Goal: Task Accomplishment & Management: Manage account settings

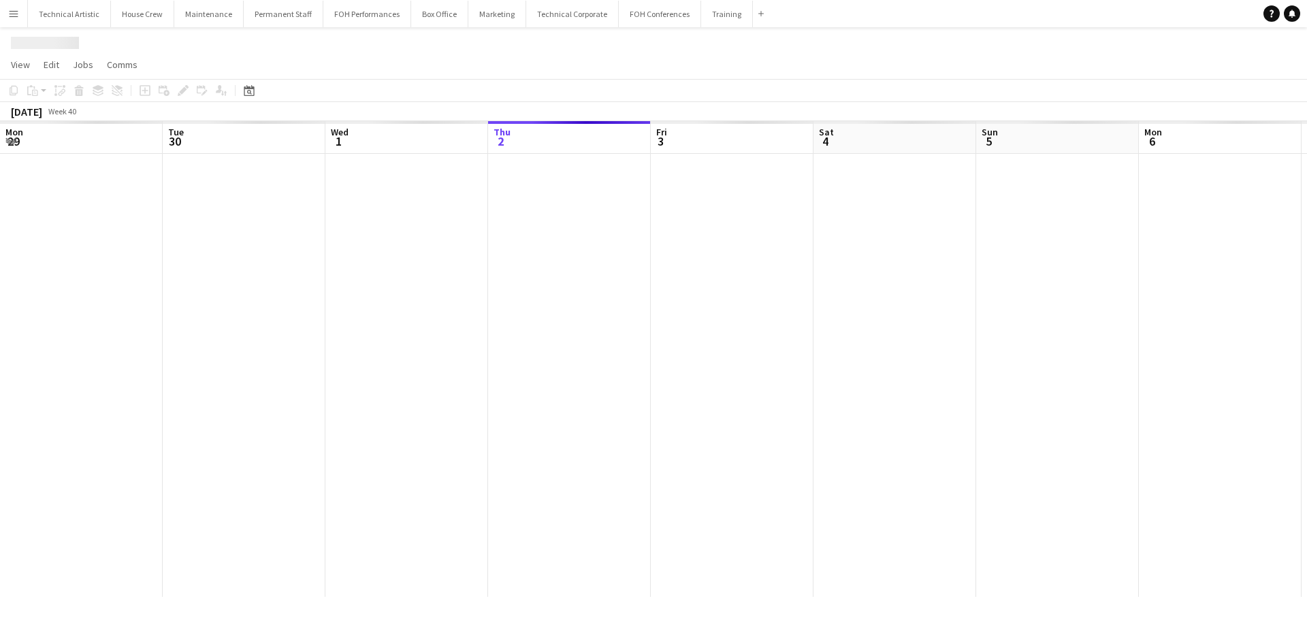
scroll to position [0, 325]
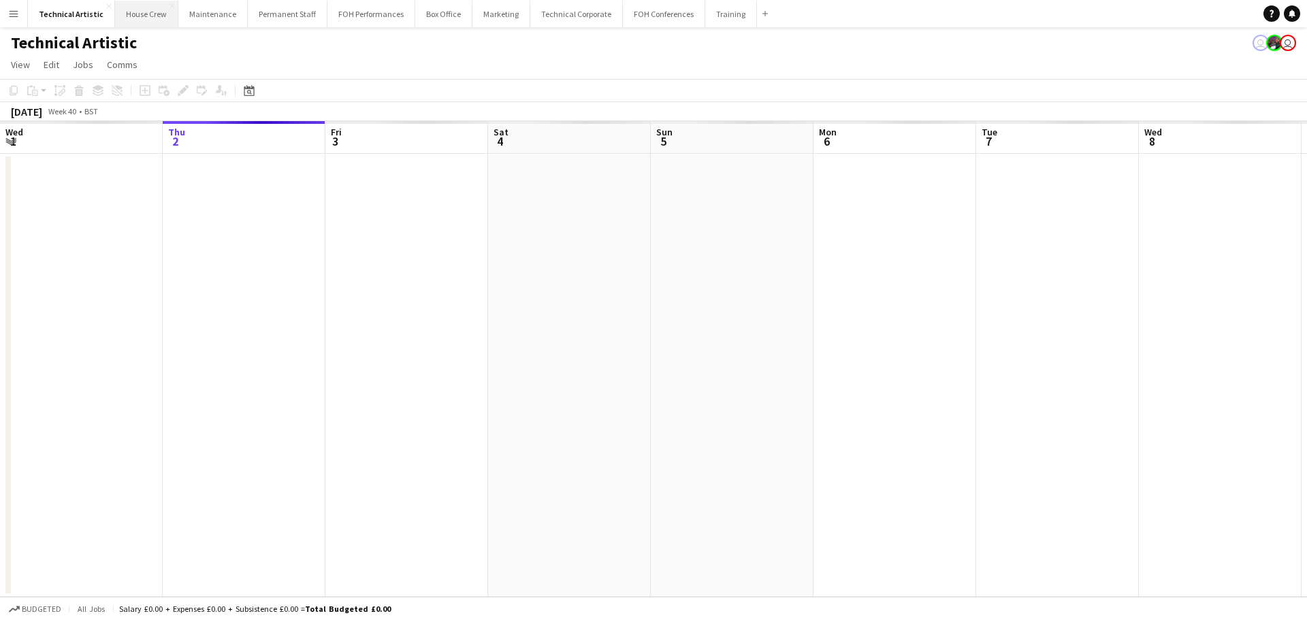
click at [146, 18] on button "House Crew Close" at bounding box center [146, 14] width 63 height 27
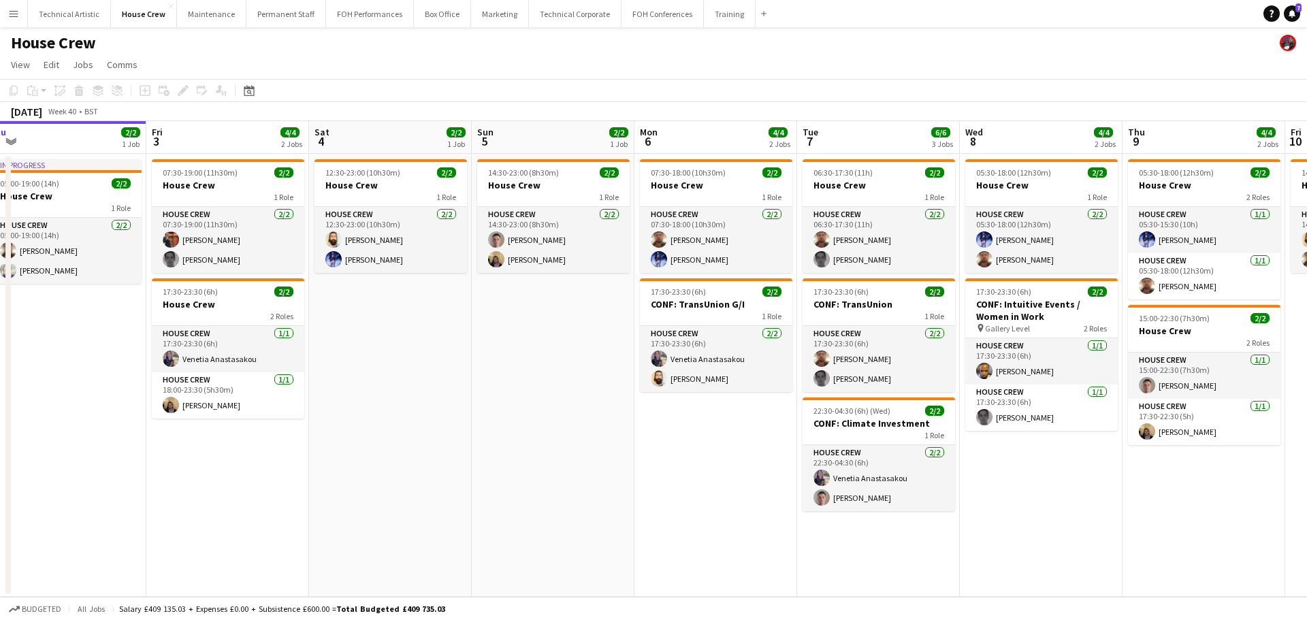
drag, startPoint x: 575, startPoint y: 338, endPoint x: 57, endPoint y: 288, distance: 521.2
click at [57, 288] on app-calendar-viewport "Mon 29 4/4 2 Jobs Tue 30 2/2 1 Job Wed 1 4/4 2 Jobs Thu 2 2/2 1 Job Fri 3 4/4 2…" at bounding box center [653, 359] width 1307 height 476
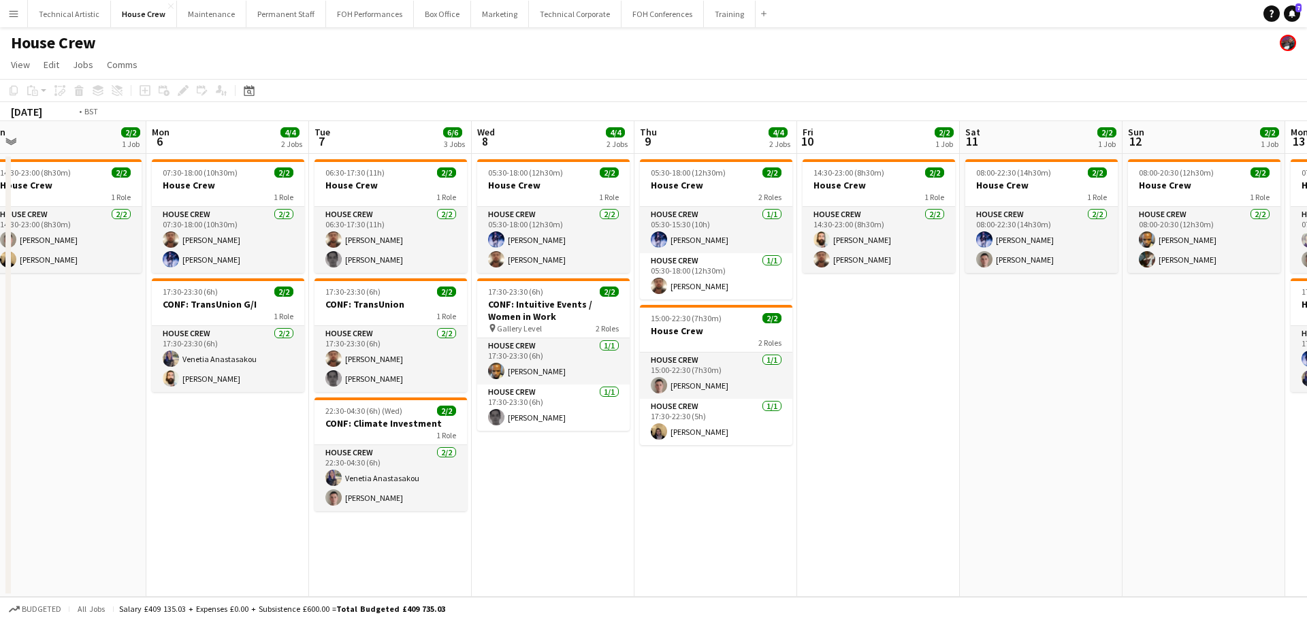
scroll to position [0, 361]
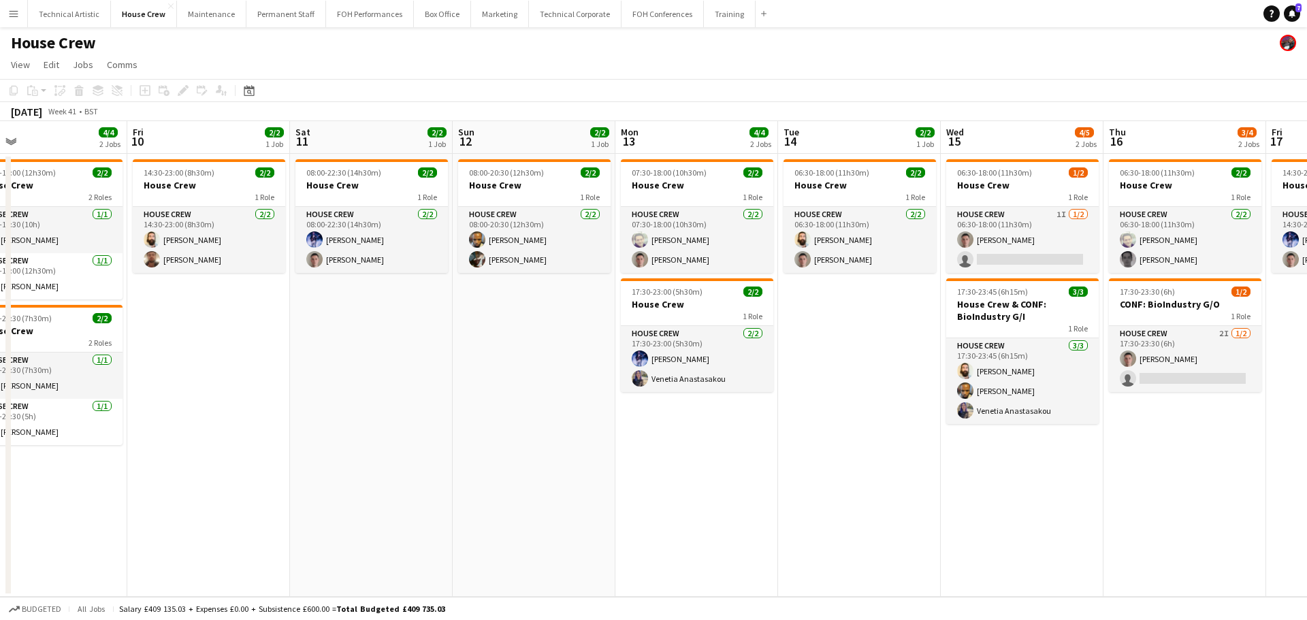
drag, startPoint x: 703, startPoint y: 342, endPoint x: 300, endPoint y: 319, distance: 403.7
click at [300, 319] on app-calendar-viewport "Tue 7 6/6 3 Jobs Wed 8 4/4 2 Jobs Thu 9 4/4 2 Jobs Fri 10 2/2 1 Job Sat 11 2/2 …" at bounding box center [653, 359] width 1307 height 476
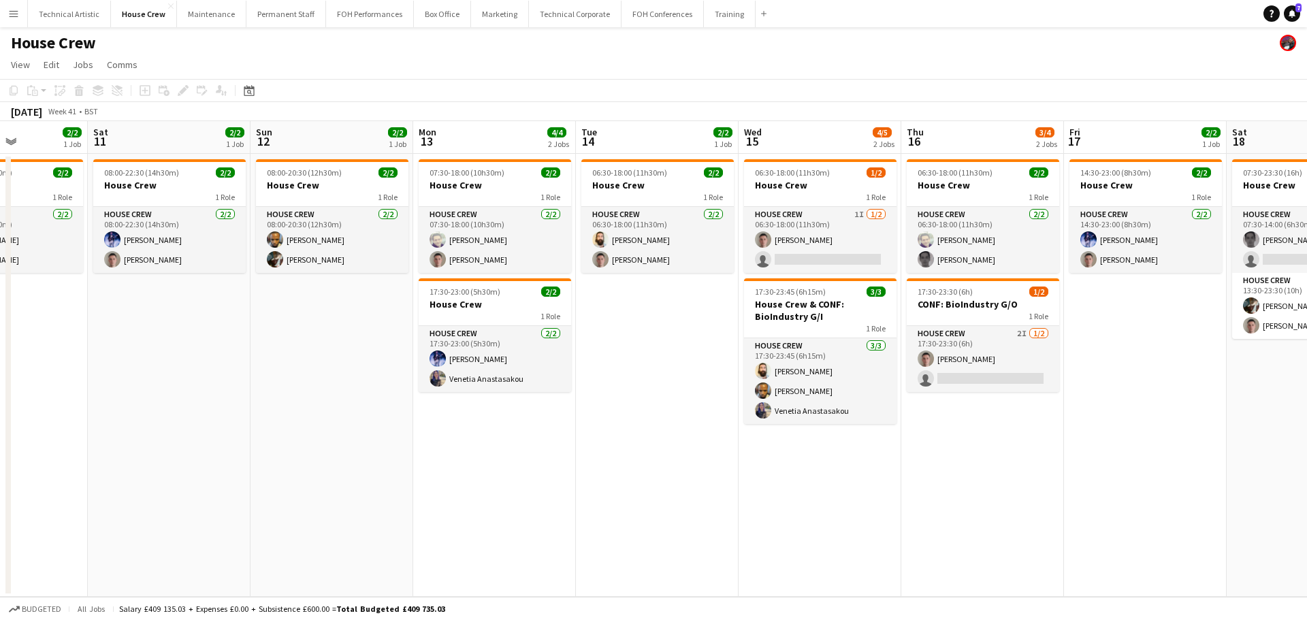
scroll to position [0, 401]
drag, startPoint x: 809, startPoint y: 337, endPoint x: 619, endPoint y: 314, distance: 192.0
click at [619, 314] on app-calendar-viewport "Wed 8 4/4 2 Jobs Thu 9 4/4 2 Jobs Fri 10 2/2 1 Job Sat 11 2/2 1 Job Sun 12 2/2 …" at bounding box center [653, 359] width 1307 height 476
click at [568, 20] on button "Technical Corporate Close" at bounding box center [575, 14] width 93 height 27
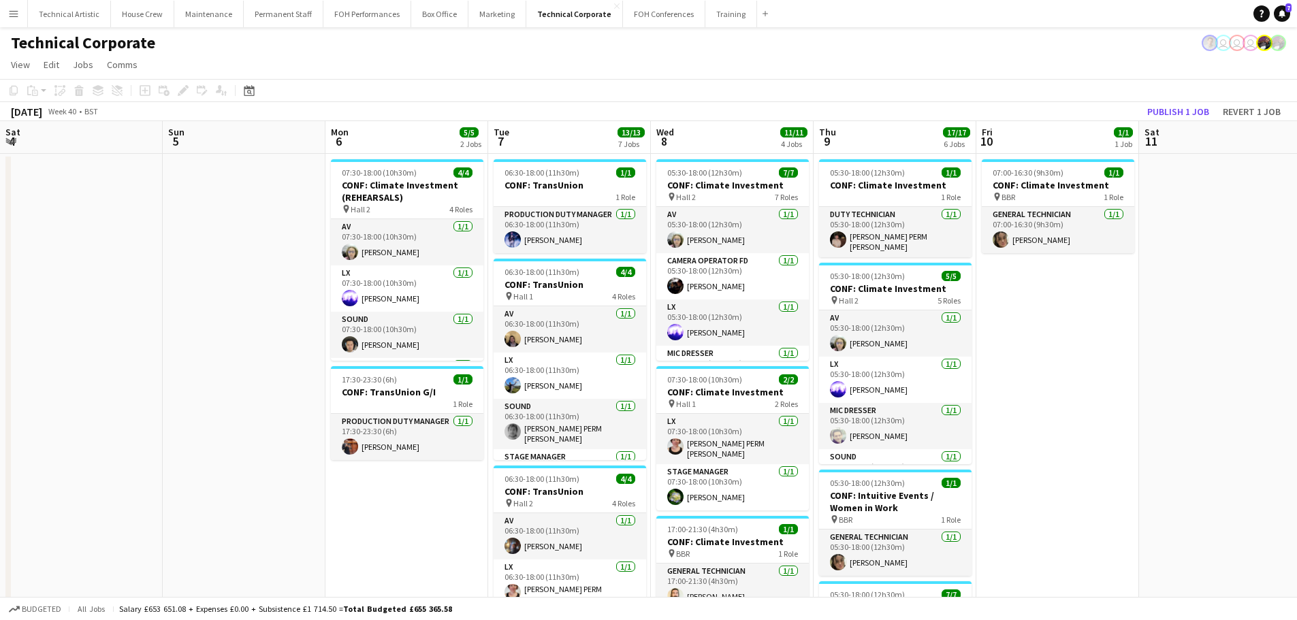
click at [135, 328] on app-calendar-viewport "Thu 2 9/9 3 Jobs Fri 3 10/11 3 Jobs Sat 4 Sun 5 Mon 6 5/5 2 Jobs Tue 7 13/13 7 …" at bounding box center [648, 615] width 1297 height 989
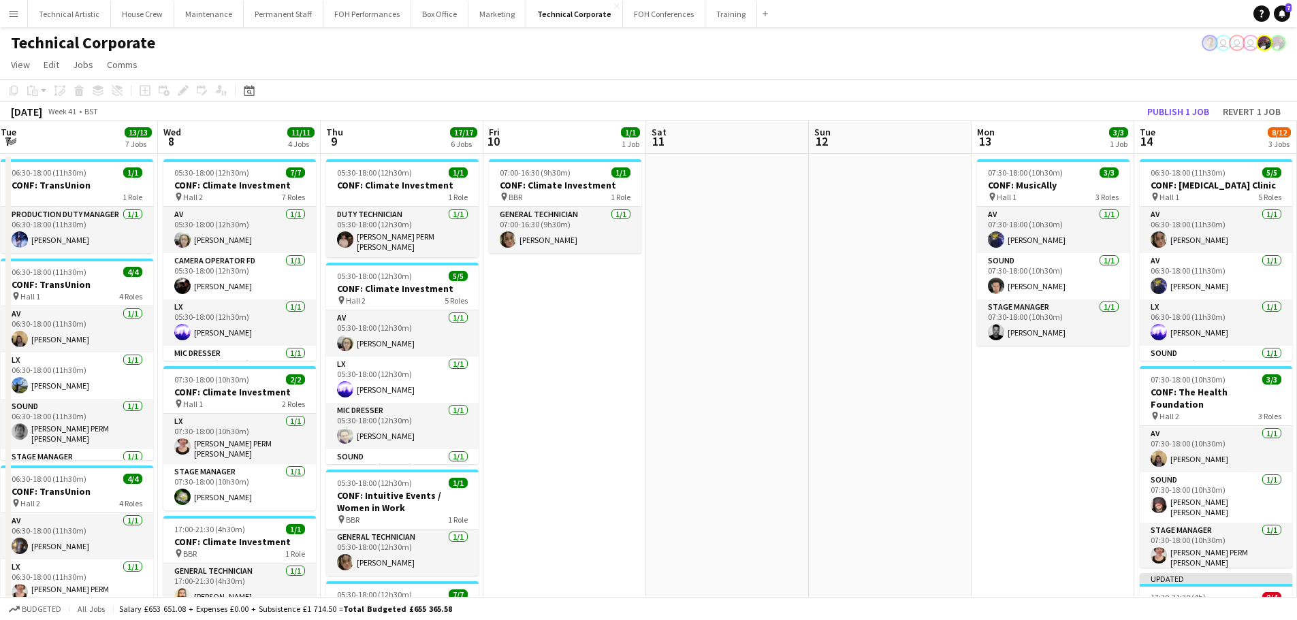
drag, startPoint x: 509, startPoint y: 281, endPoint x: 4, endPoint y: 214, distance: 509.6
click at [0, 216] on app-calendar-viewport "Sun 5 Mon 6 5/5 2 Jobs Tue 7 13/13 7 Jobs Wed 8 11/11 4 Jobs Thu 9 17/17 6 Jobs…" at bounding box center [648, 615] width 1297 height 989
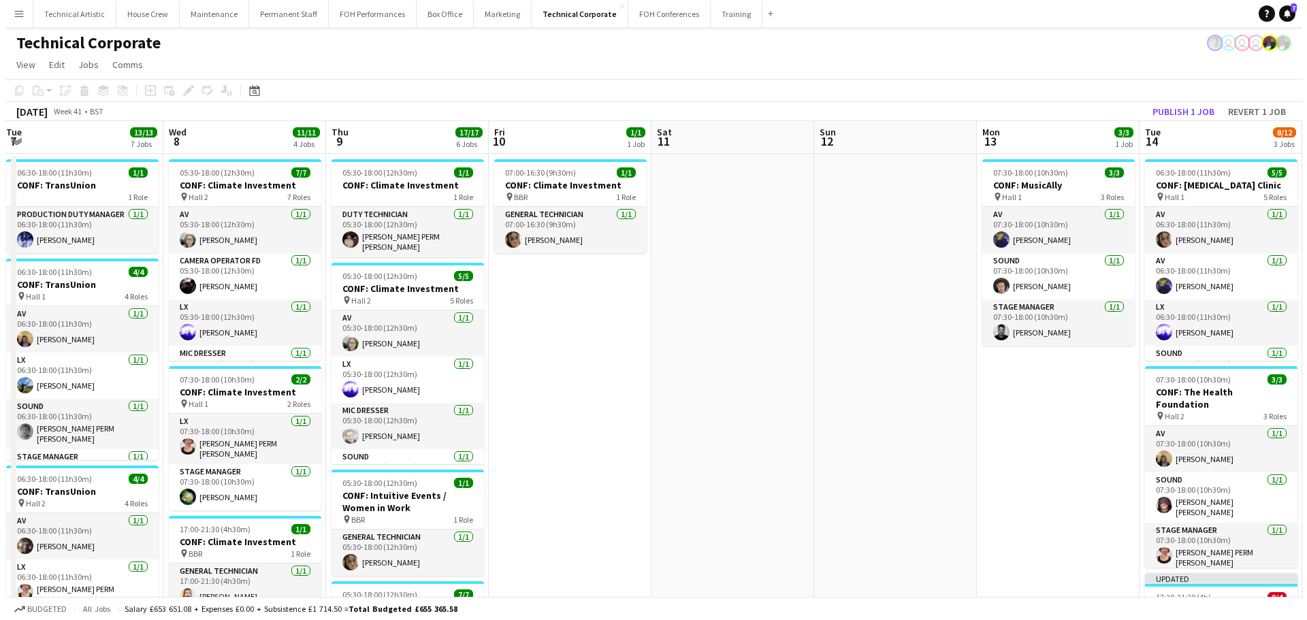
scroll to position [0, 440]
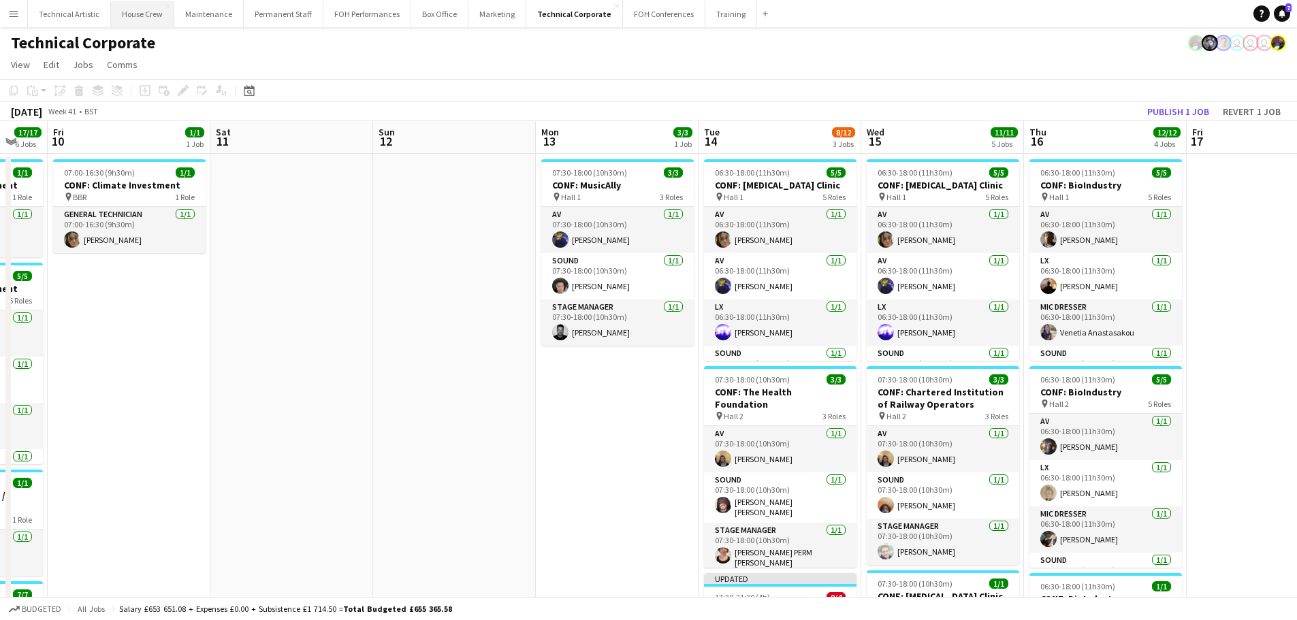
click at [147, 20] on button "House Crew Close" at bounding box center [142, 14] width 63 height 27
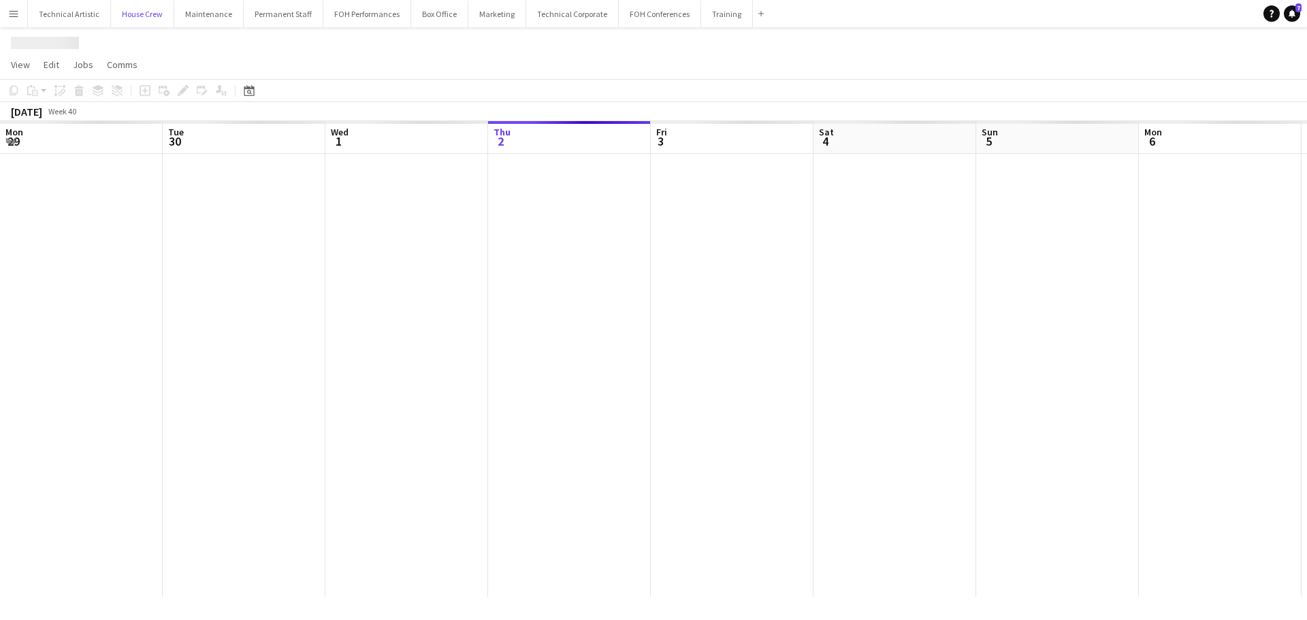
scroll to position [0, 325]
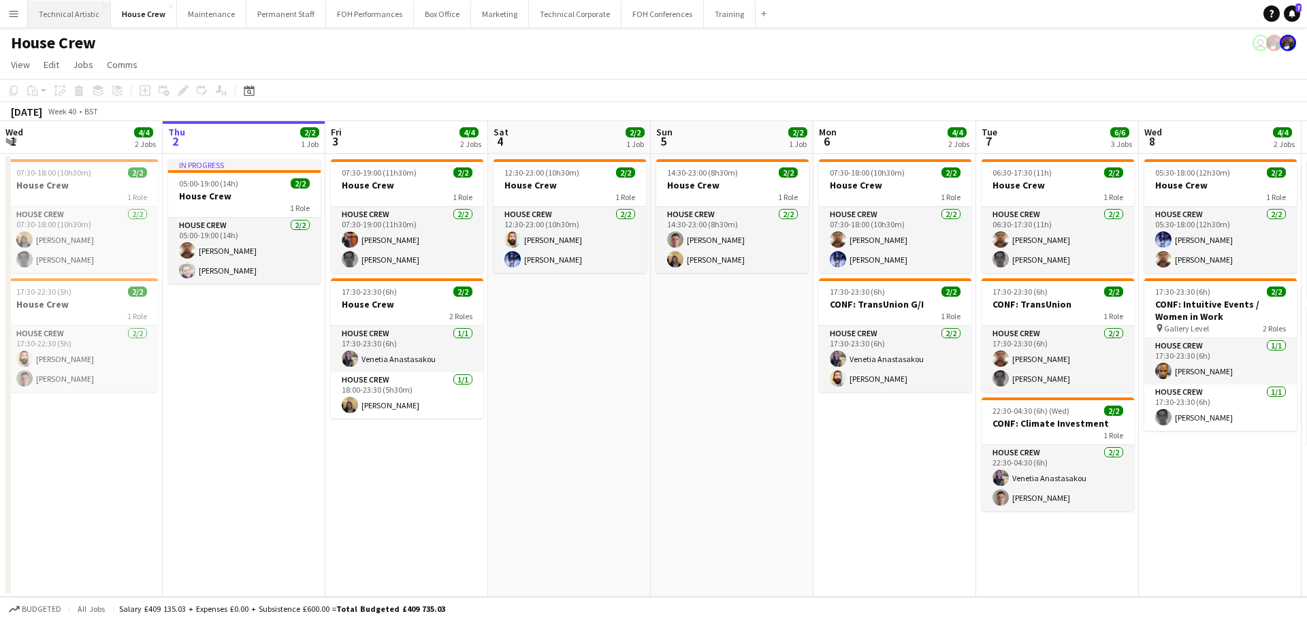
click at [84, 16] on button "Technical Artistic Close" at bounding box center [69, 14] width 83 height 27
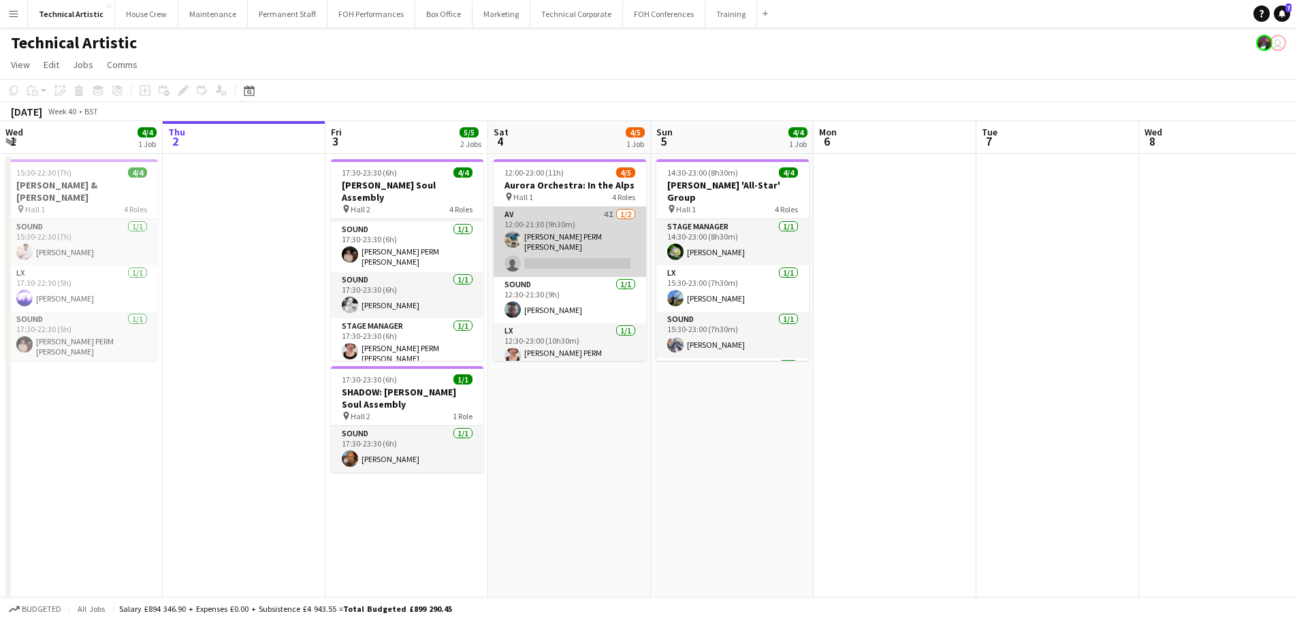
click at [590, 255] on app-card-role "AV 4I 1/2 12:00-21:30 (9h30m) Thomas PERM Alston single-neutral-actions" at bounding box center [570, 242] width 153 height 70
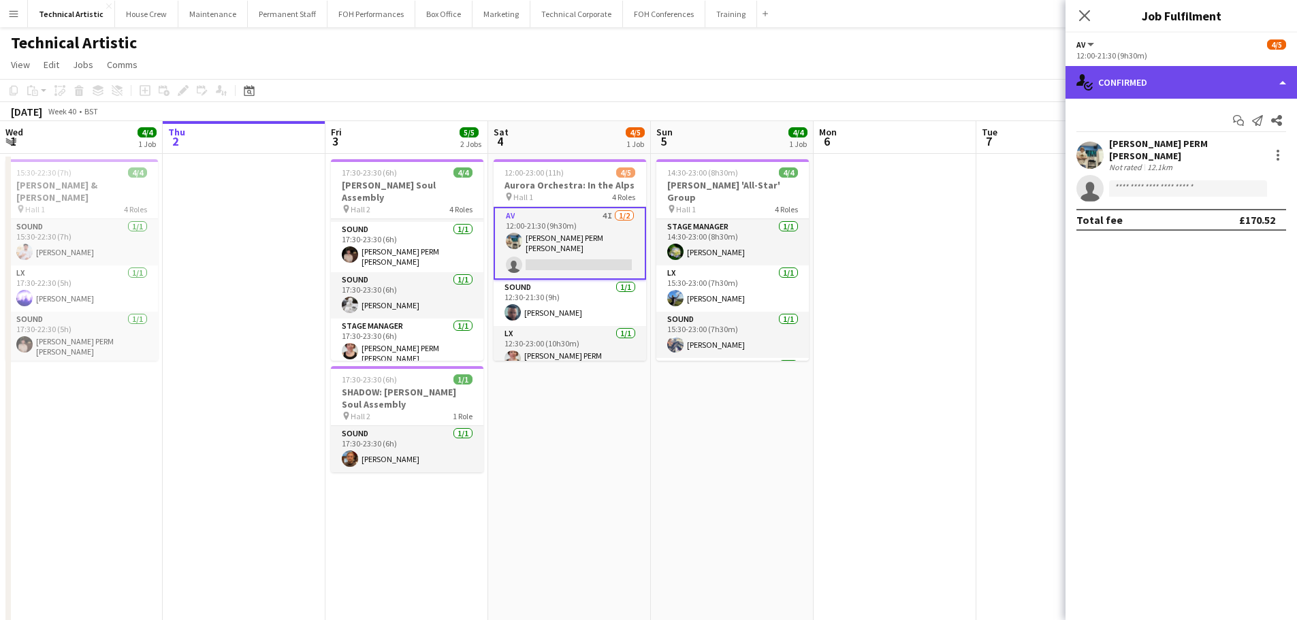
click at [1208, 83] on div "single-neutral-actions-check-2 Confirmed" at bounding box center [1180, 82] width 231 height 33
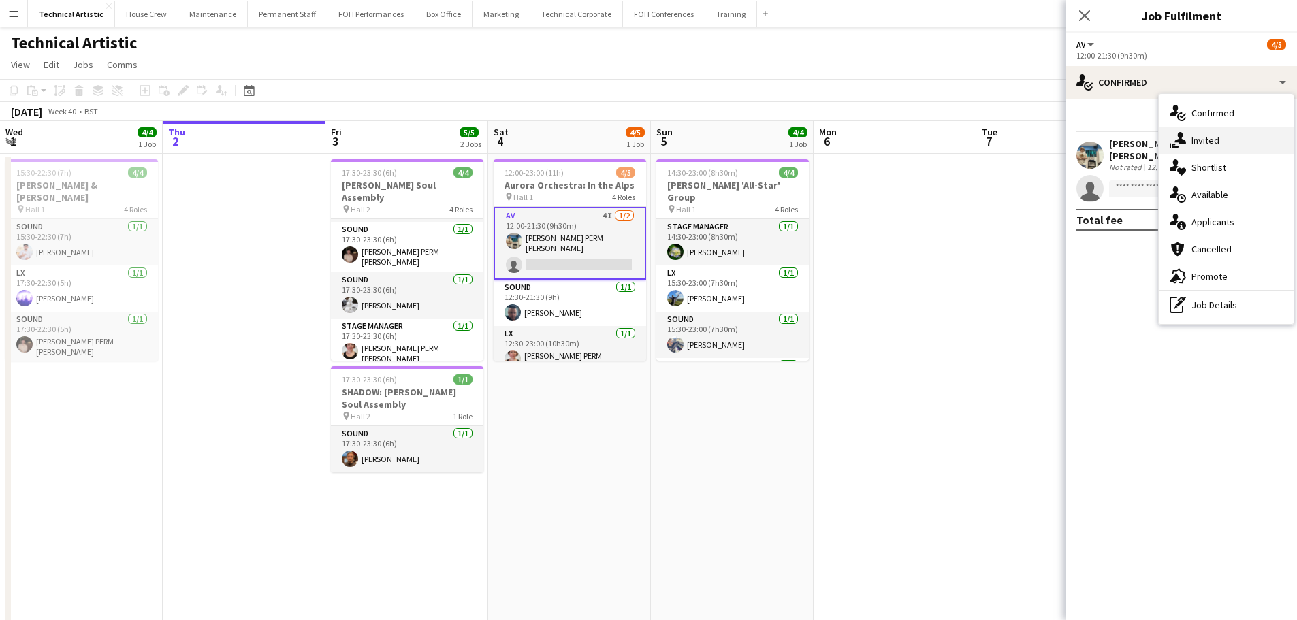
click at [1218, 138] on span "Invited" at bounding box center [1205, 140] width 28 height 12
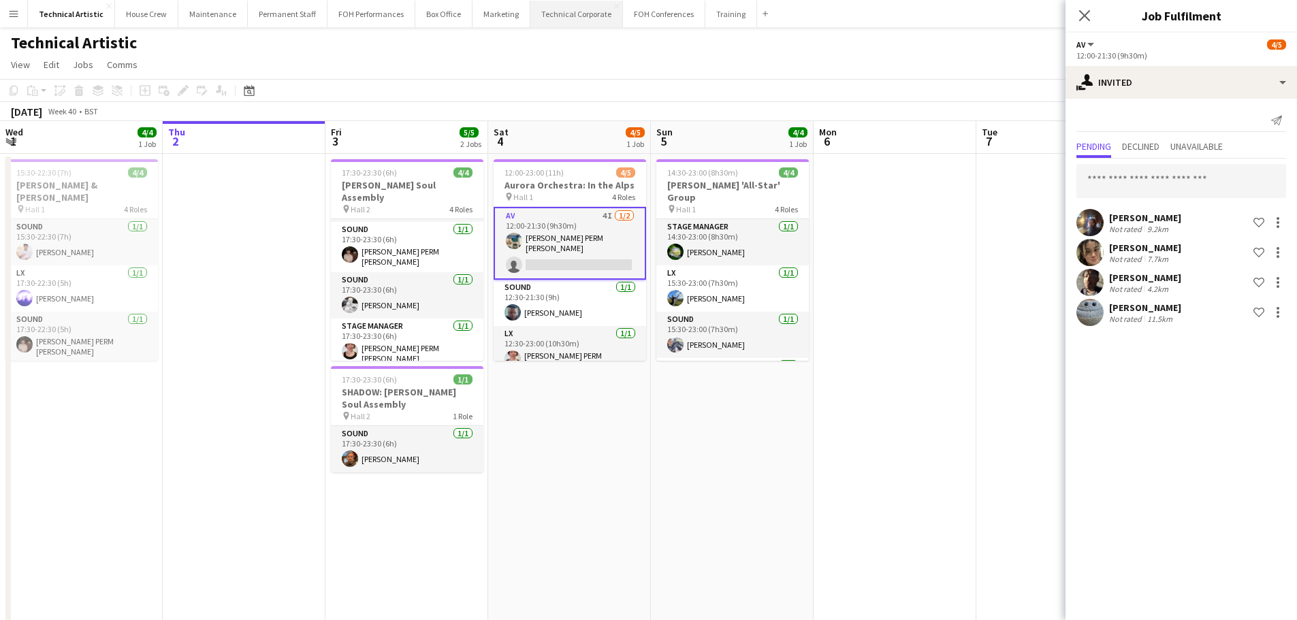
click at [572, 21] on button "Technical Corporate Close" at bounding box center [576, 14] width 93 height 27
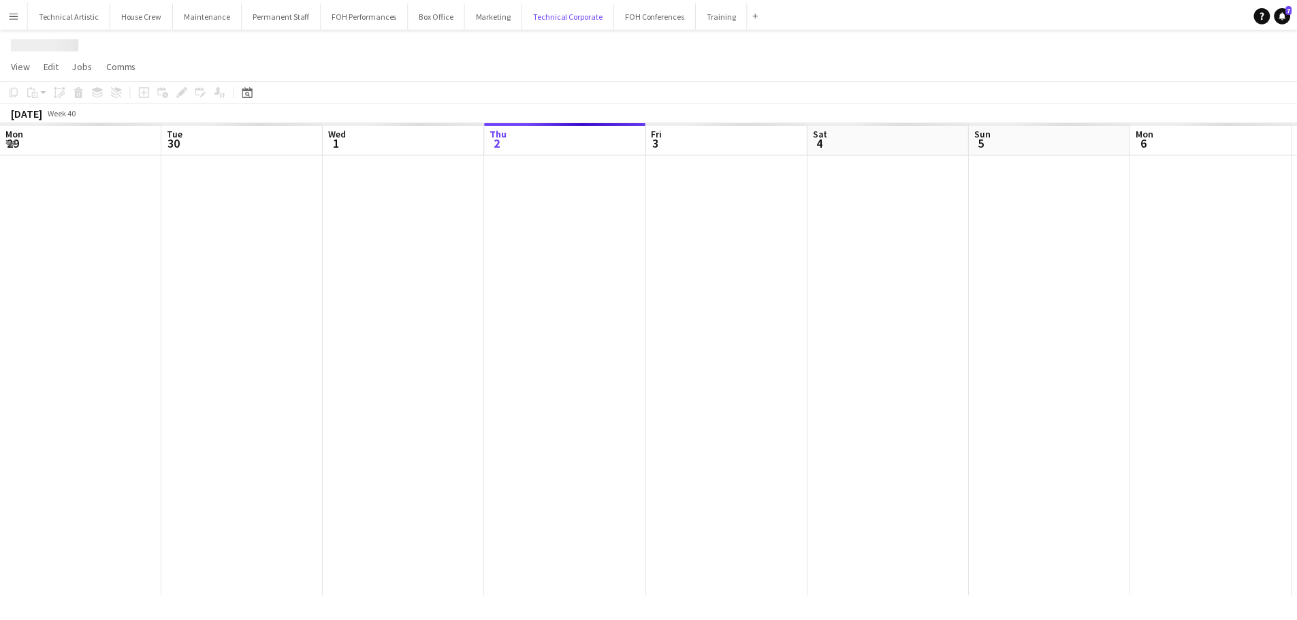
scroll to position [0, 325]
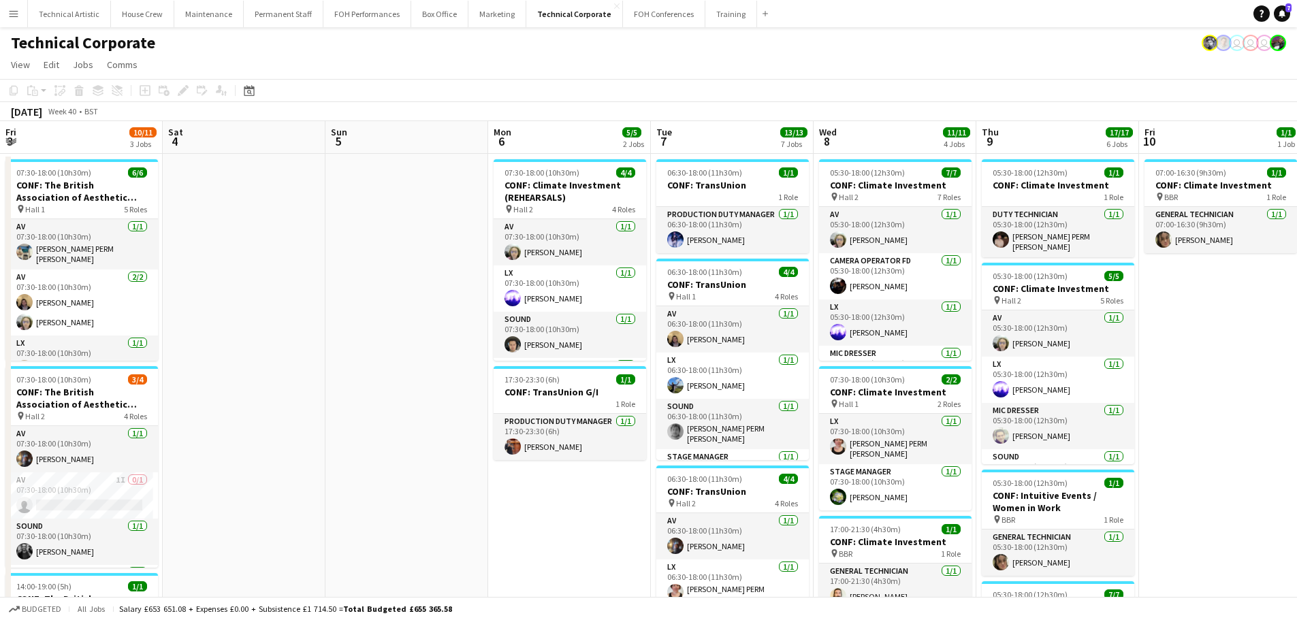
drag, startPoint x: 435, startPoint y: 240, endPoint x: 202, endPoint y: 225, distance: 233.3
click at [158, 240] on app-calendar-viewport "Wed 1 9/9 4 Jobs Thu 2 9/9 3 Jobs Fri 3 10/11 3 Jobs Sat 4 Sun 5 Mon 6 5/5 2 Jo…" at bounding box center [648, 615] width 1297 height 989
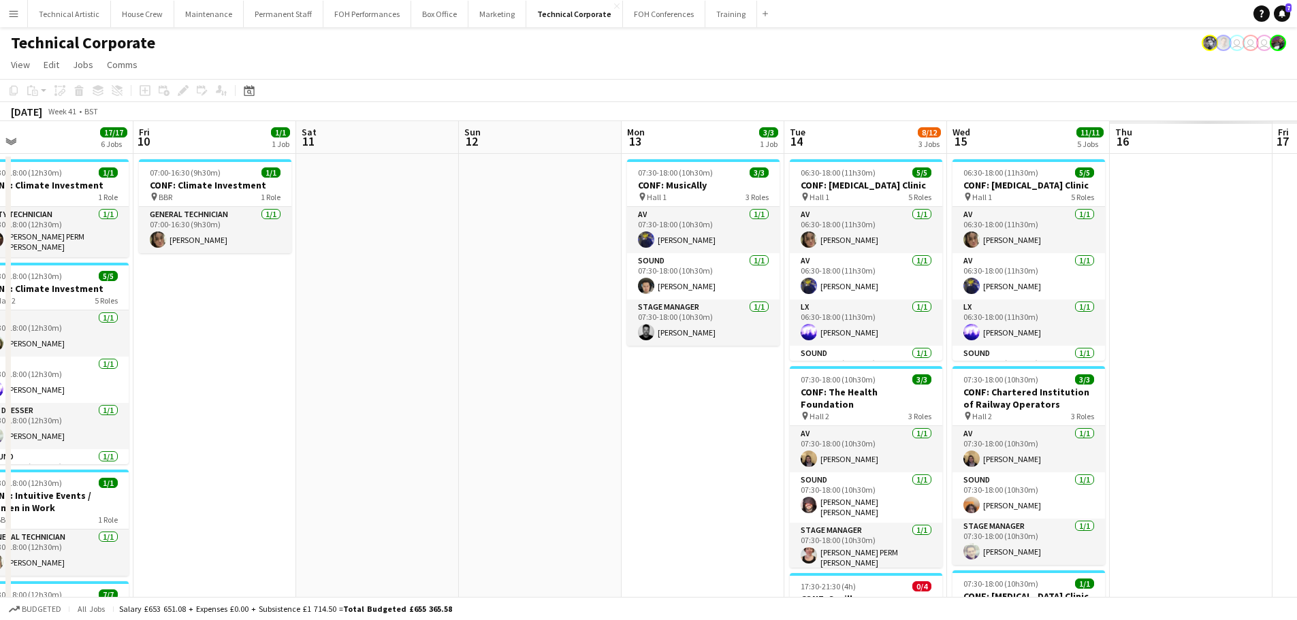
drag, startPoint x: 1025, startPoint y: 326, endPoint x: 87, endPoint y: 226, distance: 943.5
click at [87, 226] on app-calendar-viewport "Mon 6 5/5 2 Jobs Tue 7 13/13 7 Jobs Wed 8 11/11 4 Jobs Thu 9 17/17 6 Jobs Fri 1…" at bounding box center [648, 615] width 1297 height 989
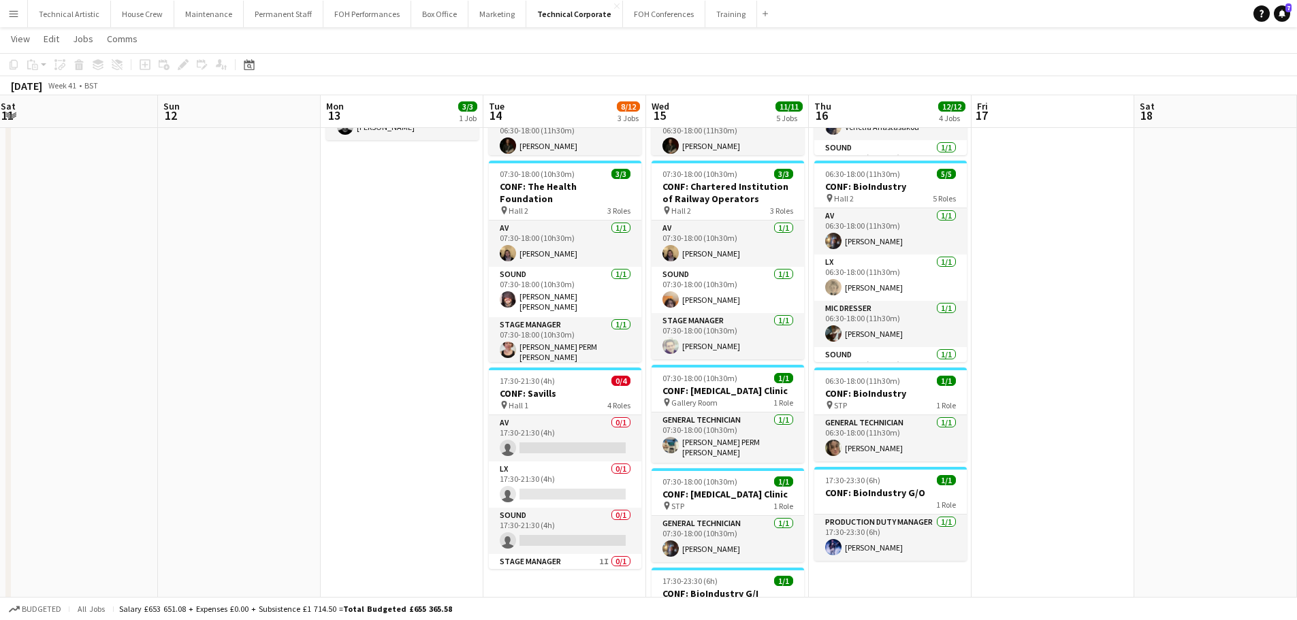
scroll to position [0, 0]
click at [539, 423] on app-card-role "AV 0/1 17:30-21:30 (4h) single-neutral-actions" at bounding box center [565, 438] width 153 height 46
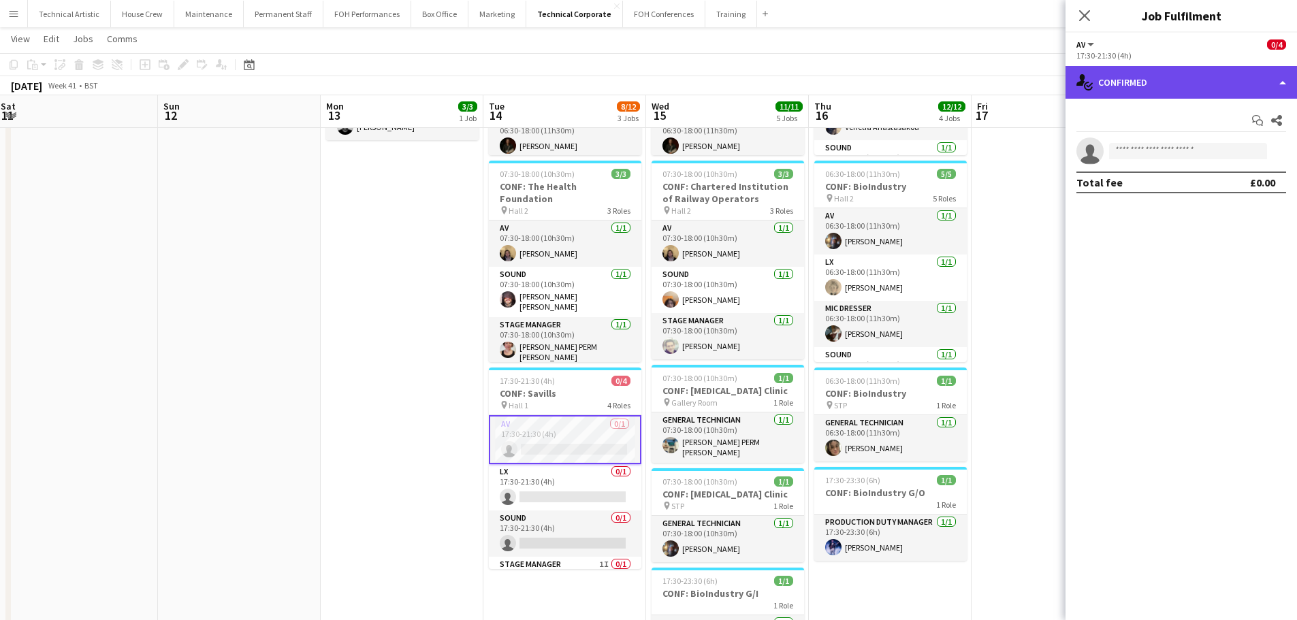
click at [1178, 90] on div "single-neutral-actions-check-2 Confirmed" at bounding box center [1180, 82] width 231 height 33
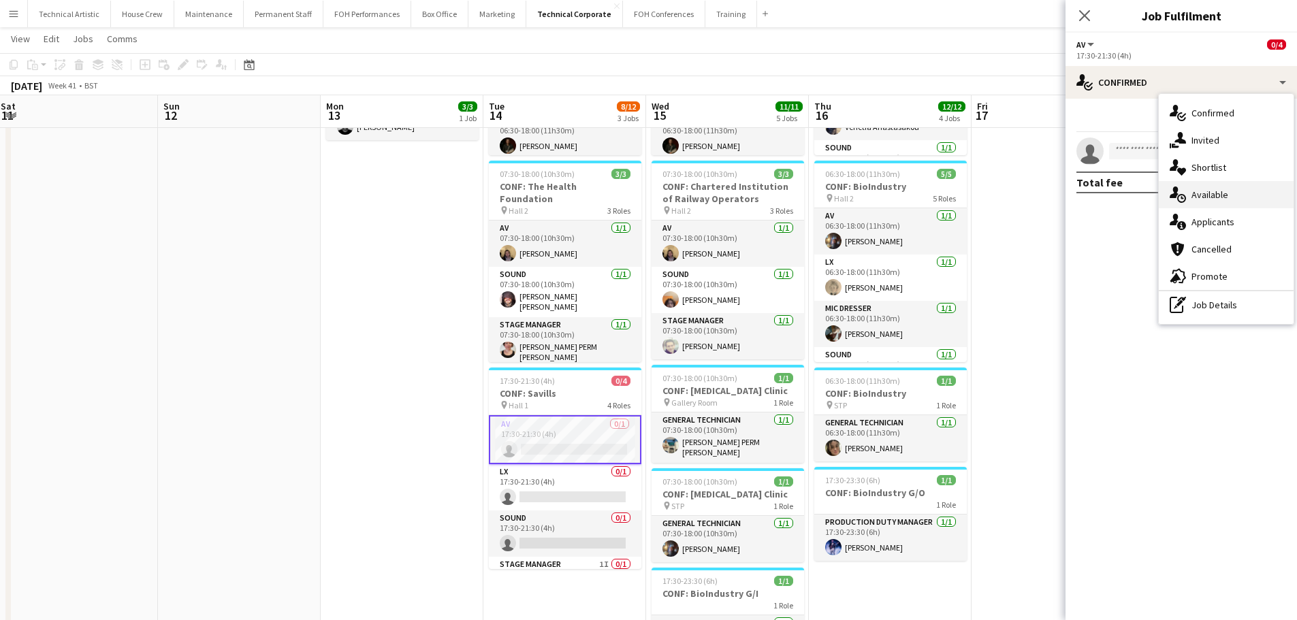
click at [1230, 189] on div "single-neutral-actions-upload Available" at bounding box center [1226, 194] width 135 height 27
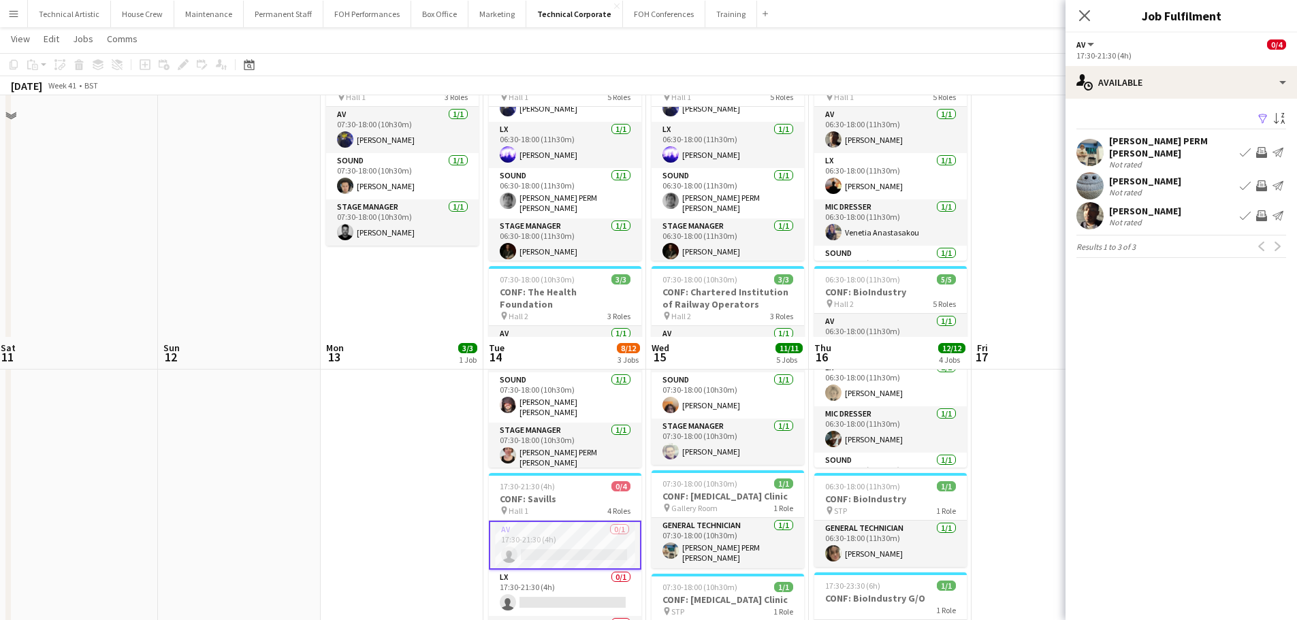
scroll to position [340, 0]
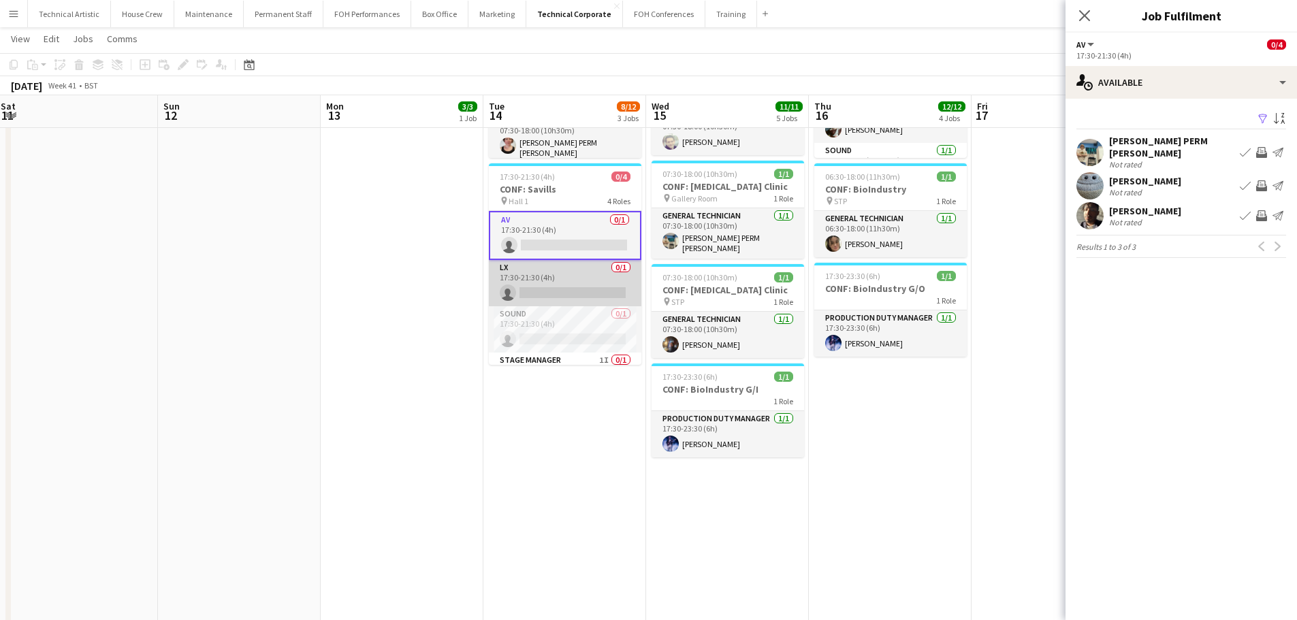
click at [538, 271] on app-card-role "LX 0/1 17:30-21:30 (4h) single-neutral-actions" at bounding box center [565, 283] width 153 height 46
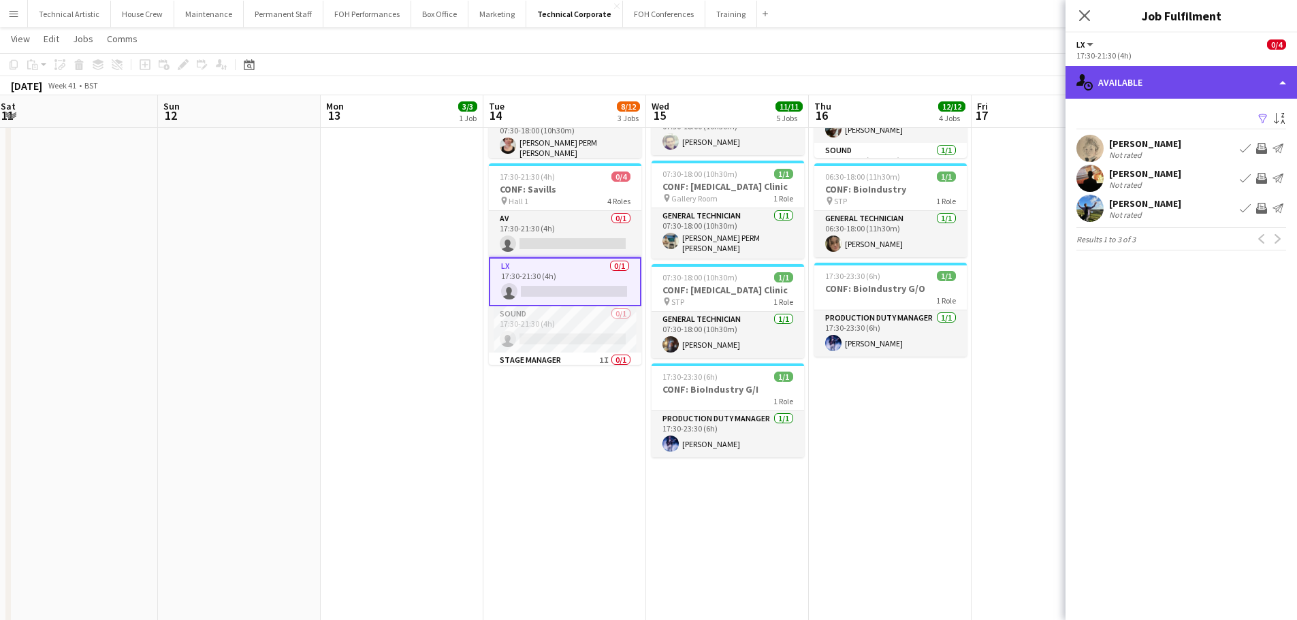
click at [1160, 89] on div "single-neutral-actions-upload Available" at bounding box center [1180, 82] width 231 height 33
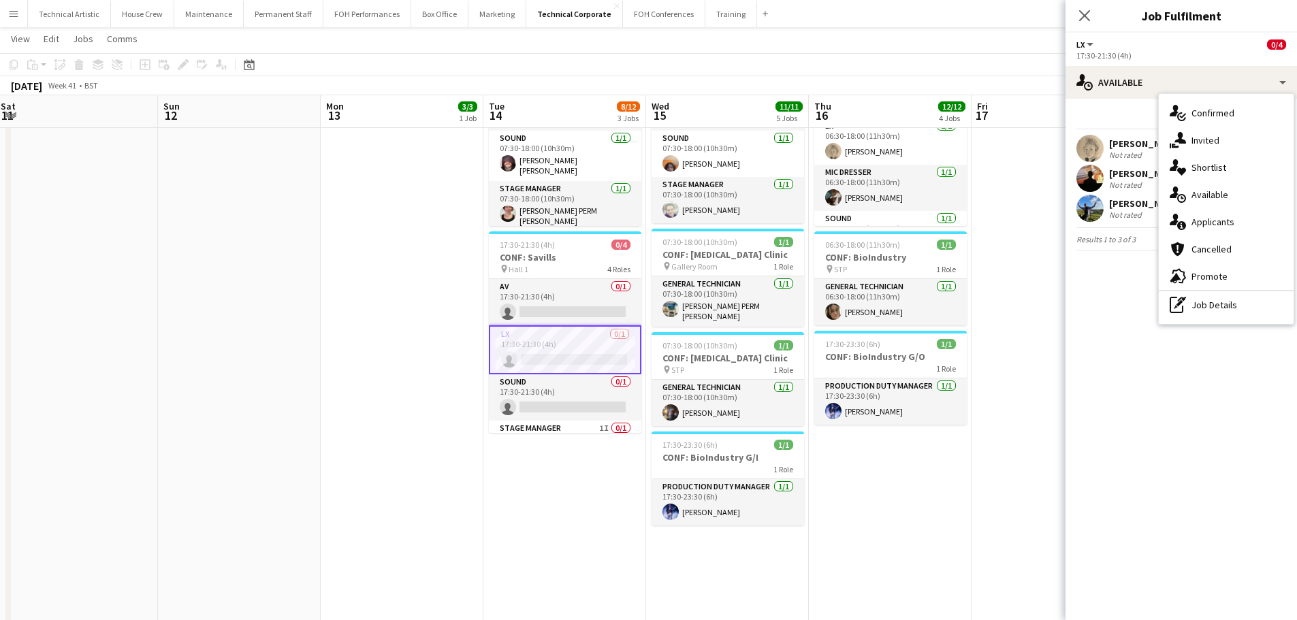
click at [1125, 350] on mat-expansion-panel "users Available Filter Sort asc Laurence Moss Not rated Book crew Invite crew S…" at bounding box center [1180, 360] width 231 height 522
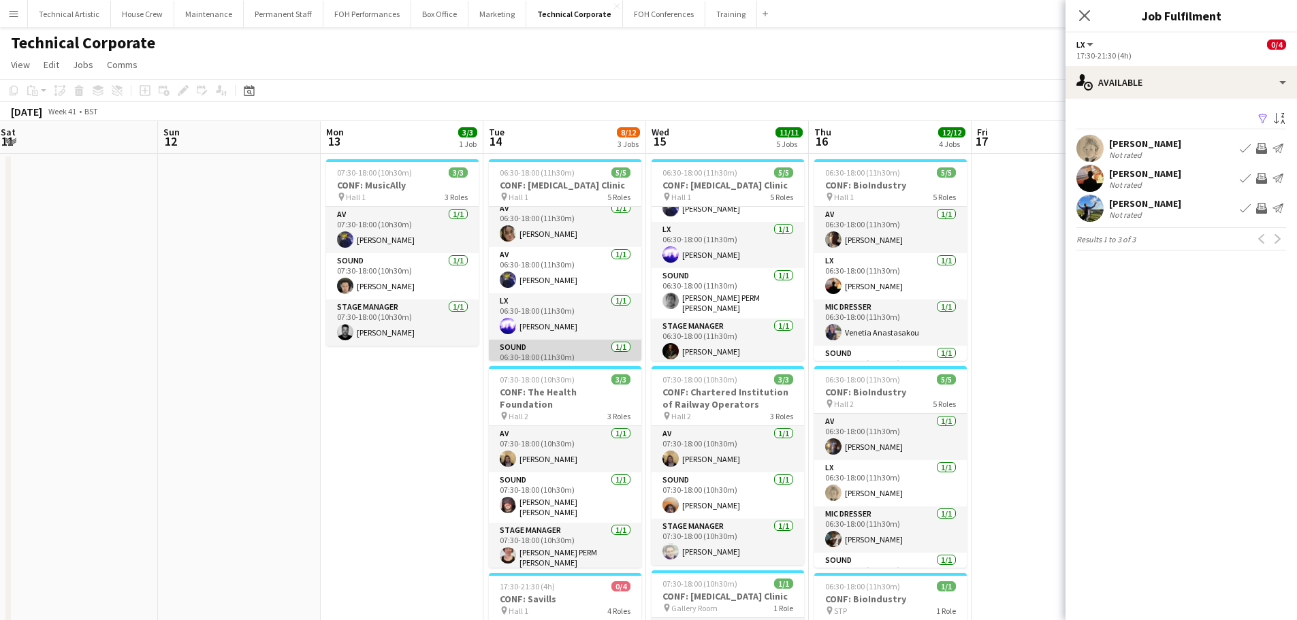
scroll to position [0, 0]
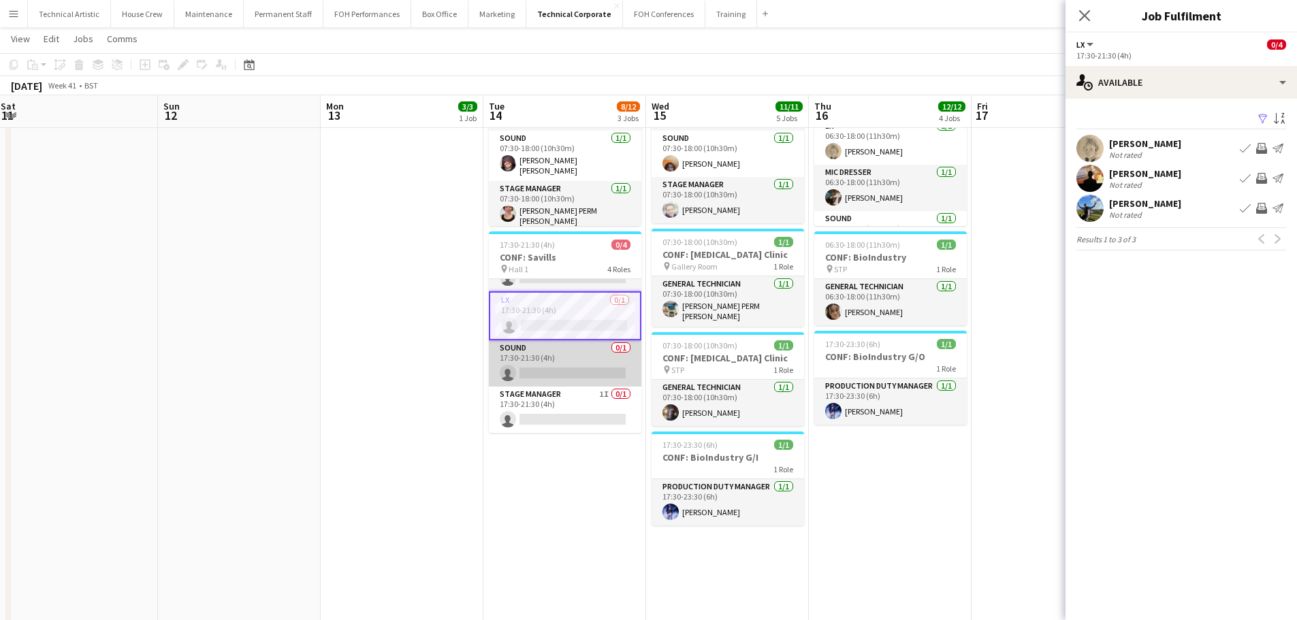
click at [558, 362] on app-card-role "Sound 0/1 17:30-21:30 (4h) single-neutral-actions" at bounding box center [565, 363] width 153 height 46
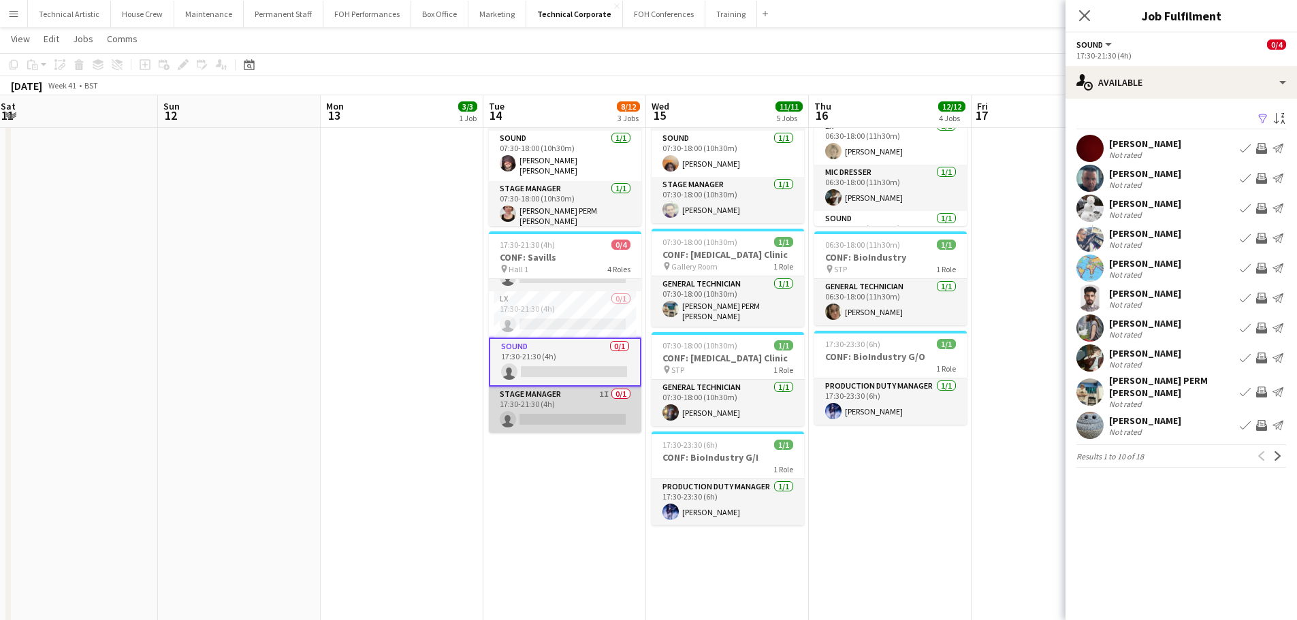
click at [537, 394] on app-card-role "Stage Manager 1I 0/1 17:30-21:30 (4h) single-neutral-actions" at bounding box center [565, 410] width 153 height 46
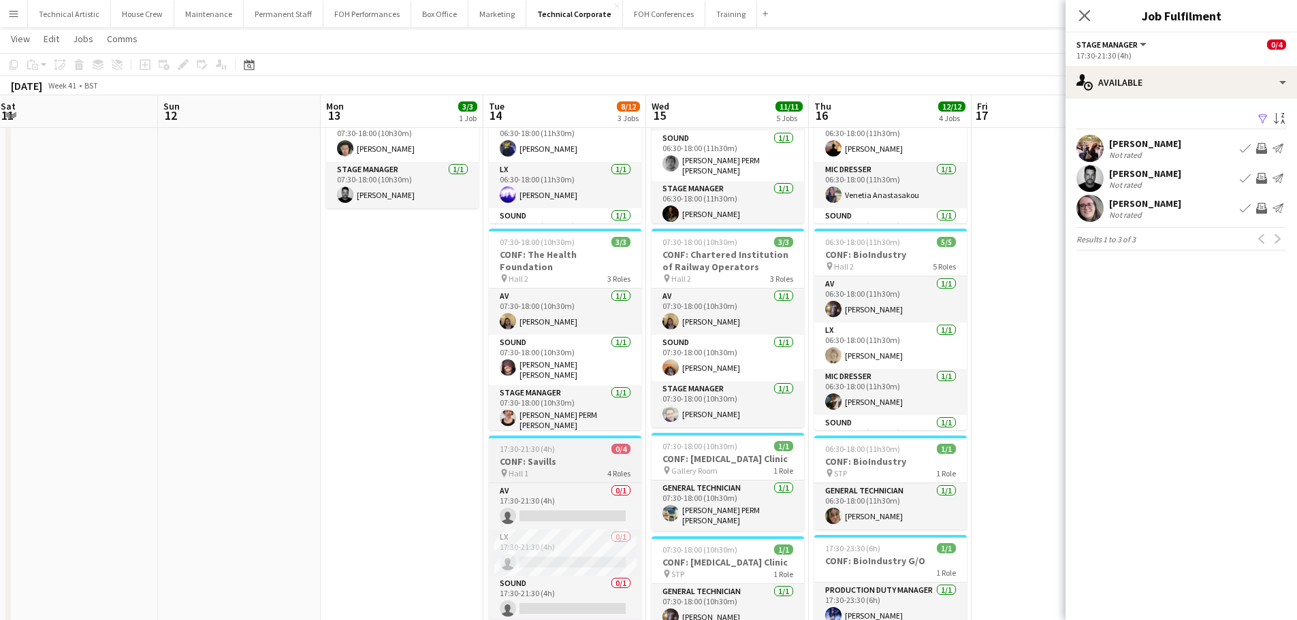
click at [537, 455] on h3 "CONF: Savills" at bounding box center [565, 461] width 153 height 12
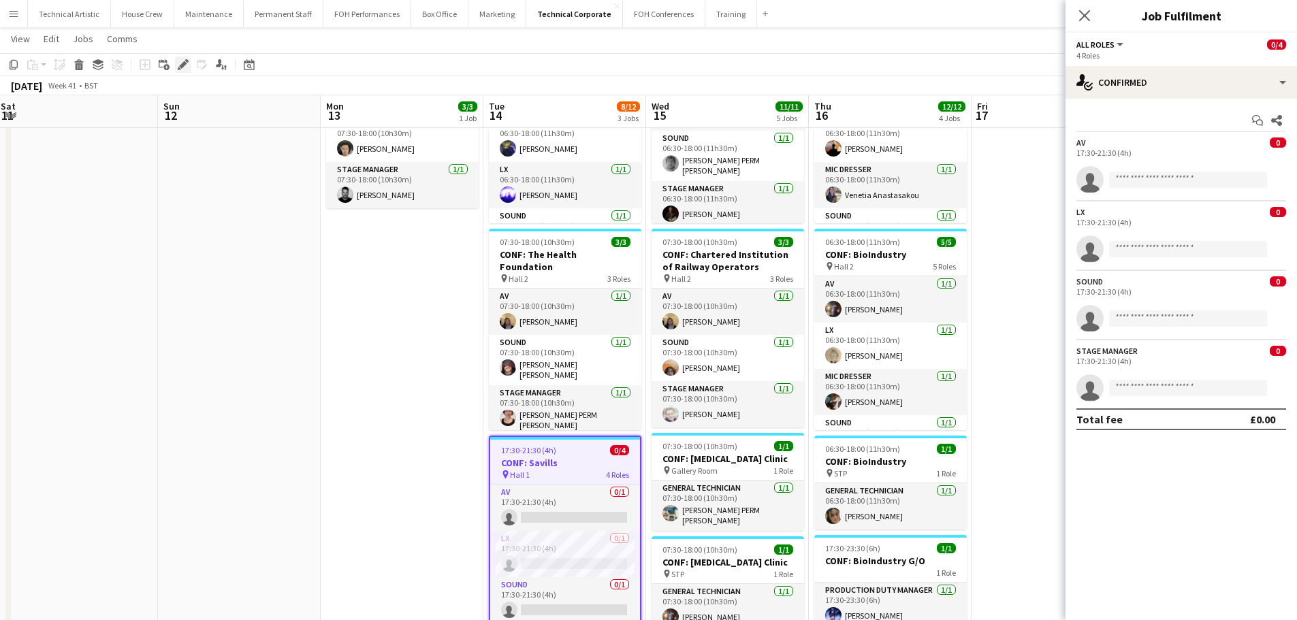
click at [185, 63] on icon at bounding box center [182, 64] width 7 height 7
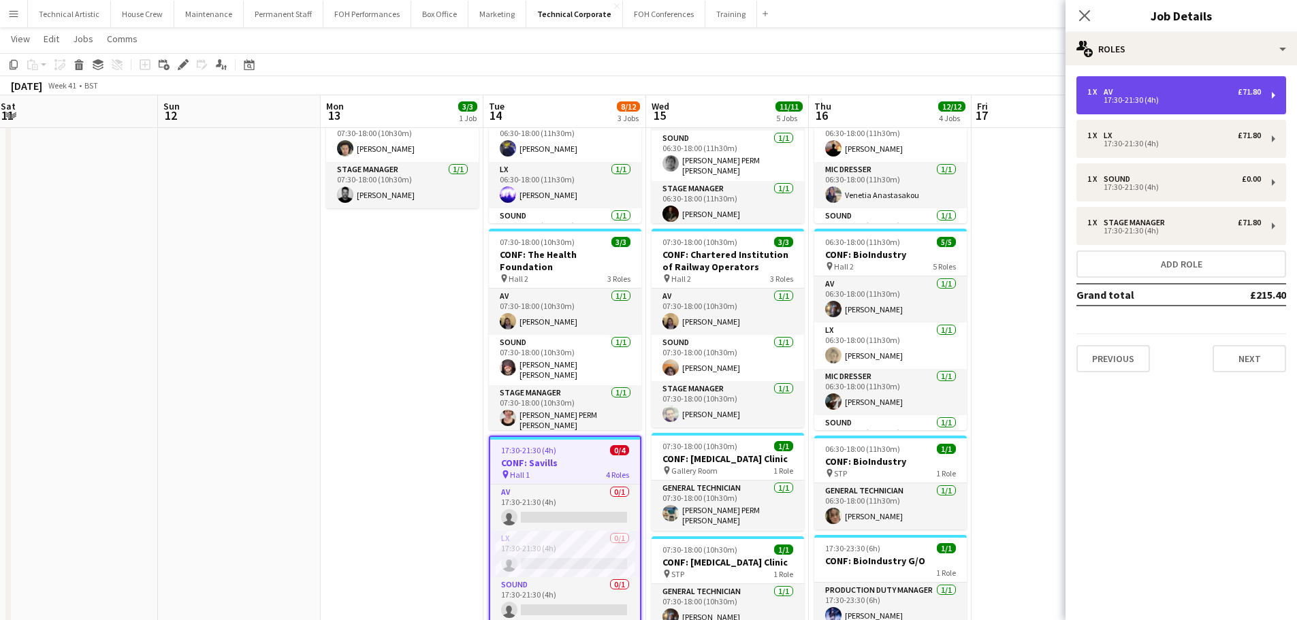
click at [1179, 101] on div "17:30-21:30 (4h)" at bounding box center [1174, 100] width 174 height 7
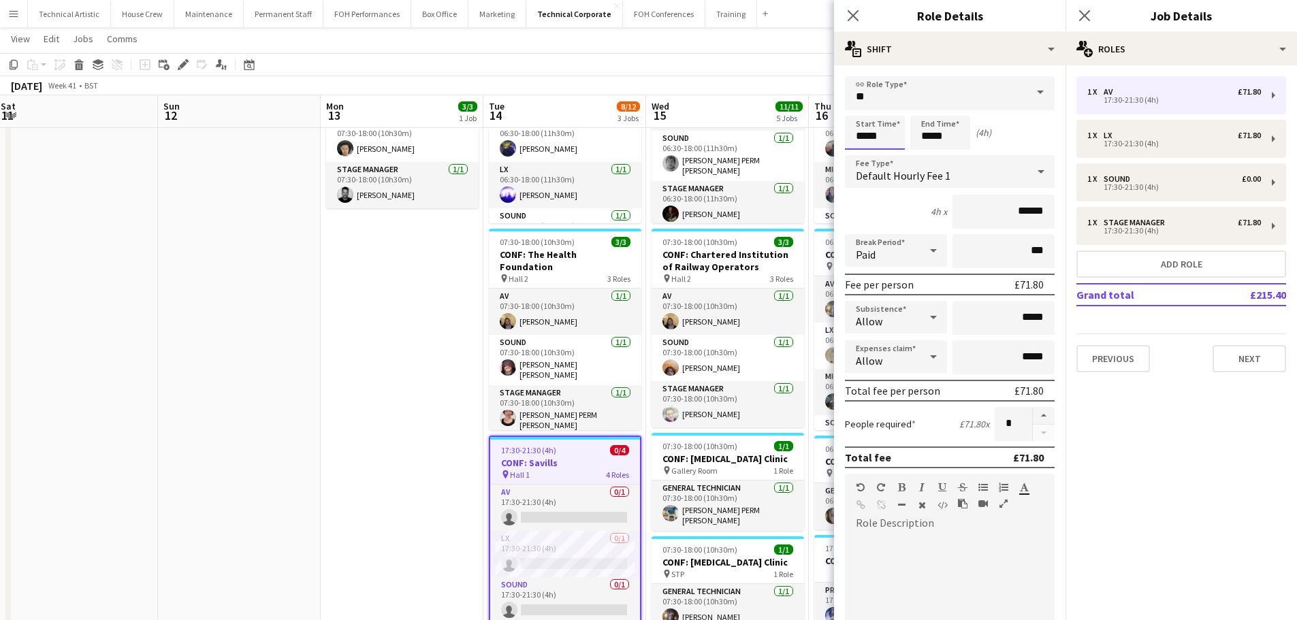
click at [879, 138] on input "*****" at bounding box center [875, 133] width 60 height 34
click at [886, 112] on div at bounding box center [888, 109] width 27 height 14
click at [885, 114] on div at bounding box center [888, 109] width 27 height 14
type input "*****"
click at [863, 112] on div at bounding box center [861, 109] width 27 height 14
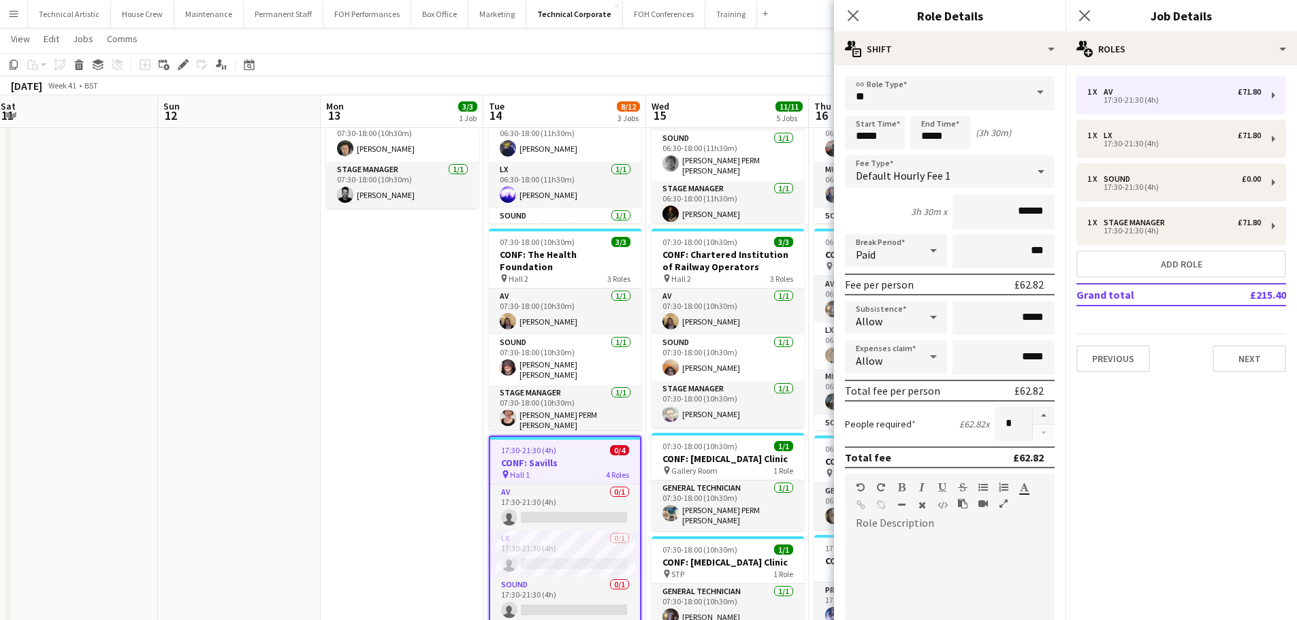
click at [596, 93] on div "October 2025 Week 41 • BST" at bounding box center [648, 85] width 1297 height 19
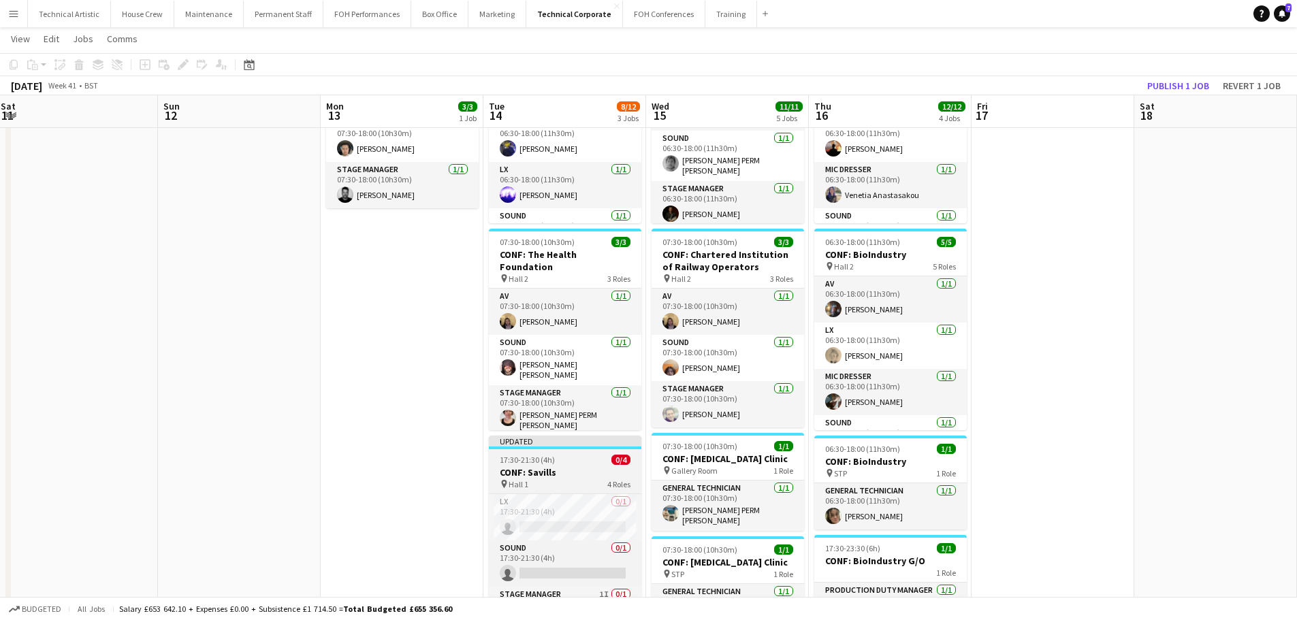
click at [538, 479] on div "pin Hall 1 4 Roles" at bounding box center [565, 484] width 153 height 11
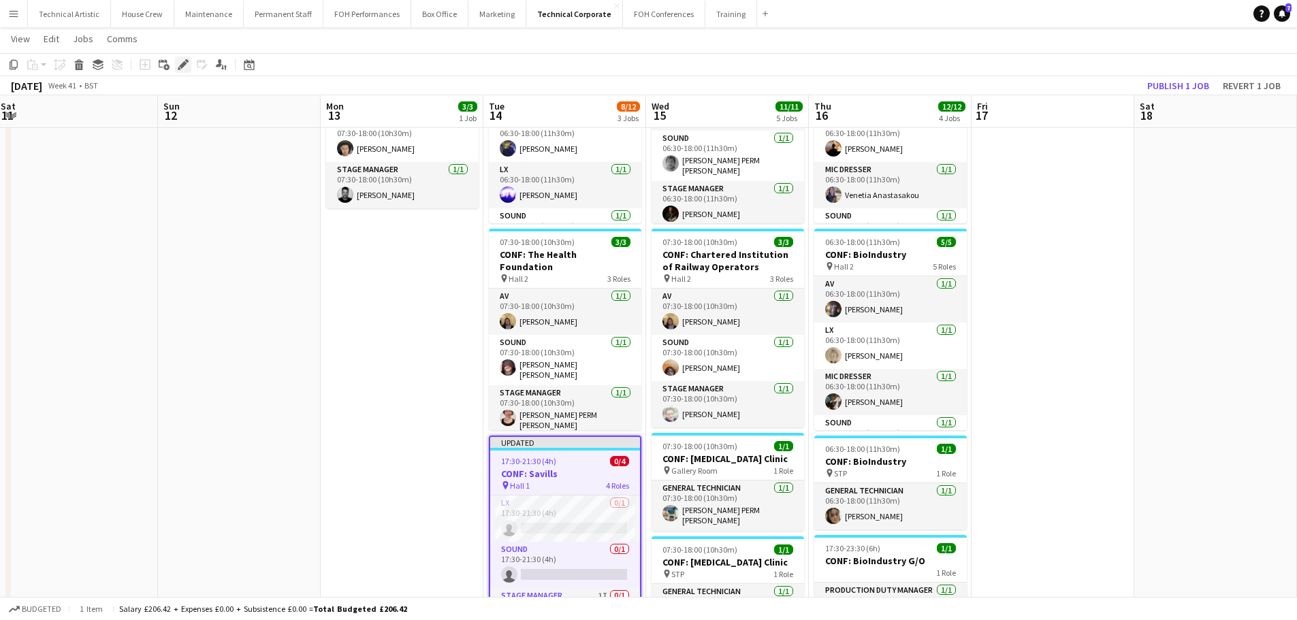
click at [180, 61] on icon "Edit" at bounding box center [183, 64] width 11 height 11
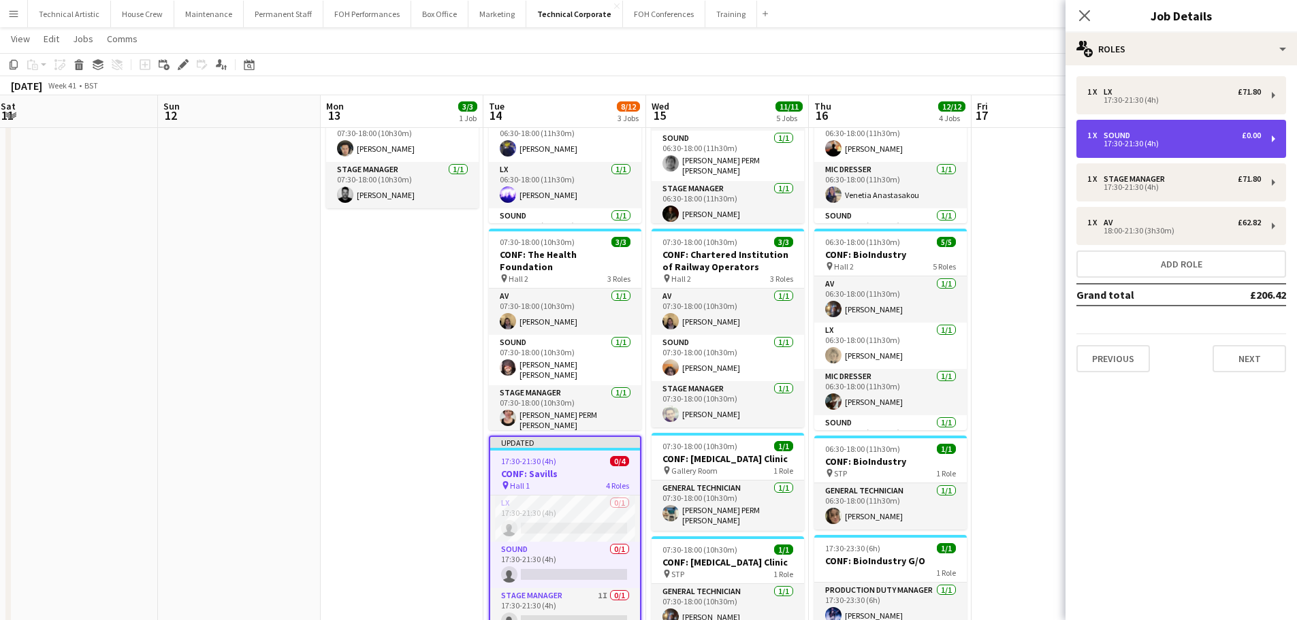
click at [1138, 146] on div "17:30-21:30 (4h)" at bounding box center [1174, 143] width 174 height 7
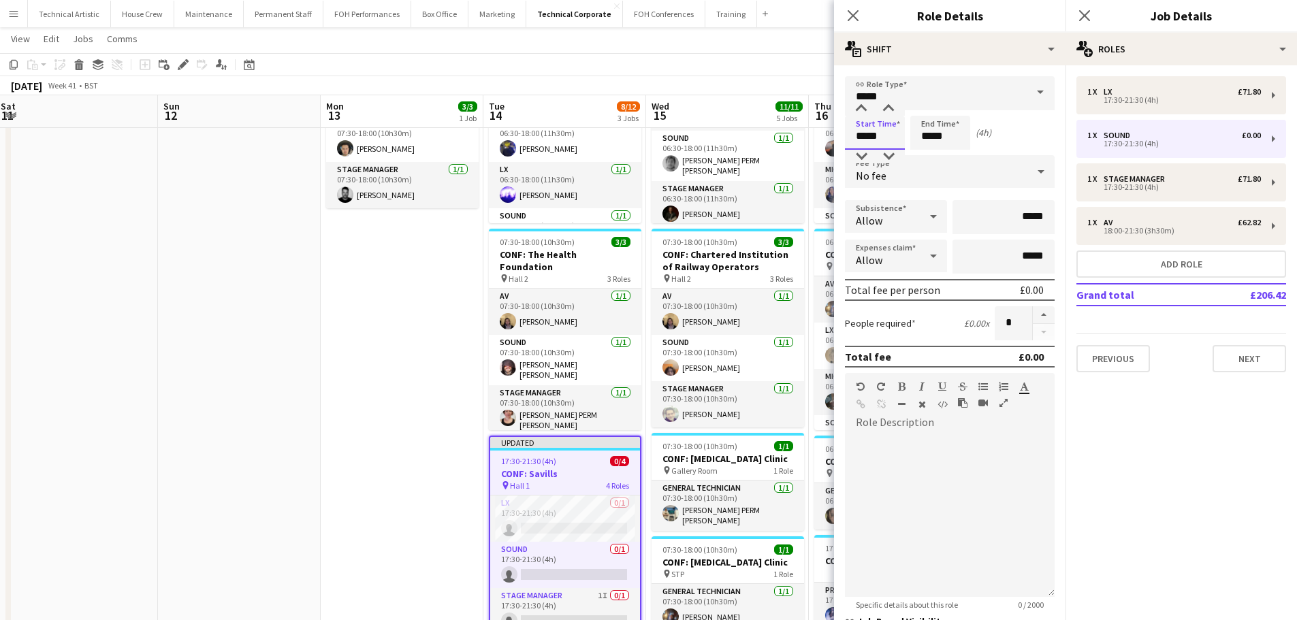
click at [874, 146] on input "*****" at bounding box center [875, 133] width 60 height 34
click at [884, 114] on div at bounding box center [888, 109] width 27 height 14
click at [883, 113] on div at bounding box center [888, 109] width 27 height 14
type input "*****"
click at [854, 110] on div at bounding box center [861, 109] width 27 height 14
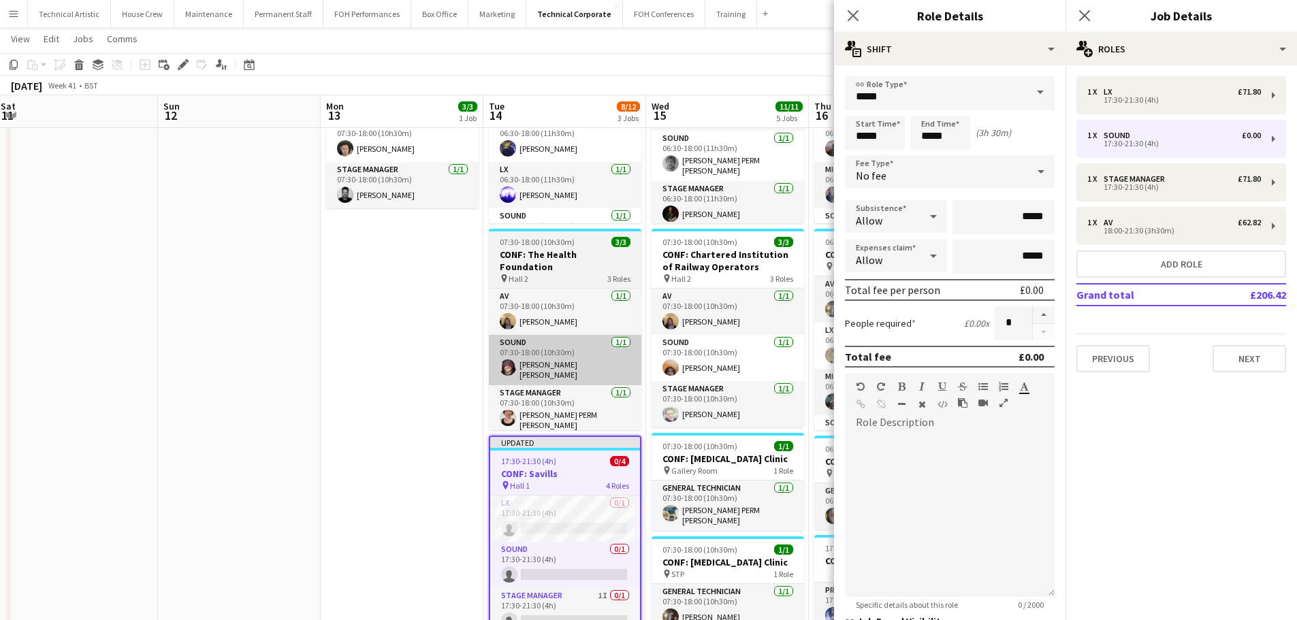
drag, startPoint x: 704, startPoint y: 85, endPoint x: 550, endPoint y: 360, distance: 315.2
click at [703, 87] on div "October 2025 Week 41 • BST Publish 1 job Revert 1 job" at bounding box center [648, 85] width 1297 height 19
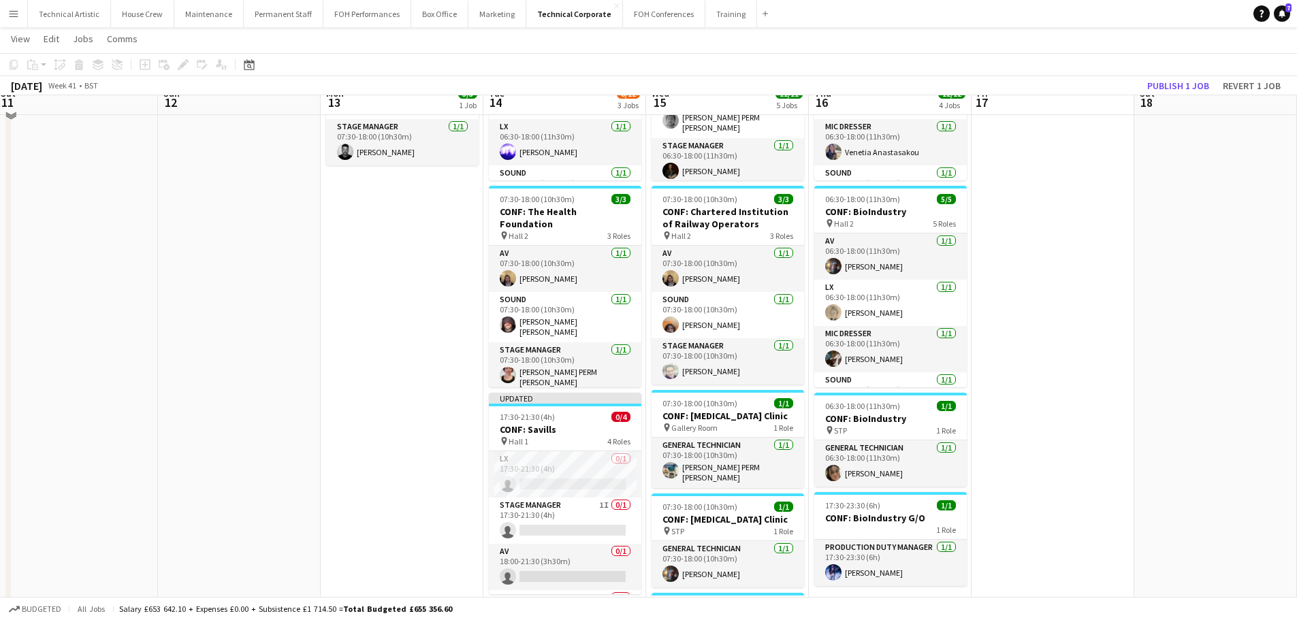
scroll to position [272, 0]
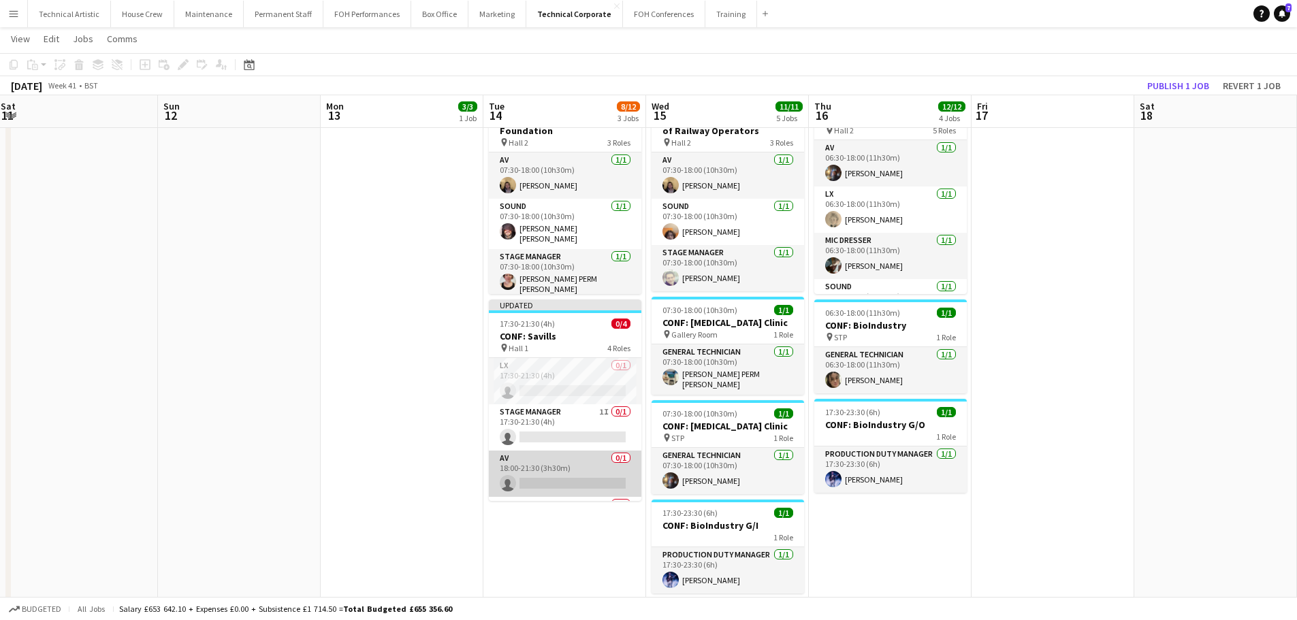
click at [551, 458] on app-card-role "AV 0/1 18:00-21:30 (3h30m) single-neutral-actions" at bounding box center [565, 474] width 153 height 46
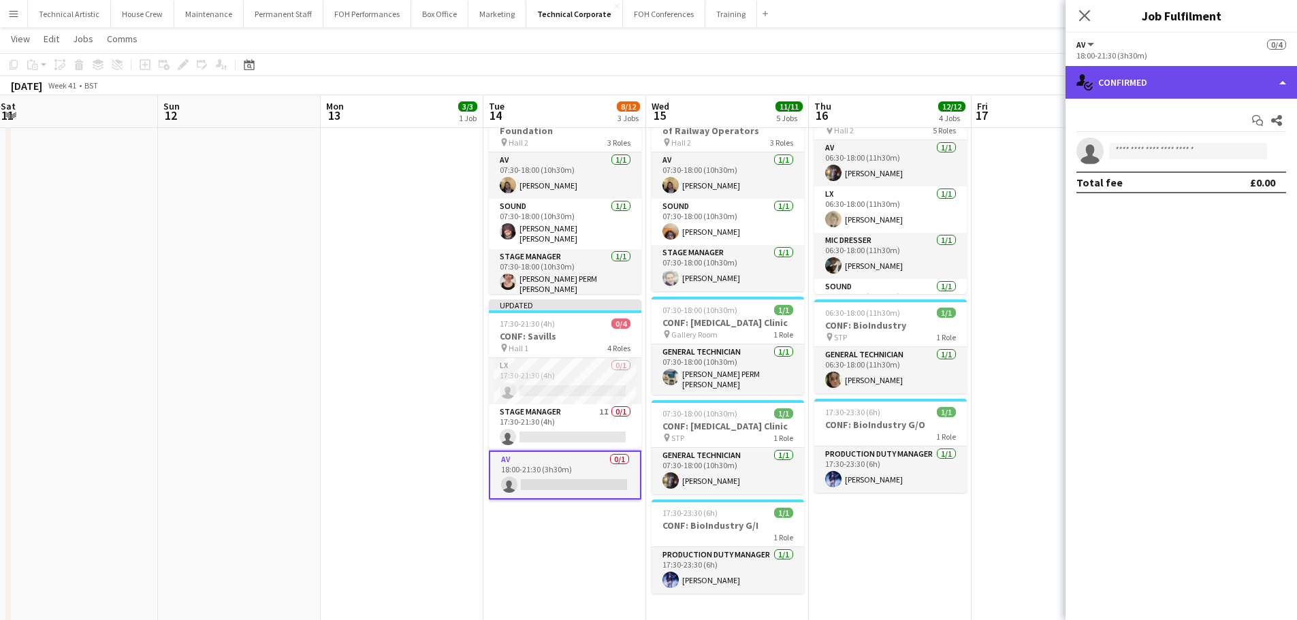
click at [1204, 91] on div "single-neutral-actions-check-2 Confirmed" at bounding box center [1180, 82] width 231 height 33
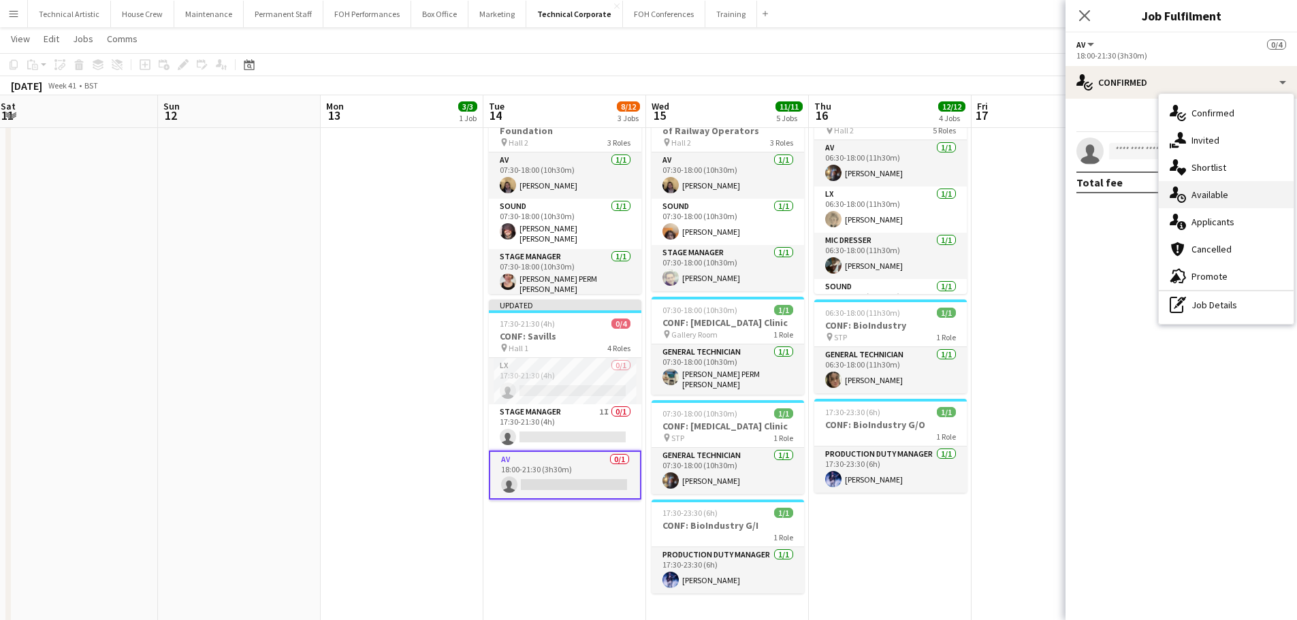
click at [1213, 195] on span "Available" at bounding box center [1209, 195] width 37 height 12
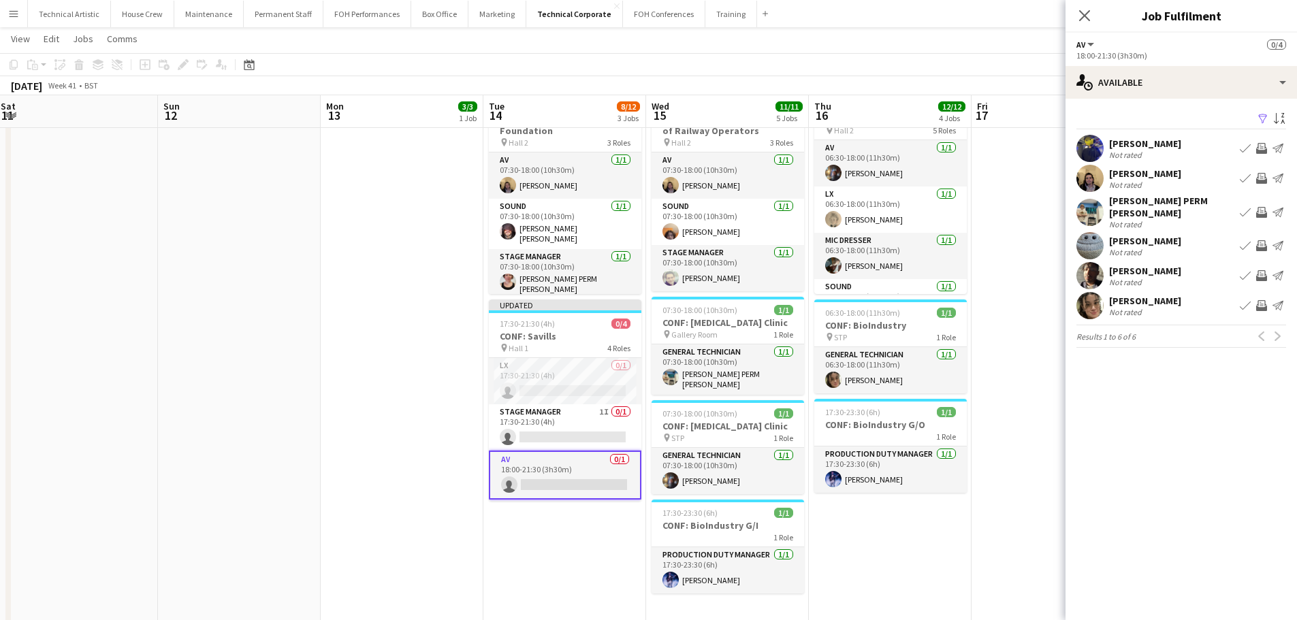
click at [1263, 180] on app-icon "Invite crew" at bounding box center [1261, 178] width 11 height 11
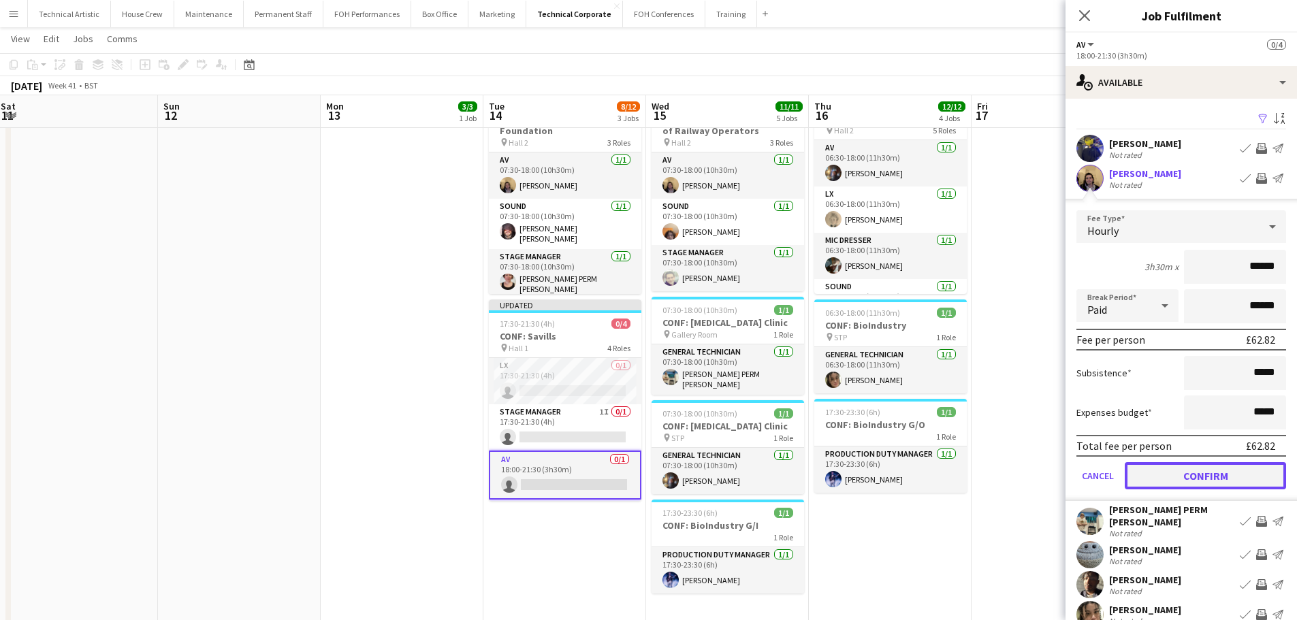
click at [1227, 477] on button "Confirm" at bounding box center [1205, 475] width 161 height 27
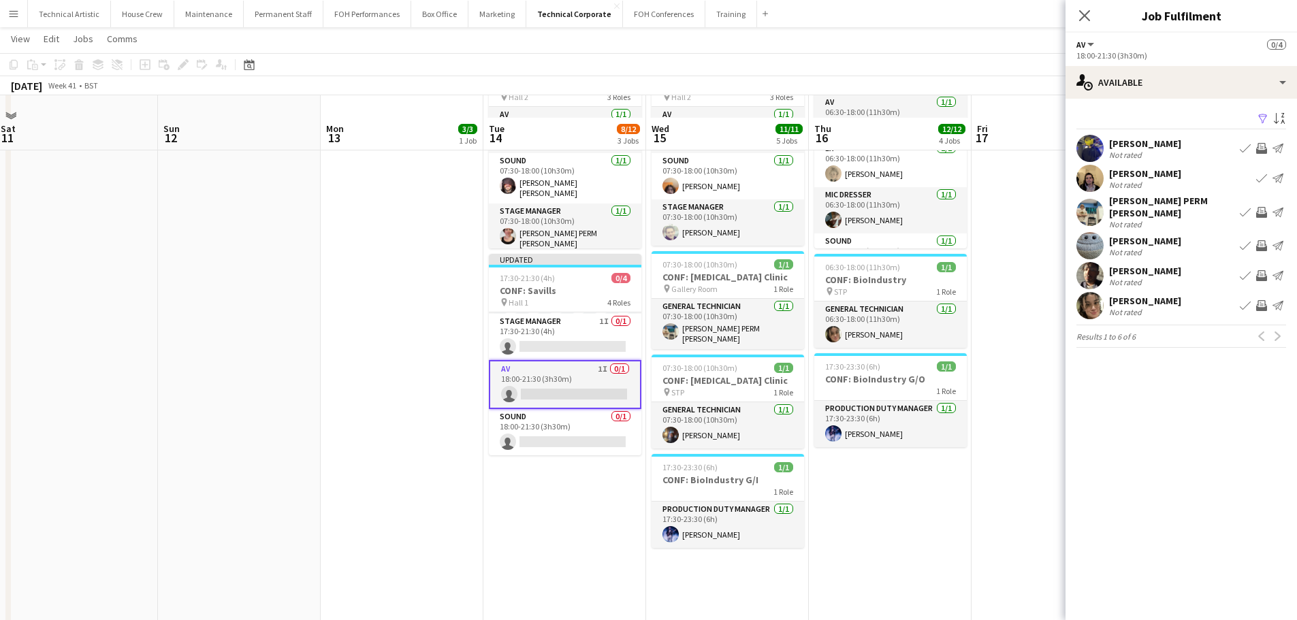
scroll to position [340, 0]
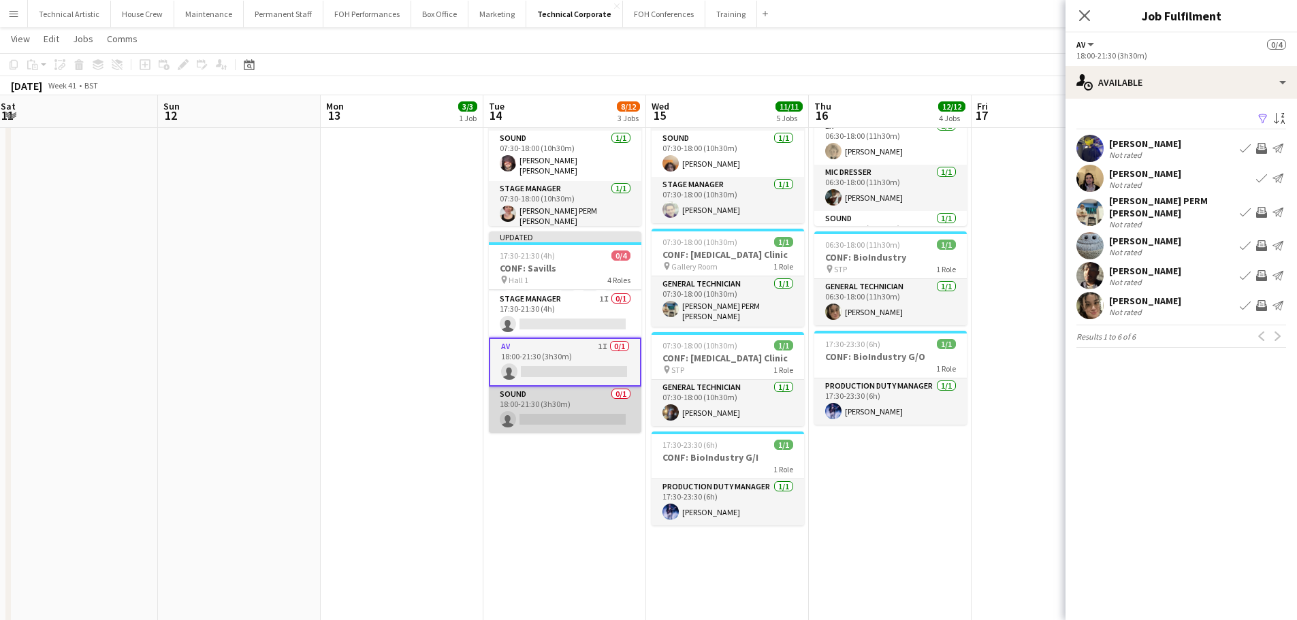
click at [572, 398] on app-card-role "Sound 0/1 18:00-21:30 (3h30m) single-neutral-actions" at bounding box center [565, 410] width 153 height 46
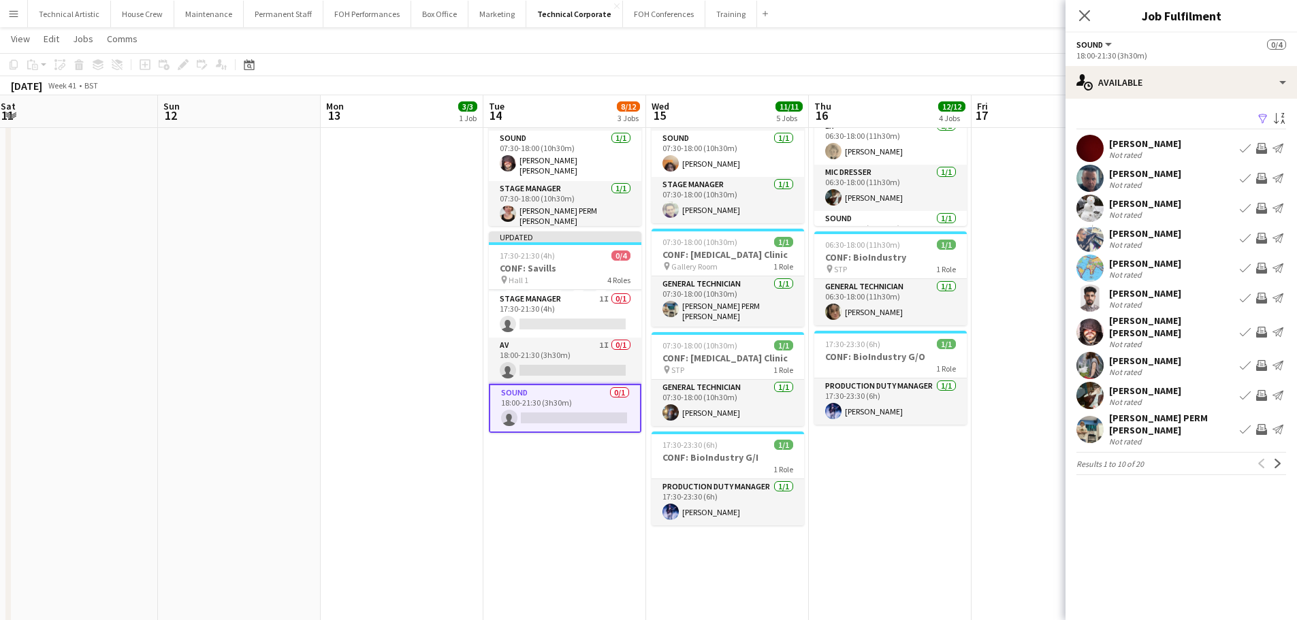
click at [1260, 327] on app-icon "Invite crew" at bounding box center [1261, 332] width 11 height 11
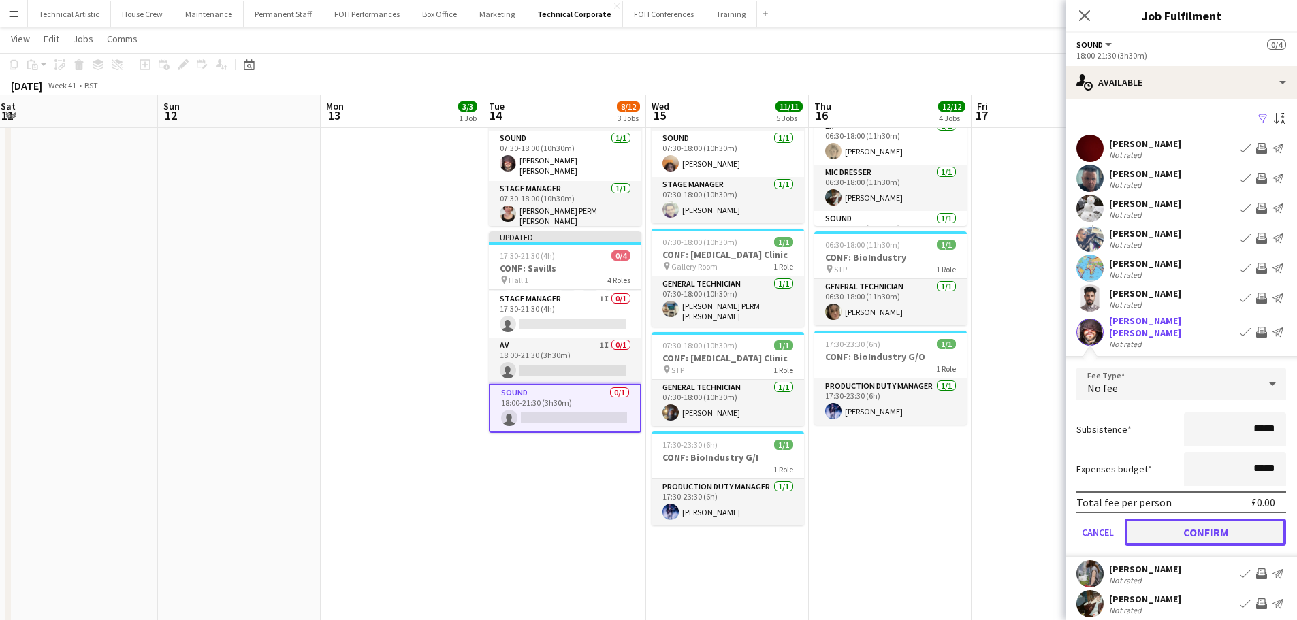
click at [1229, 519] on button "Confirm" at bounding box center [1205, 532] width 161 height 27
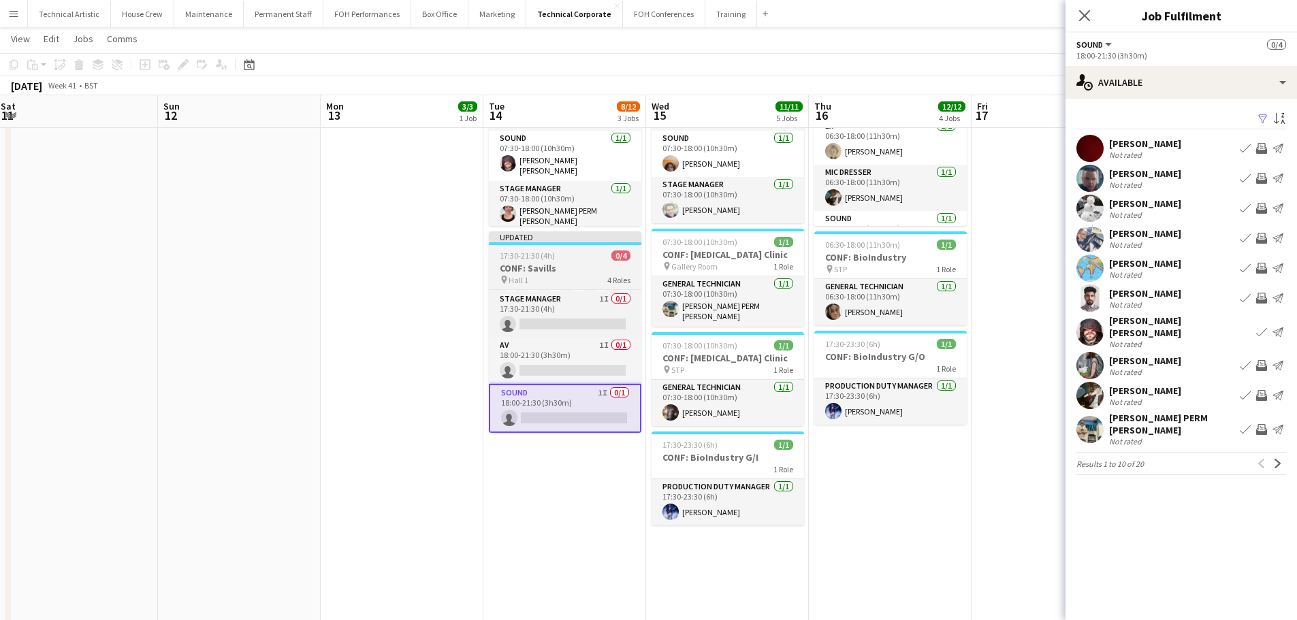
click at [541, 262] on h3 "CONF: Savills" at bounding box center [565, 268] width 153 height 12
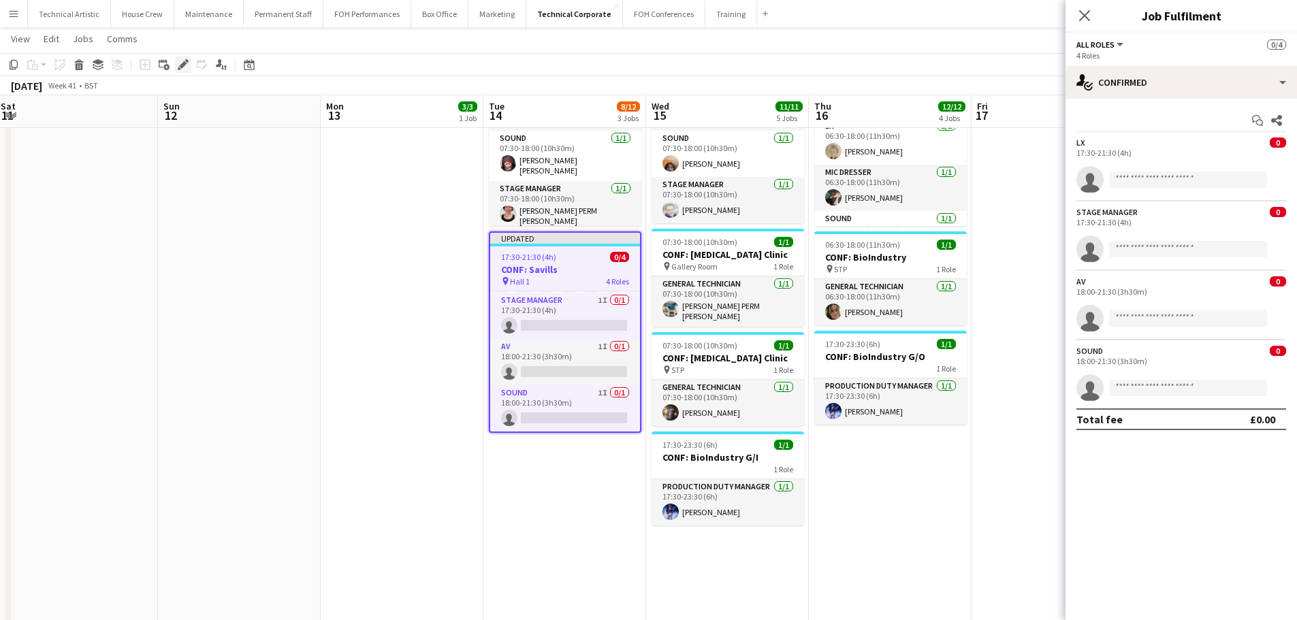
click at [180, 66] on icon at bounding box center [182, 64] width 7 height 7
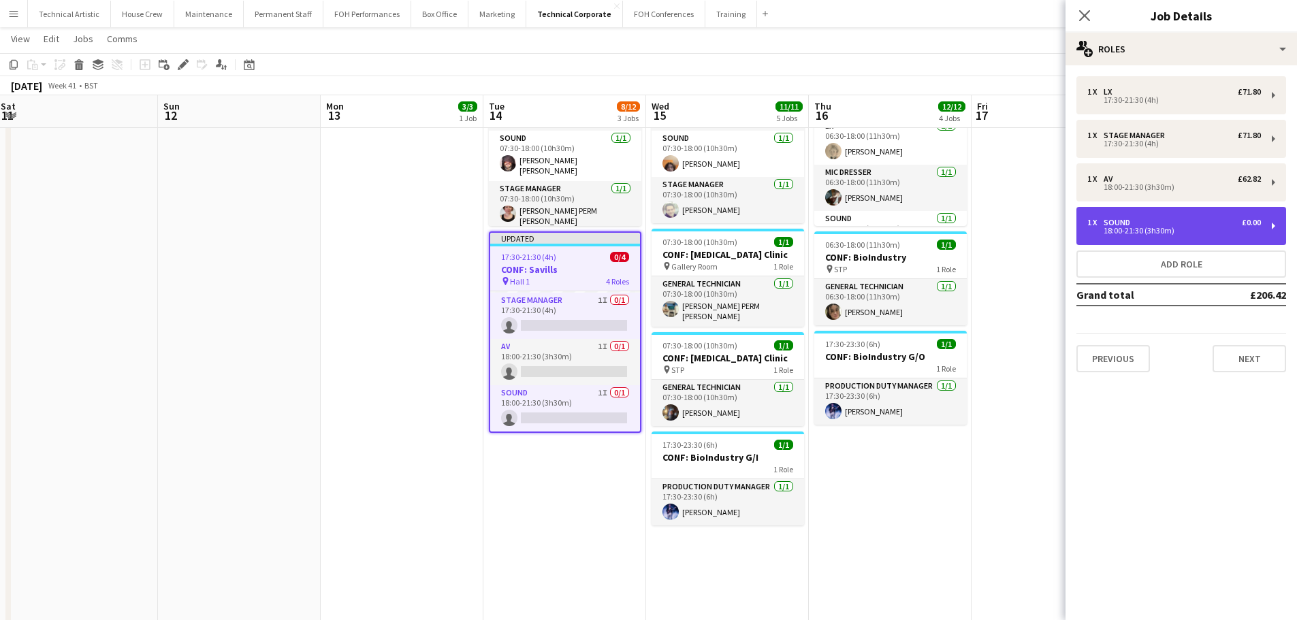
click at [1178, 220] on div "1 x Sound £0.00" at bounding box center [1174, 223] width 174 height 10
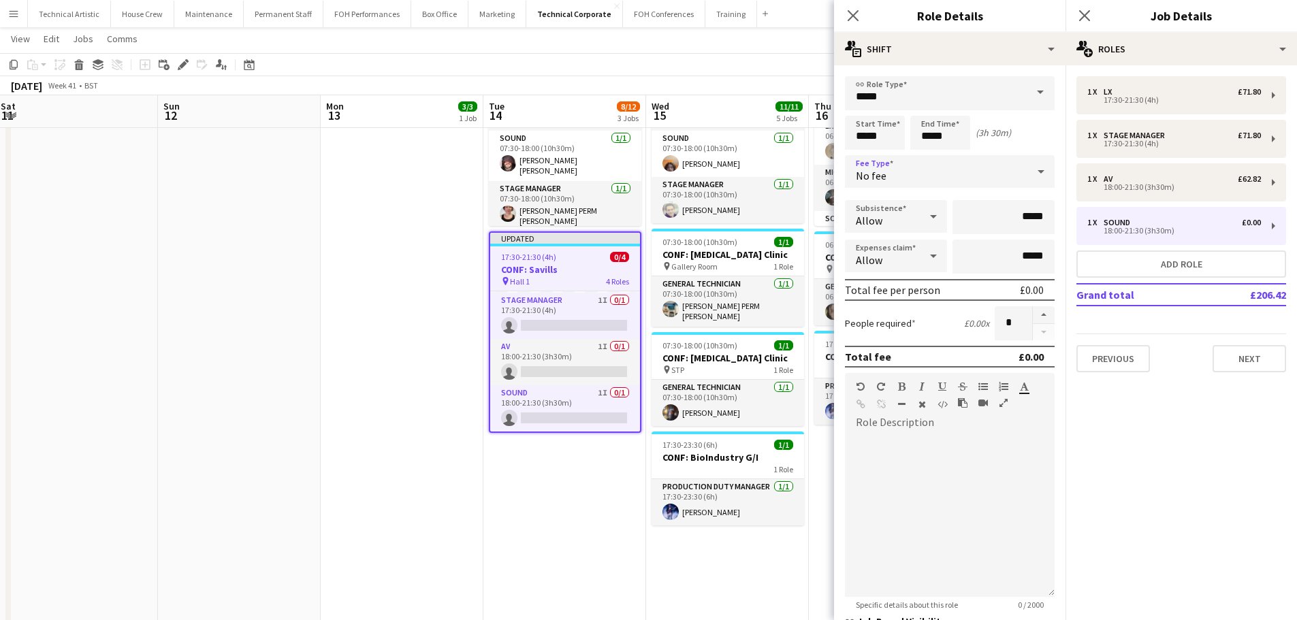
click at [910, 163] on div "No fee" at bounding box center [936, 171] width 182 height 33
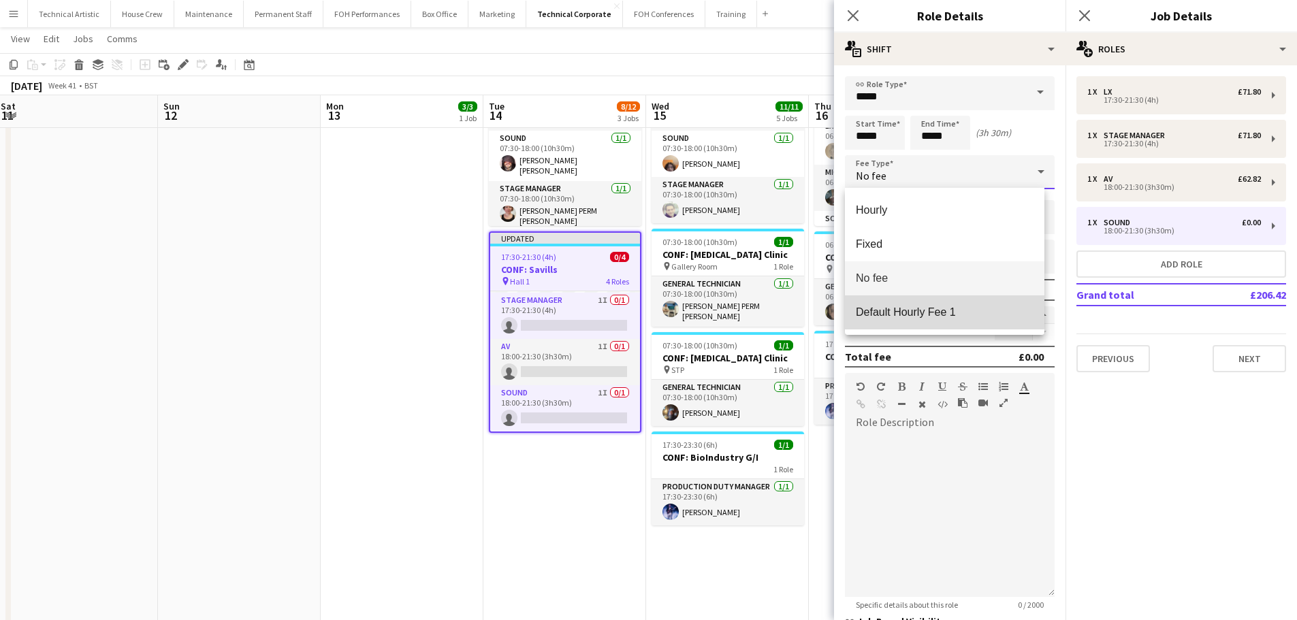
click at [903, 304] on mat-option "Default Hourly Fee 1" at bounding box center [944, 312] width 199 height 34
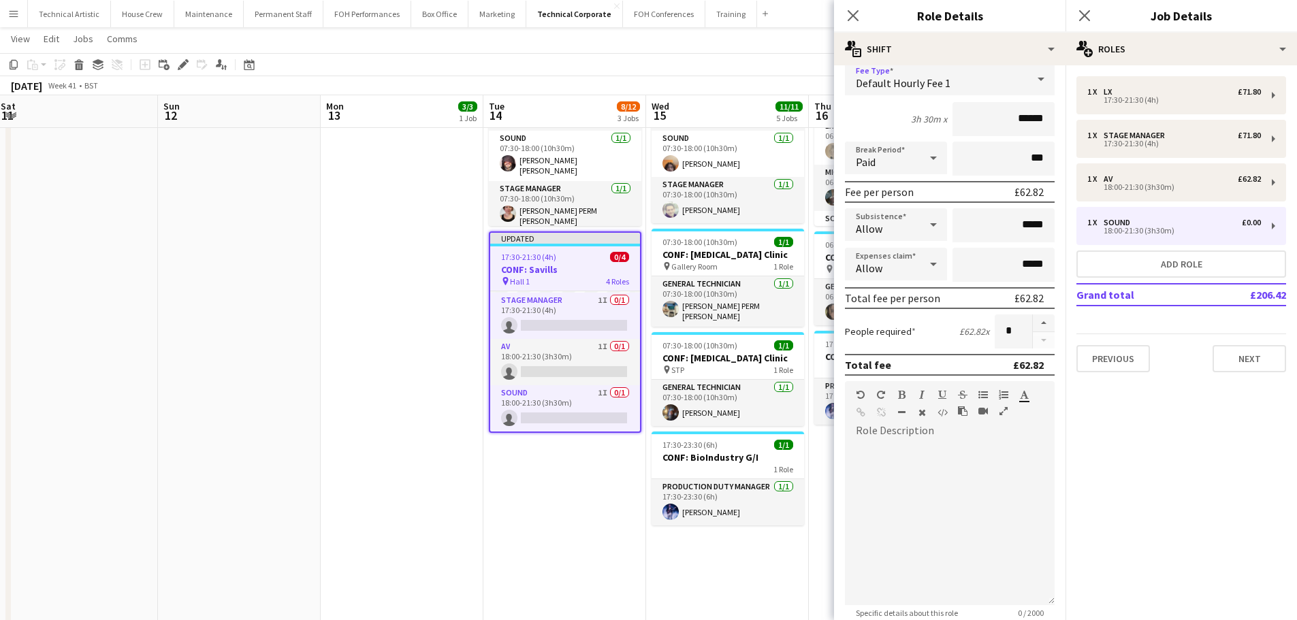
scroll to position [232, 0]
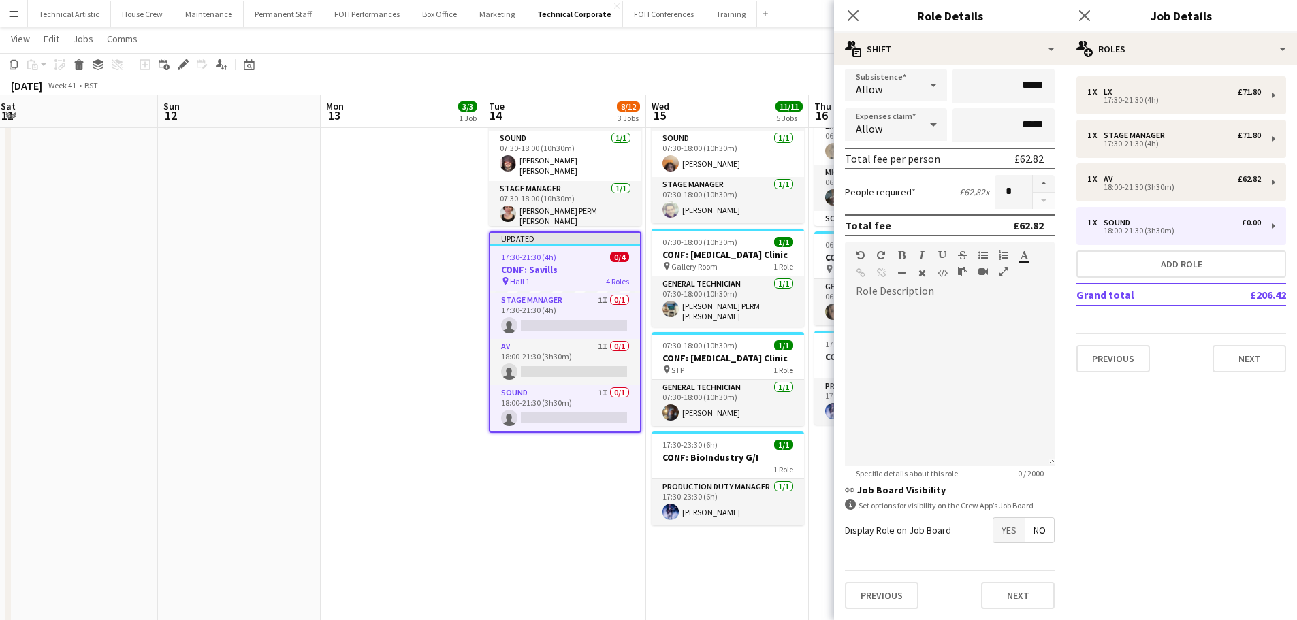
click at [658, 78] on div "October 2025 Week 41 • BST Publish 1 job Revert 1 job" at bounding box center [648, 85] width 1297 height 19
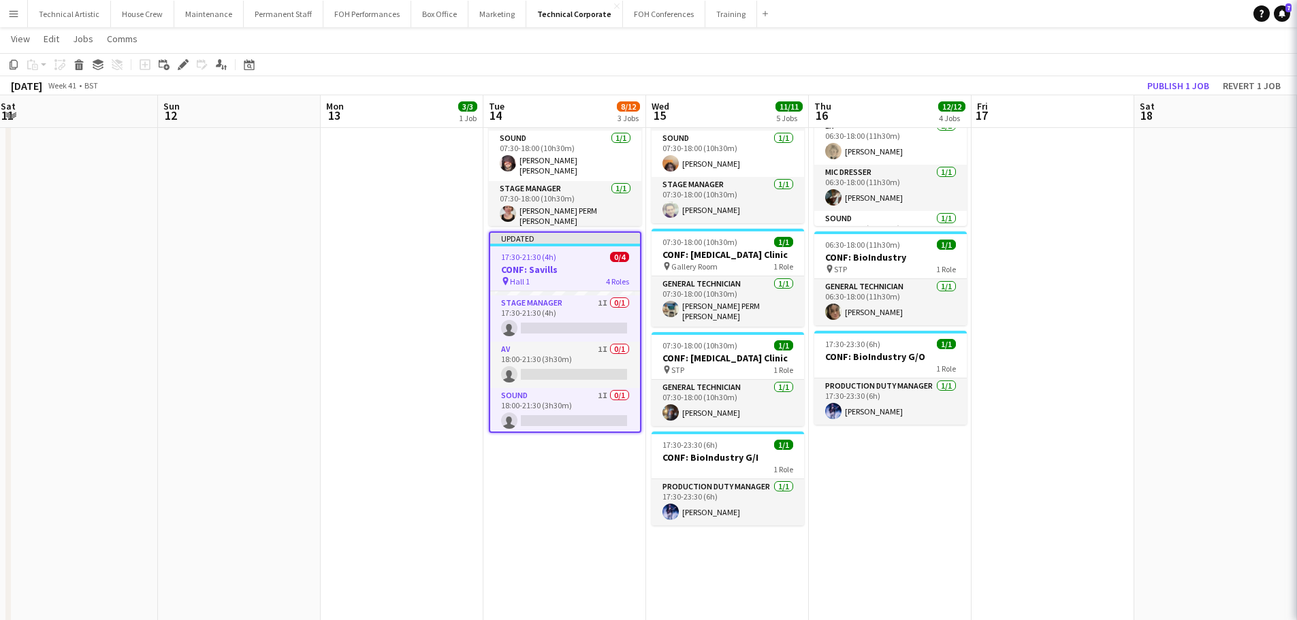
scroll to position [0, 0]
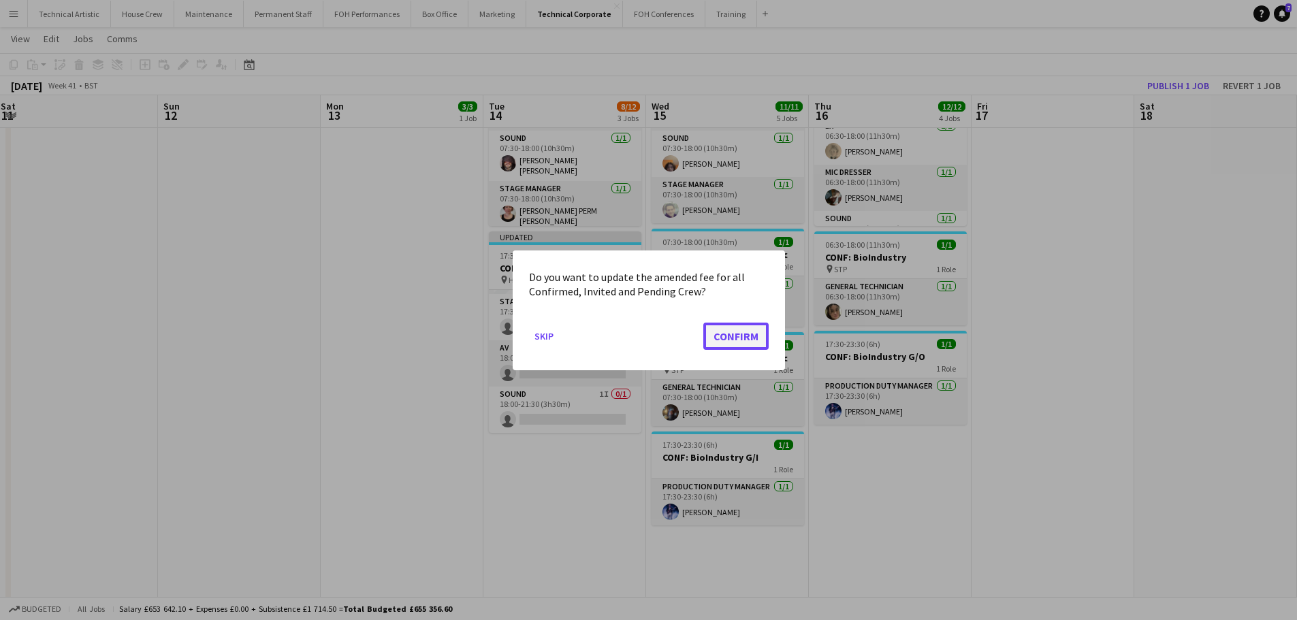
click at [727, 340] on button "Confirm" at bounding box center [735, 335] width 65 height 27
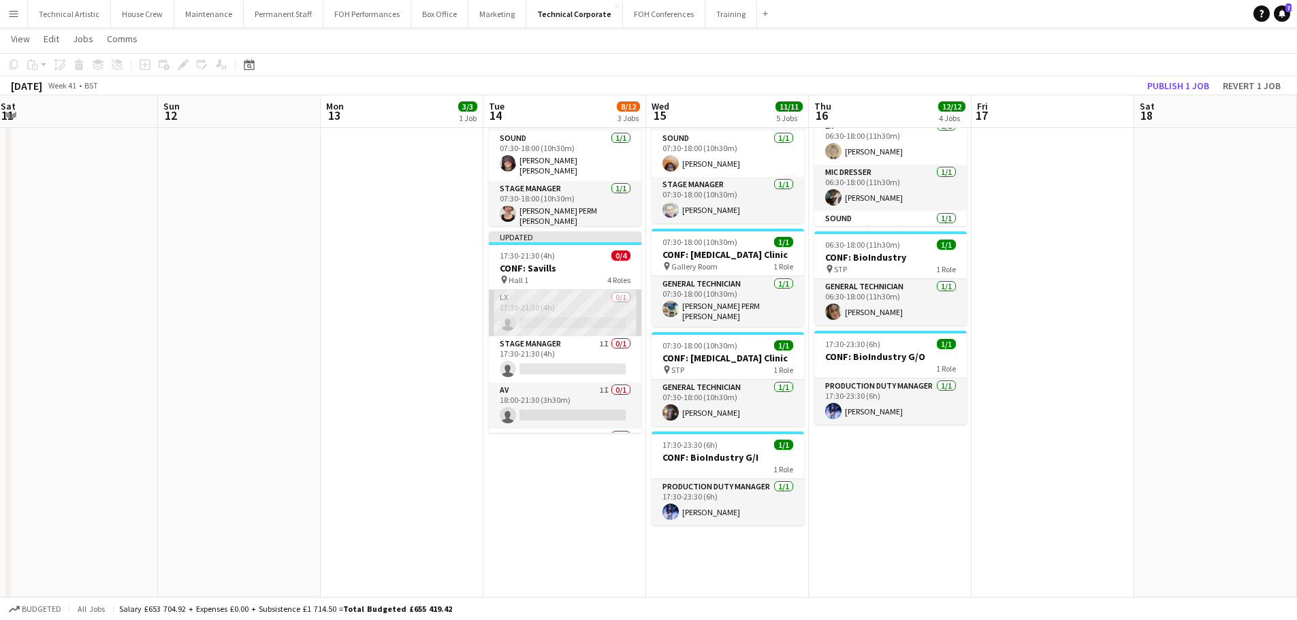
click at [567, 292] on app-card-role "LX 0/1 17:30-21:30 (4h) single-neutral-actions" at bounding box center [565, 313] width 153 height 46
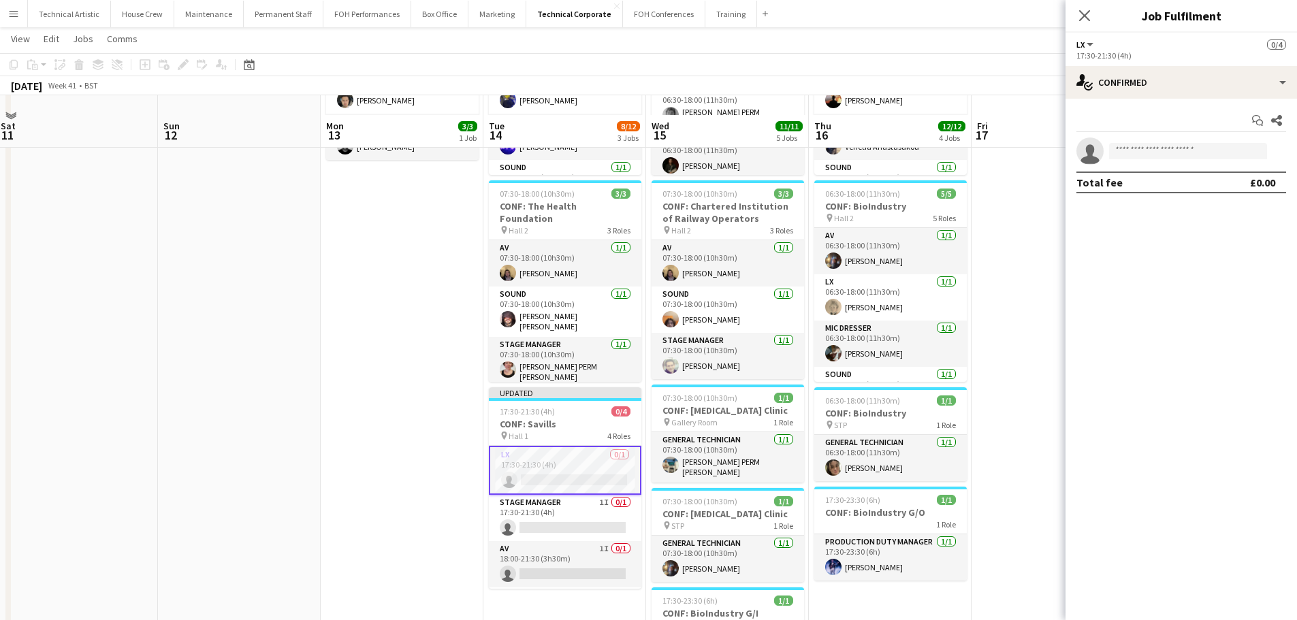
scroll to position [204, 0]
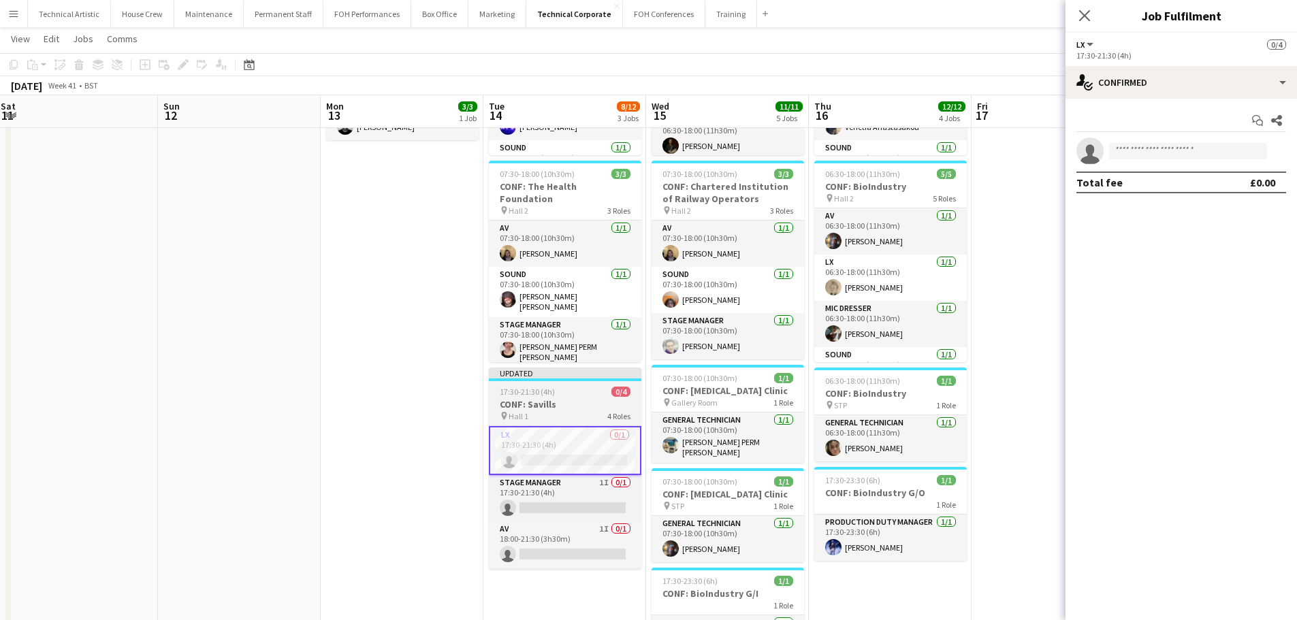
click at [545, 398] on h3 "CONF: Savills" at bounding box center [565, 404] width 153 height 12
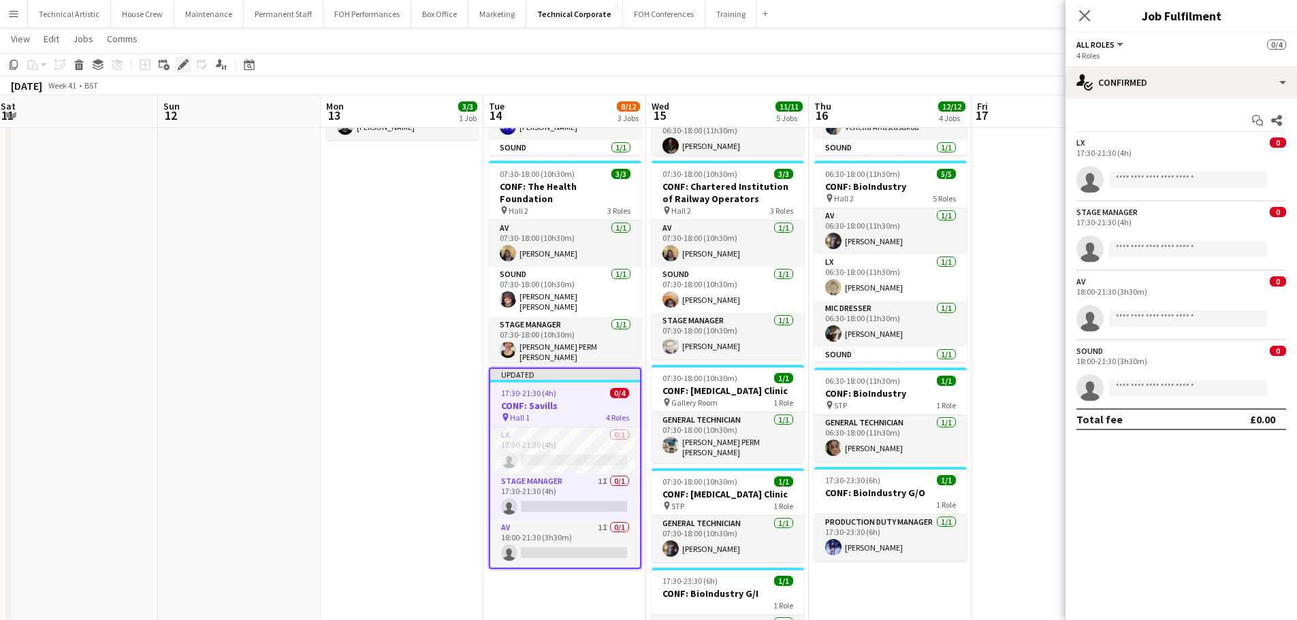
click at [189, 66] on div "Edit" at bounding box center [183, 65] width 16 height 16
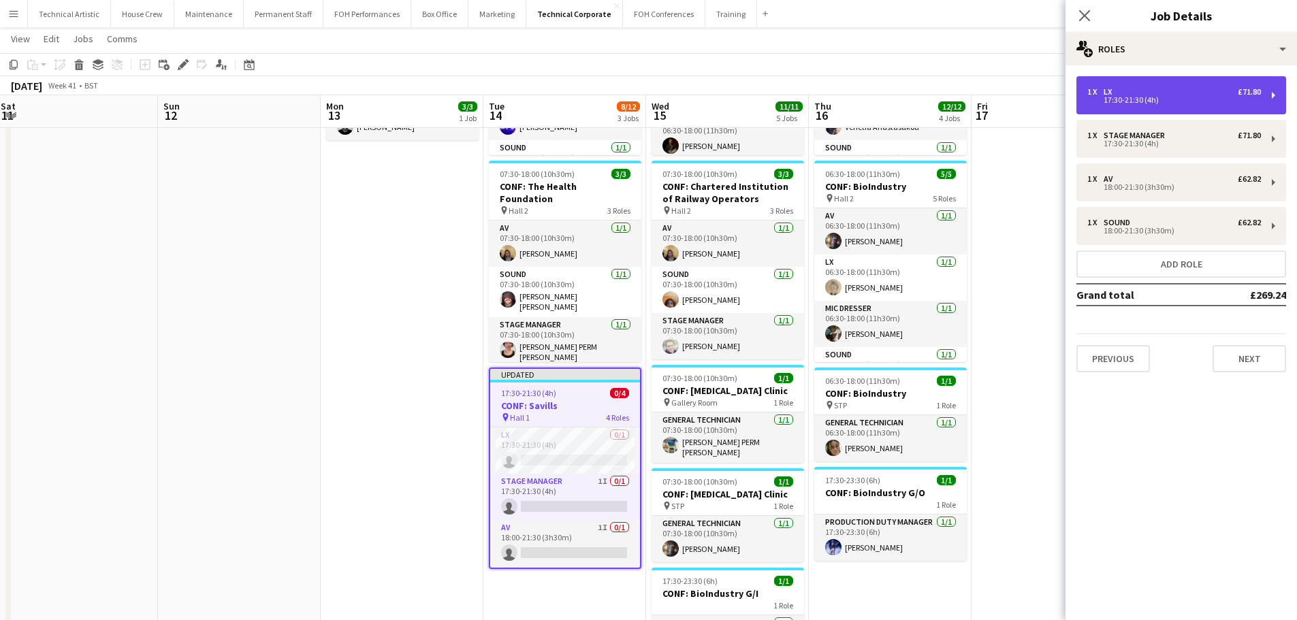
click at [1197, 80] on div "1 x LX £71.80 17:30-21:30 (4h)" at bounding box center [1181, 95] width 210 height 38
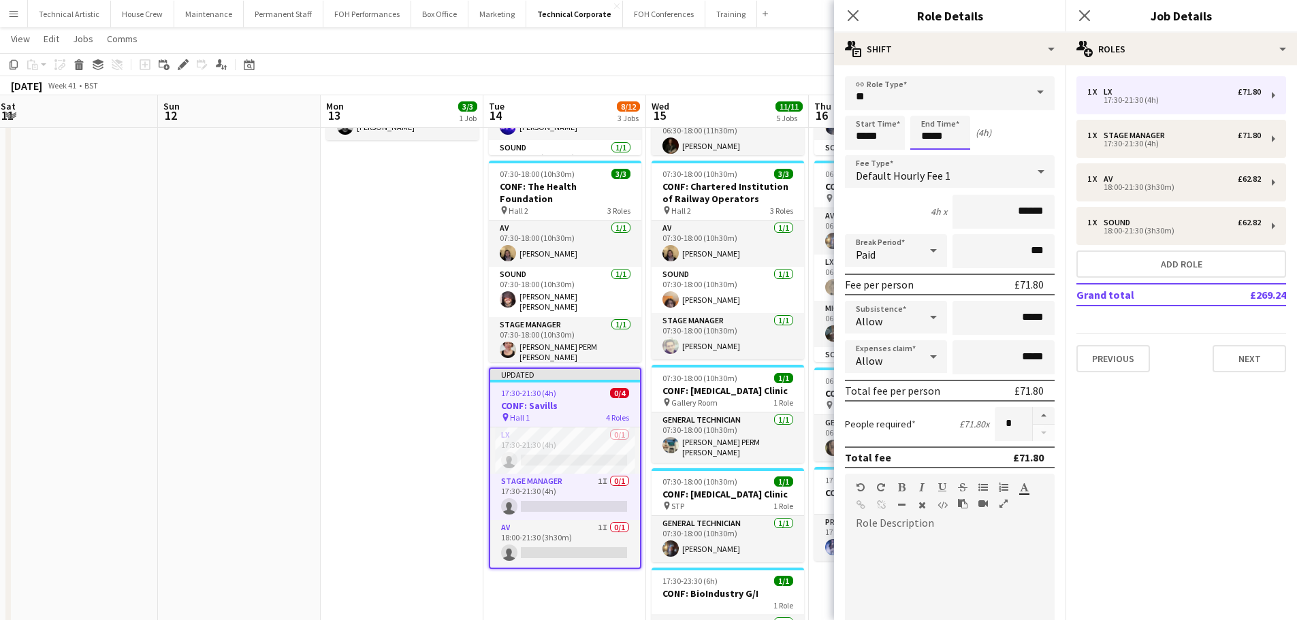
click at [940, 133] on input "*****" at bounding box center [940, 133] width 60 height 34
click at [925, 106] on div at bounding box center [926, 109] width 27 height 14
click at [954, 153] on div at bounding box center [953, 157] width 27 height 14
type input "*****"
click at [954, 153] on div at bounding box center [953, 157] width 27 height 14
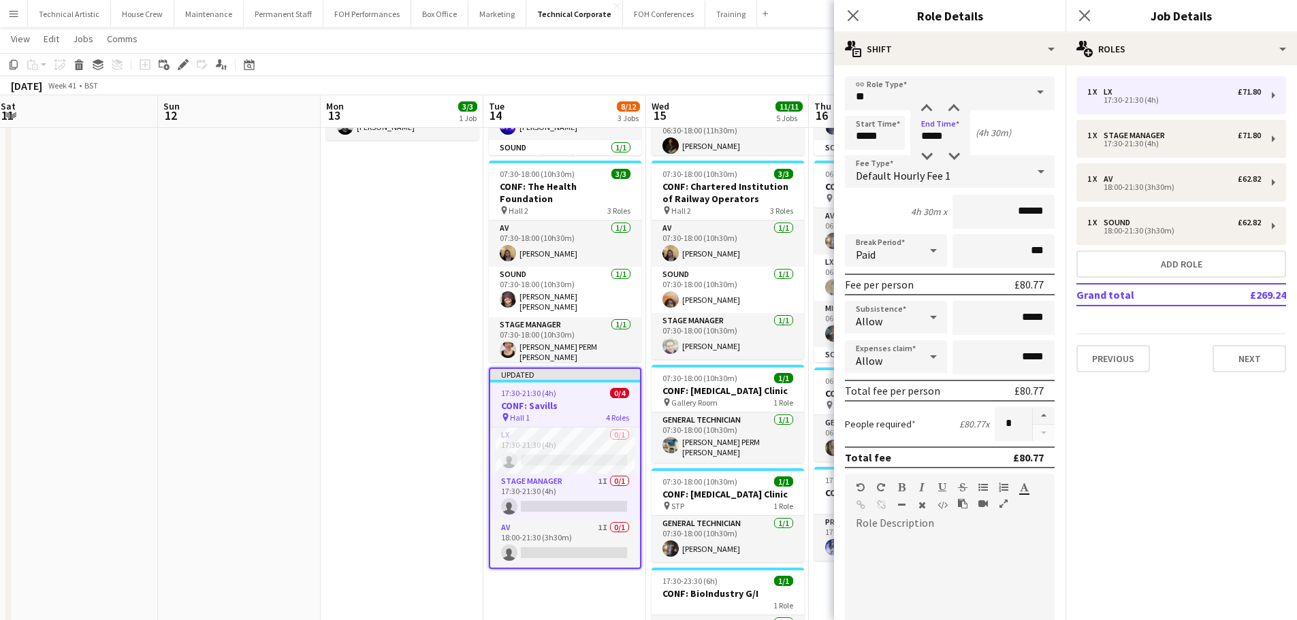
click at [751, 70] on app-toolbar "Copy Paste Paste Ctrl+V Paste with crew Ctrl+Shift+V Paste linked Job Delete Gr…" at bounding box center [648, 64] width 1297 height 23
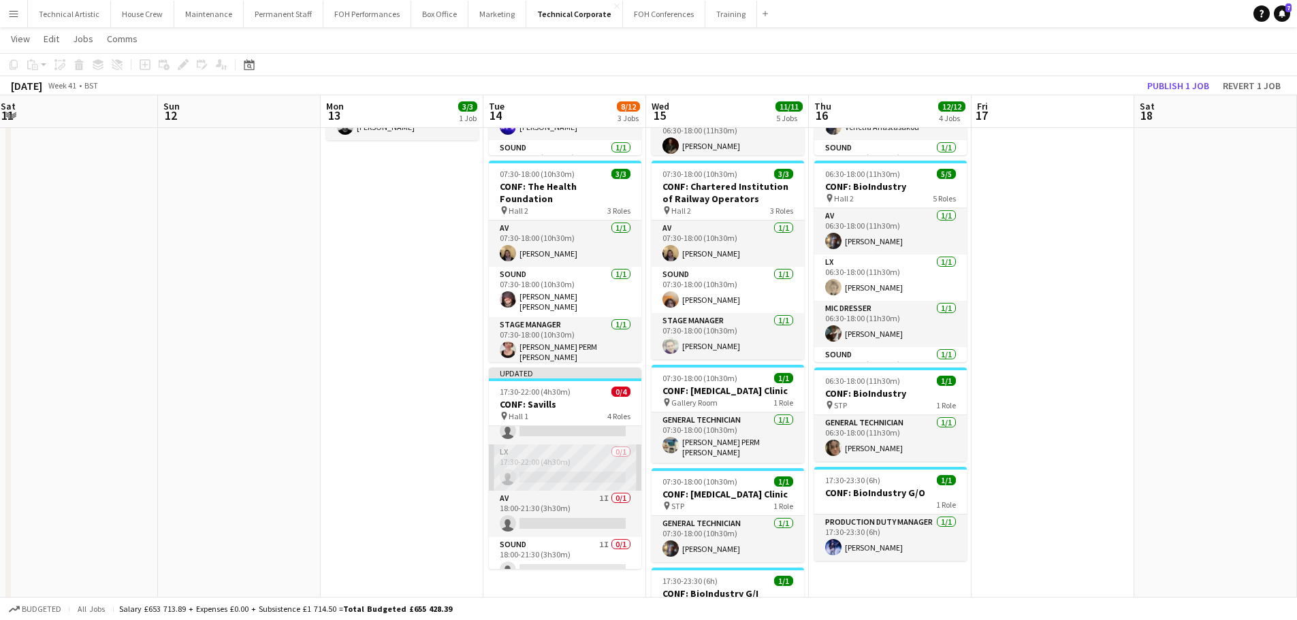
scroll to position [42, 0]
click at [570, 437] on app-card-role "LX 0/1 17:30-22:00 (4h30m) single-neutral-actions" at bounding box center [565, 453] width 153 height 46
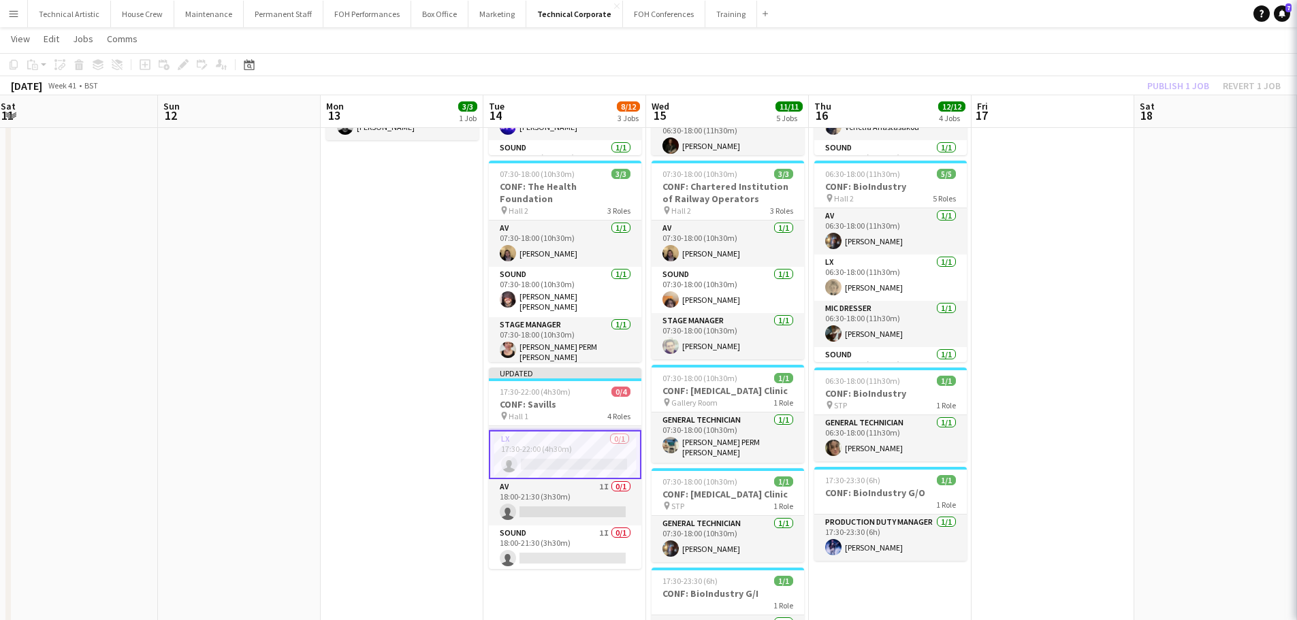
scroll to position [0, 331]
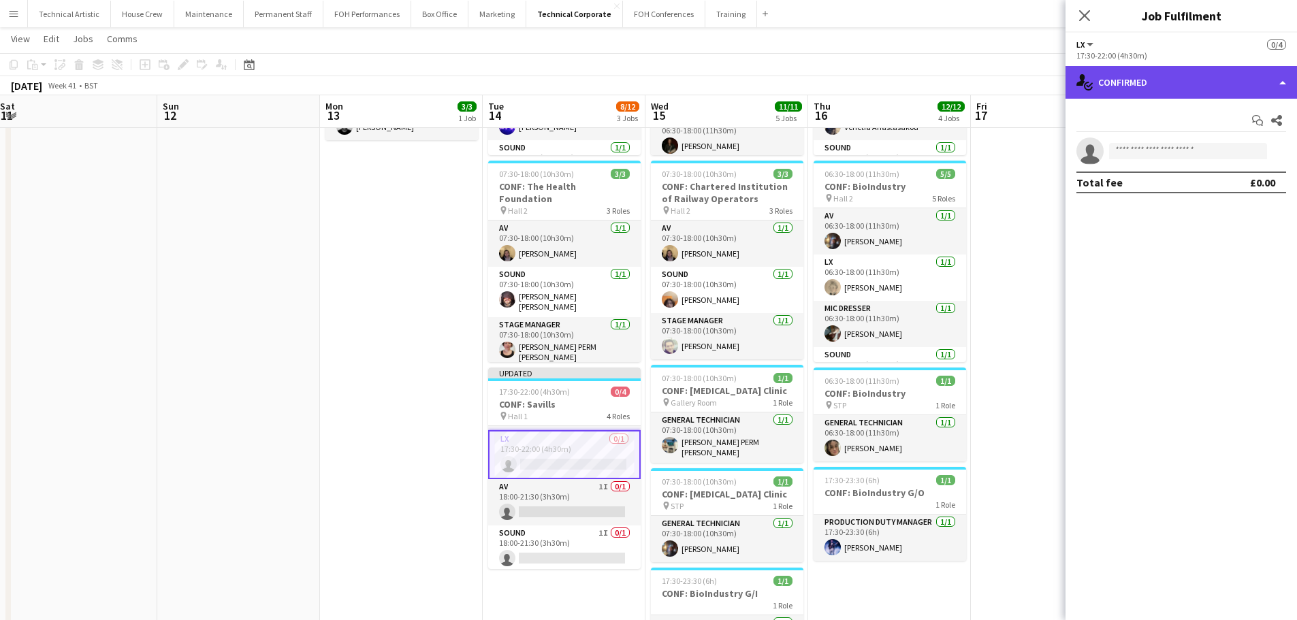
click at [1117, 80] on div "single-neutral-actions-check-2 Confirmed" at bounding box center [1180, 82] width 231 height 33
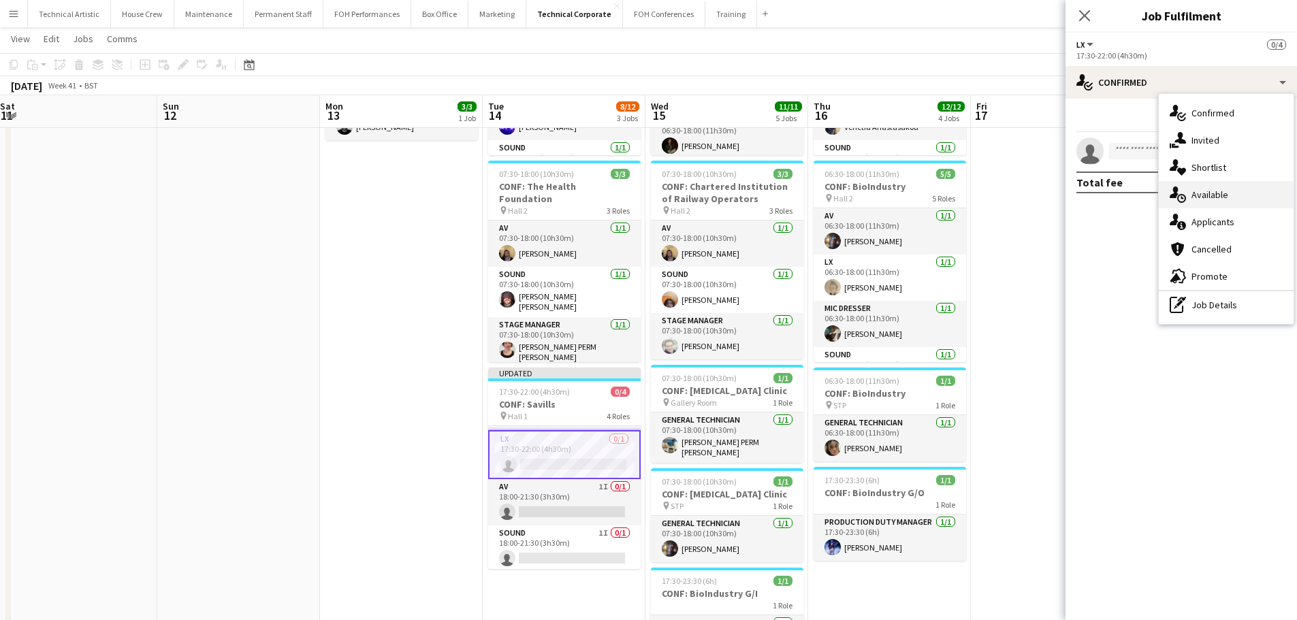
click at [1188, 191] on div "single-neutral-actions-upload Available" at bounding box center [1226, 194] width 135 height 27
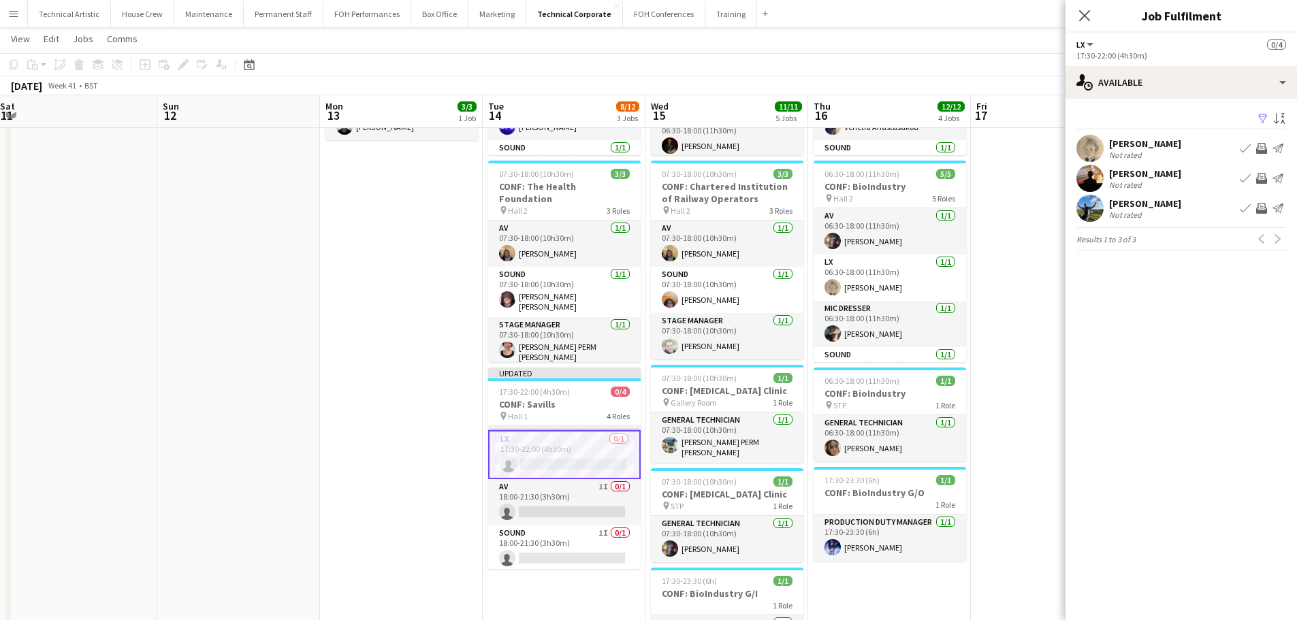
click at [1260, 146] on app-icon "Invite crew" at bounding box center [1261, 148] width 11 height 11
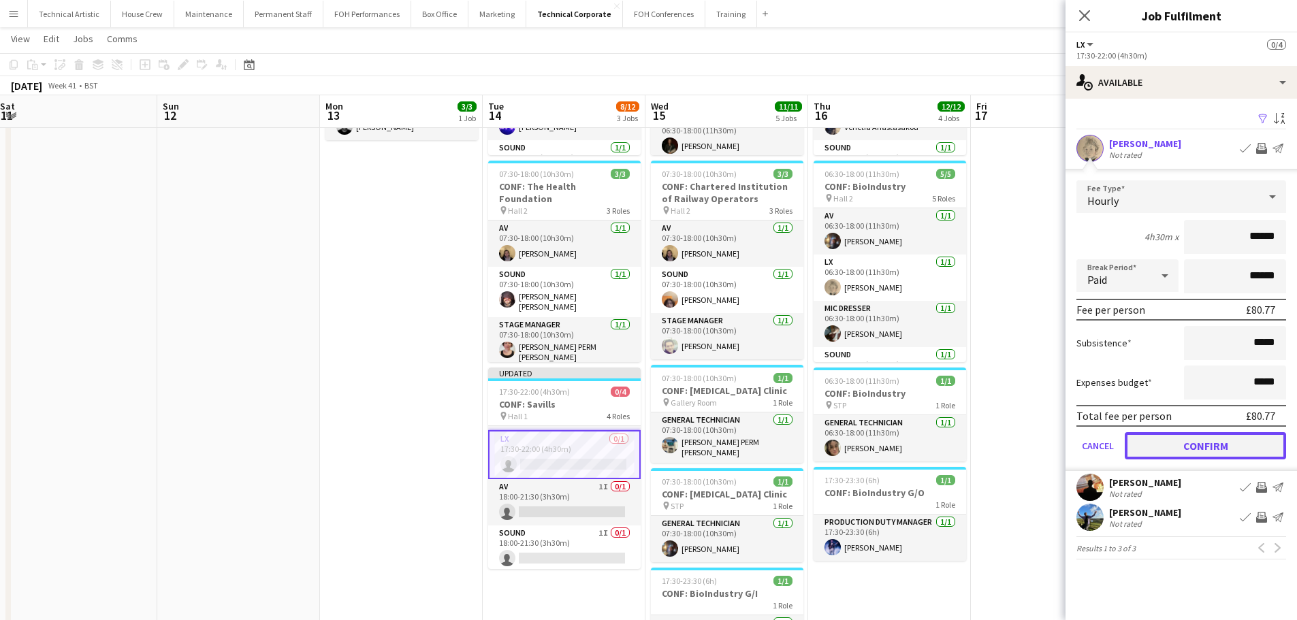
click at [1232, 438] on button "Confirm" at bounding box center [1205, 445] width 161 height 27
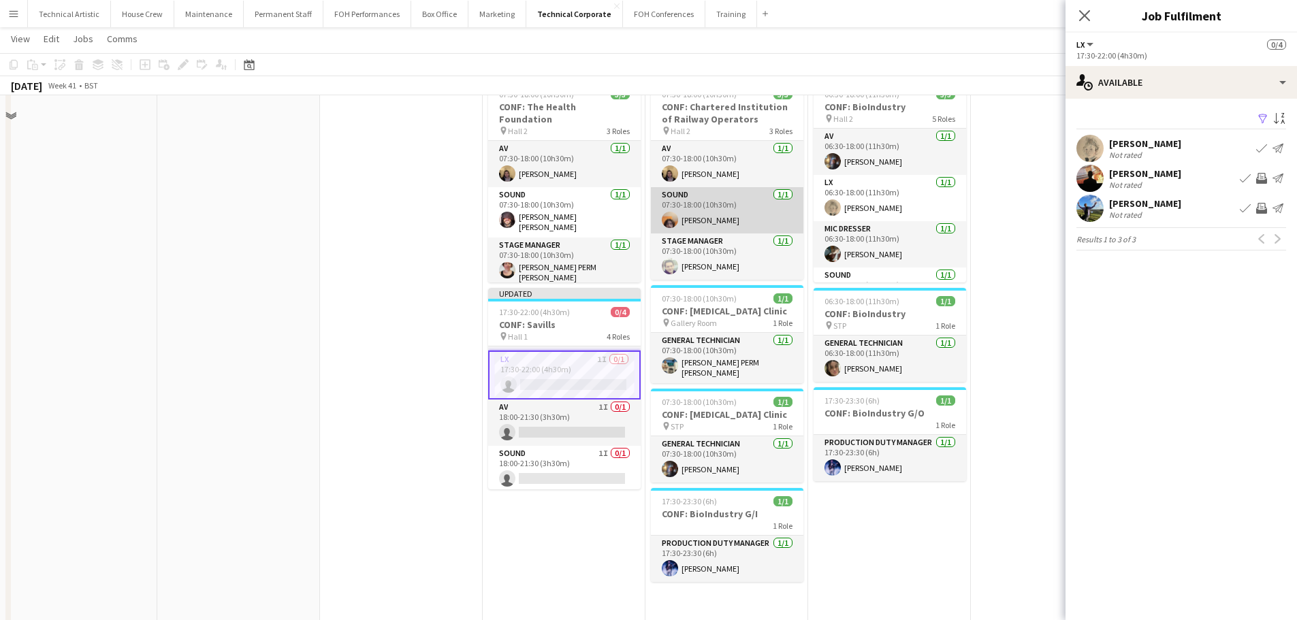
scroll to position [408, 0]
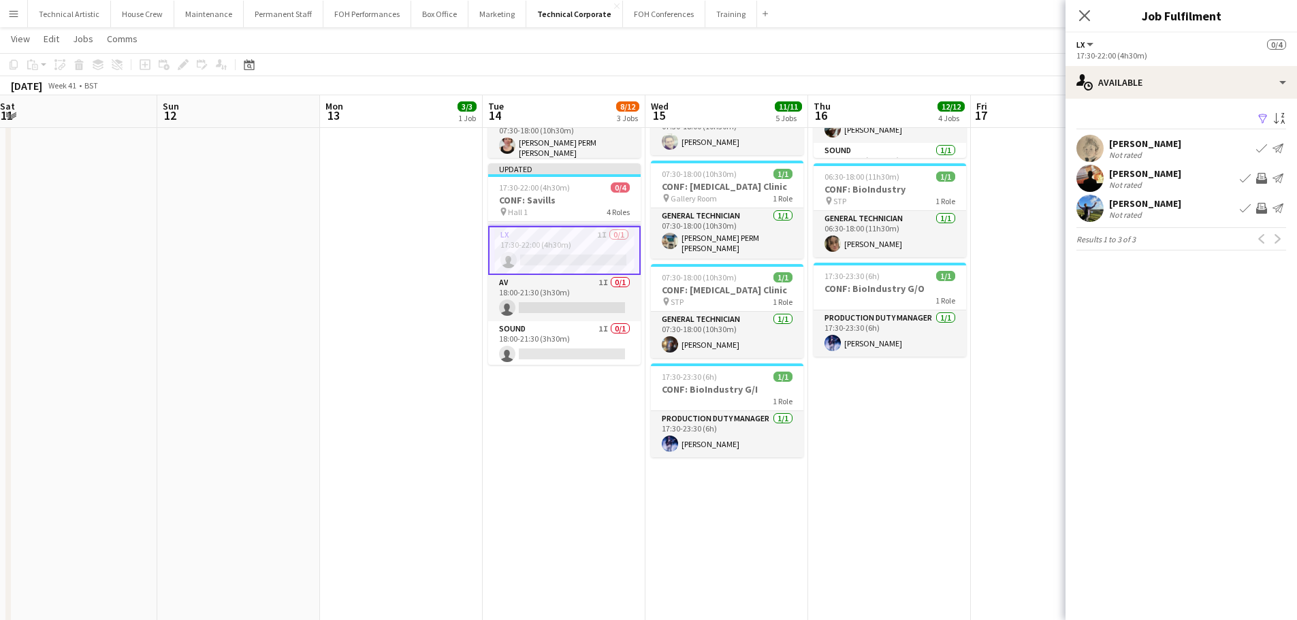
click at [1262, 209] on app-icon "Invite crew" at bounding box center [1261, 208] width 11 height 11
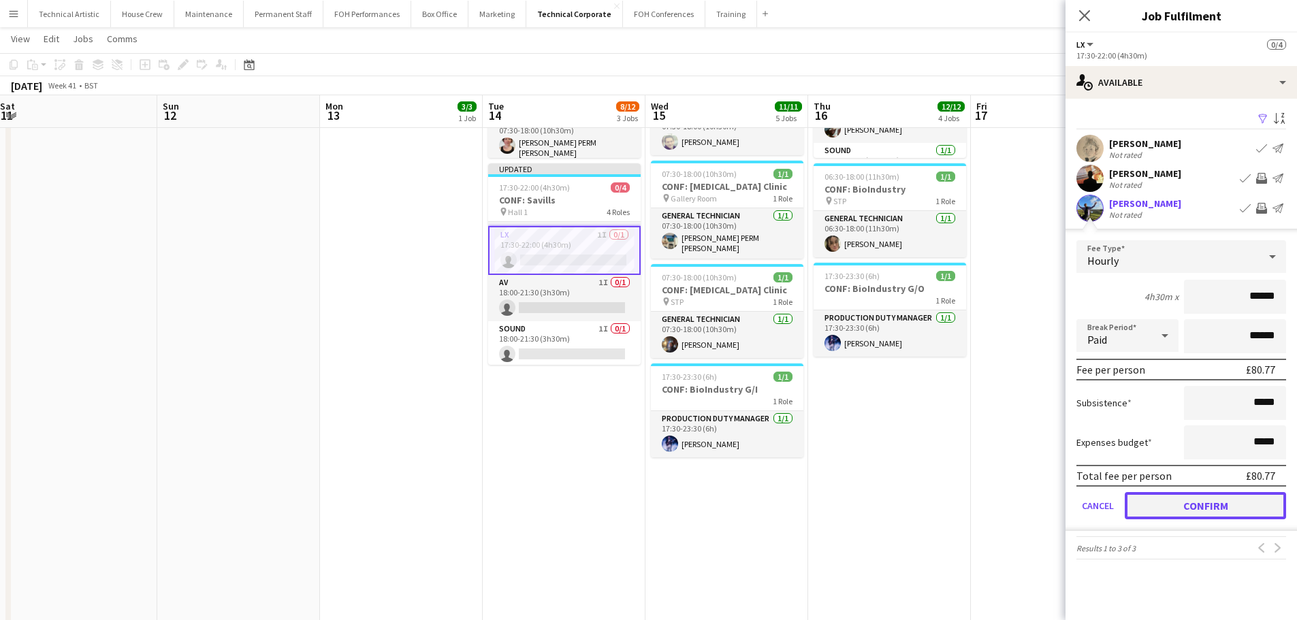
click at [1238, 501] on button "Confirm" at bounding box center [1205, 505] width 161 height 27
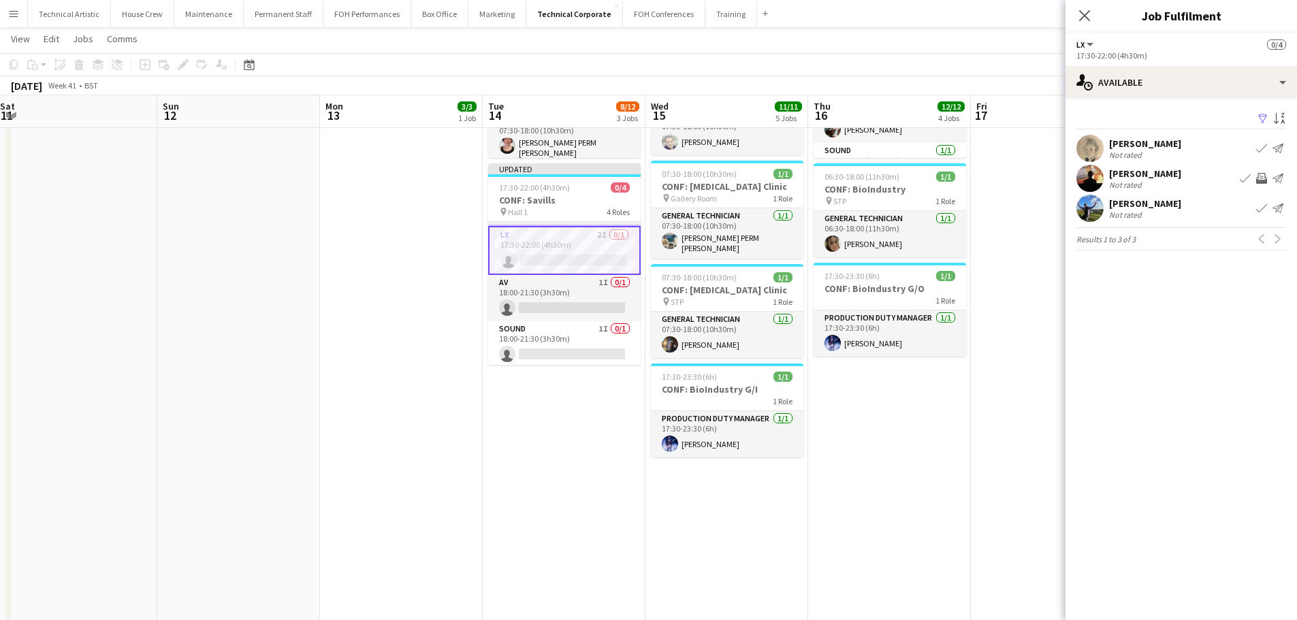
click at [1257, 180] on app-icon "Invite crew" at bounding box center [1261, 178] width 11 height 11
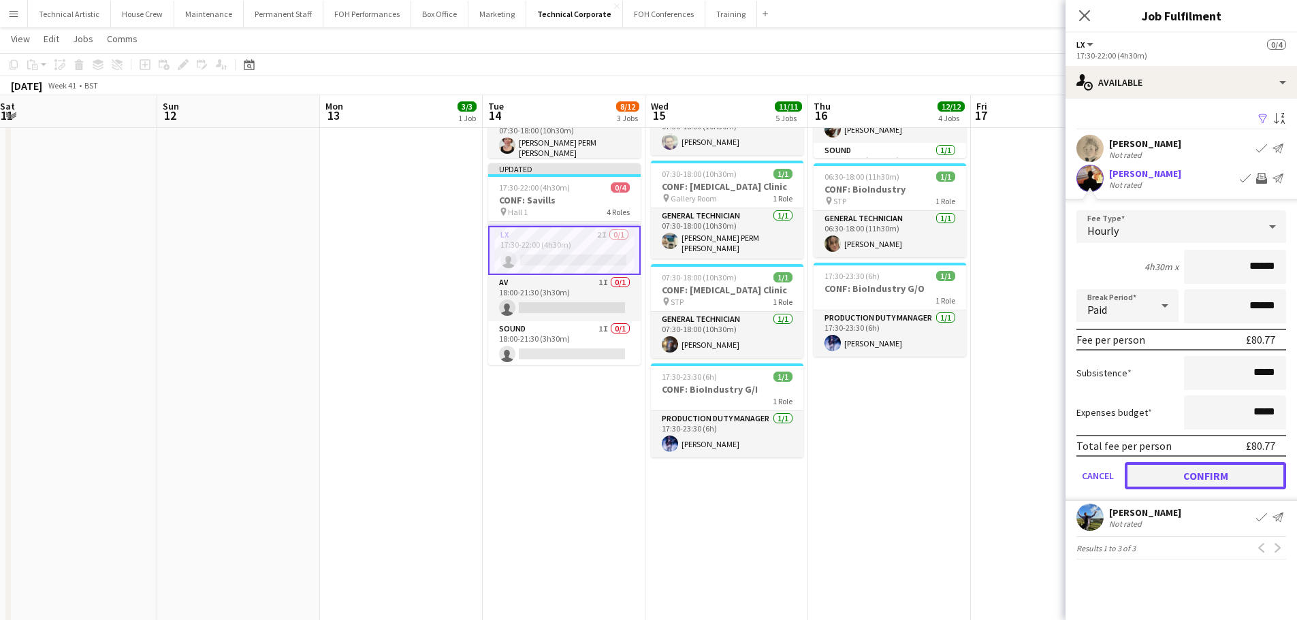
click at [1242, 477] on button "Confirm" at bounding box center [1205, 475] width 161 height 27
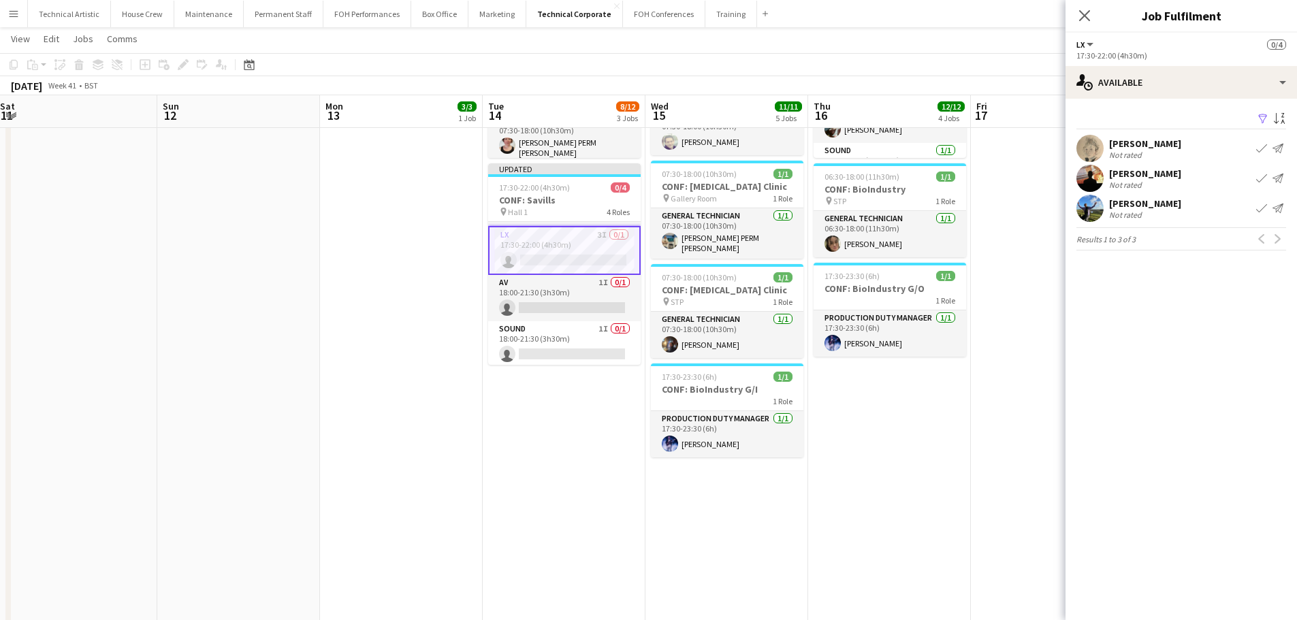
click at [777, 86] on div "October 2025 Week 41 • BST Publish 1 job Revert 1 job" at bounding box center [648, 85] width 1297 height 19
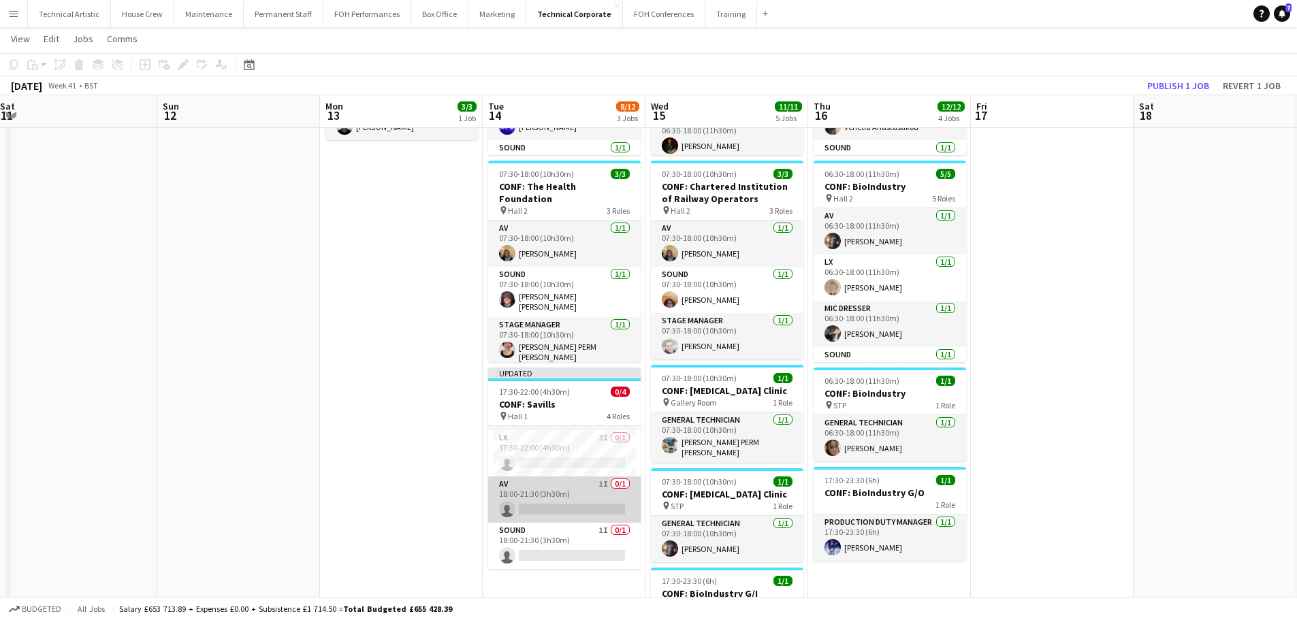
scroll to position [0, 0]
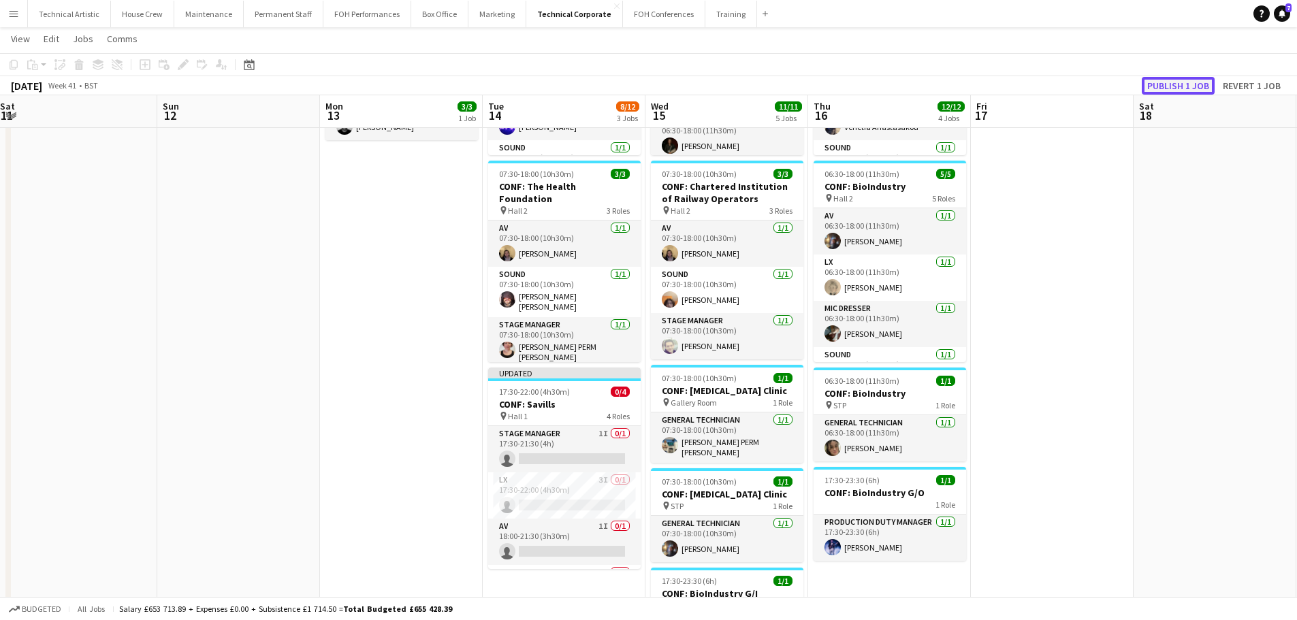
click at [1165, 89] on button "Publish 1 job" at bounding box center [1178, 86] width 73 height 18
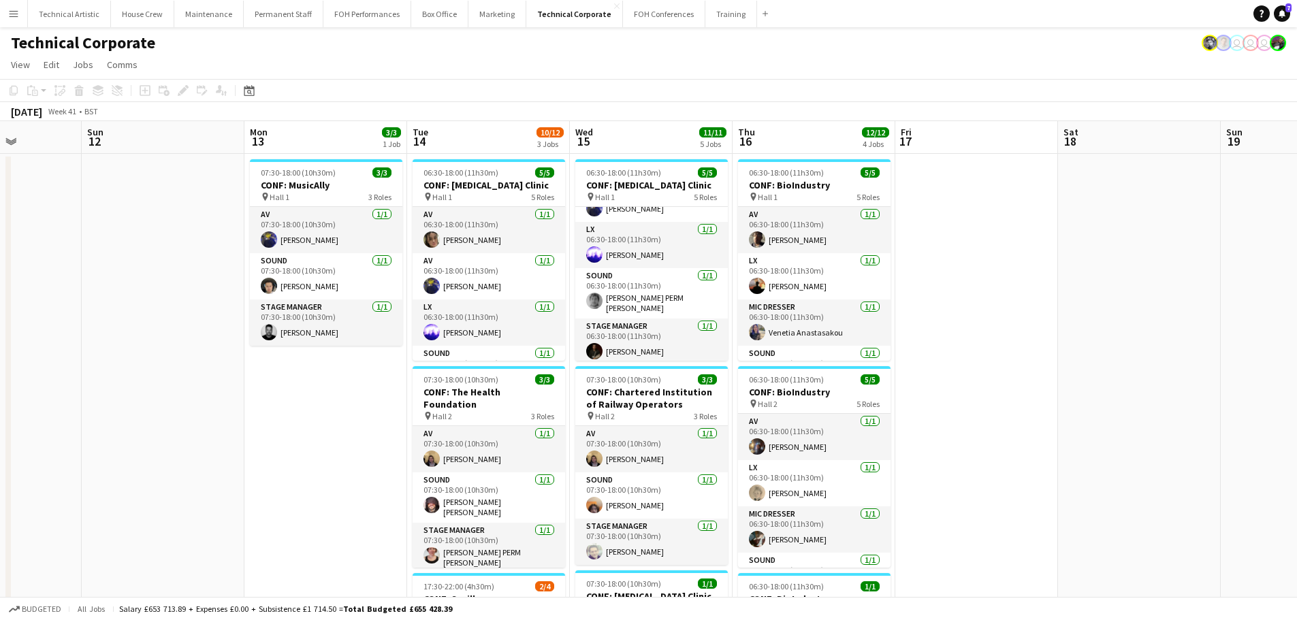
drag, startPoint x: 1089, startPoint y: 334, endPoint x: 1014, endPoint y: 326, distance: 75.3
click at [1014, 326] on app-calendar-viewport "Thu 9 17/17 6 Jobs Fri 10 1/1 1 Job Sat 11 Sun 12 Mon 13 3/3 1 Job Tue 14 10/12…" at bounding box center [648, 615] width 1297 height 989
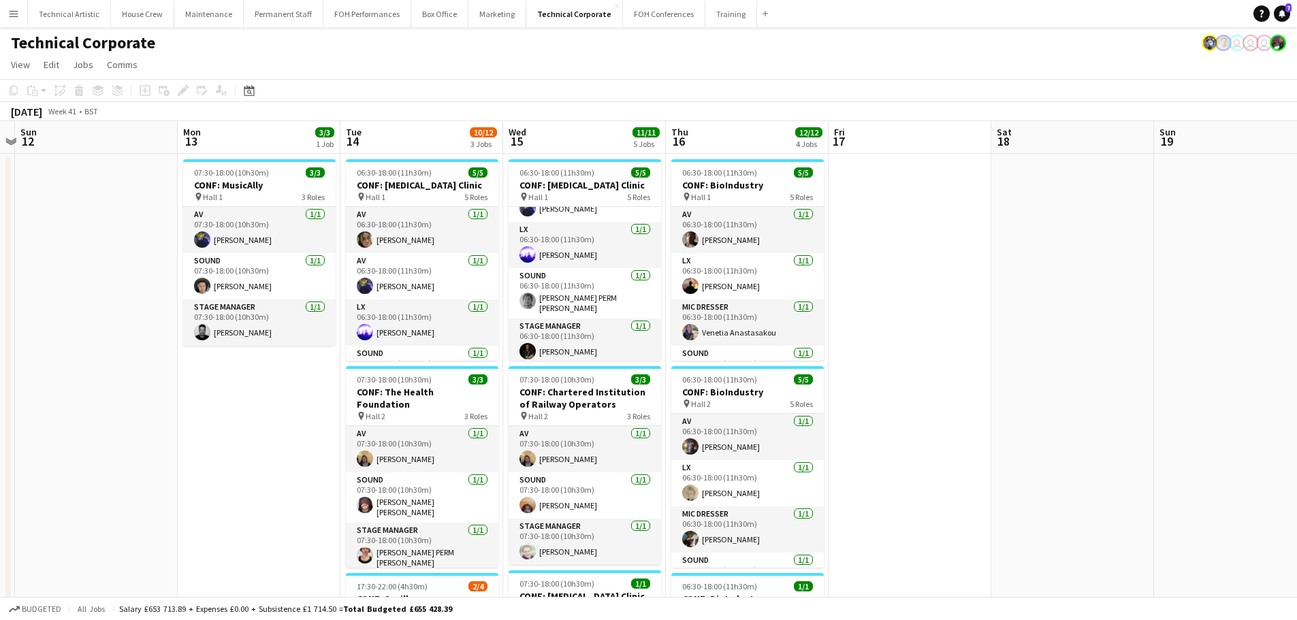
drag, startPoint x: 1081, startPoint y: 323, endPoint x: 930, endPoint y: 336, distance: 151.8
click at [1049, 276] on app-calendar-viewport "Fri 10 1/1 1 Job Sat 11 Sun 12 Mon 13 3/3 1 Job Tue 14 10/12 3 Jobs Wed 15 11/1…" at bounding box center [648, 615] width 1297 height 989
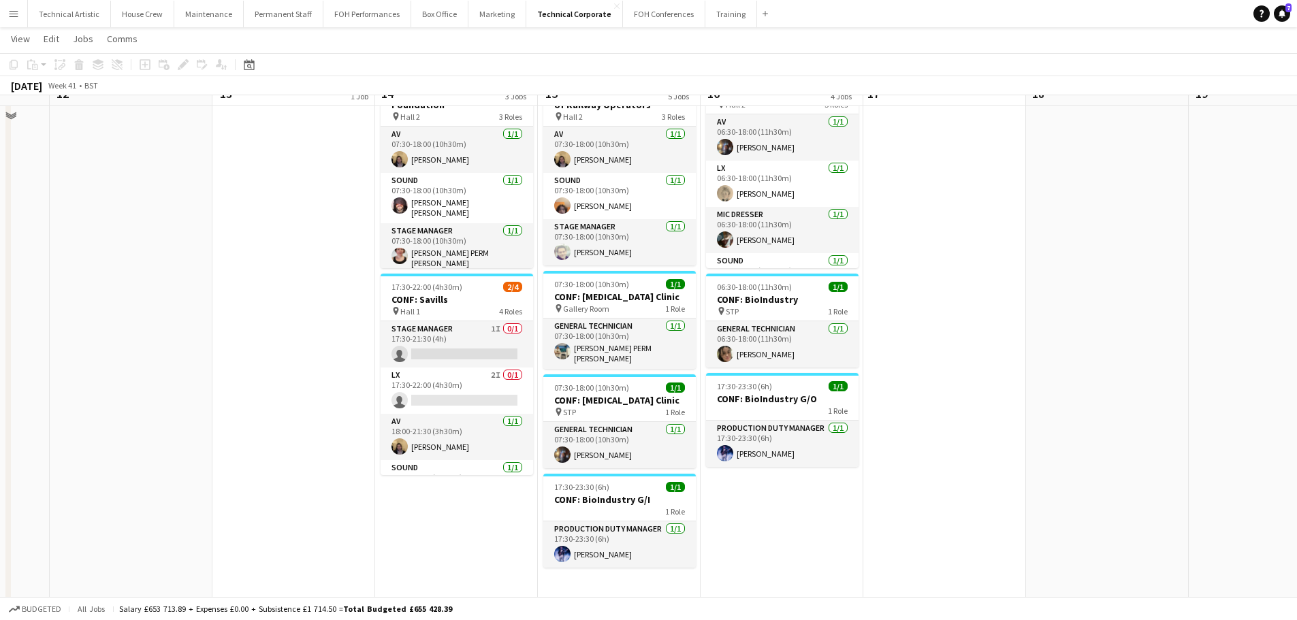
scroll to position [340, 0]
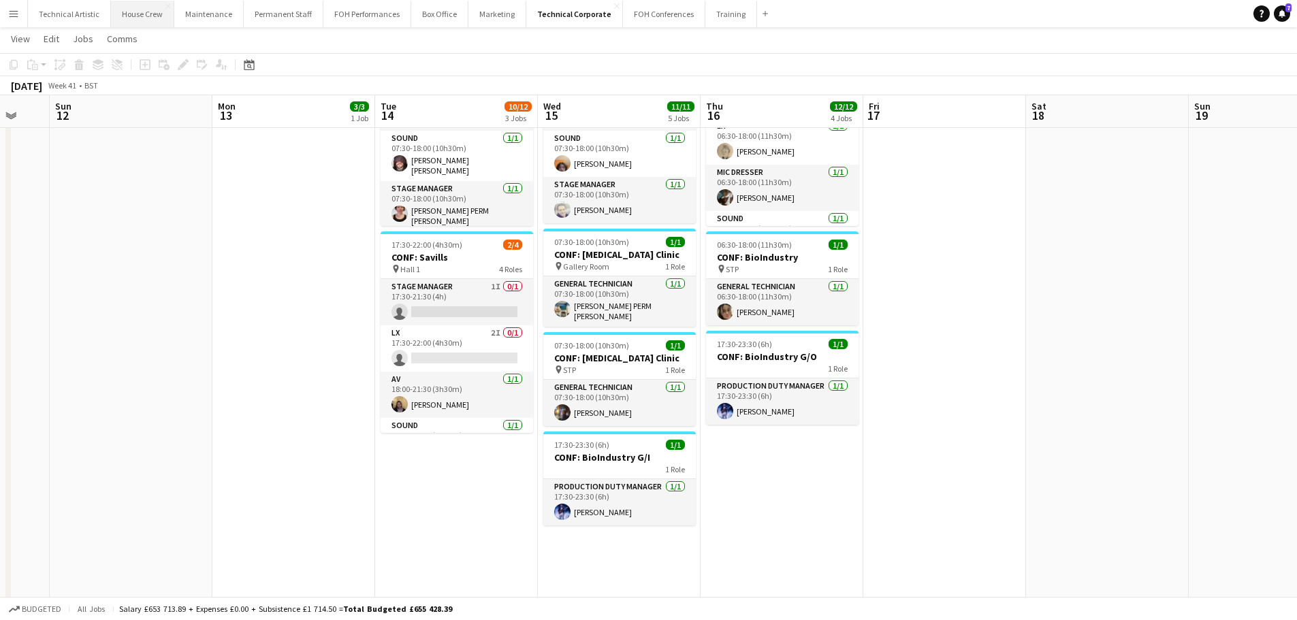
click at [129, 26] on button "House Crew Close" at bounding box center [142, 14] width 63 height 27
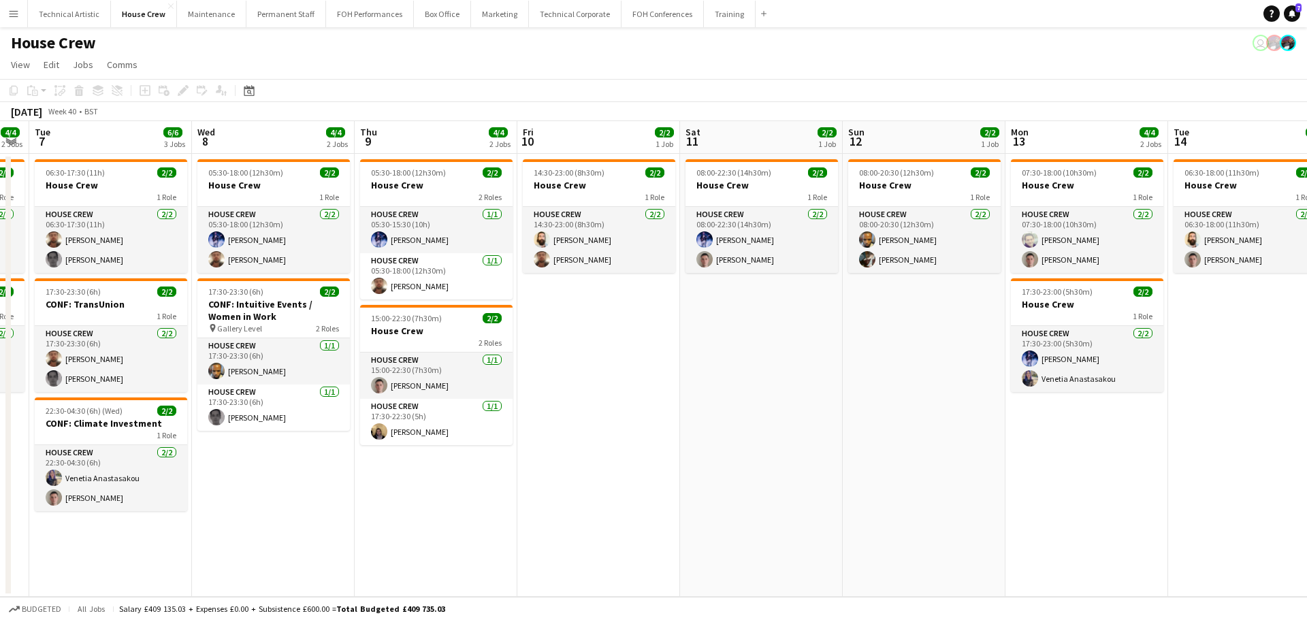
scroll to position [0, 462]
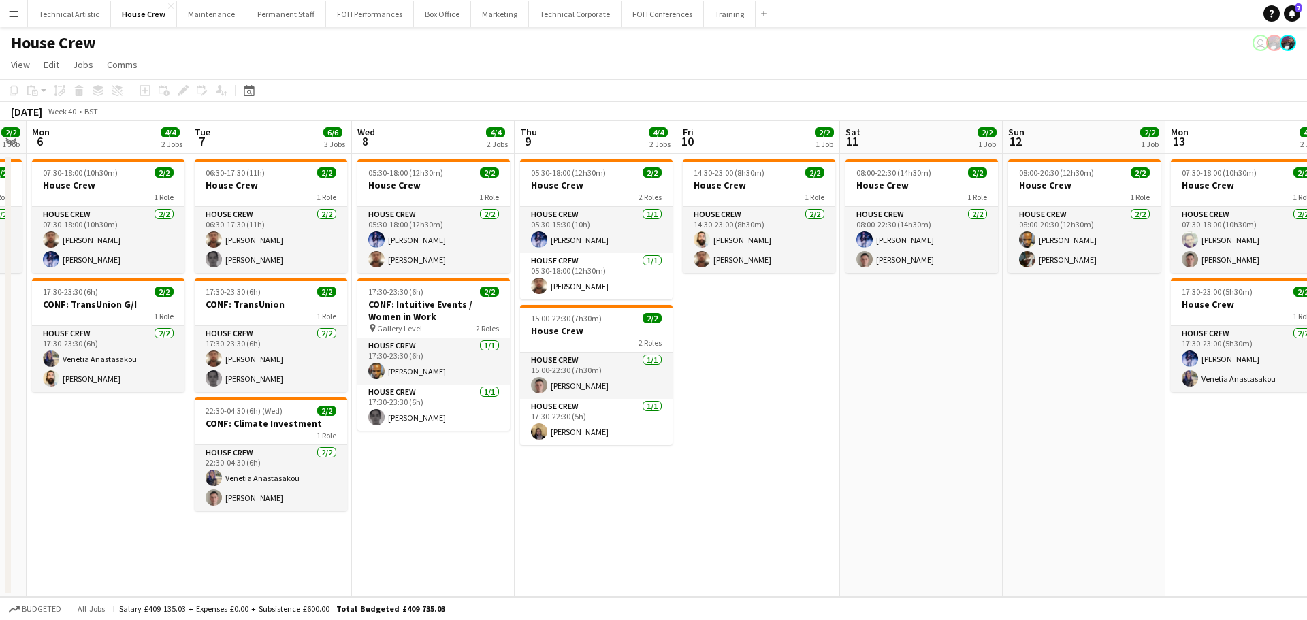
drag, startPoint x: 801, startPoint y: 331, endPoint x: 22, endPoint y: 436, distance: 785.2
click at [22, 436] on app-calendar-viewport "Fri 3 4/4 2 Jobs Sat 4 2/2 1 Job Sun 5 2/2 1 Job Mon 6 4/4 2 Jobs Tue 7 6/6 3 J…" at bounding box center [653, 359] width 1307 height 476
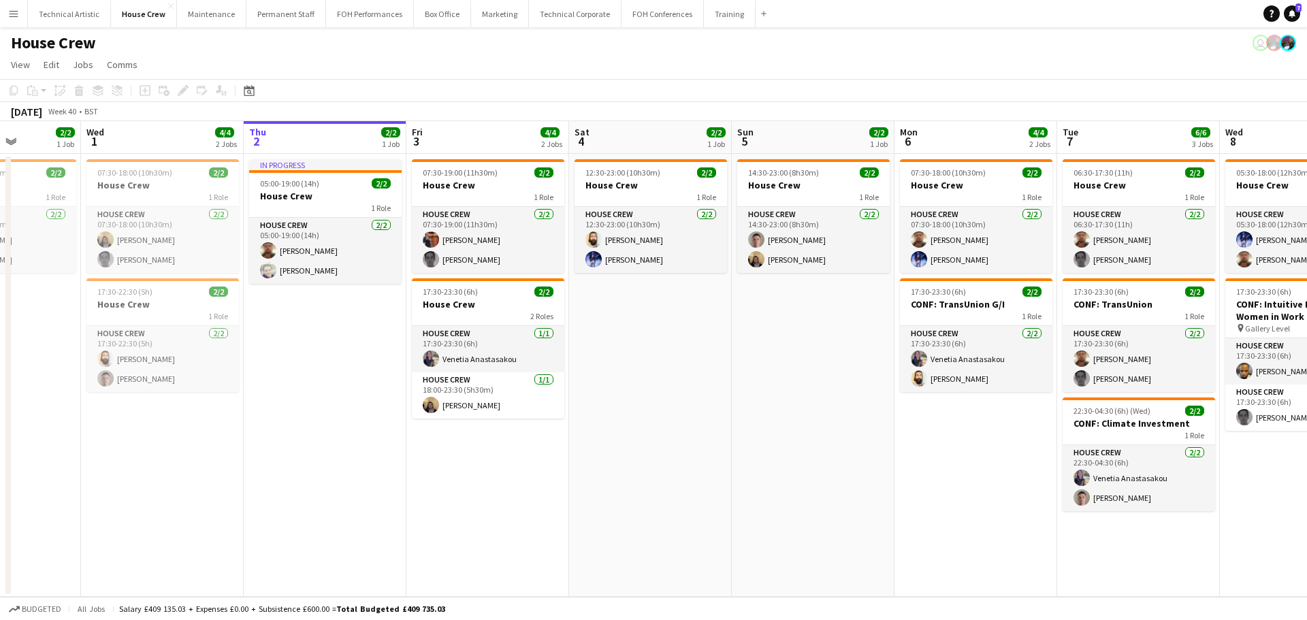
scroll to position [0, 445]
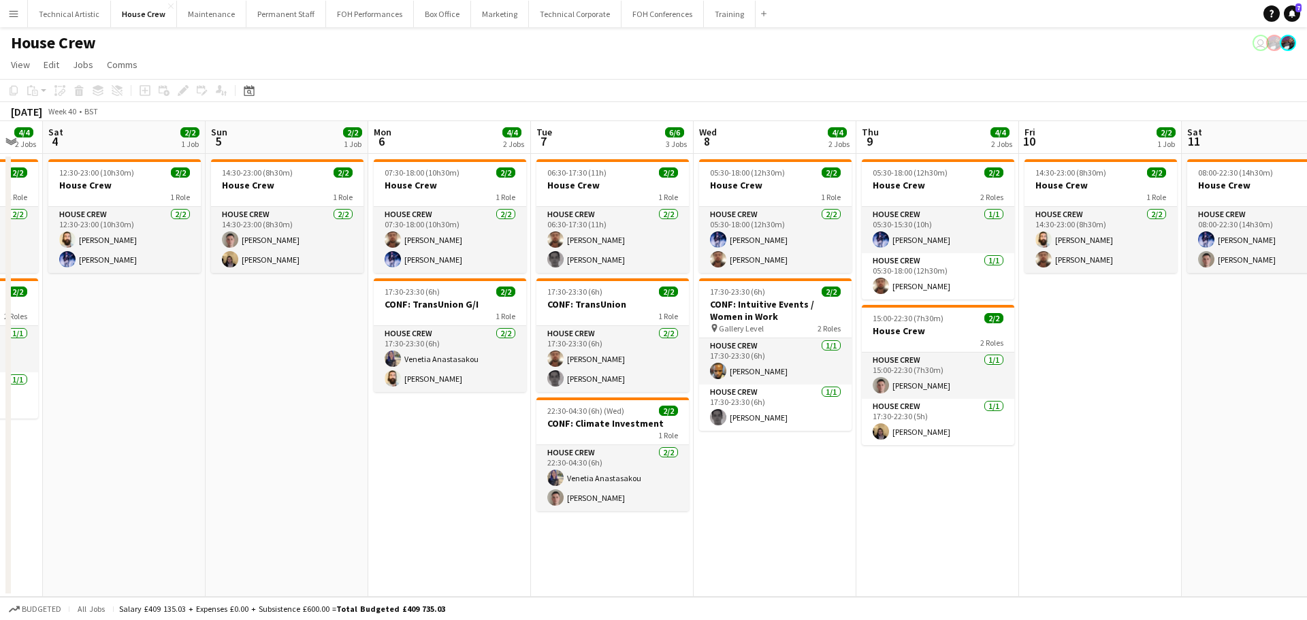
drag, startPoint x: 223, startPoint y: 448, endPoint x: 564, endPoint y: 338, distance: 358.9
click at [564, 338] on app-calendar-viewport "Wed 1 4/4 2 Jobs Thu 2 2/2 1 Job Fri 3 4/4 2 Jobs Sat 4 2/2 1 Job Sun 5 2/2 1 J…" at bounding box center [653, 359] width 1307 height 476
click at [81, 24] on button "Technical Artistic Close" at bounding box center [69, 14] width 83 height 27
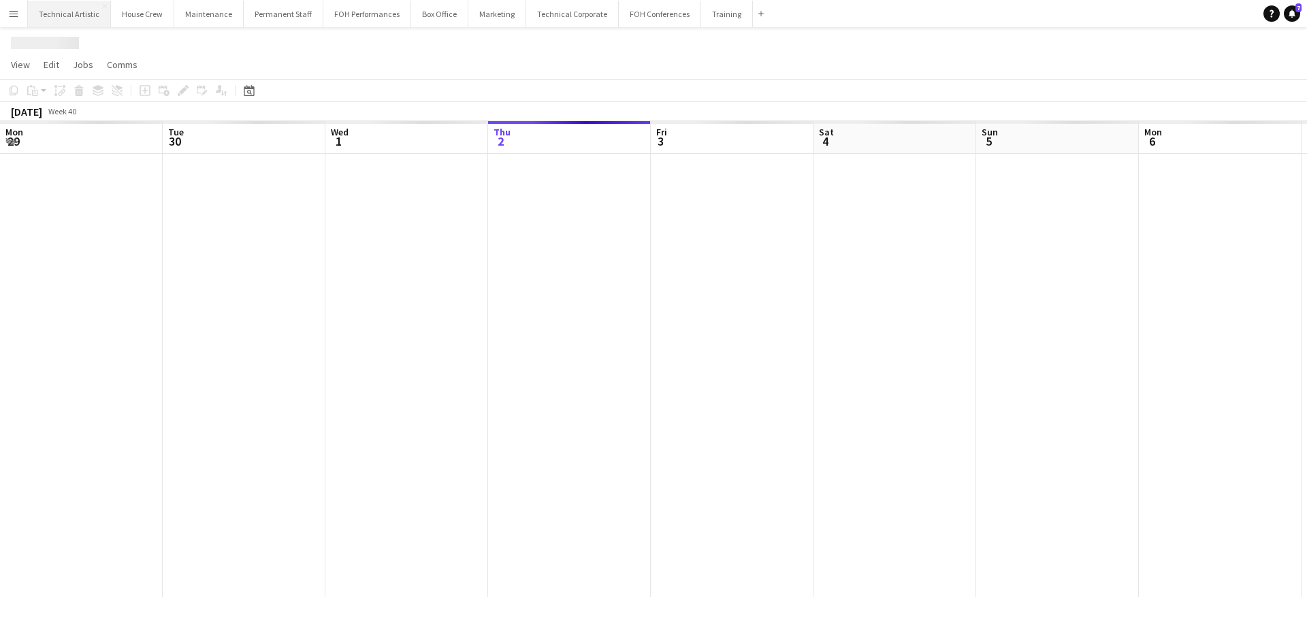
scroll to position [0, 325]
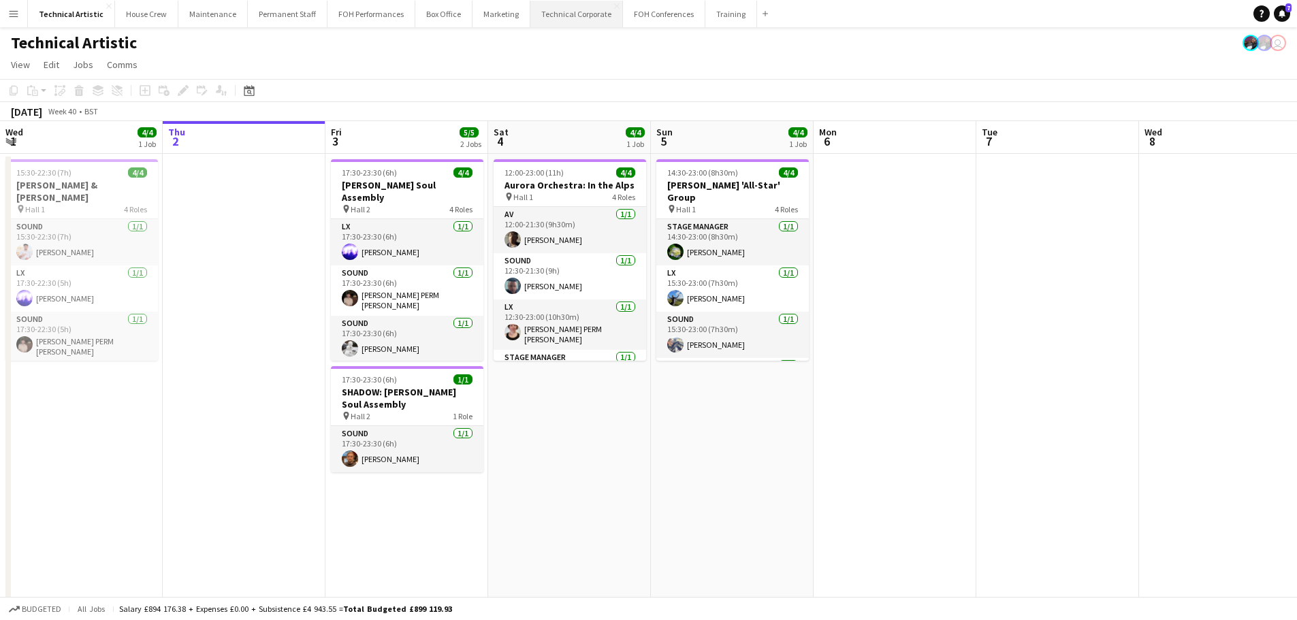
click at [582, 7] on button "Technical Corporate Close" at bounding box center [576, 14] width 93 height 27
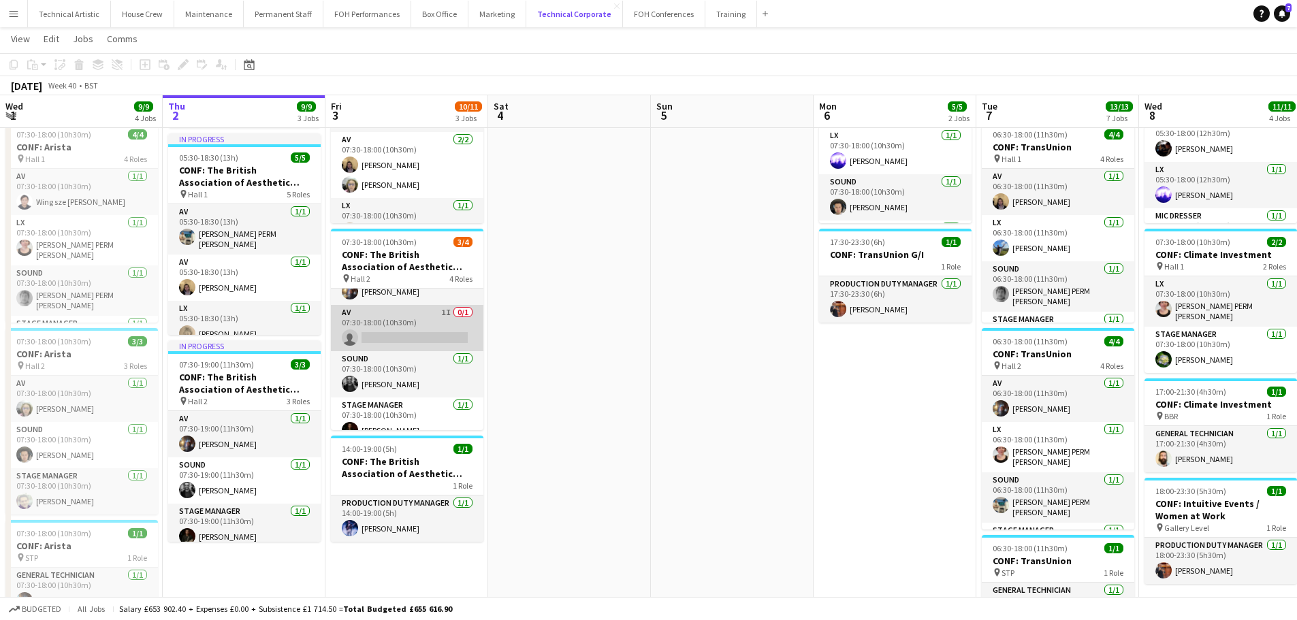
scroll to position [44, 0]
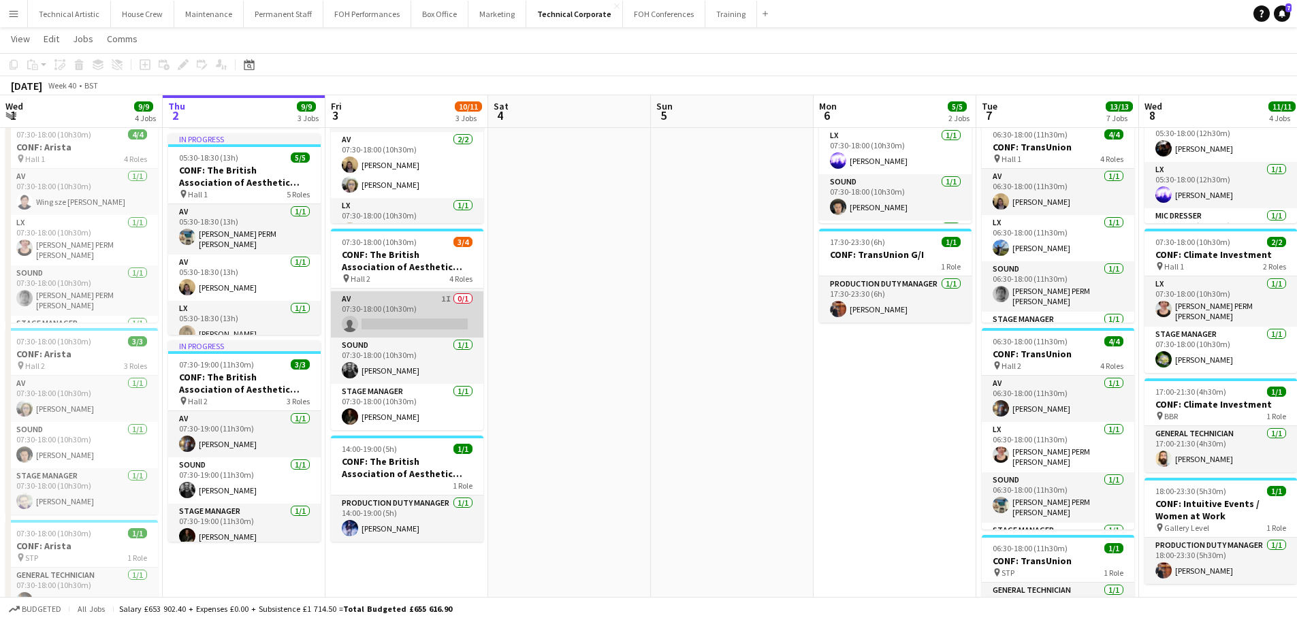
click at [424, 318] on app-card-role "AV 1I 0/1 07:30-18:00 (10h30m) single-neutral-actions" at bounding box center [407, 314] width 153 height 46
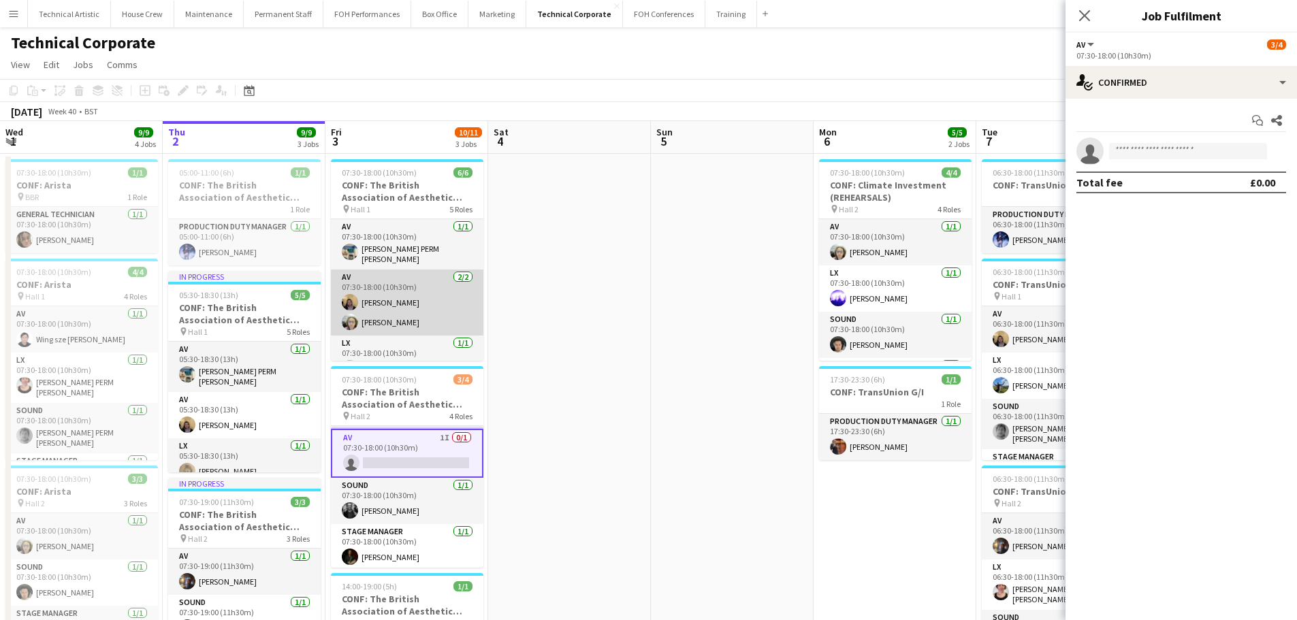
scroll to position [110, 0]
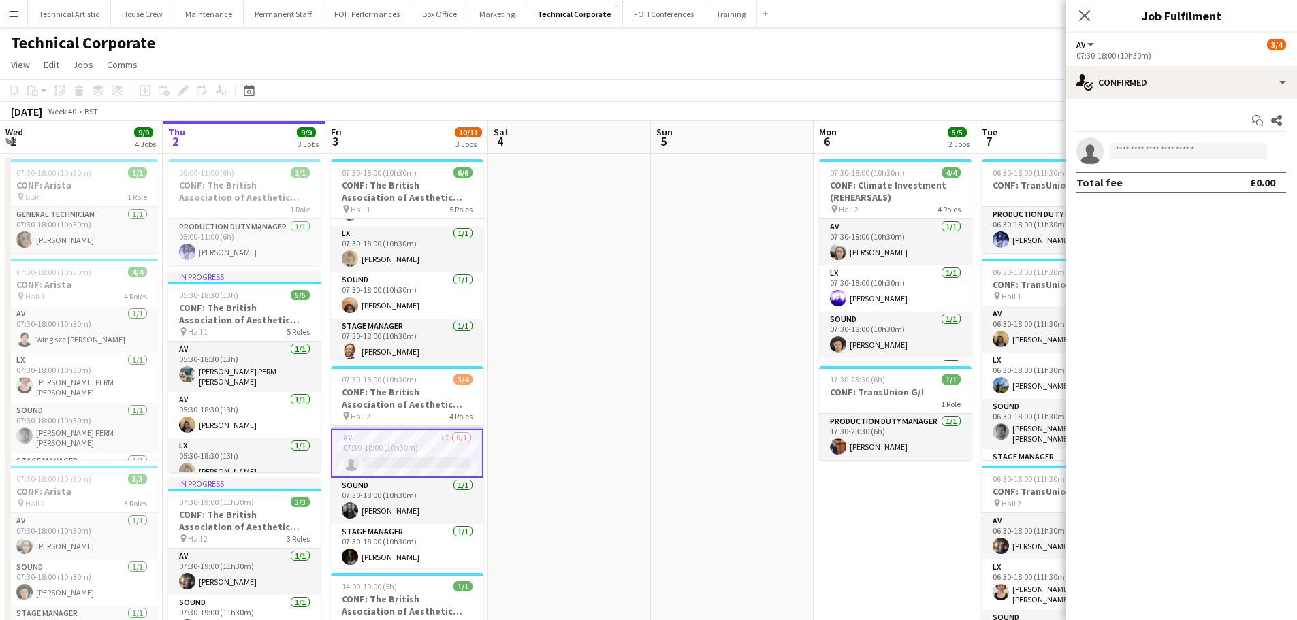
click at [515, 88] on app-toolbar "Copy Paste Paste Ctrl+V Paste with crew Ctrl+Shift+V Paste linked Job Delete Gr…" at bounding box center [648, 90] width 1297 height 23
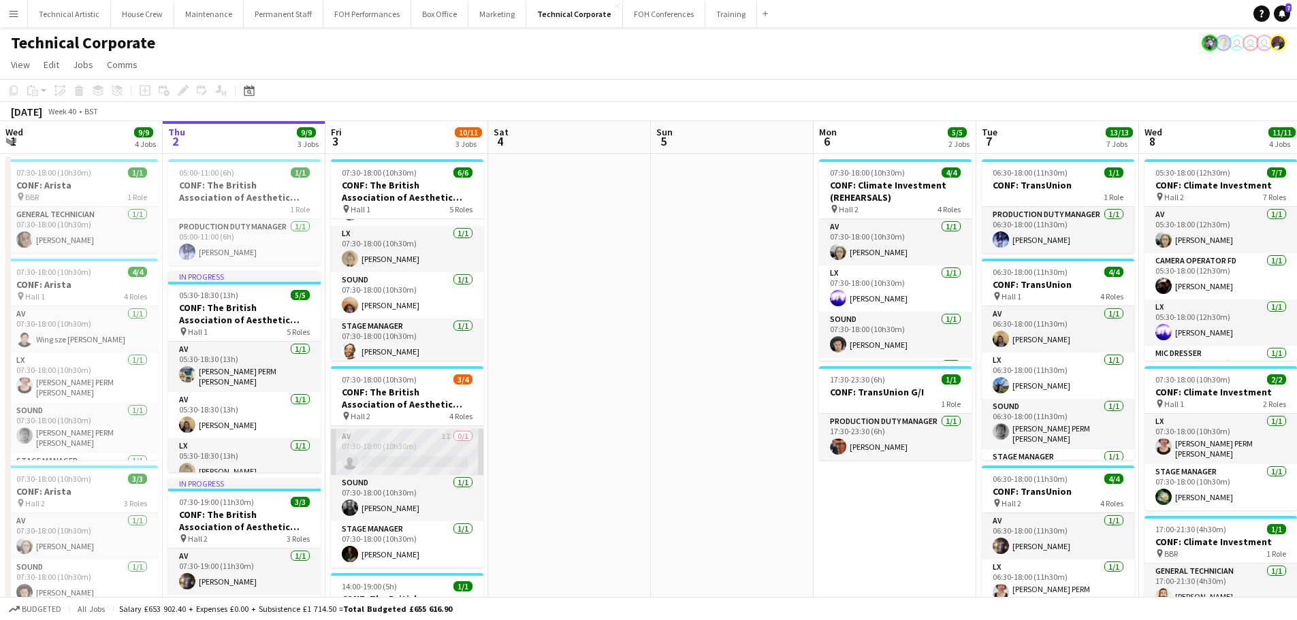
click at [393, 441] on app-card-role "AV 1I 0/1 07:30-18:00 (10h30m) single-neutral-actions" at bounding box center [407, 452] width 153 height 46
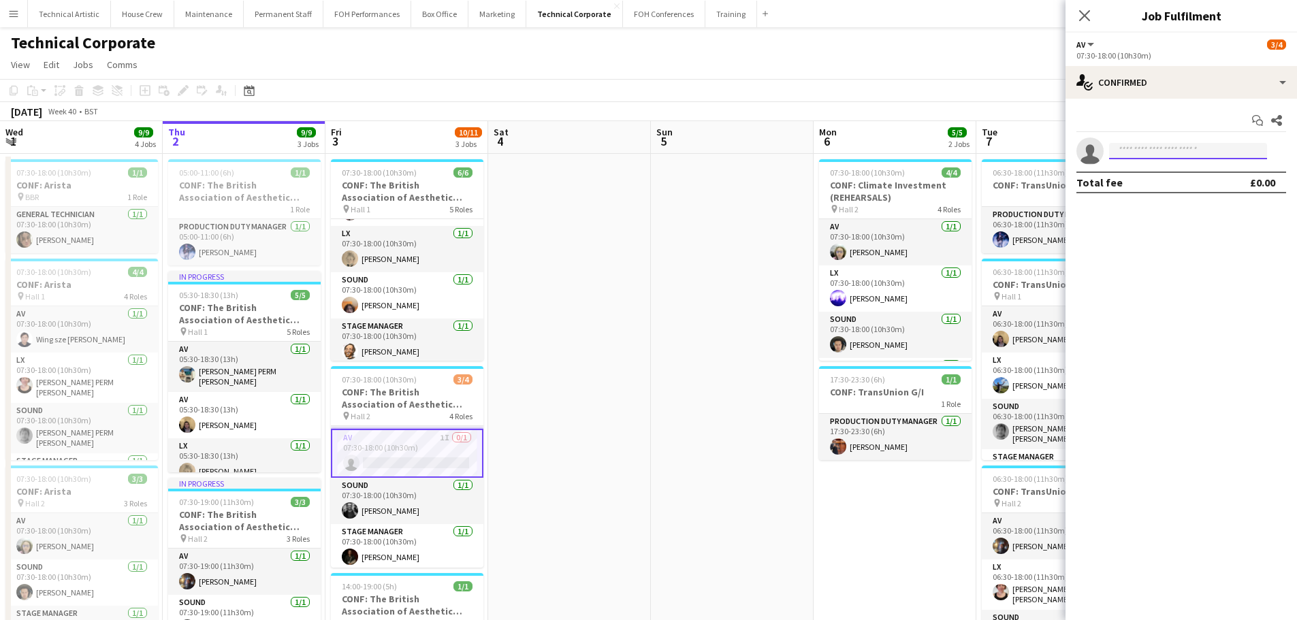
click at [1136, 145] on input at bounding box center [1188, 151] width 158 height 16
type input "*****"
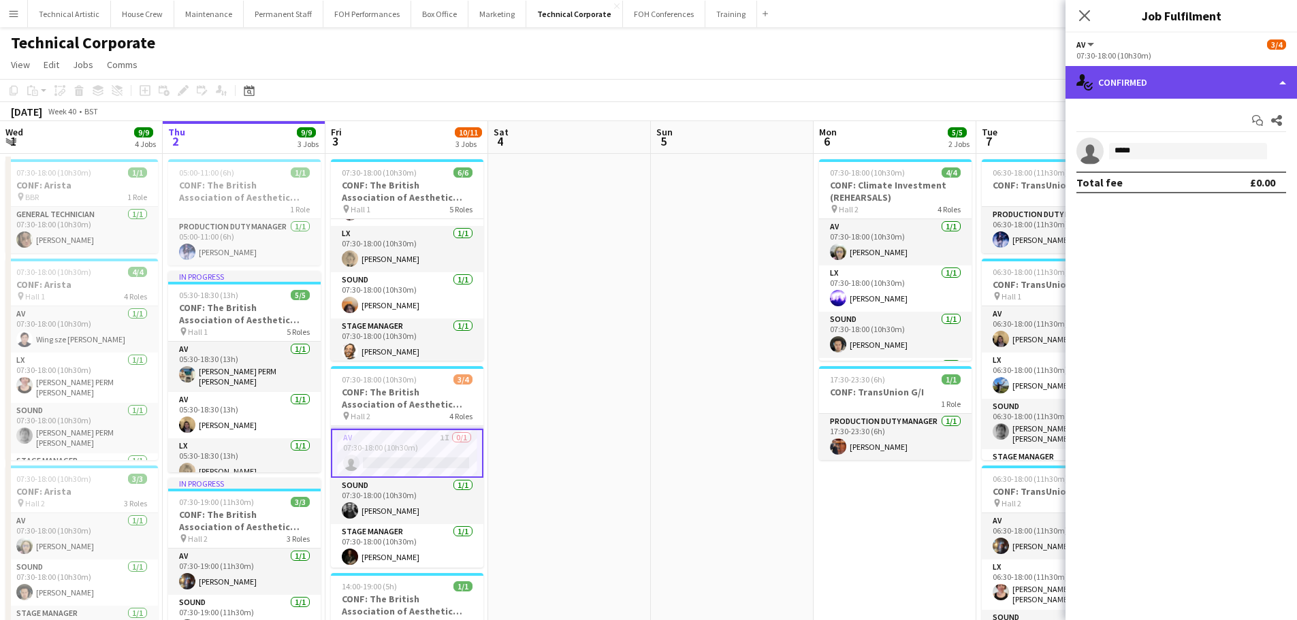
click at [1158, 71] on div "single-neutral-actions-check-2 Confirmed" at bounding box center [1180, 82] width 231 height 33
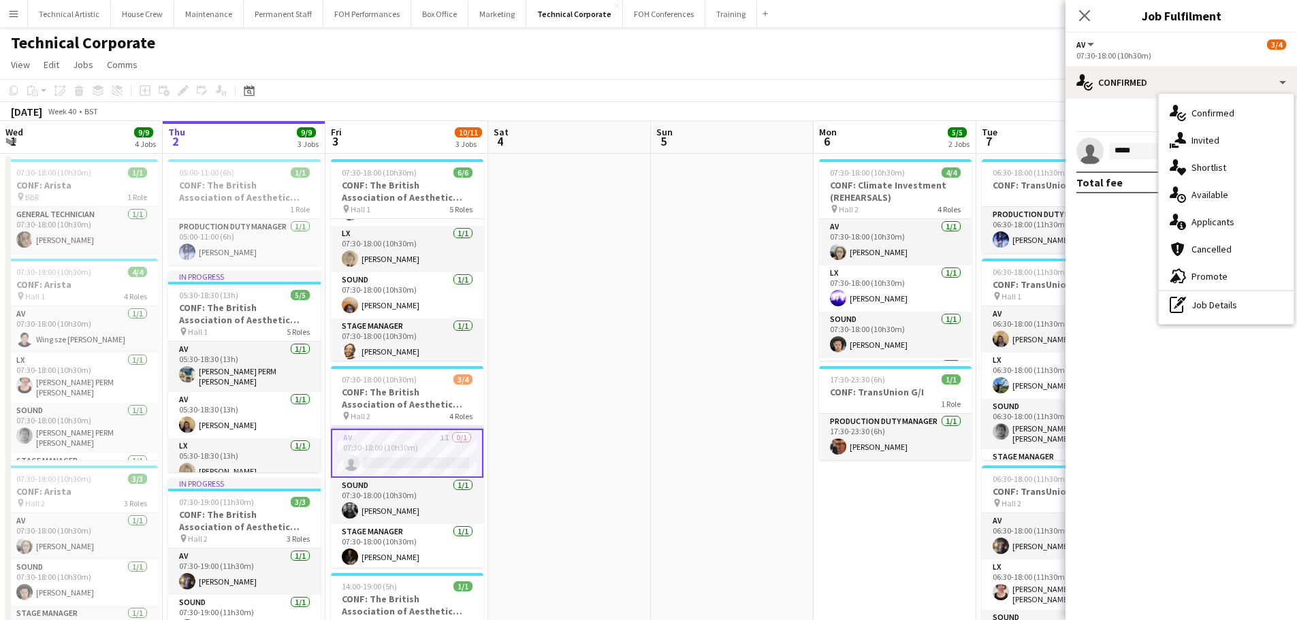
drag, startPoint x: 1204, startPoint y: 138, endPoint x: 1193, endPoint y: 141, distance: 11.4
click at [1204, 138] on span "Invited" at bounding box center [1205, 140] width 28 height 12
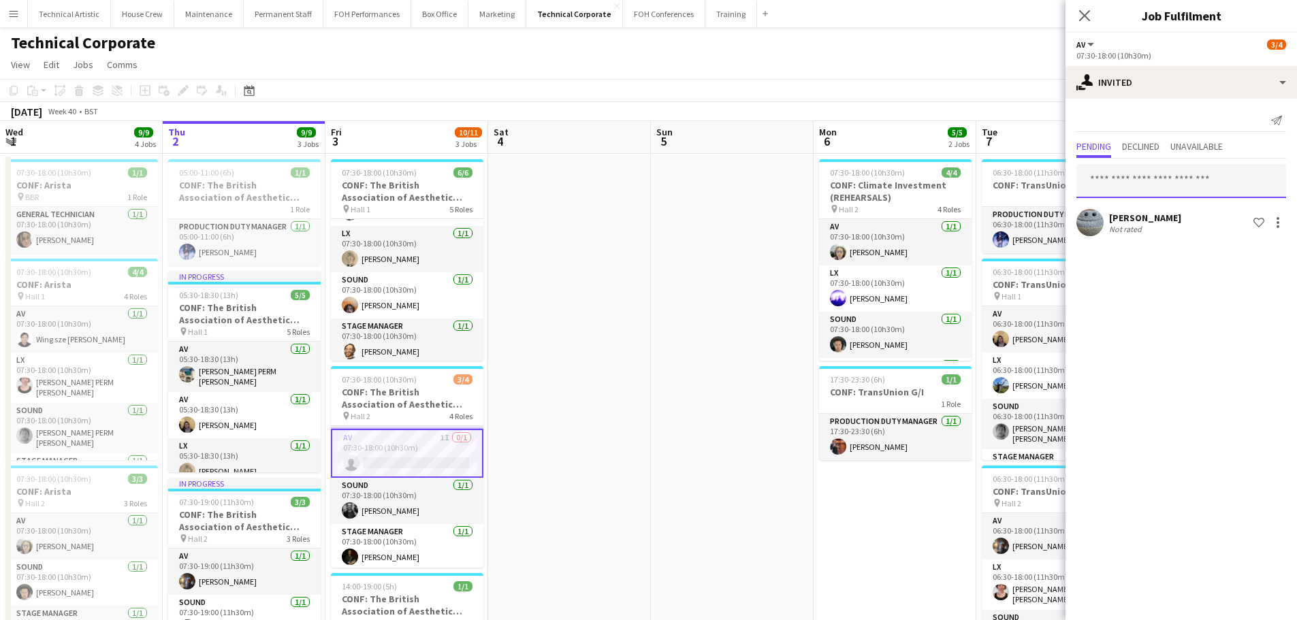
click at [1165, 178] on input "text" at bounding box center [1181, 181] width 210 height 34
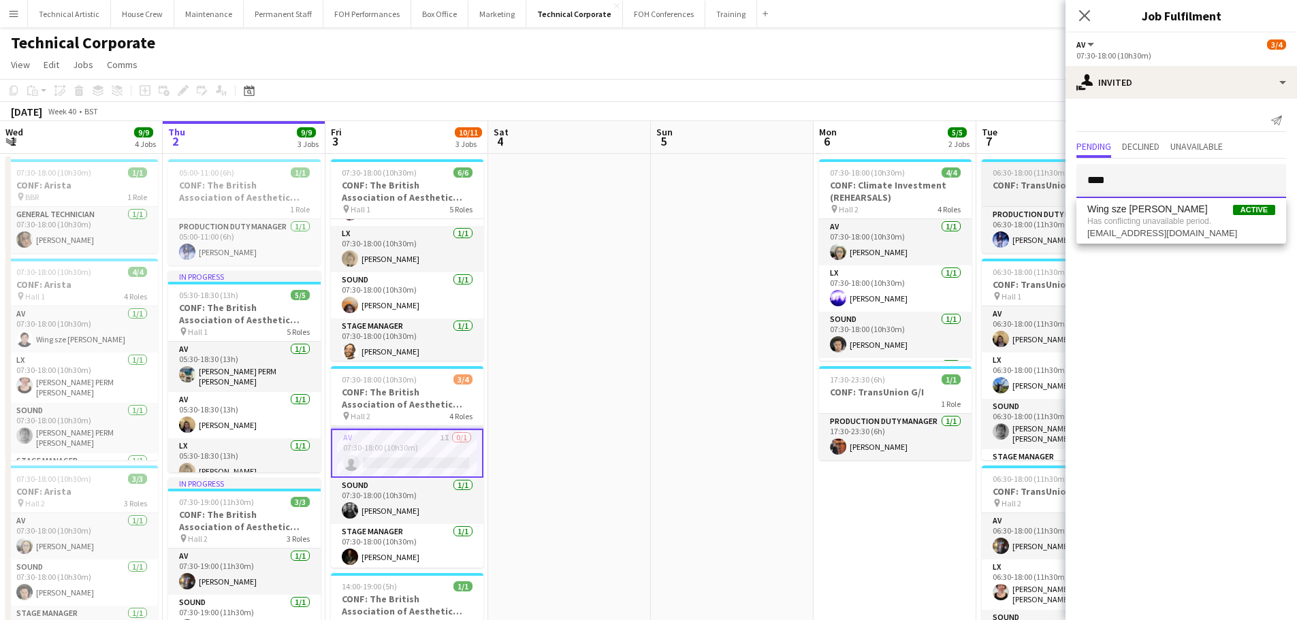
drag, startPoint x: 1165, startPoint y: 178, endPoint x: 986, endPoint y: 188, distance: 179.3
click at [986, 188] on body "Menu Boards Boards Boards All jobs Status Workforce Workforce My Workforce Recr…" at bounding box center [648, 566] width 1297 height 1133
type input "*"
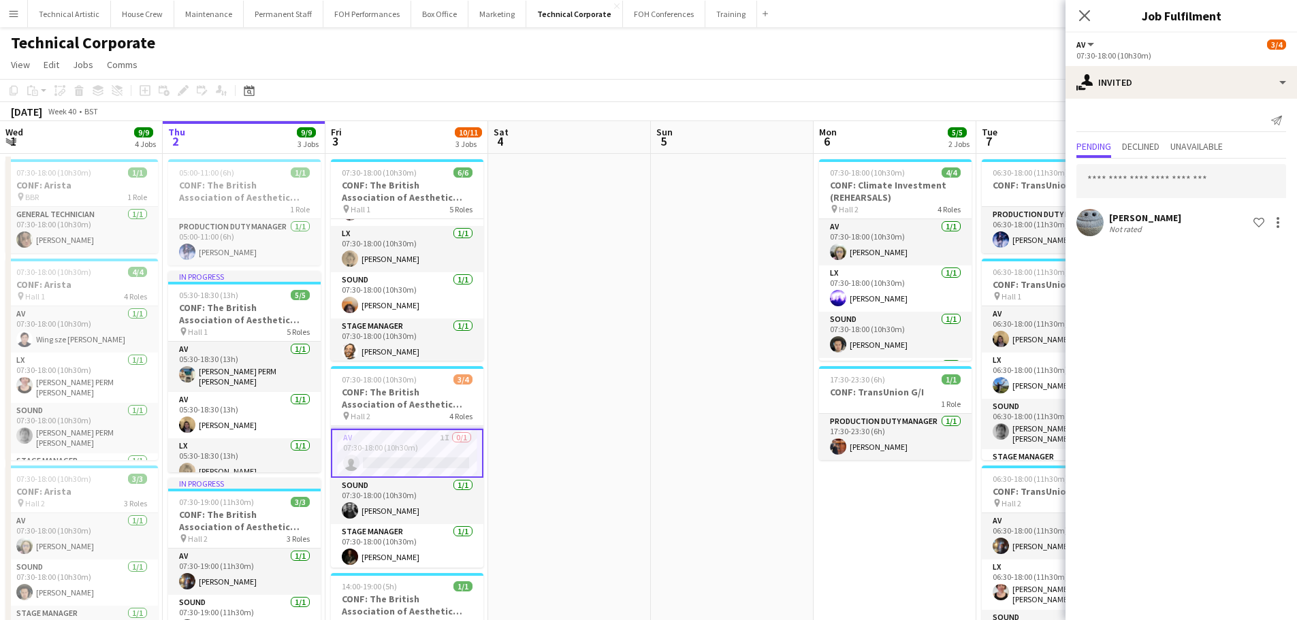
click at [789, 89] on app-toolbar "Copy Paste Paste Ctrl+V Paste with crew Ctrl+Shift+V Paste linked Job Delete Gr…" at bounding box center [648, 90] width 1297 height 23
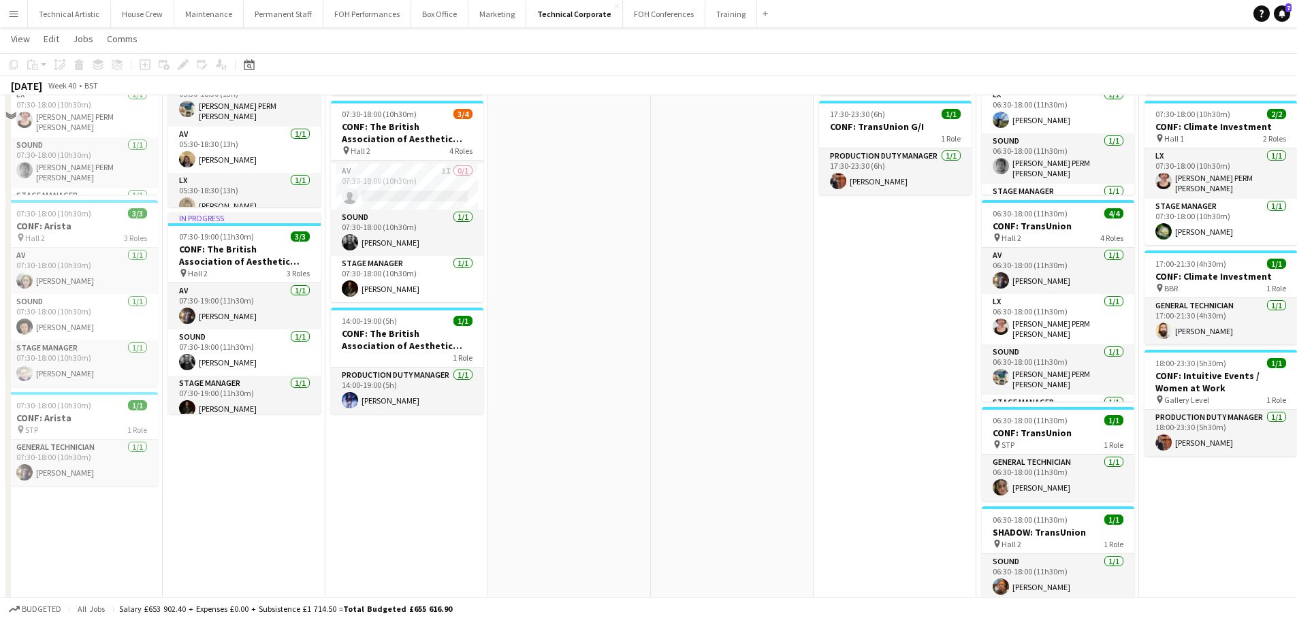
scroll to position [272, 0]
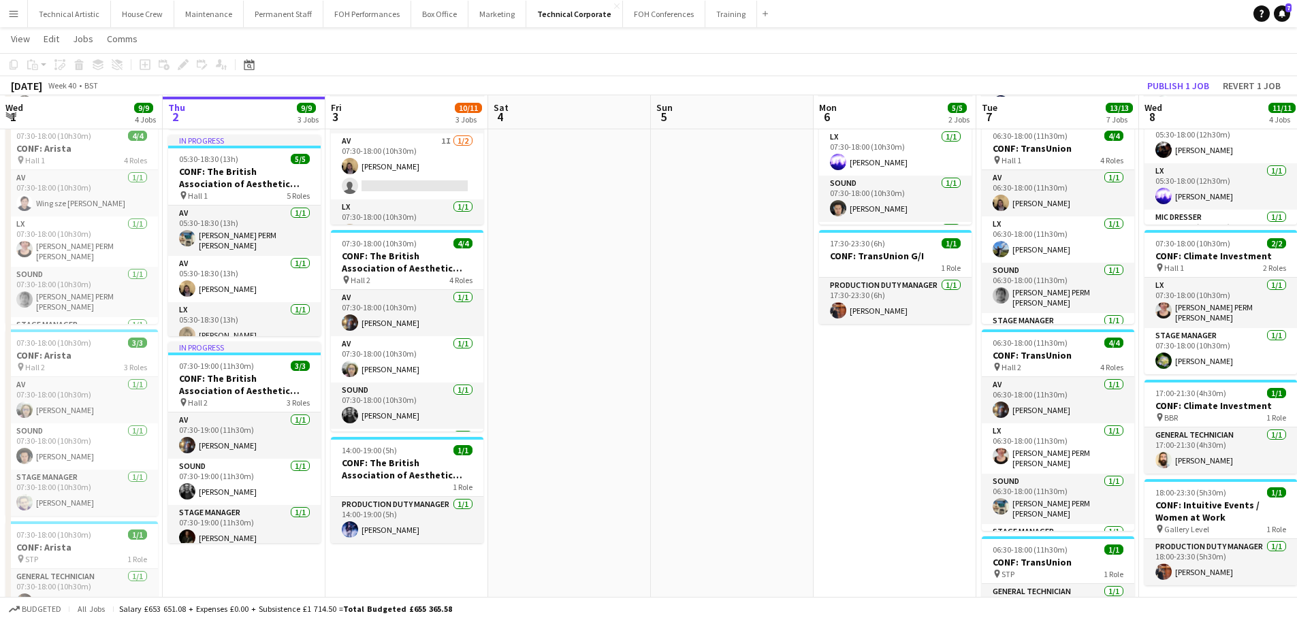
scroll to position [136, 0]
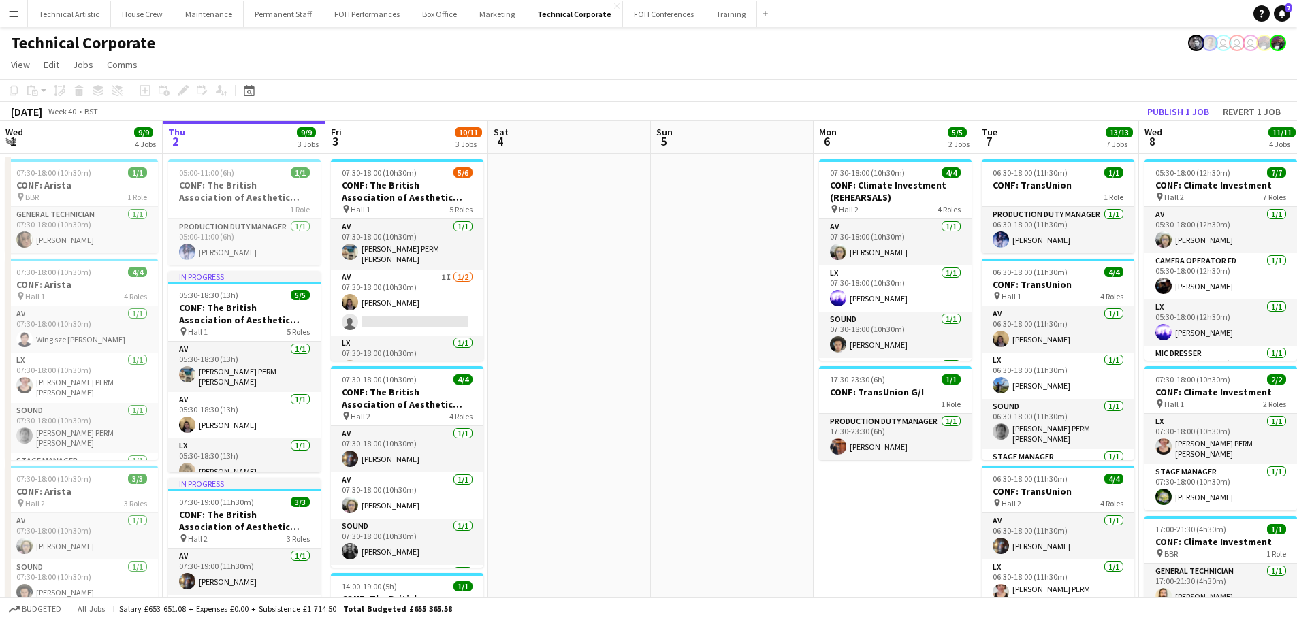
scroll to position [0, 281]
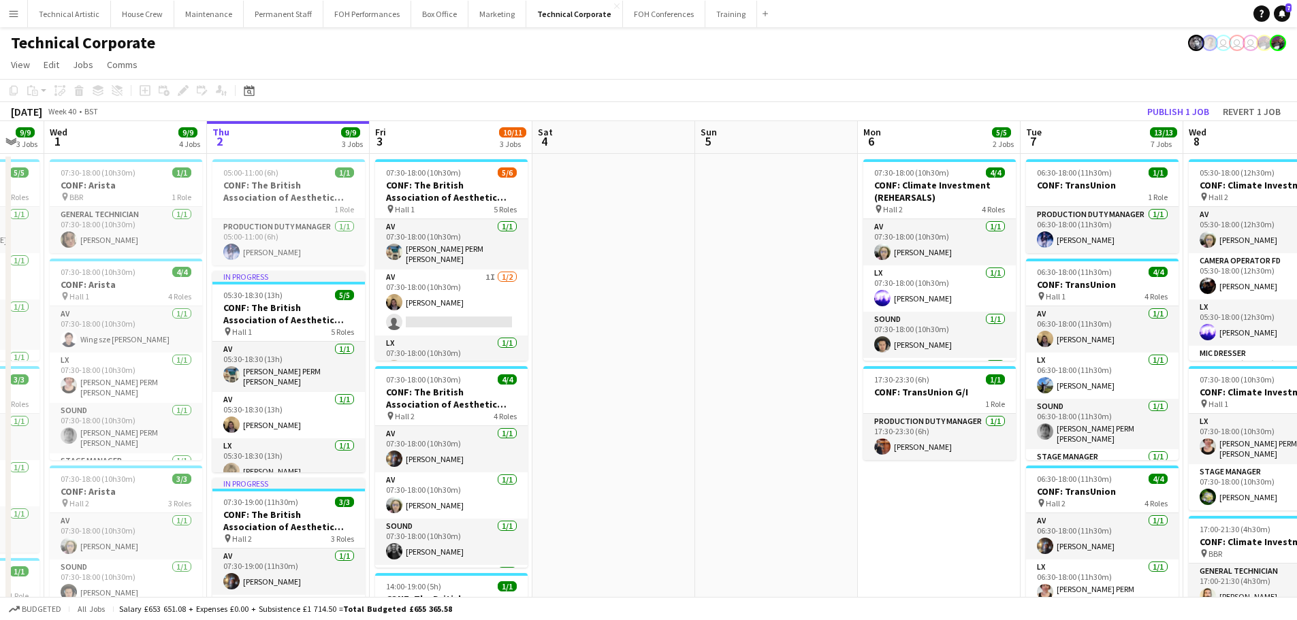
drag, startPoint x: 515, startPoint y: 391, endPoint x: 559, endPoint y: 385, distance: 44.7
click at [559, 385] on app-calendar-viewport "Mon 29 1/1 1 Job Tue 30 9/9 3 Jobs Wed 1 9/9 4 Jobs Thu 2 9/9 3 Jobs Fri 3 10/1…" at bounding box center [648, 615] width 1297 height 989
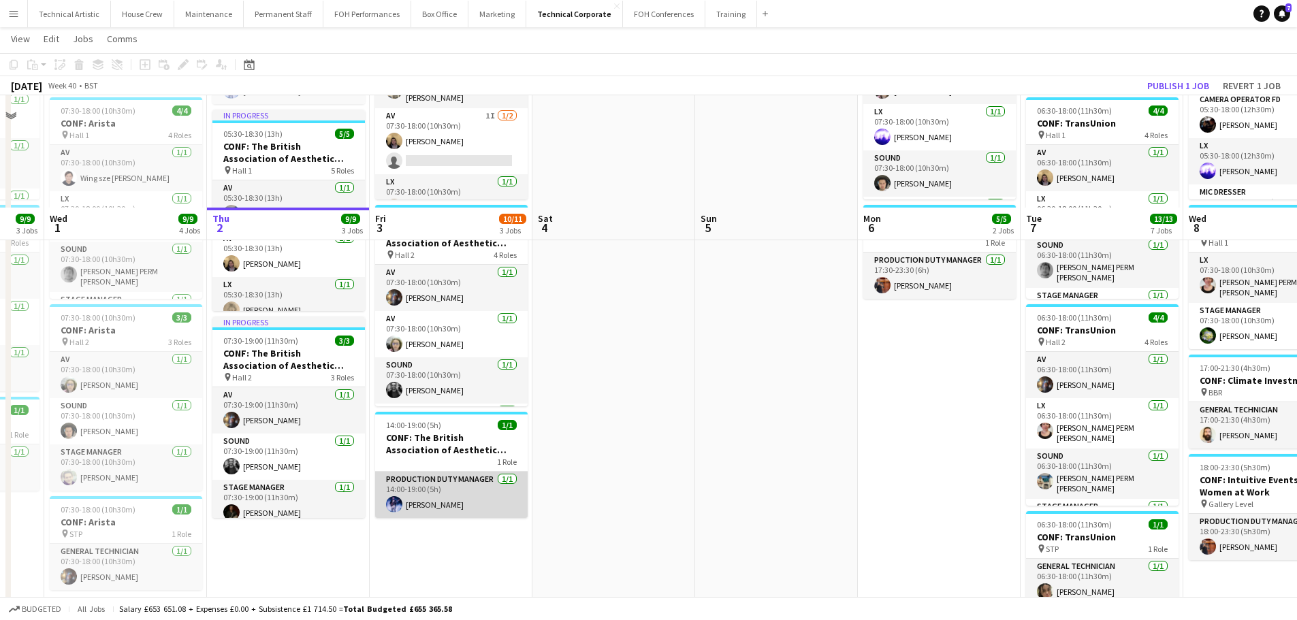
scroll to position [68, 0]
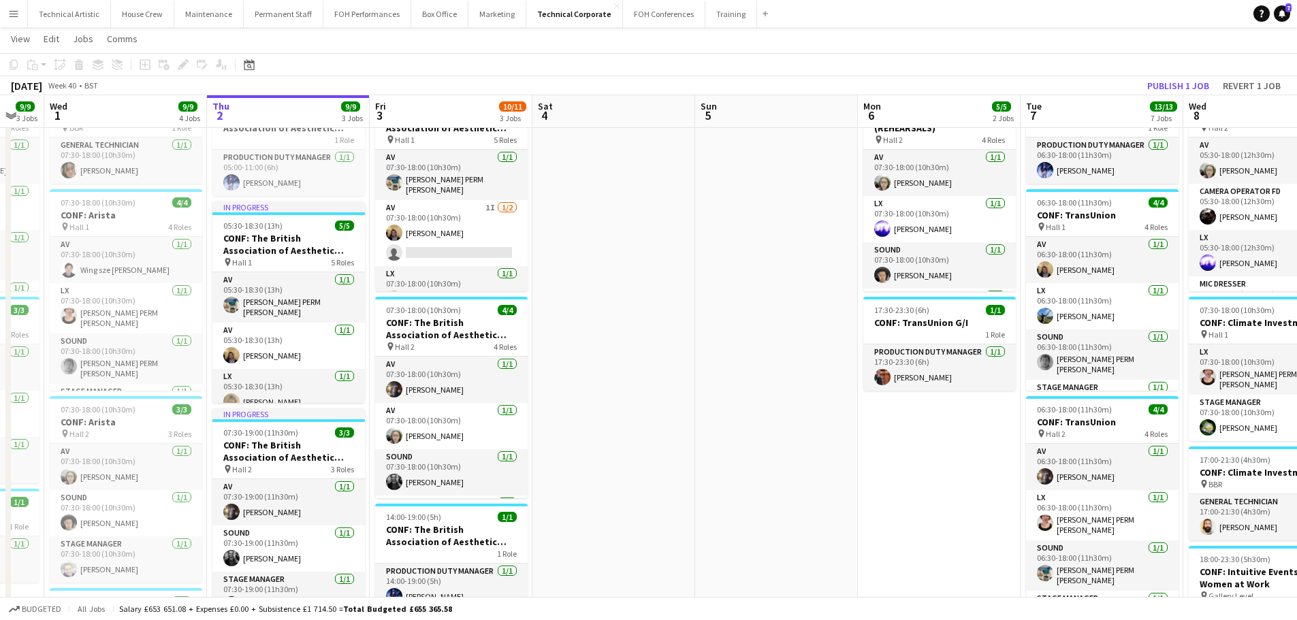
click at [642, 261] on app-date-cell at bounding box center [613, 562] width 163 height 956
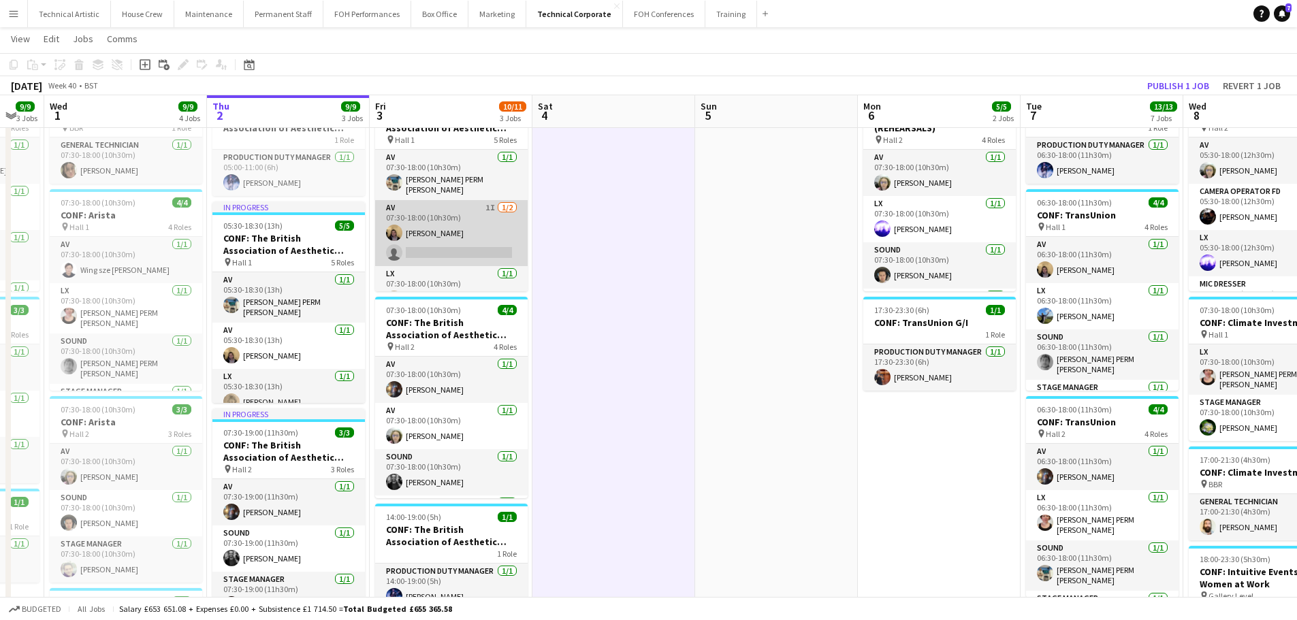
click at [494, 243] on app-card-role "AV 1I [DATE] 07:30-18:00 (10h30m) [PERSON_NAME] single-neutral-actions" at bounding box center [451, 233] width 153 height 66
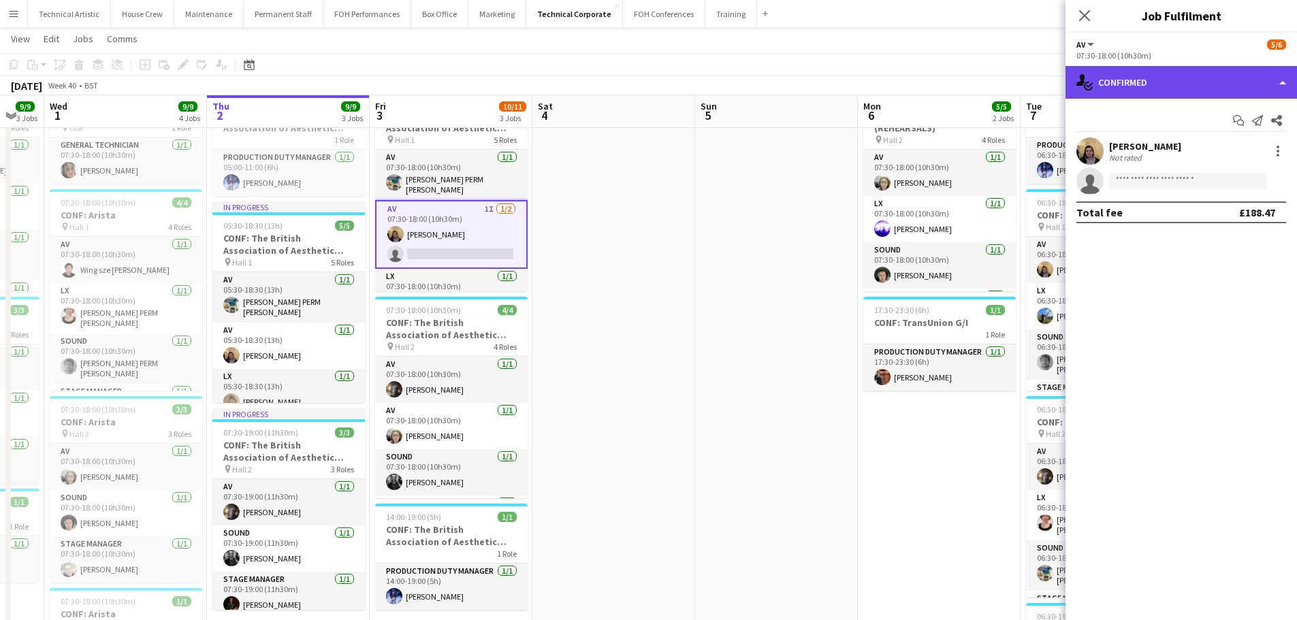
click at [1220, 89] on div "single-neutral-actions-check-2 Confirmed" at bounding box center [1180, 82] width 231 height 33
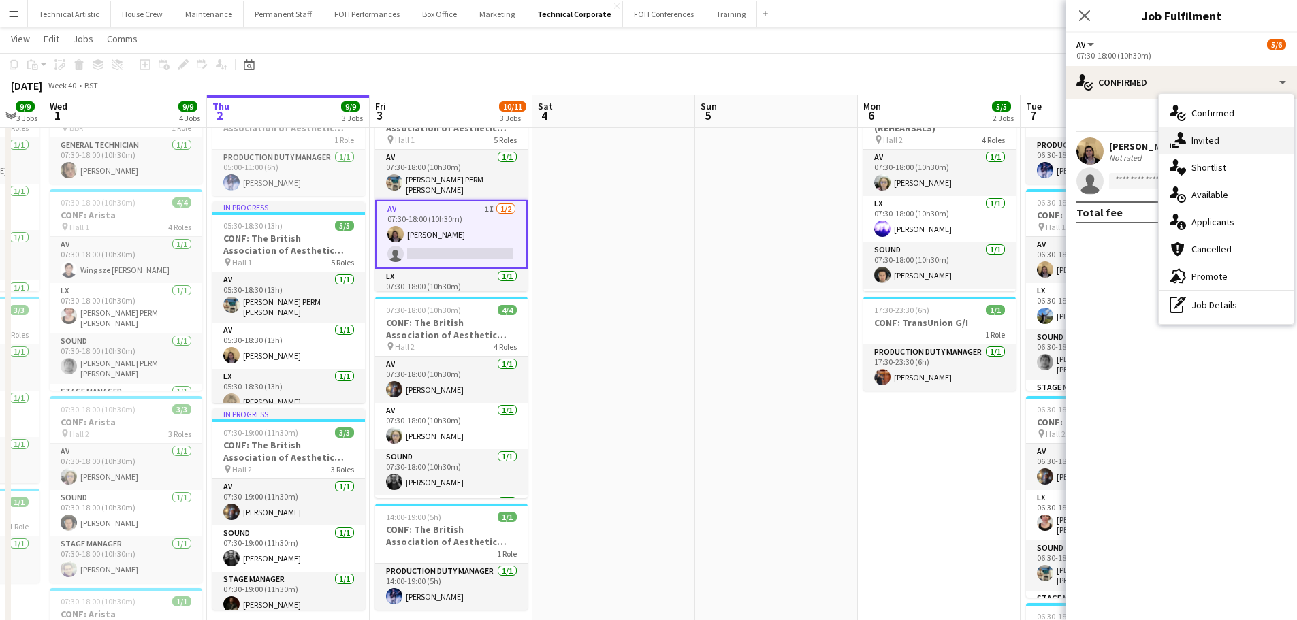
click at [1223, 133] on div "single-neutral-actions-share-1 Invited" at bounding box center [1226, 140] width 135 height 27
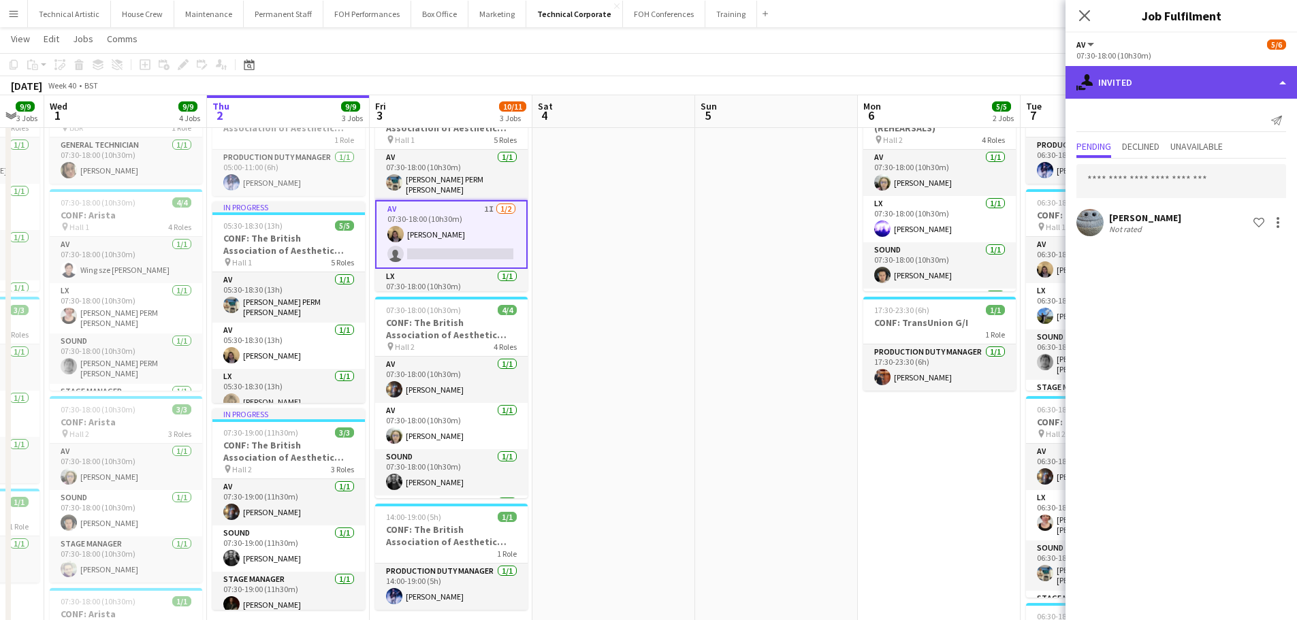
click at [1200, 97] on div "single-neutral-actions-share-1 Invited" at bounding box center [1180, 82] width 231 height 33
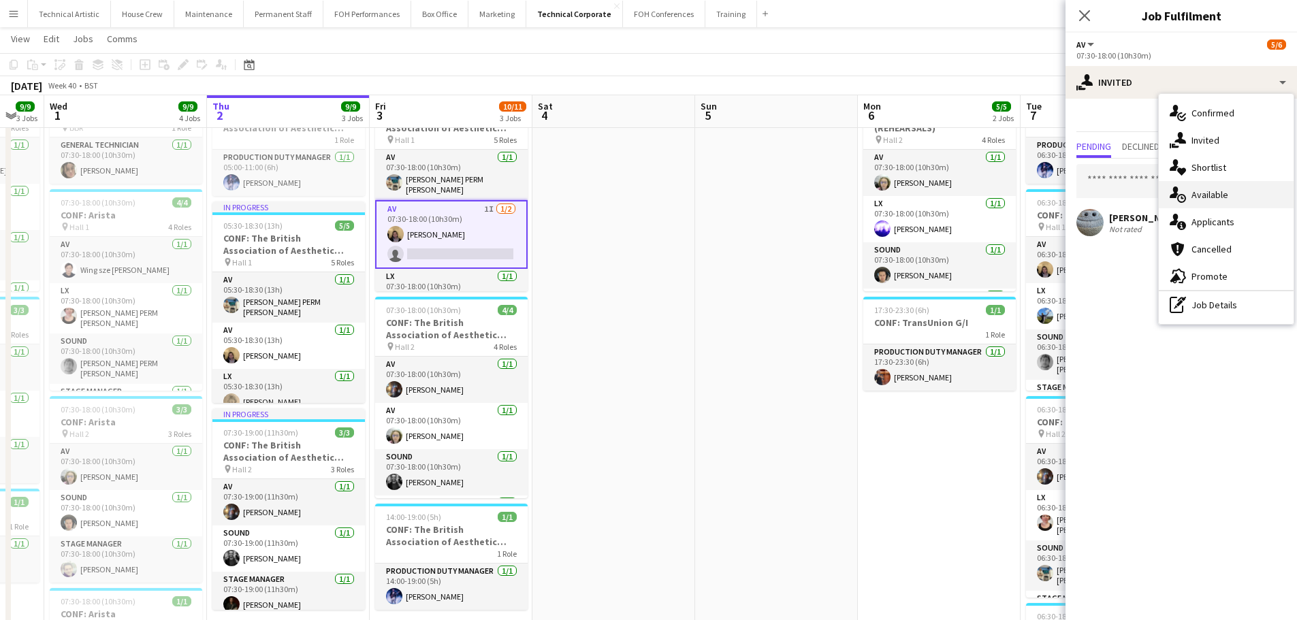
click at [1206, 193] on span "Available" at bounding box center [1209, 195] width 37 height 12
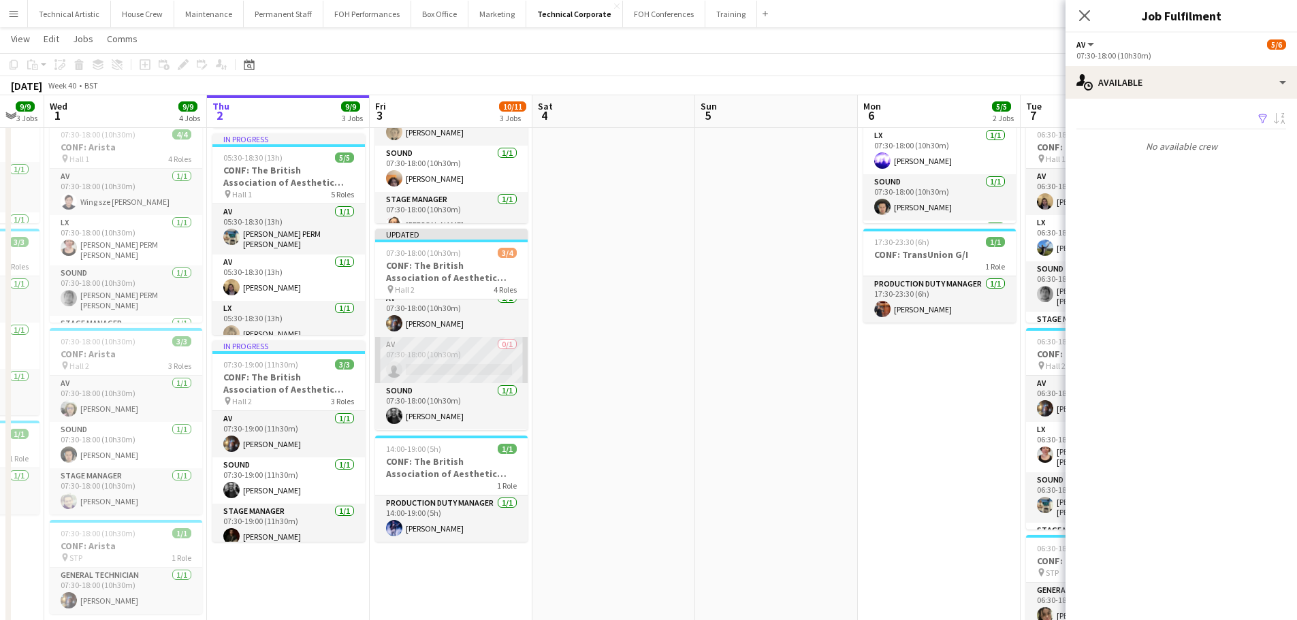
scroll to position [0, 0]
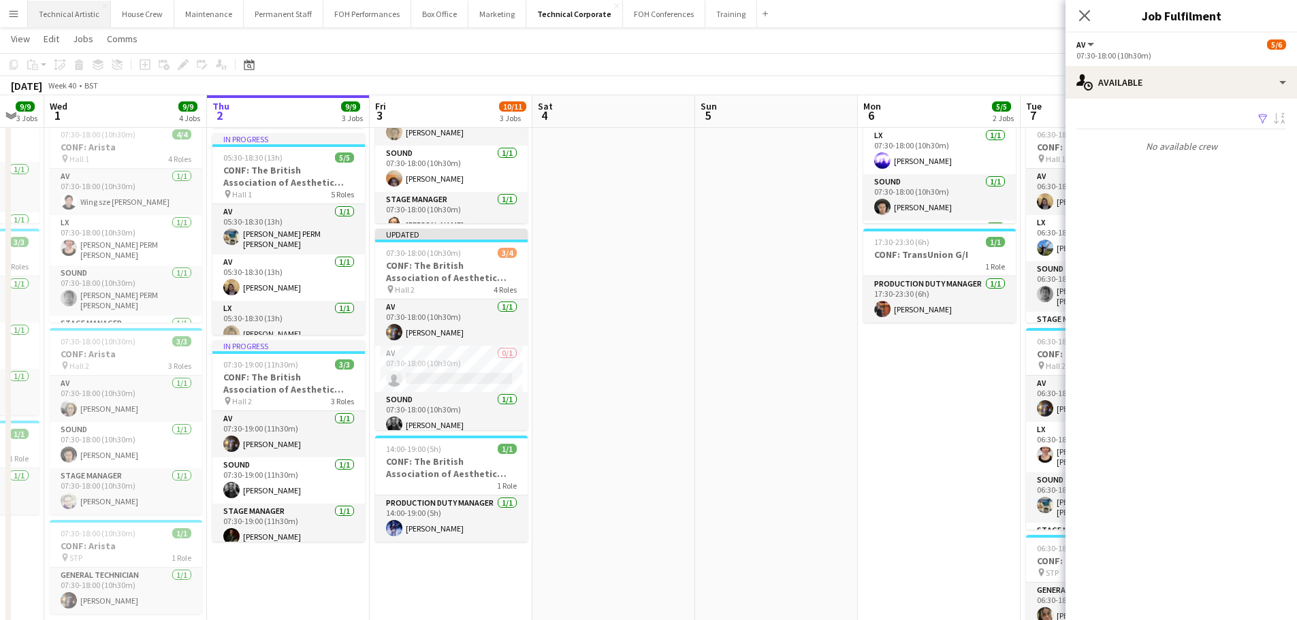
click at [86, 5] on button "Technical Artistic Close" at bounding box center [69, 14] width 83 height 27
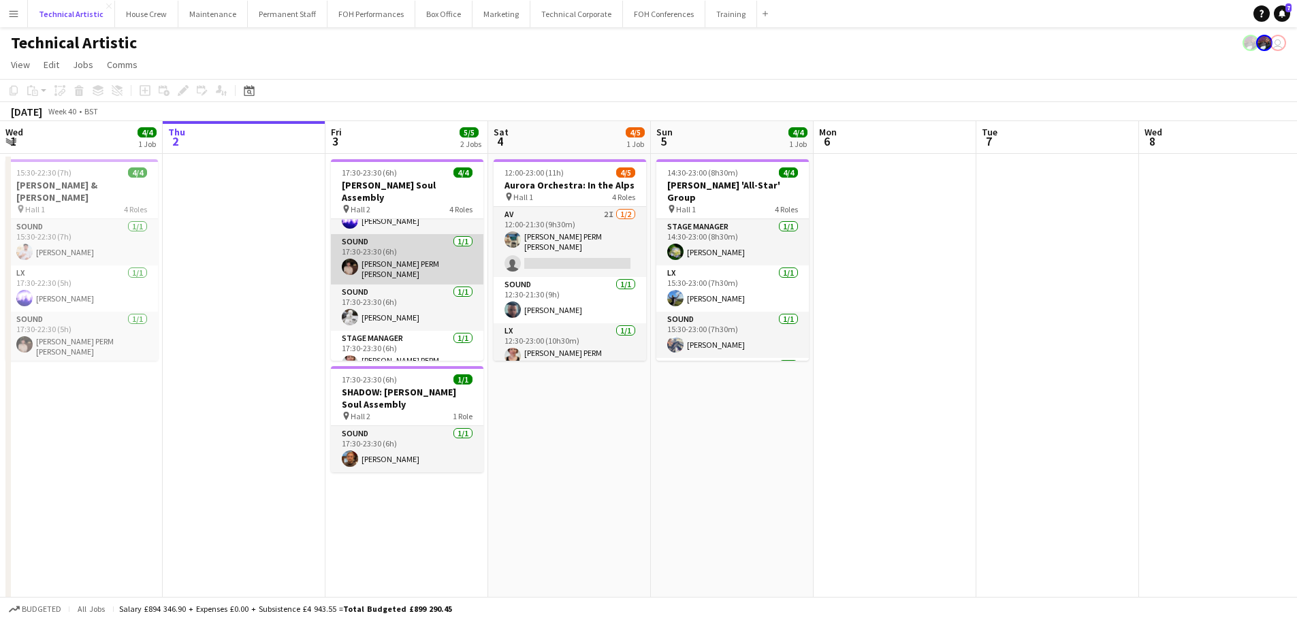
scroll to position [44, 0]
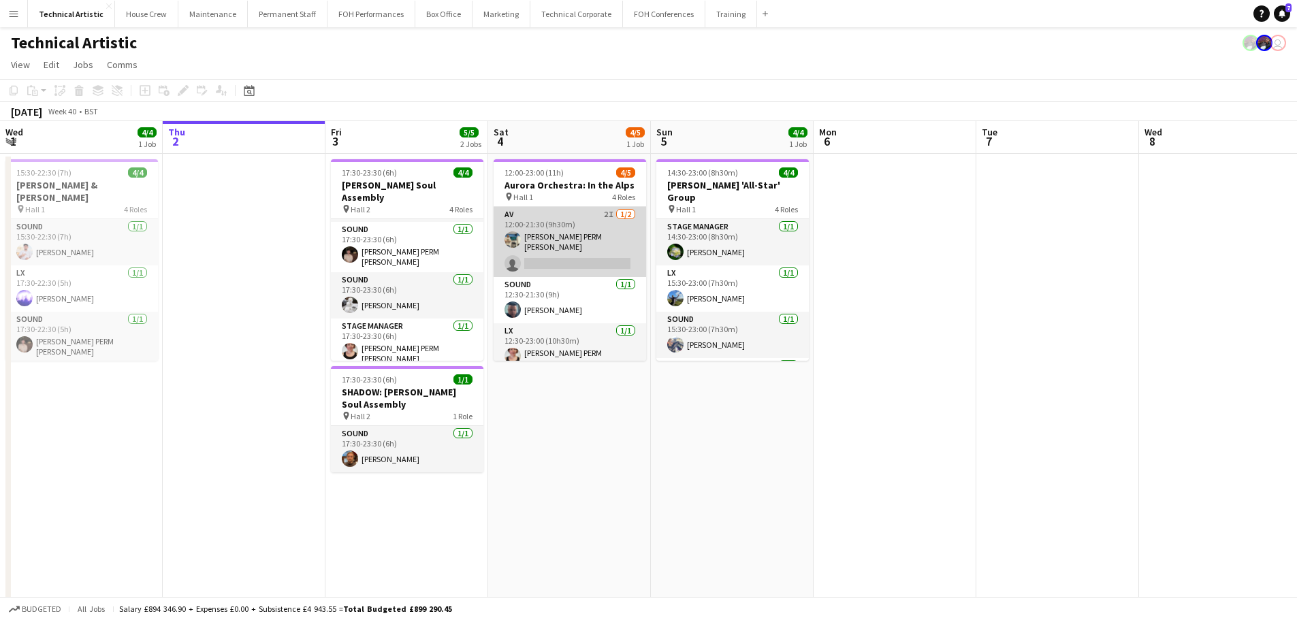
click at [536, 253] on app-card-role "AV 2I [DATE] 12:00-21:30 (9h30m) [PERSON_NAME] PERM [PERSON_NAME] single-neutra…" at bounding box center [570, 242] width 153 height 70
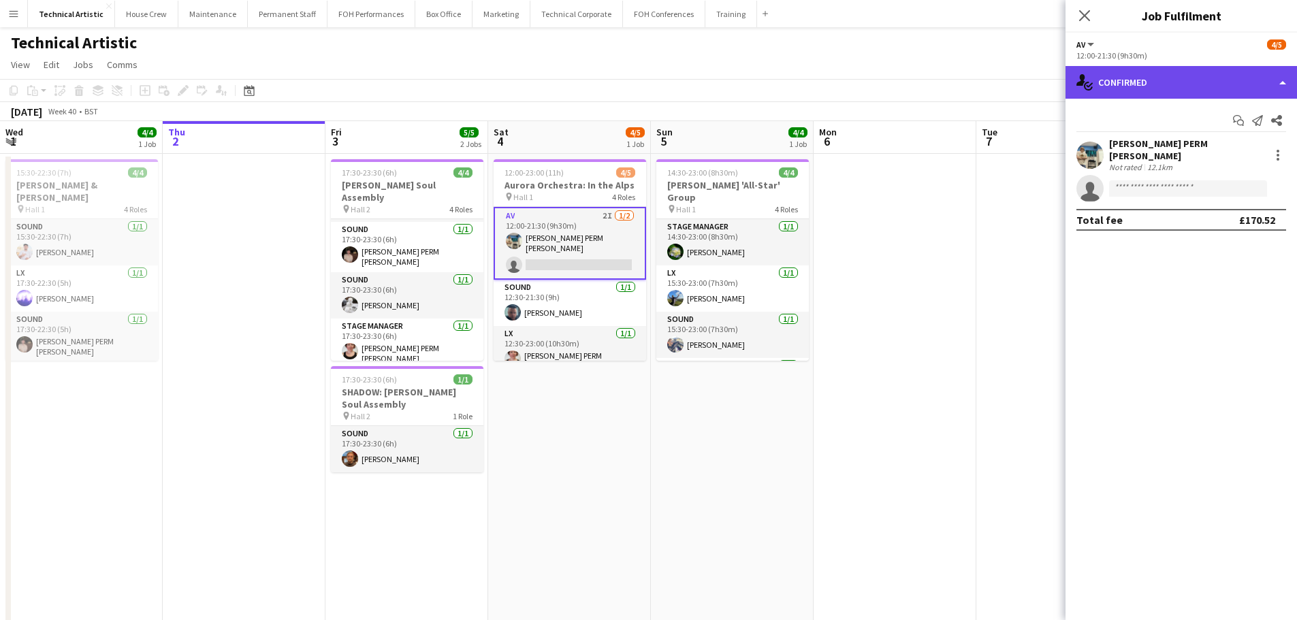
click at [1215, 76] on div "single-neutral-actions-check-2 Confirmed" at bounding box center [1180, 82] width 231 height 33
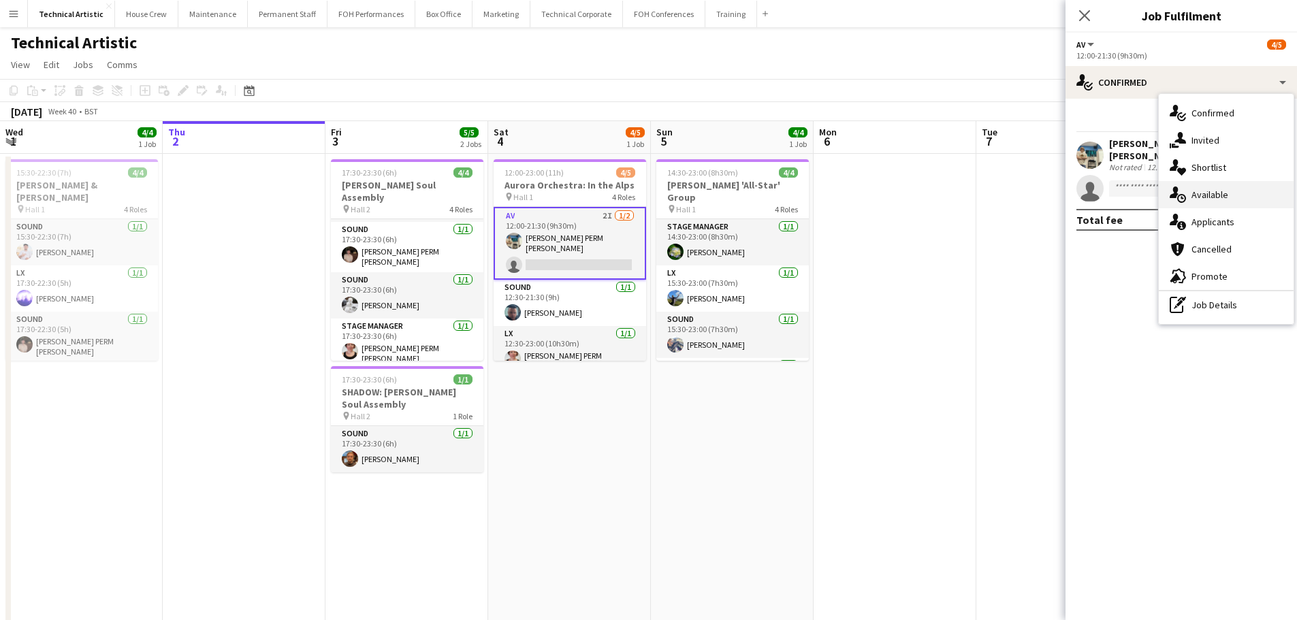
click at [1209, 182] on div "single-neutral-actions-upload Available" at bounding box center [1226, 194] width 135 height 27
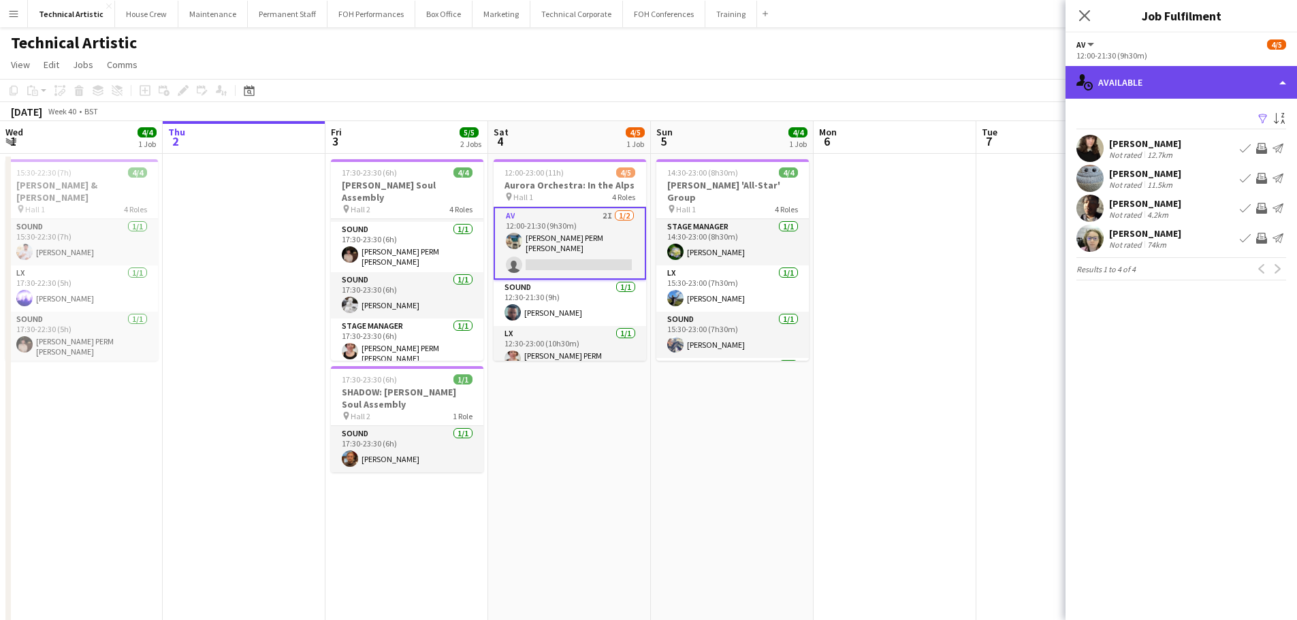
click at [1175, 81] on div "single-neutral-actions-upload Available" at bounding box center [1180, 82] width 231 height 33
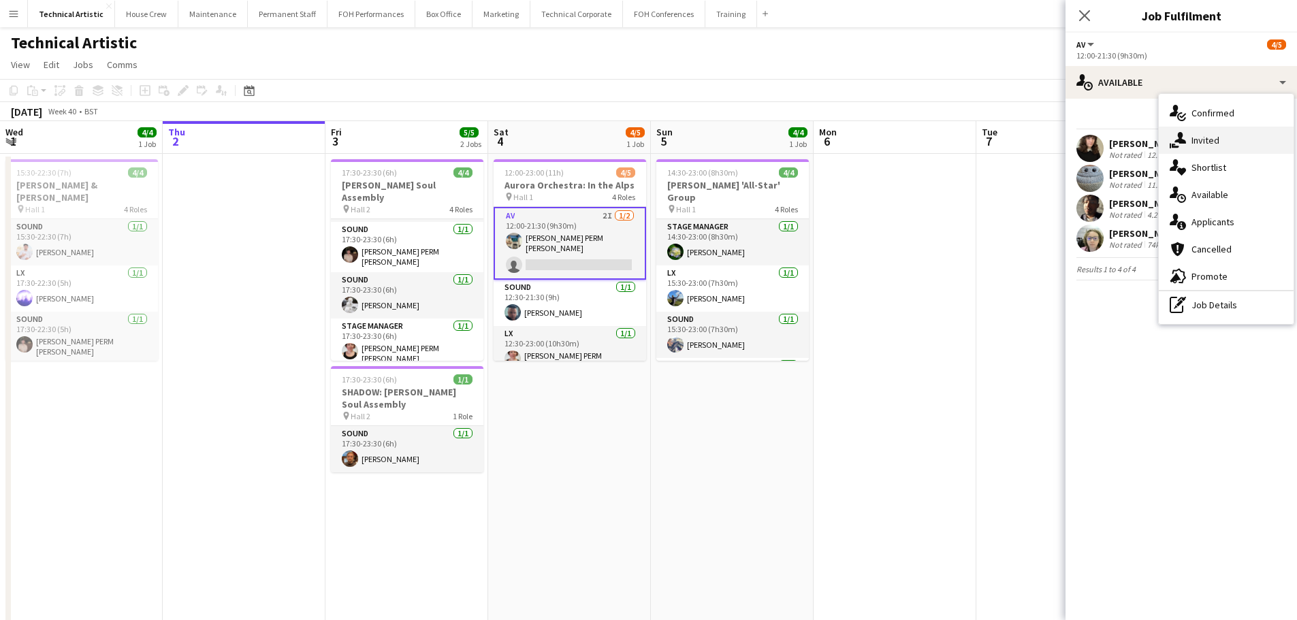
click at [1178, 135] on icon at bounding box center [1180, 138] width 12 height 12
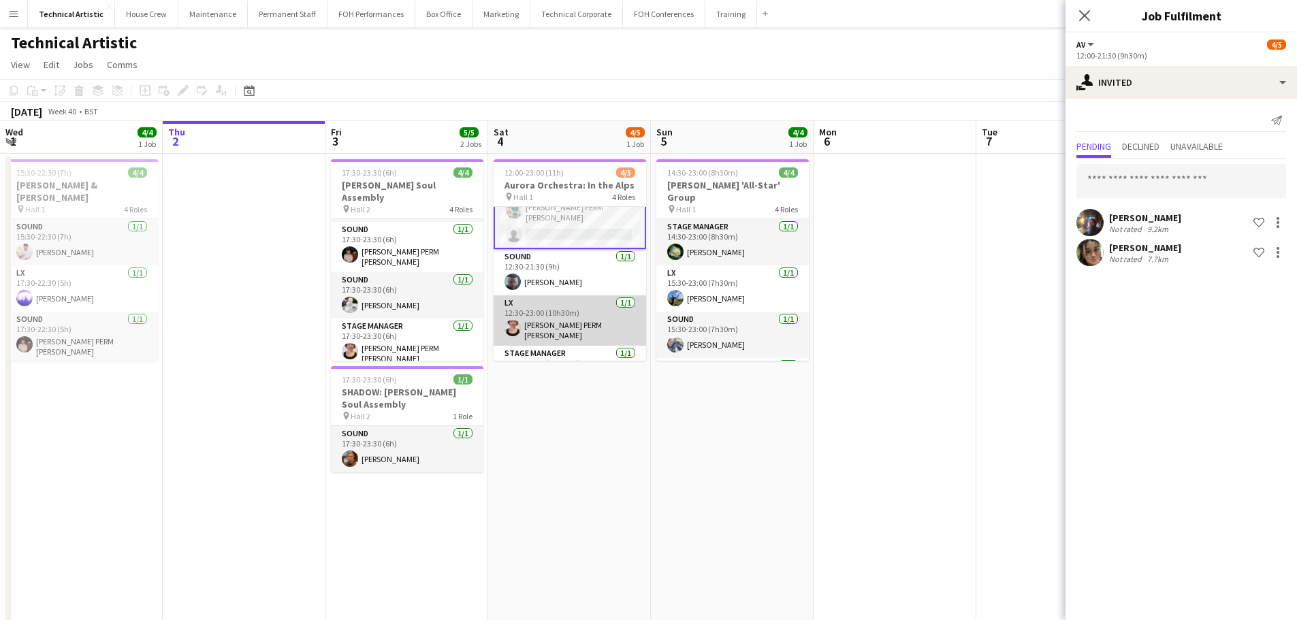
scroll to position [54, 0]
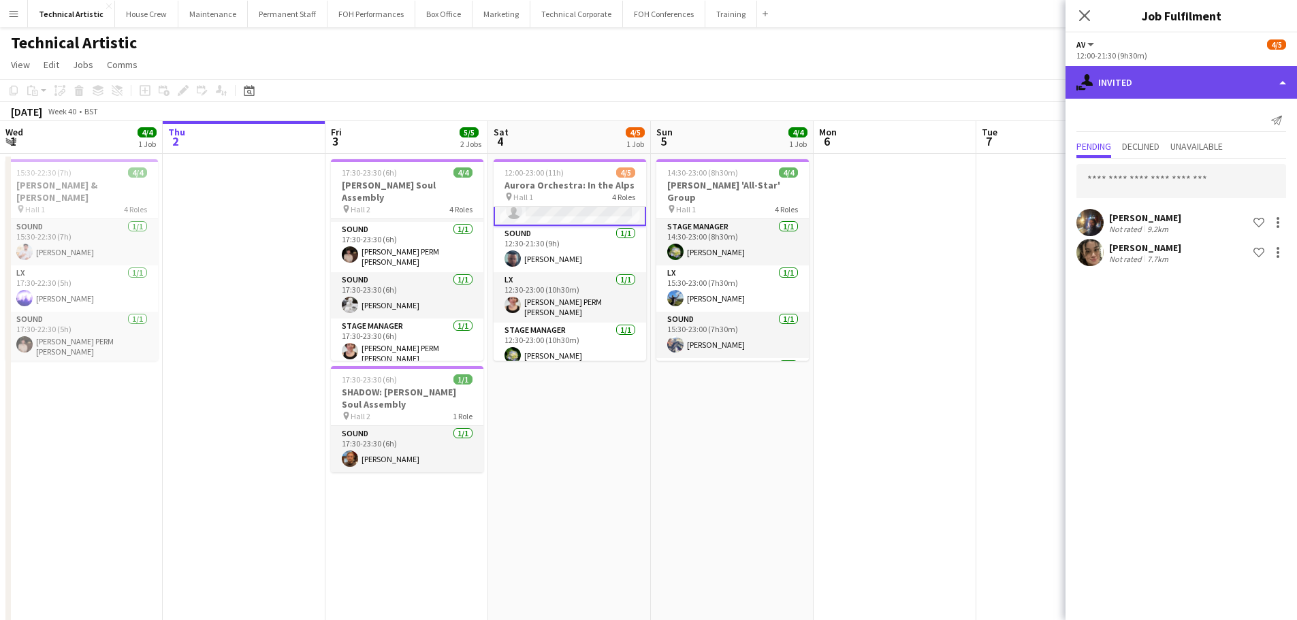
click at [1237, 86] on div "single-neutral-actions-share-1 Invited" at bounding box center [1180, 82] width 231 height 33
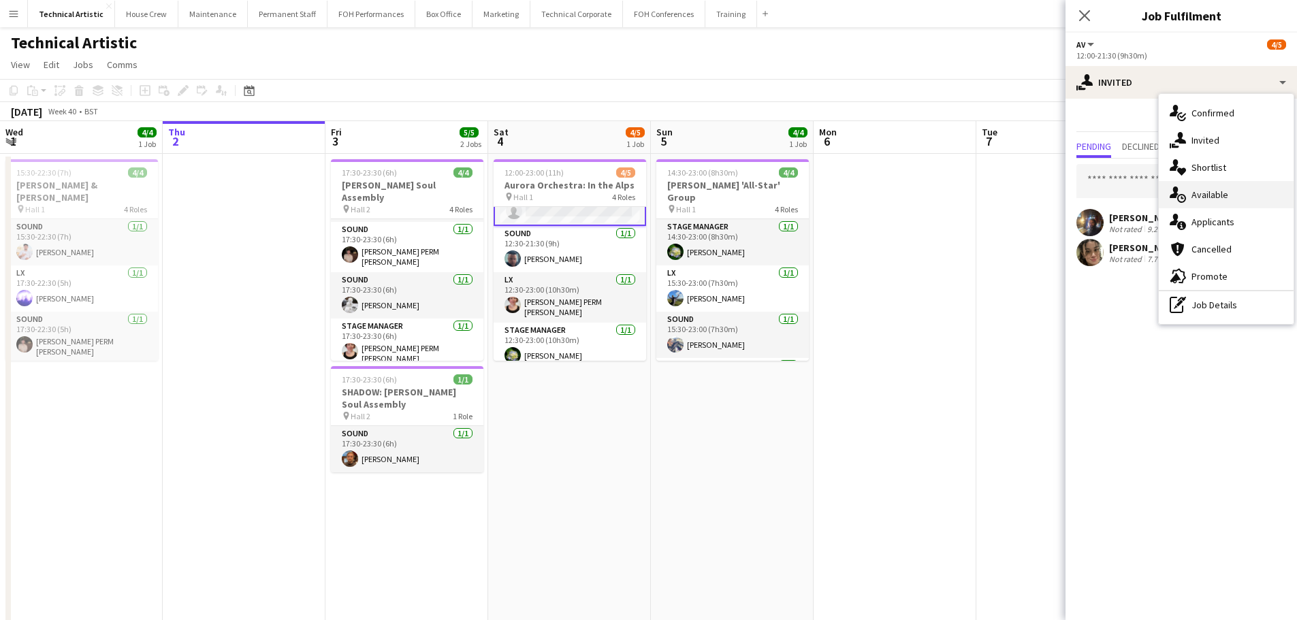
click at [1209, 201] on span "Available" at bounding box center [1209, 195] width 37 height 12
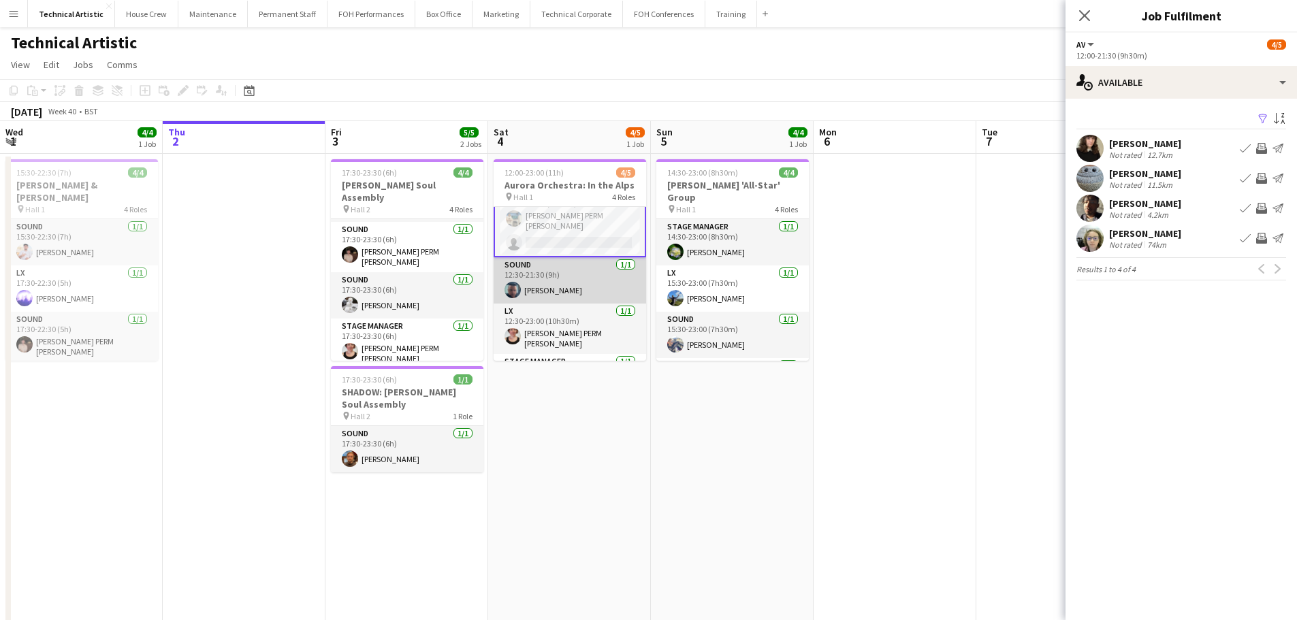
scroll to position [0, 0]
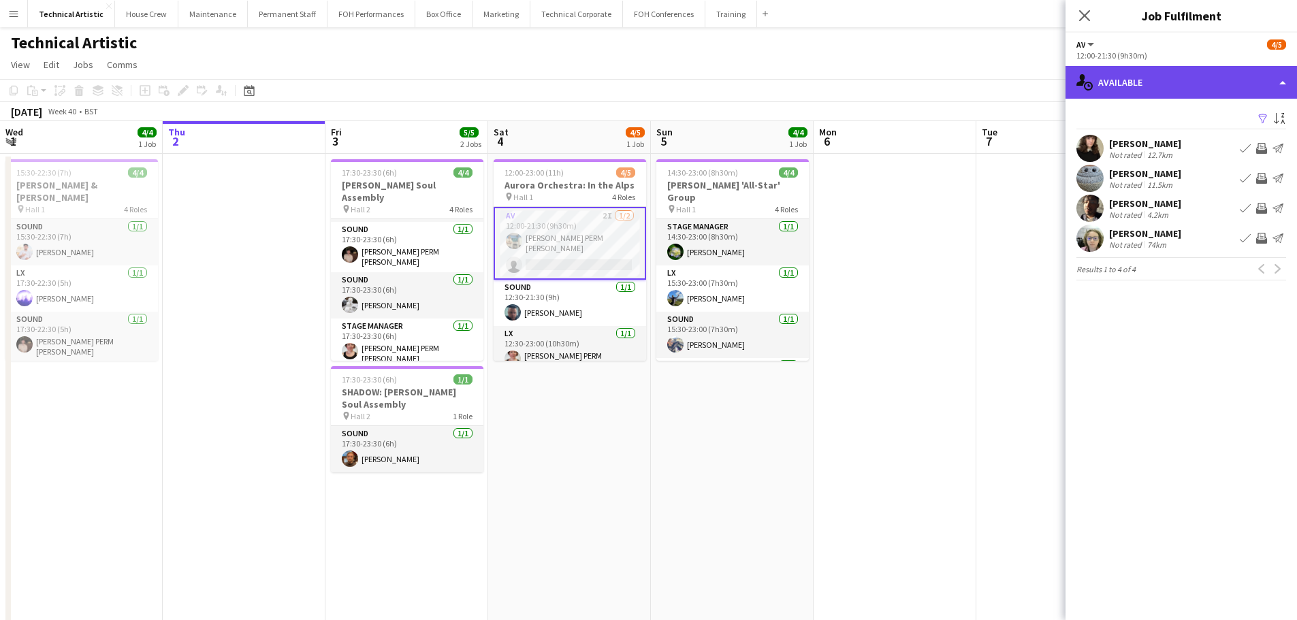
click at [1168, 82] on div "single-neutral-actions-upload Available" at bounding box center [1180, 82] width 231 height 33
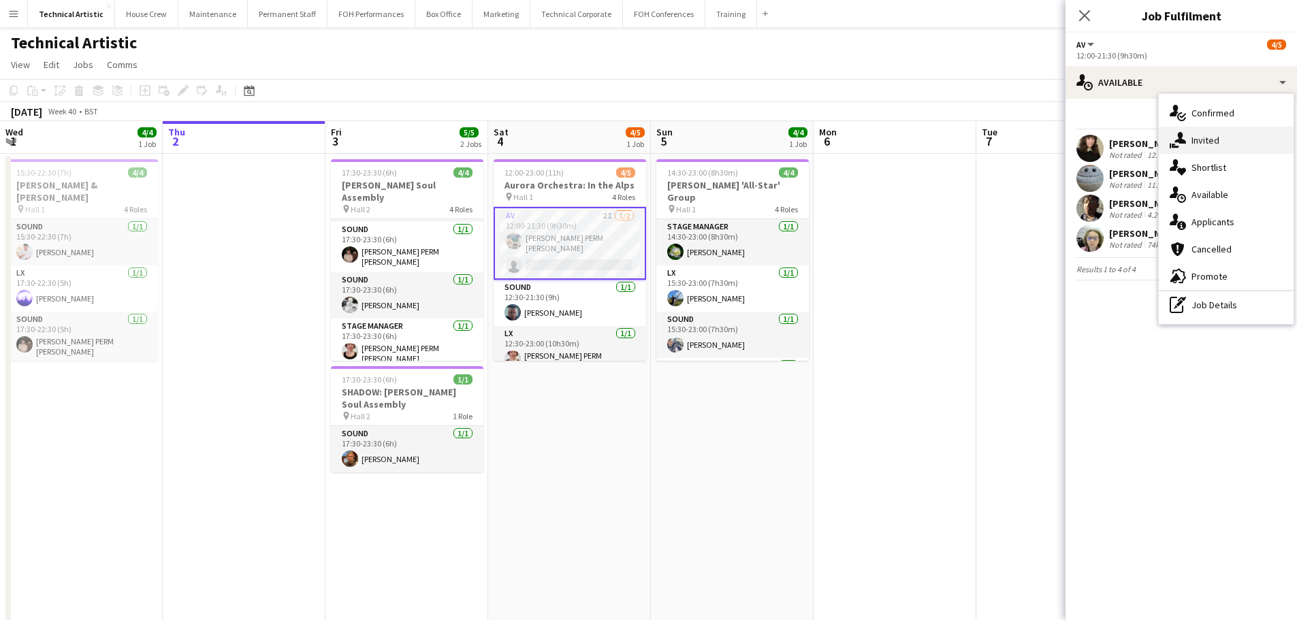
click at [1193, 144] on span "Invited" at bounding box center [1205, 140] width 28 height 12
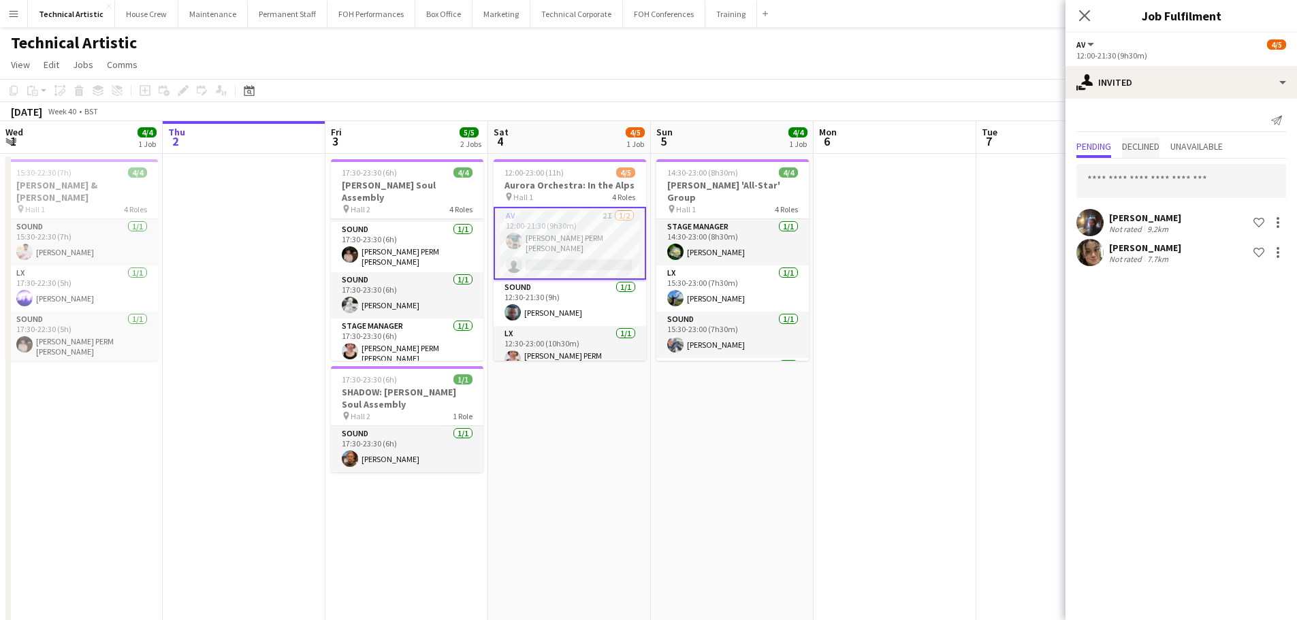
click at [1157, 144] on span "Declined" at bounding box center [1140, 147] width 37 height 10
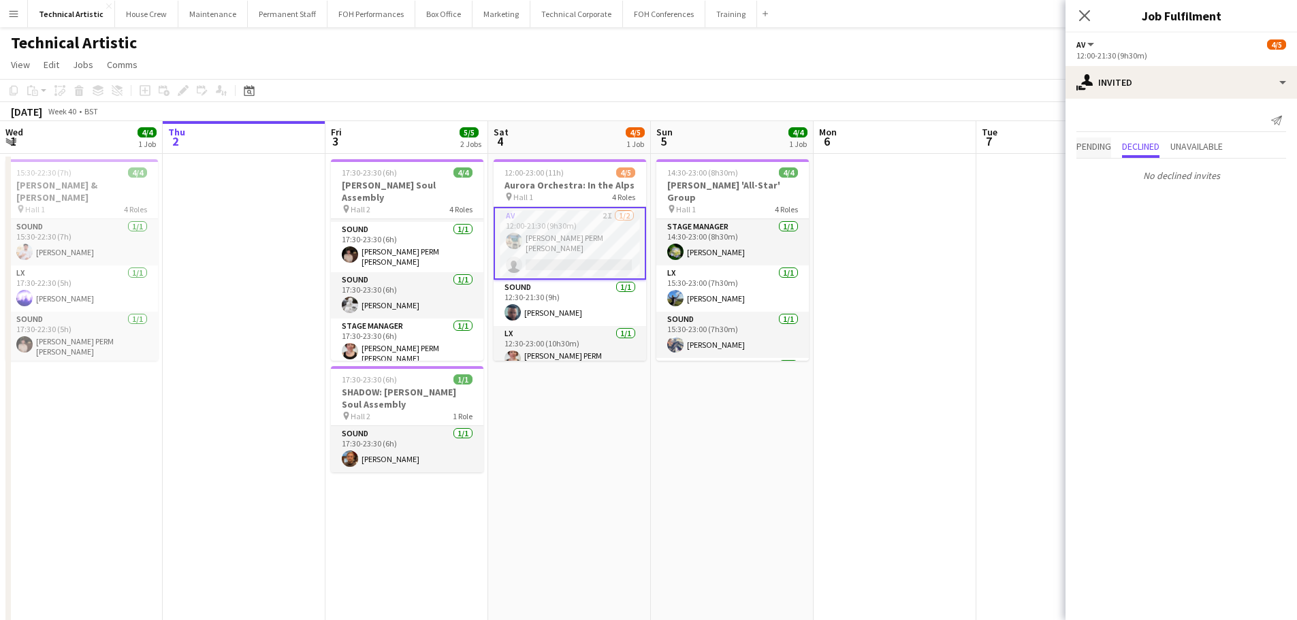
click at [1091, 142] on span "Pending" at bounding box center [1093, 147] width 35 height 10
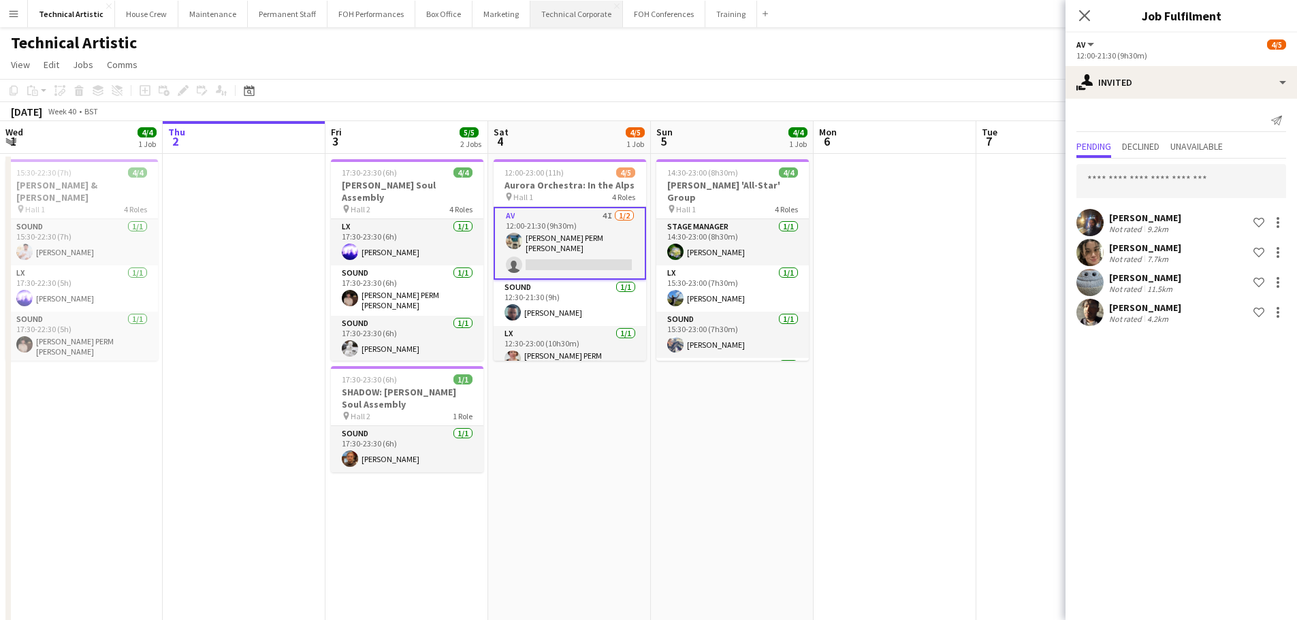
click at [547, 2] on button "Technical Corporate Close" at bounding box center [576, 14] width 93 height 27
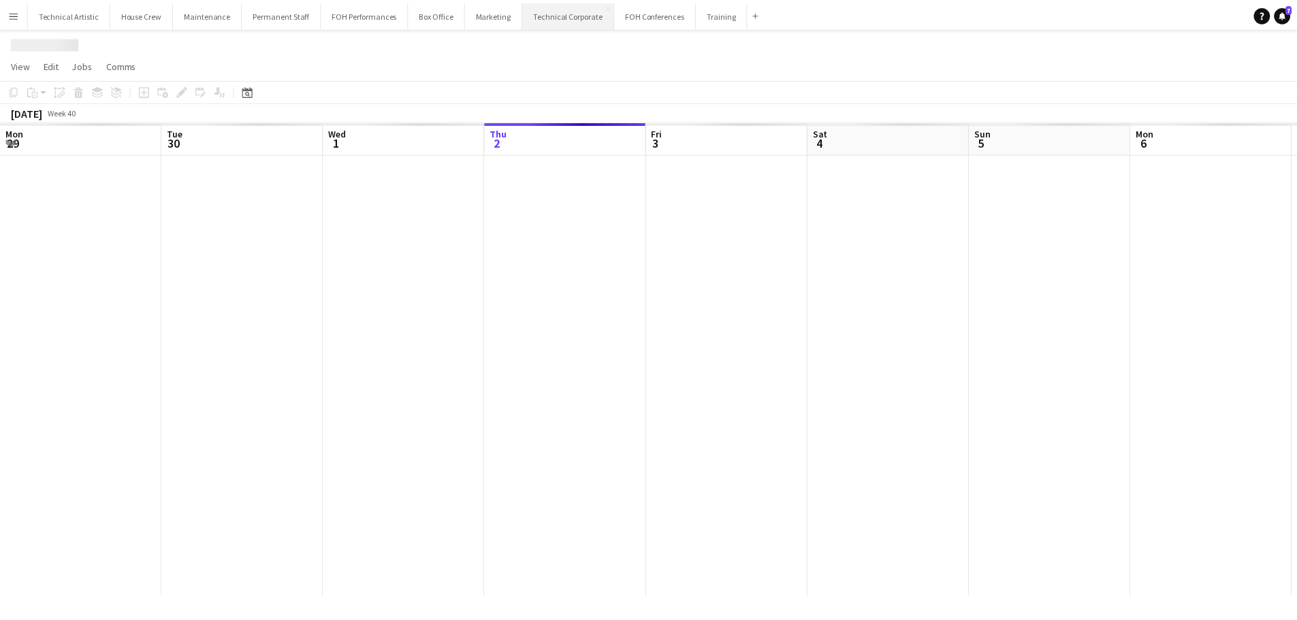
scroll to position [0, 325]
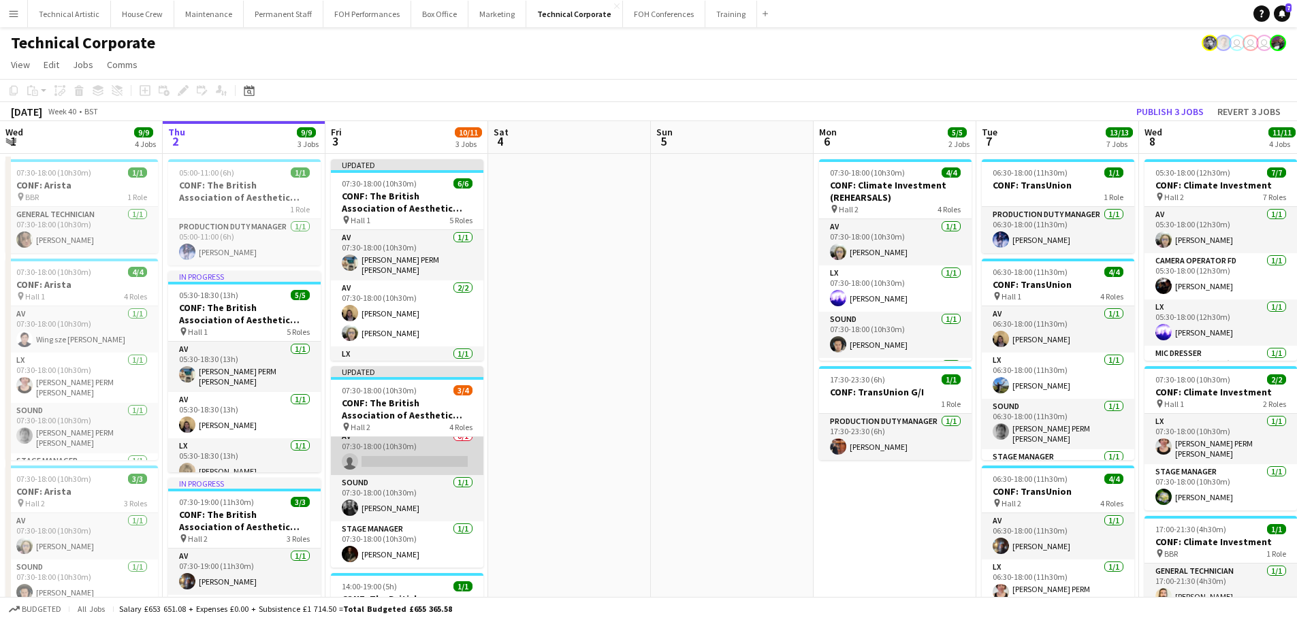
click at [437, 462] on app-card-role "AV 0/1 07:30-18:00 (10h30m) single-neutral-actions" at bounding box center [407, 452] width 153 height 46
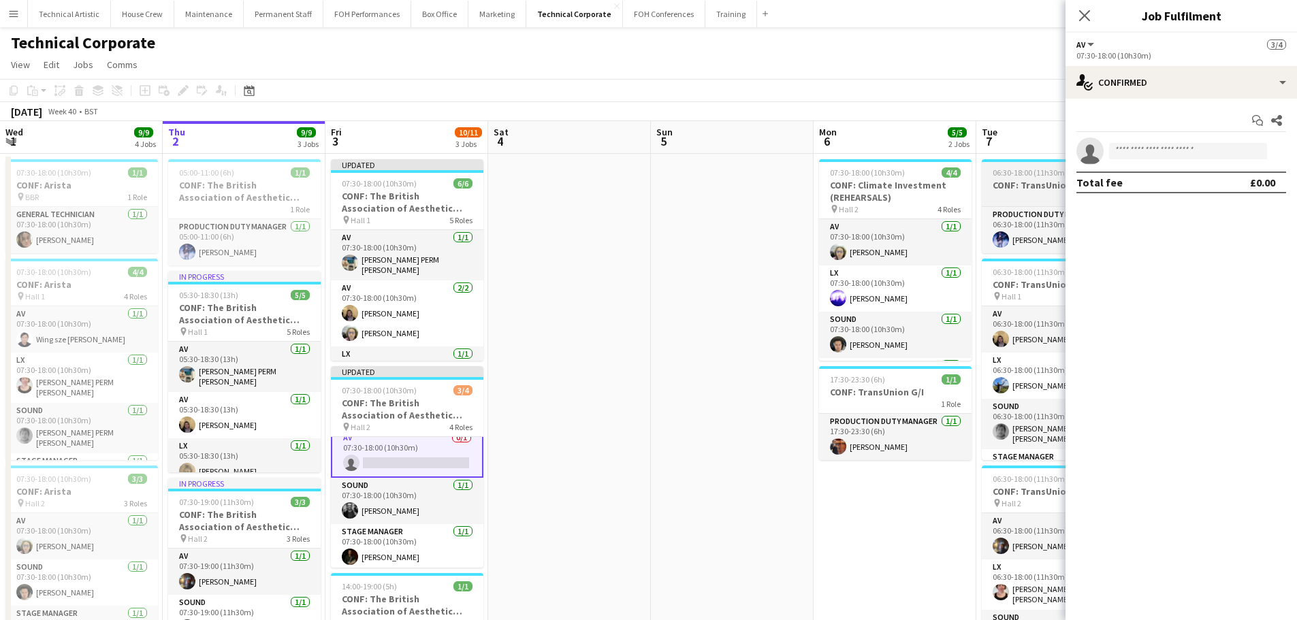
scroll to position [56, 0]
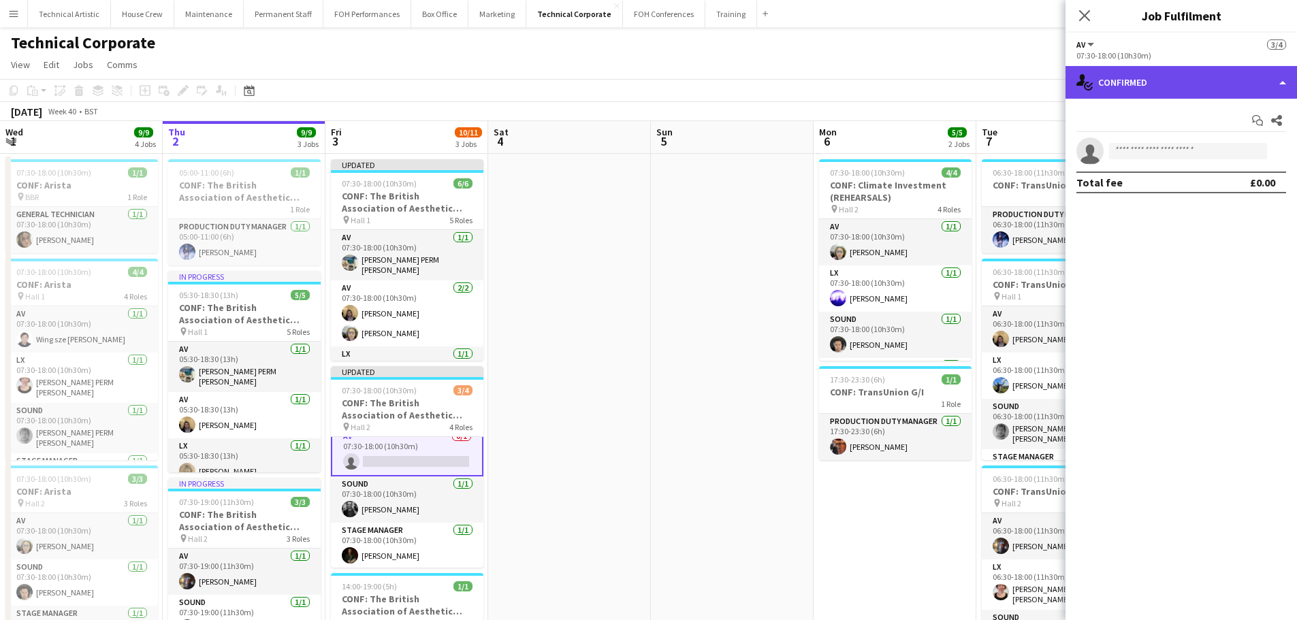
click at [1130, 73] on div "single-neutral-actions-check-2 Confirmed" at bounding box center [1180, 82] width 231 height 33
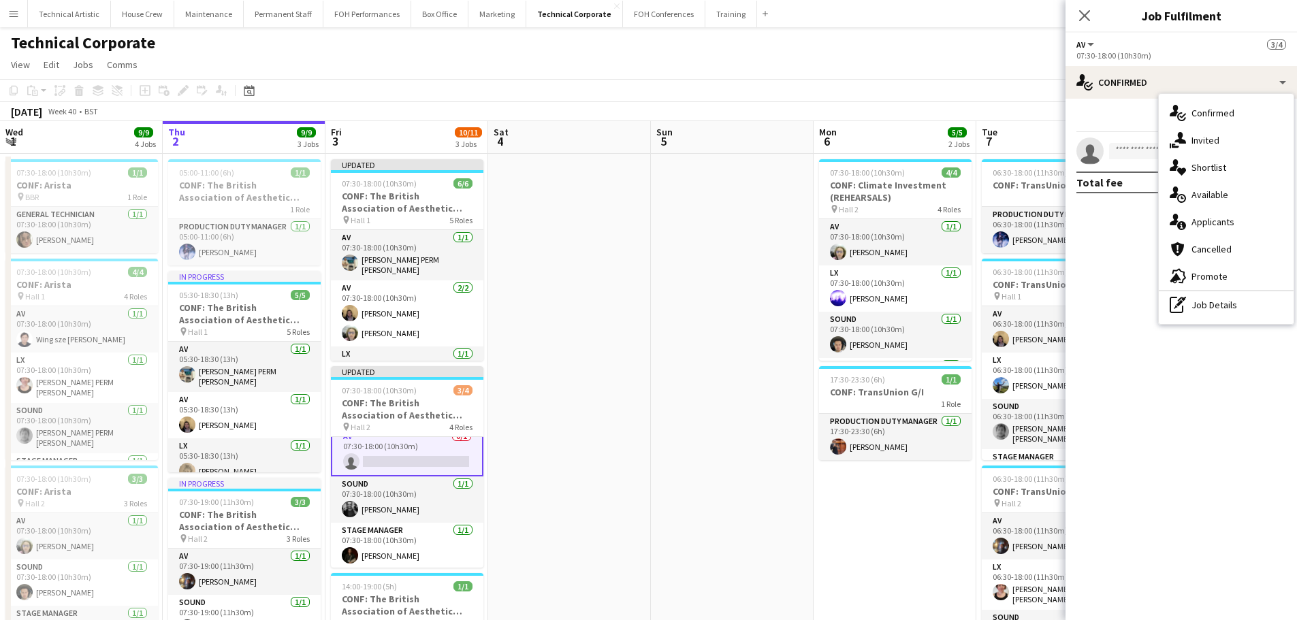
click at [1185, 167] on icon "single-neutral-actions-heart" at bounding box center [1178, 167] width 16 height 16
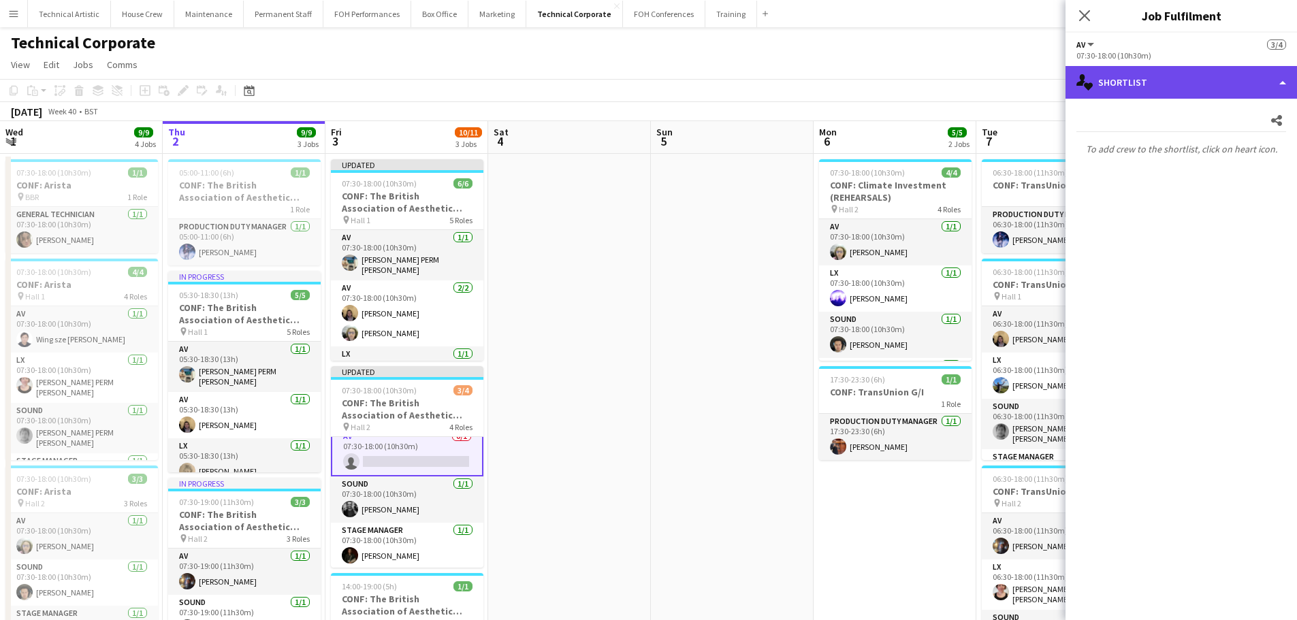
click at [1170, 89] on div "single-neutral-actions-heart Shortlist" at bounding box center [1180, 82] width 231 height 33
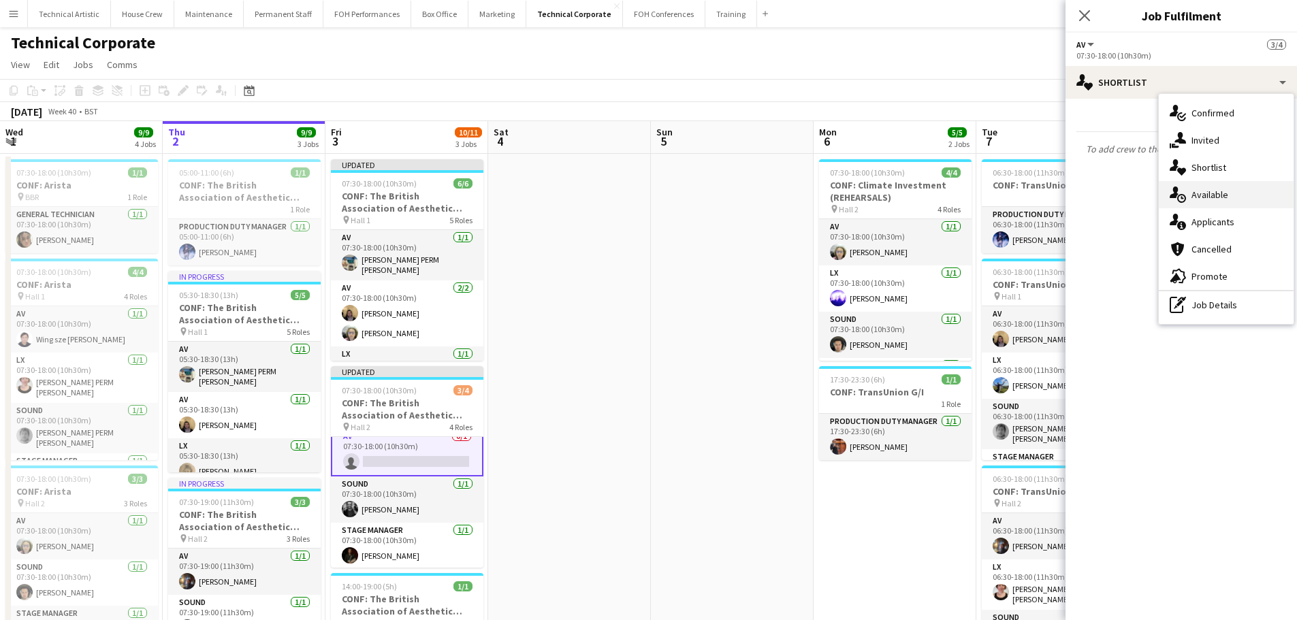
click at [1206, 199] on span "Available" at bounding box center [1209, 195] width 37 height 12
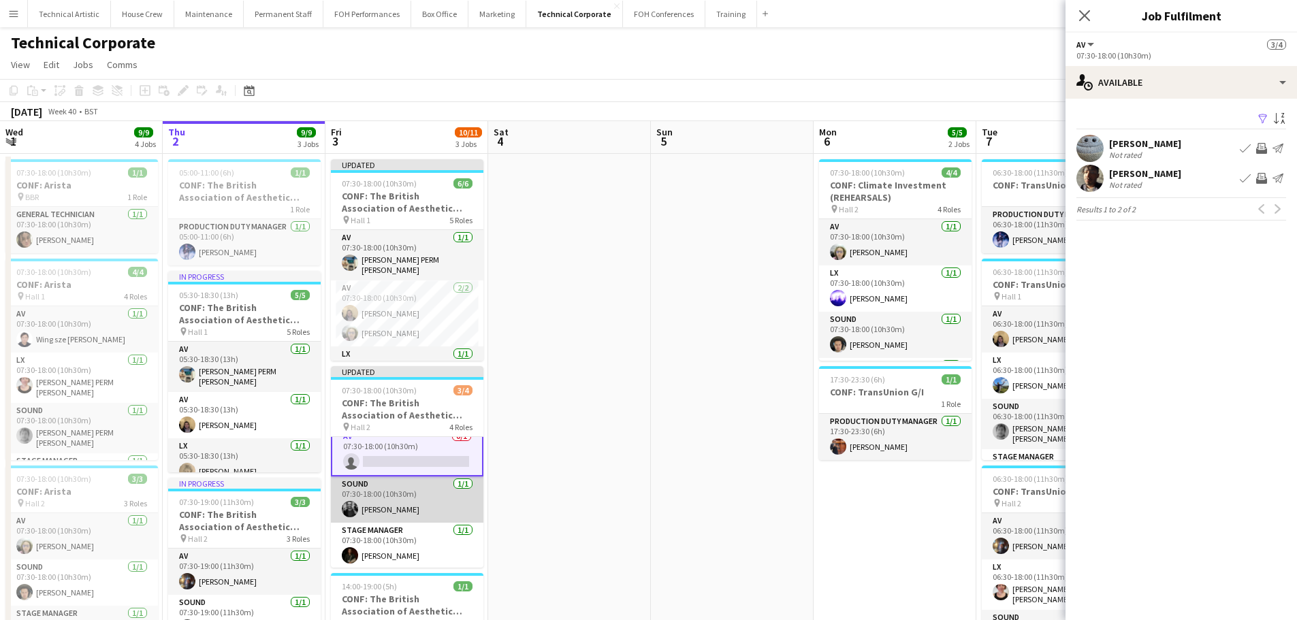
scroll to position [0, 0]
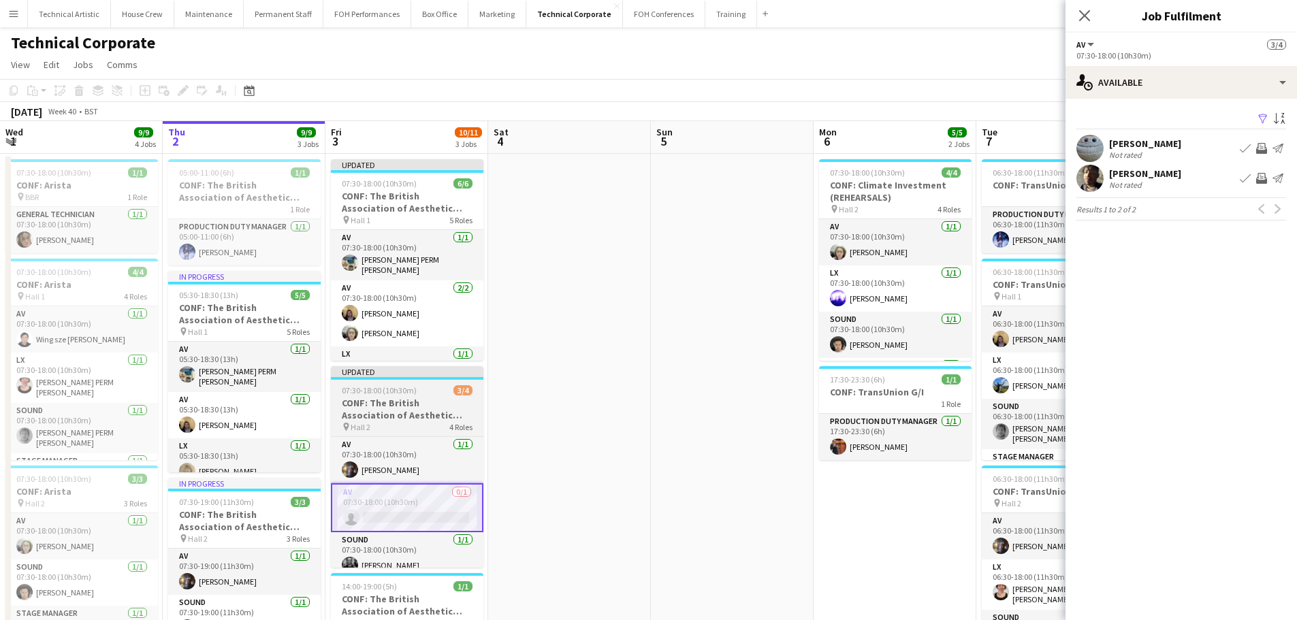
click at [448, 381] on app-job-card "Updated 07:30-18:00 (10h30m) 3/4 CONF: The British Association of Aesthetic Pla…" at bounding box center [407, 467] width 153 height 202
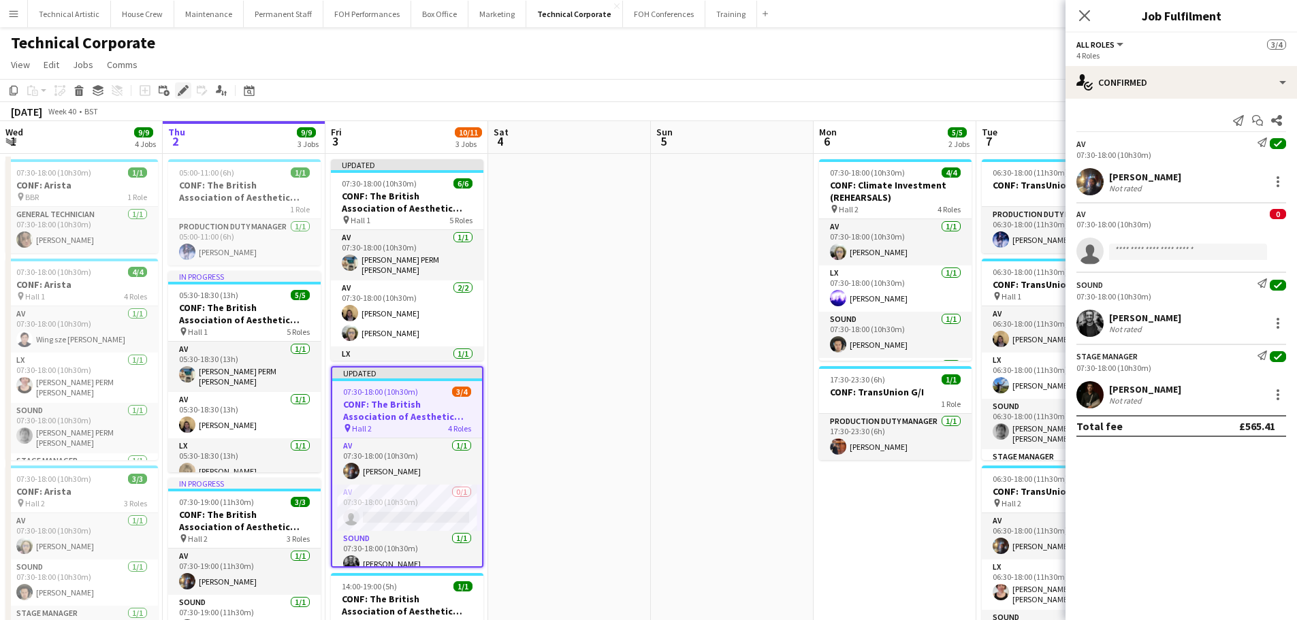
click at [178, 86] on icon "Edit" at bounding box center [183, 90] width 11 height 11
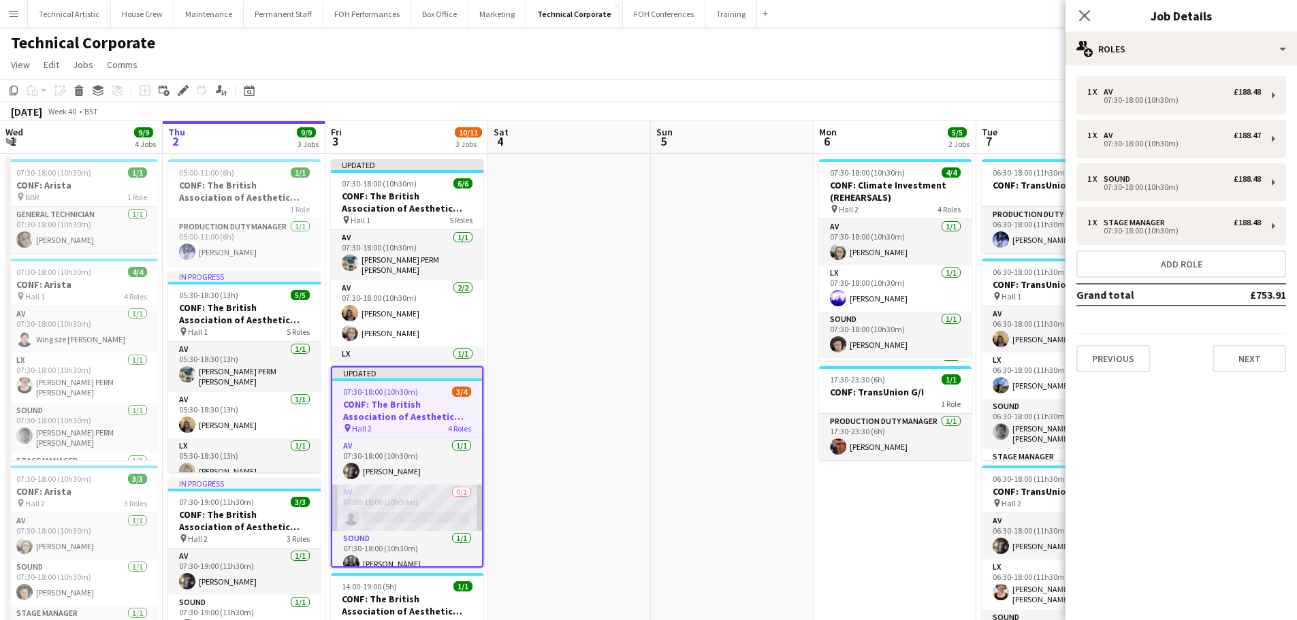
click at [406, 511] on app-card-role "AV 0/1 07:30-18:00 (10h30m) single-neutral-actions" at bounding box center [407, 508] width 150 height 46
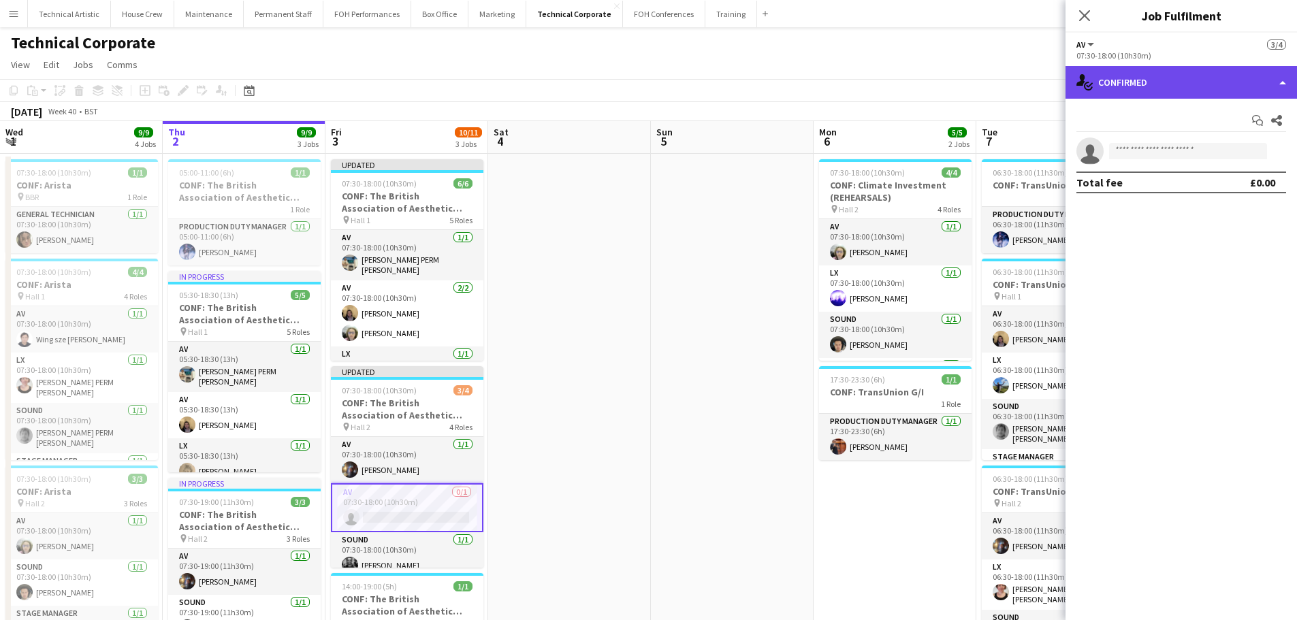
drag, startPoint x: 1140, startPoint y: 78, endPoint x: 1149, endPoint y: 85, distance: 11.7
click at [1140, 79] on div "single-neutral-actions-check-2 Confirmed" at bounding box center [1180, 82] width 231 height 33
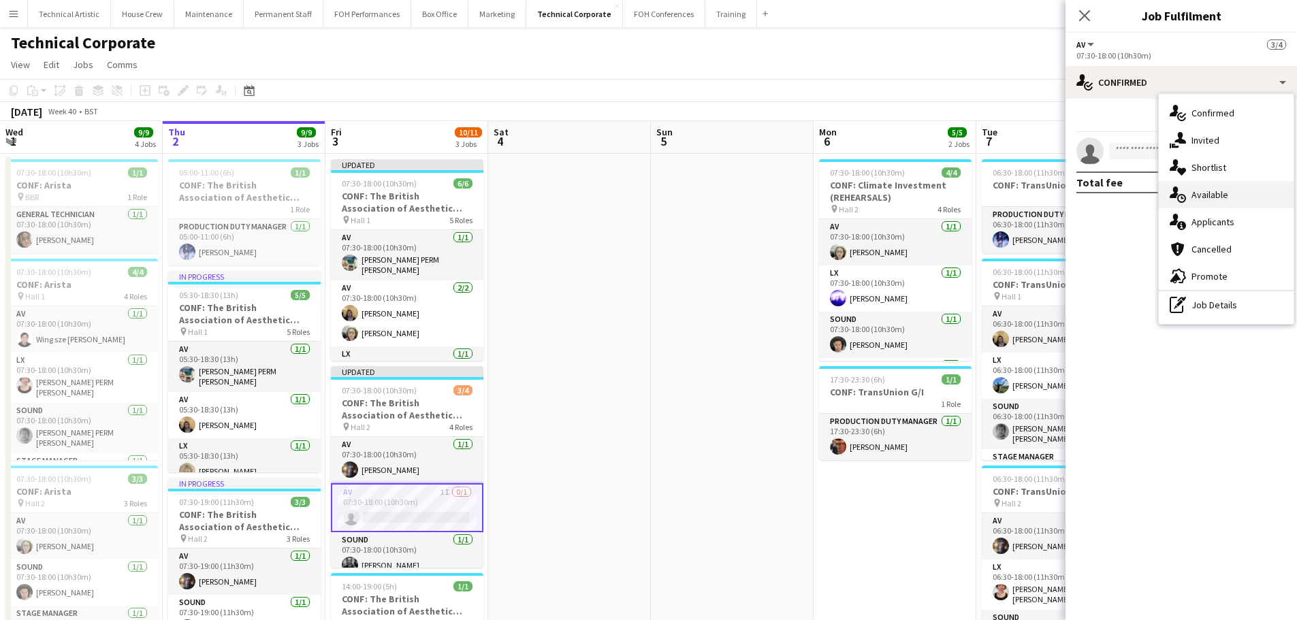
click at [1221, 196] on span "Available" at bounding box center [1209, 195] width 37 height 12
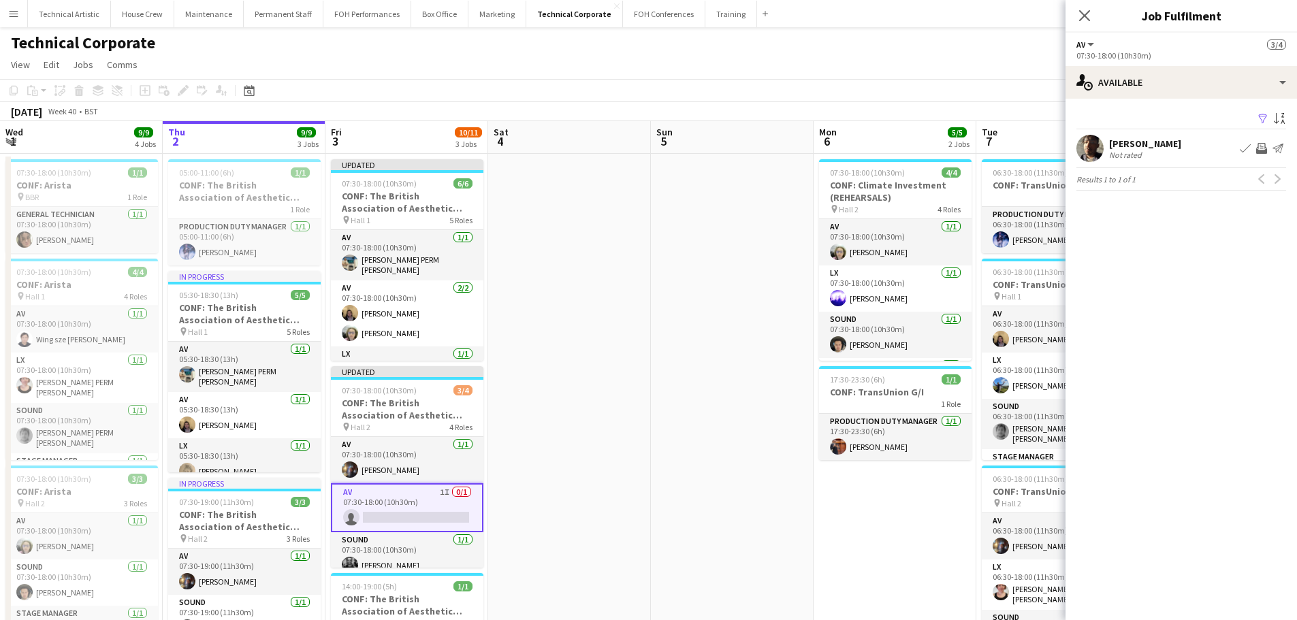
click at [767, 76] on app-page-menu "View Day view expanded Day view collapsed Month view Date picker Jump to [DATE]…" at bounding box center [648, 66] width 1297 height 26
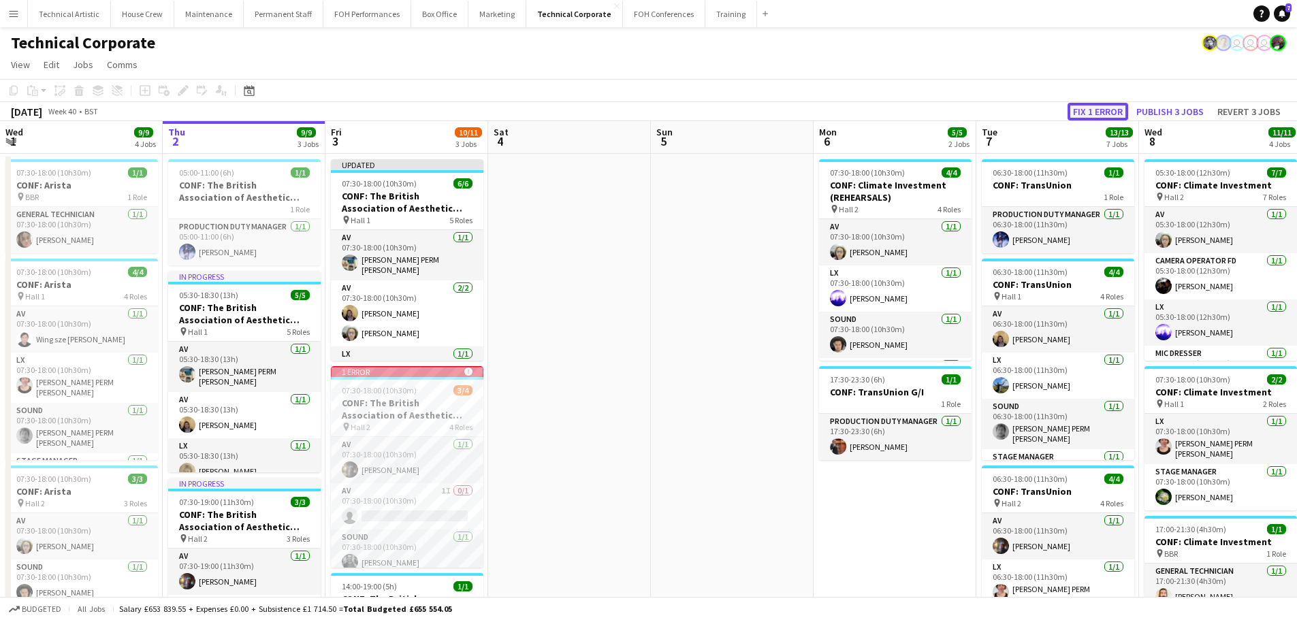
click at [1125, 118] on button "Fix 1 error" at bounding box center [1098, 112] width 61 height 18
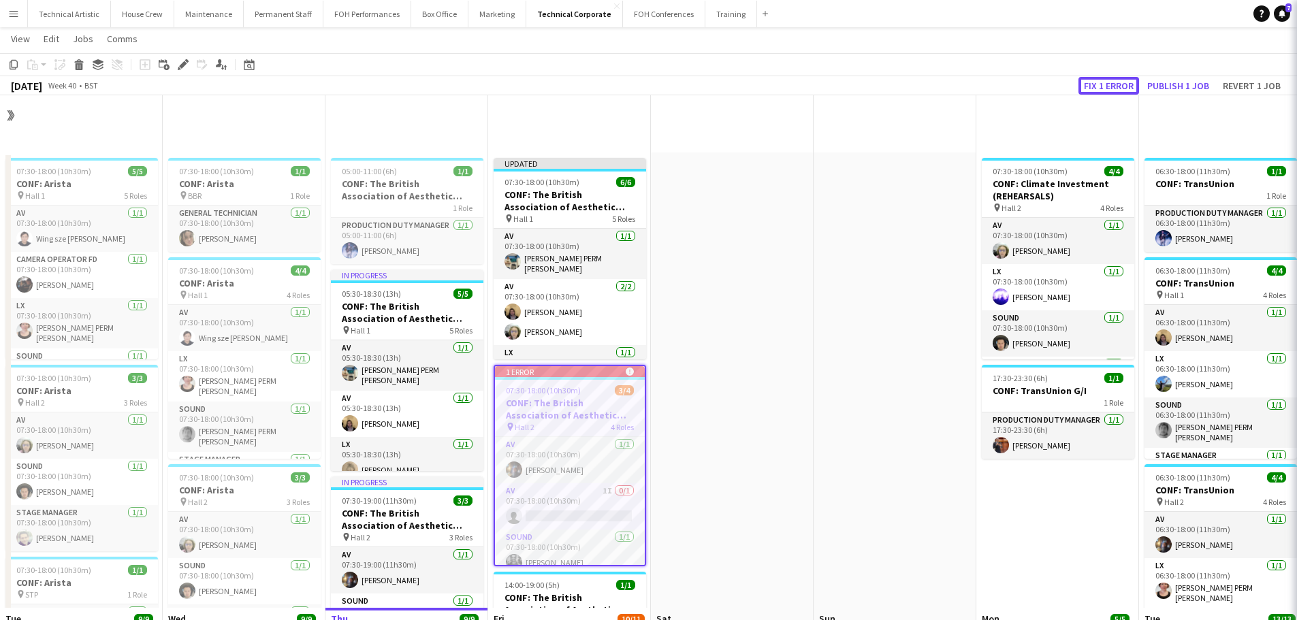
scroll to position [0, 468]
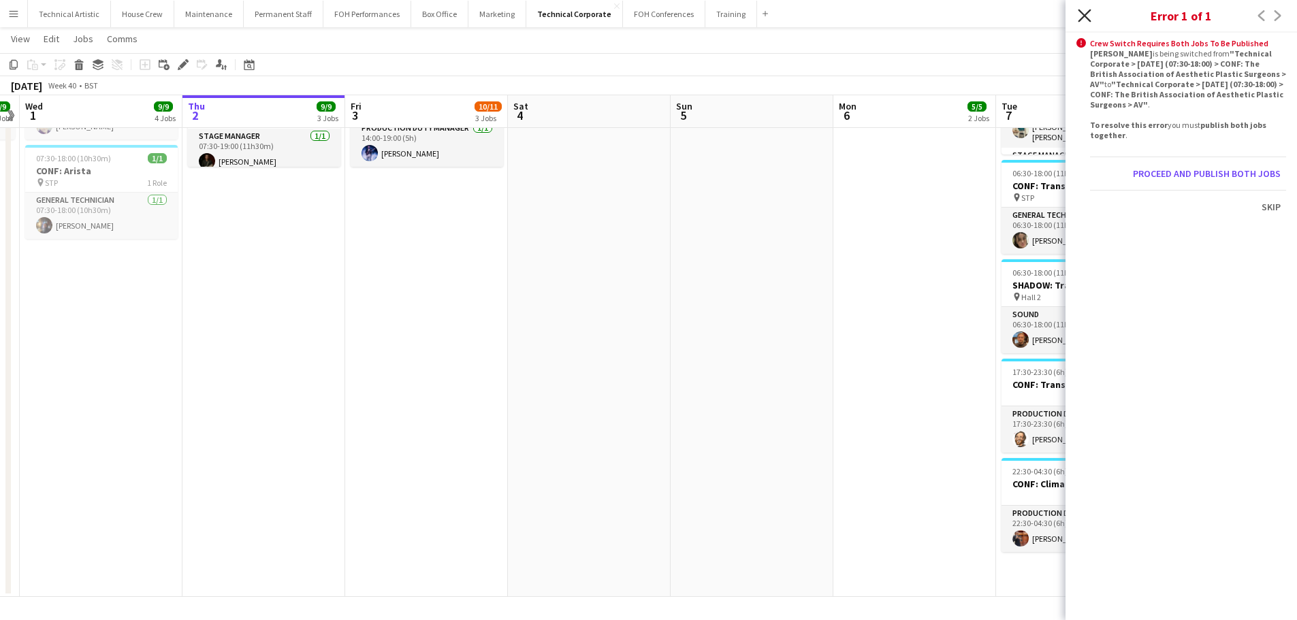
click at [1087, 19] on icon at bounding box center [1084, 15] width 13 height 13
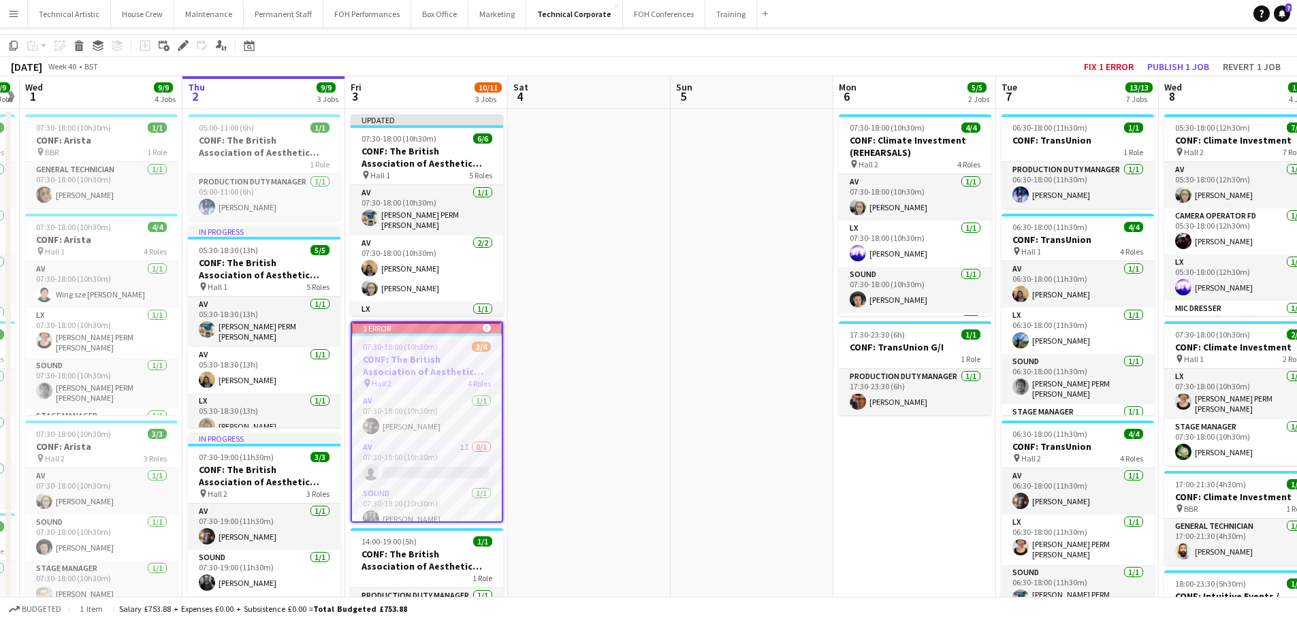
scroll to position [0, 0]
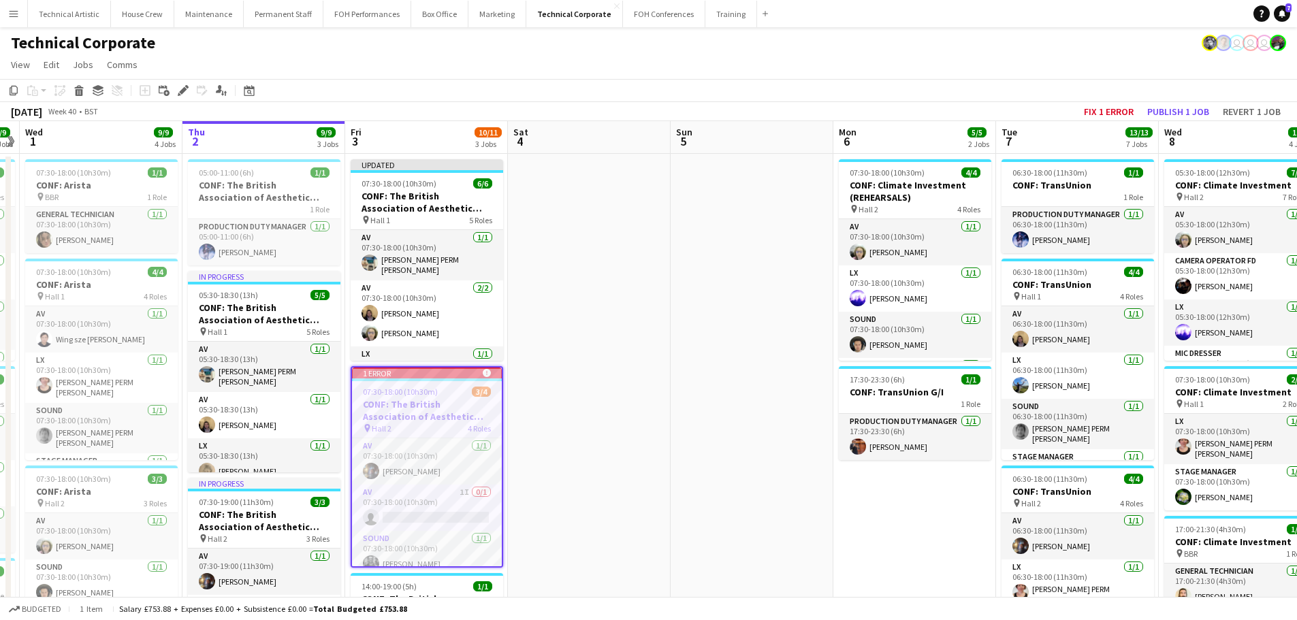
click at [557, 194] on app-date-cell at bounding box center [589, 632] width 163 height 956
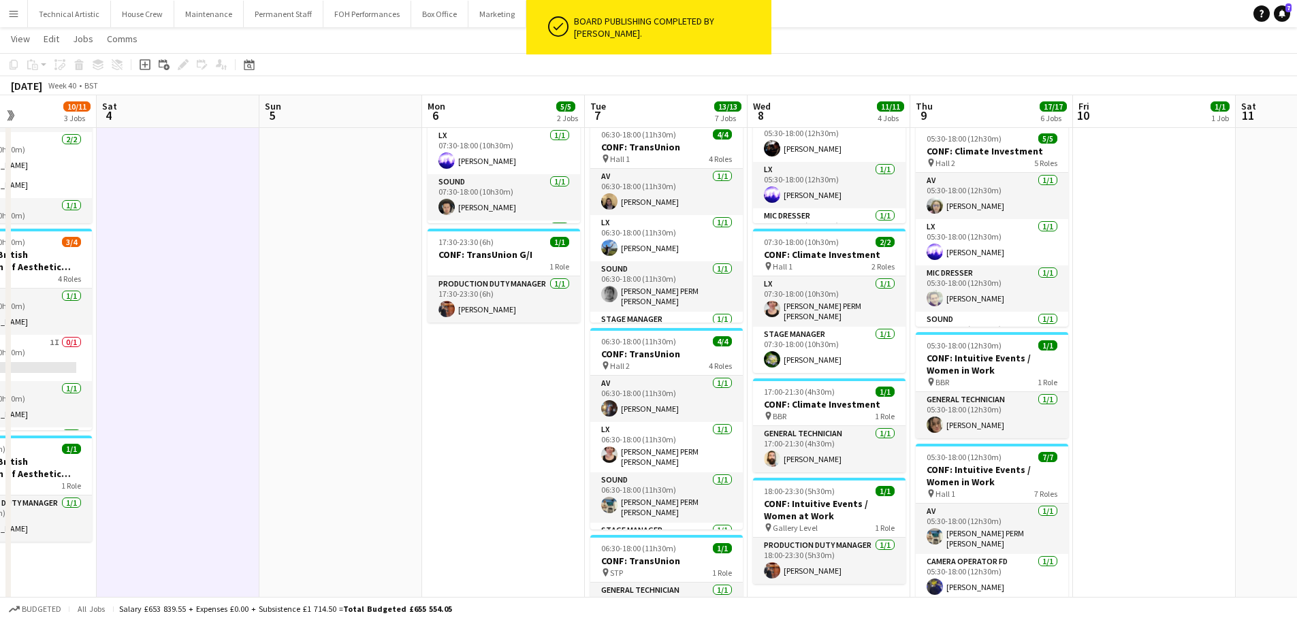
scroll to position [0, 366]
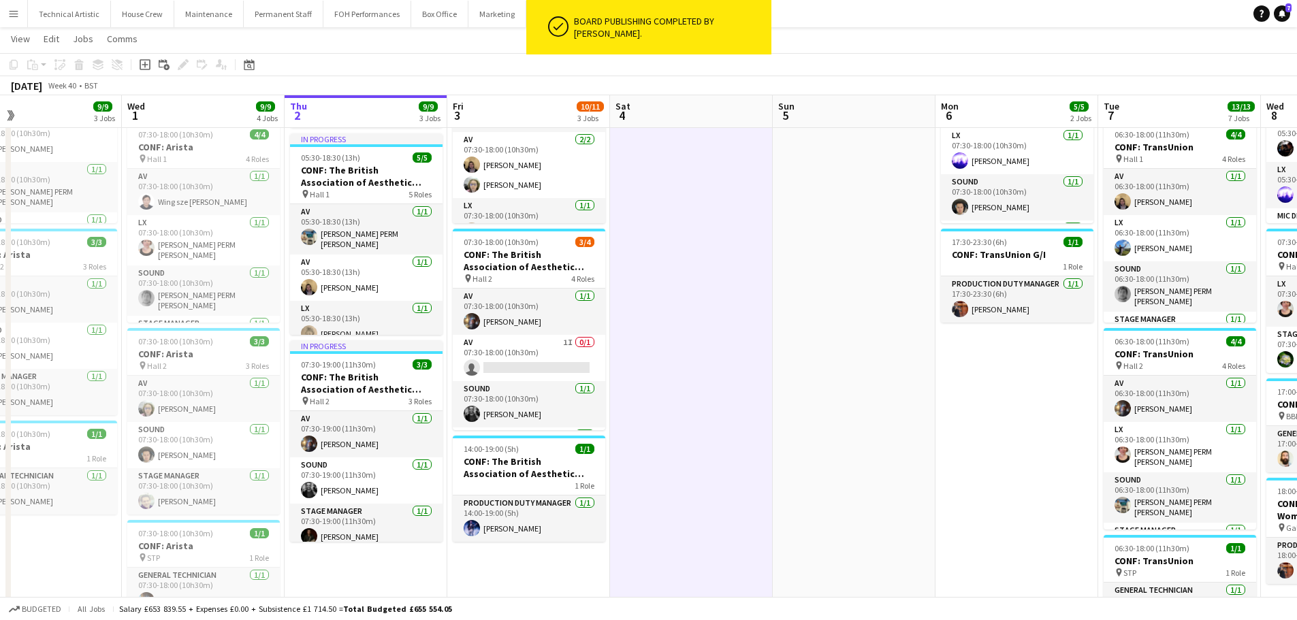
drag, startPoint x: 801, startPoint y: 432, endPoint x: 931, endPoint y: 357, distance: 150.1
click at [931, 357] on app-calendar-viewport "Sun 28 Mon 29 1/1 1 Job Tue 30 9/9 3 Jobs Wed 1 9/9 4 Jobs Thu 2 9/9 3 Jobs Fri…" at bounding box center [648, 444] width 1297 height 1055
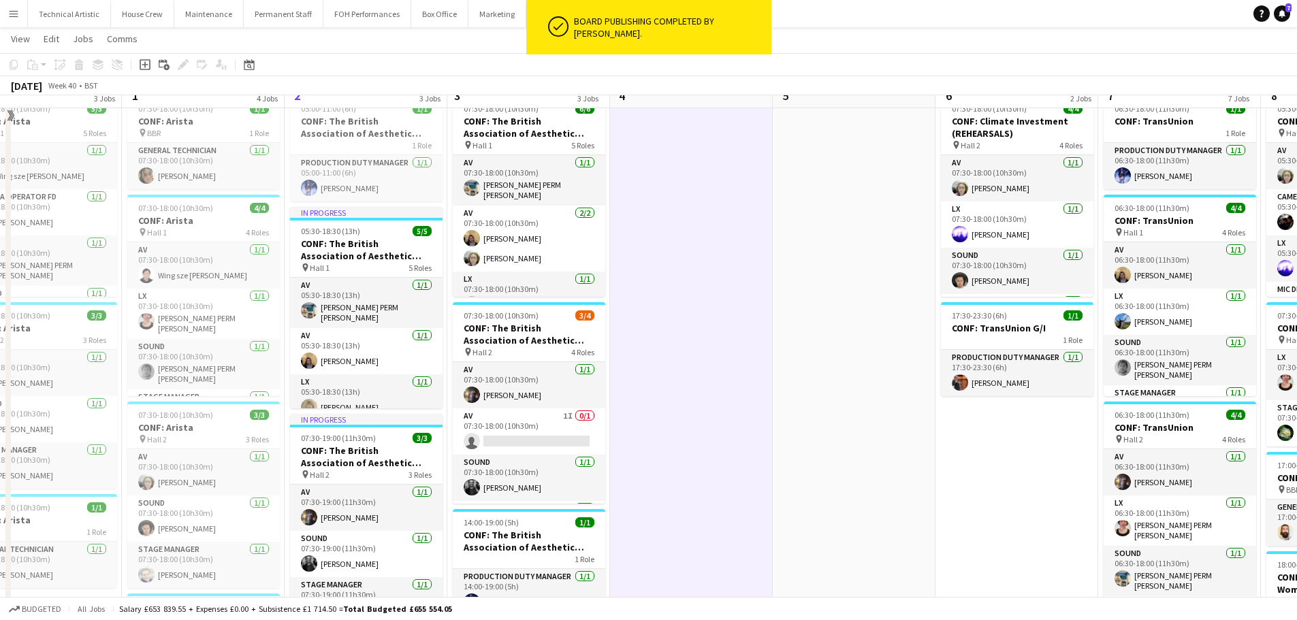
scroll to position [0, 0]
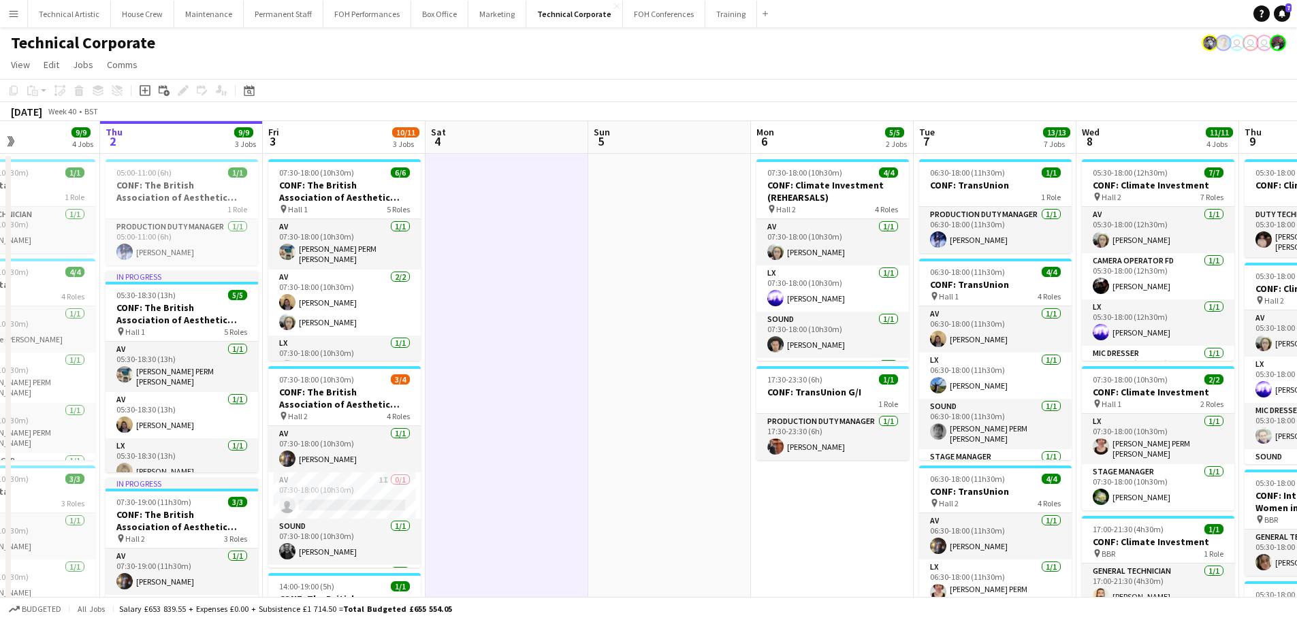
drag, startPoint x: 914, startPoint y: 433, endPoint x: 617, endPoint y: 422, distance: 297.7
click at [617, 422] on app-calendar-viewport "Mon 29 1/1 1 Job Tue 30 9/9 3 Jobs Wed 1 9/9 4 Jobs Thu 2 9/9 3 Jobs Fri 3 10/1…" at bounding box center [648, 615] width 1297 height 989
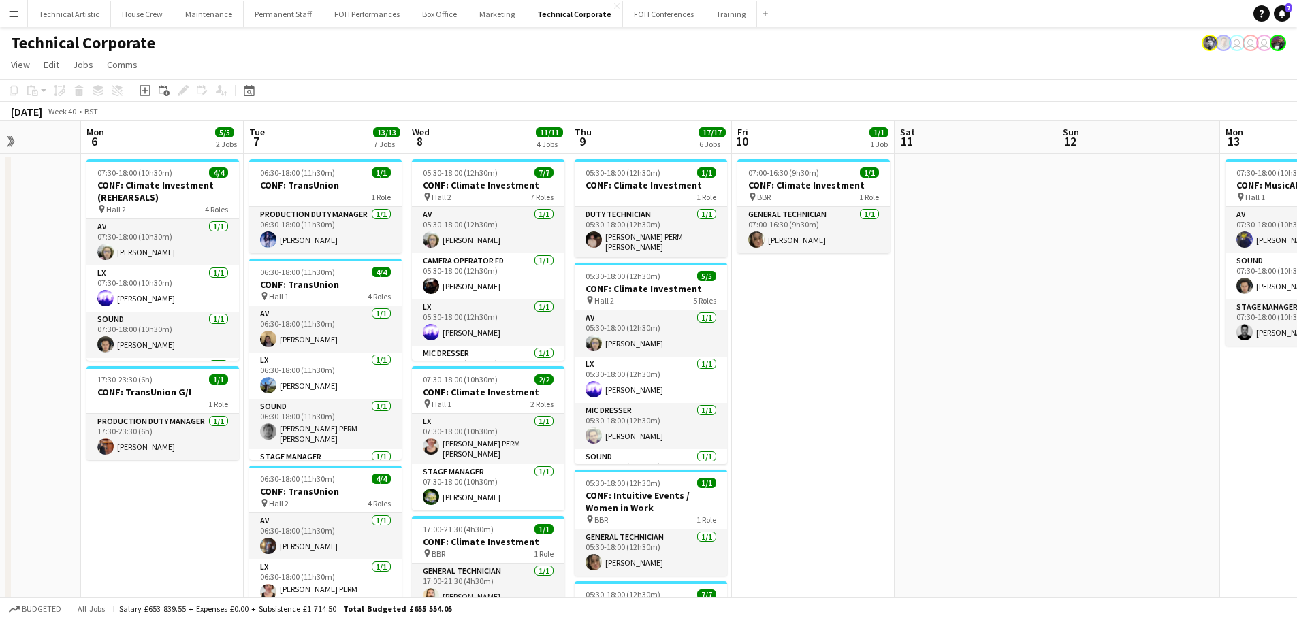
drag, startPoint x: 1043, startPoint y: 447, endPoint x: 539, endPoint y: 410, distance: 505.9
click at [539, 410] on app-calendar-viewport "Fri 3 10/11 3 Jobs Sat 4 Sun 5 Mon 6 5/5 2 Jobs Tue 7 13/13 7 Jobs Wed 8 11/11 …" at bounding box center [648, 615] width 1297 height 989
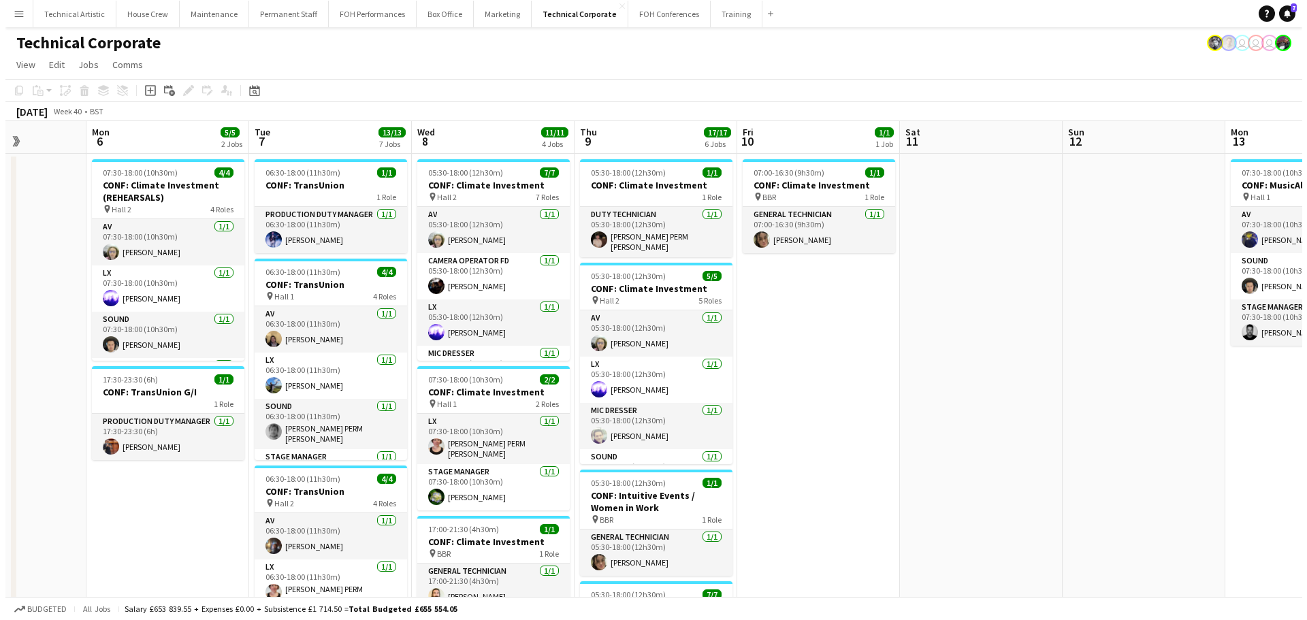
scroll to position [0, 408]
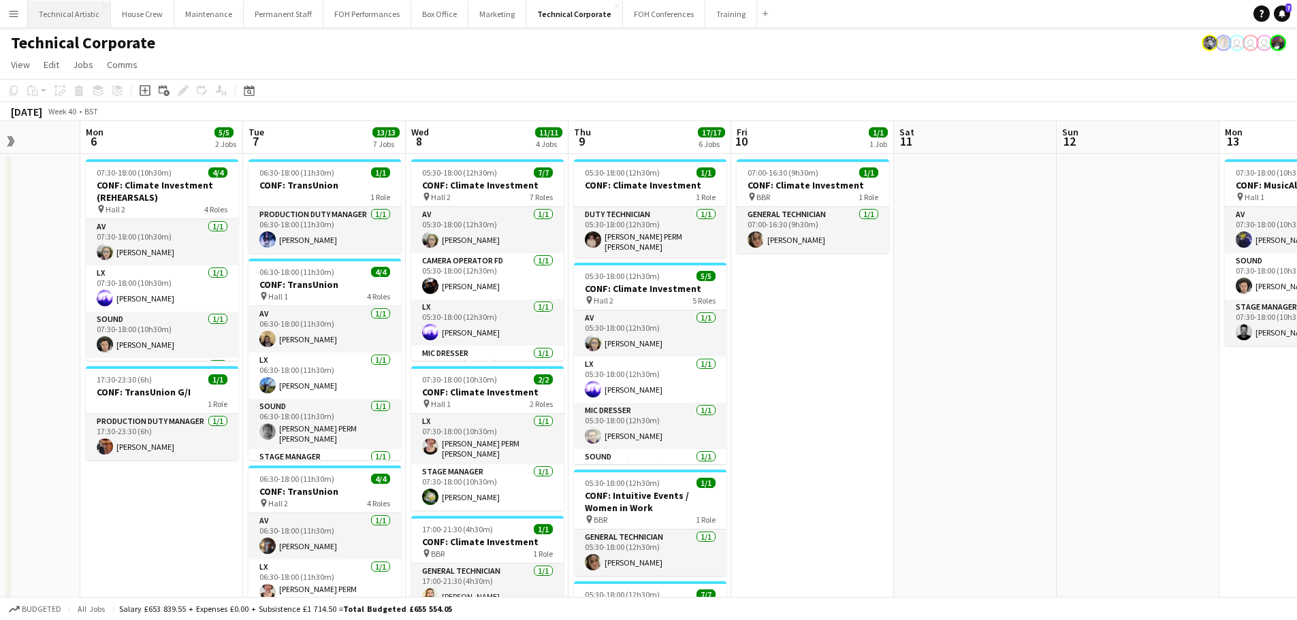
click at [67, 4] on button "Technical Artistic Close" at bounding box center [69, 14] width 83 height 27
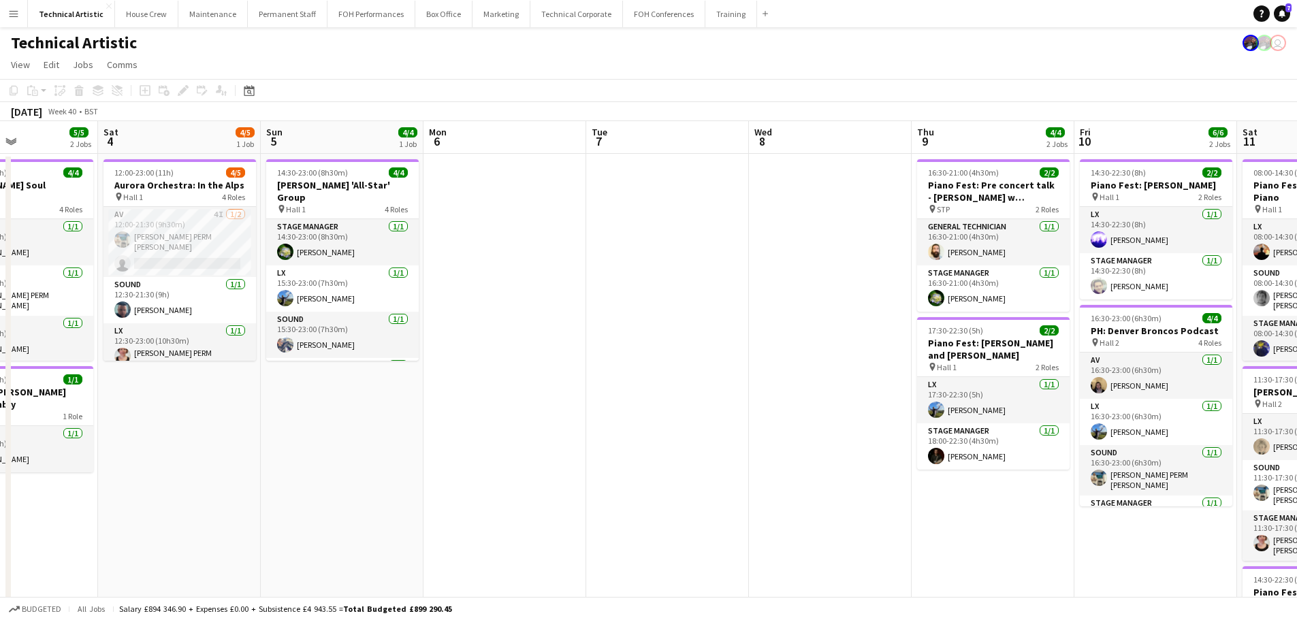
drag, startPoint x: 561, startPoint y: 283, endPoint x: 417, endPoint y: 257, distance: 146.1
click at [356, 270] on app-calendar-viewport "Wed 1 4/4 1 Job Thu 2 Fri 3 5/5 2 Jobs Sat 4 4/5 1 Job Sun 5 4/4 1 Job Mon 6 Tu…" at bounding box center [648, 436] width 1297 height 630
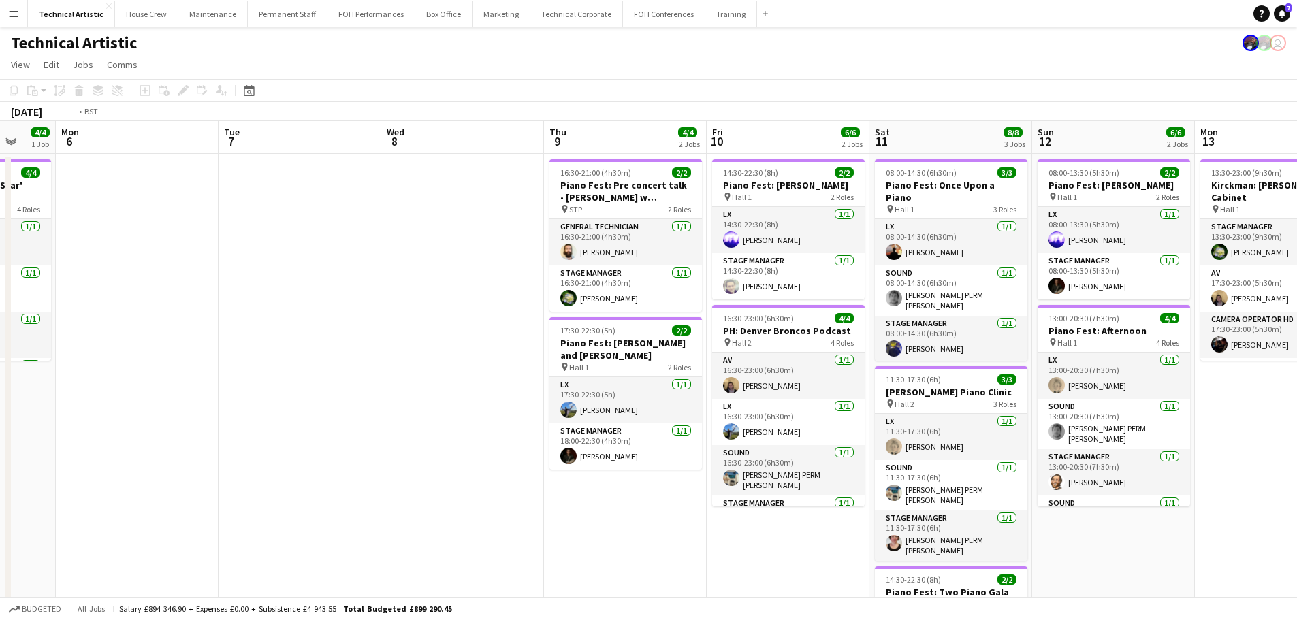
drag, startPoint x: 621, startPoint y: 316, endPoint x: 315, endPoint y: 310, distance: 305.7
click at [315, 310] on app-calendar-viewport "Fri 3 5/5 2 Jobs Sat 4 4/5 1 Job Sun 5 4/4 1 Job Mon 6 Tue 7 Wed 8 Thu 9 4/4 2 …" at bounding box center [648, 436] width 1297 height 630
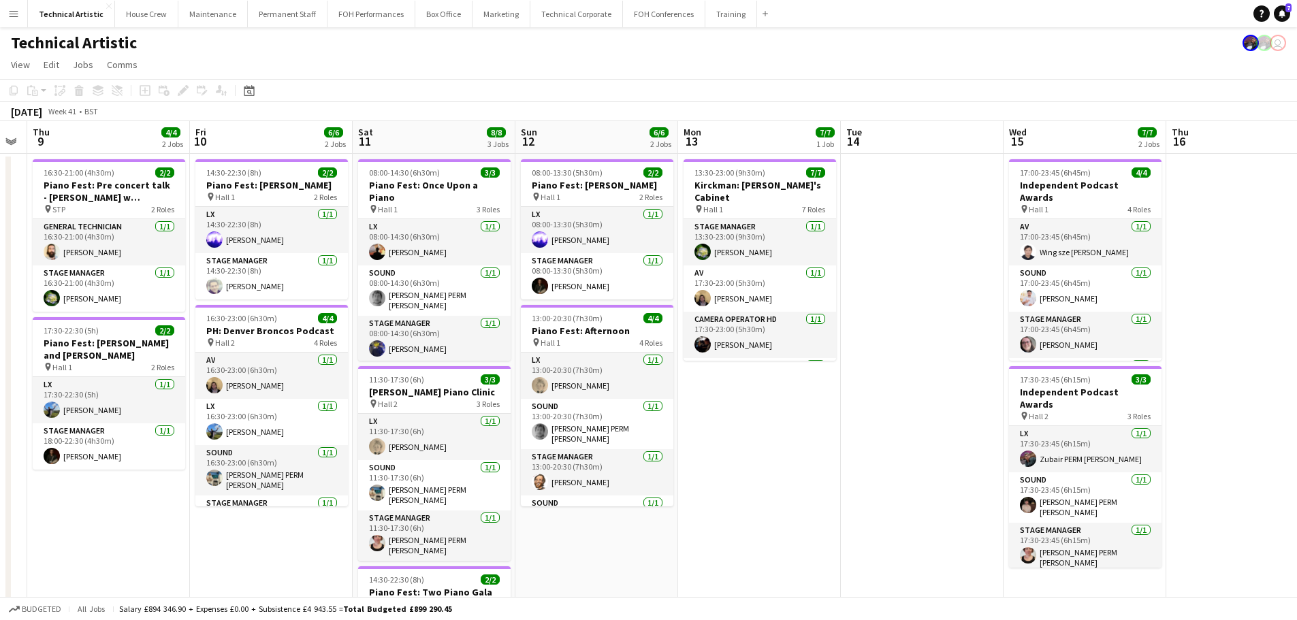
drag, startPoint x: 844, startPoint y: 362, endPoint x: 150, endPoint y: 308, distance: 695.1
click at [150, 308] on app-calendar-viewport "Mon 6 Tue 7 Wed 8 Thu 9 4/4 2 Jobs Fri 10 6/6 2 Jobs Sat 11 8/8 3 Jobs Sun 12 6…" at bounding box center [648, 459] width 1297 height 677
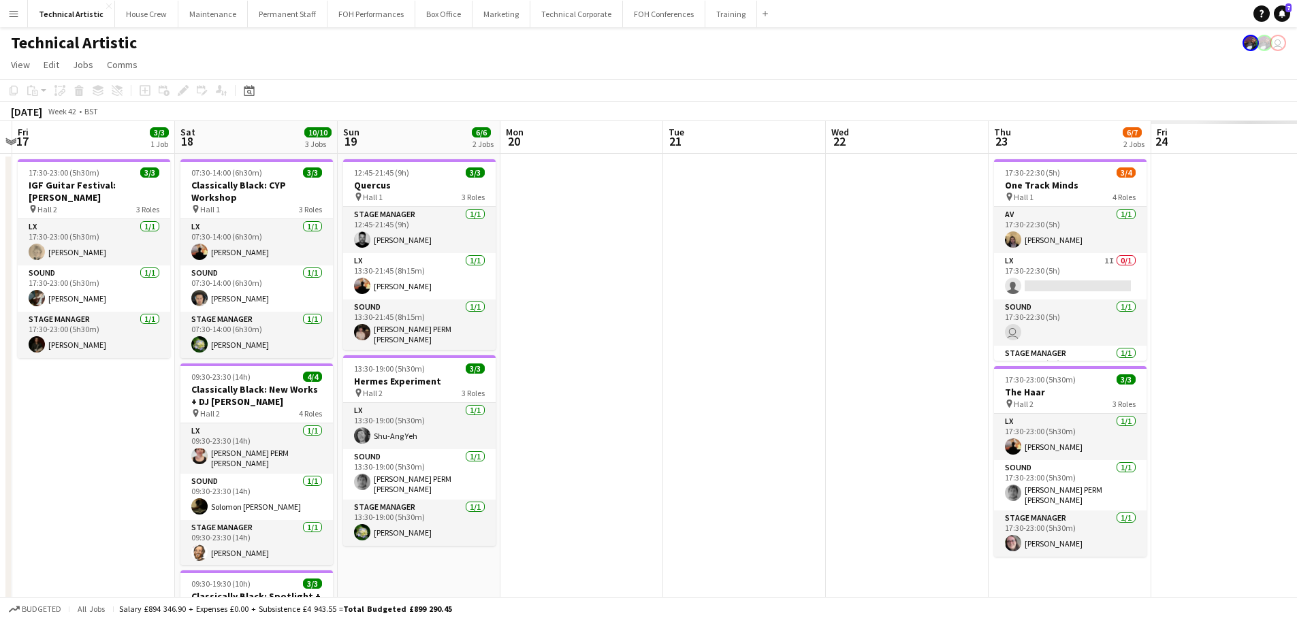
drag, startPoint x: 566, startPoint y: 359, endPoint x: 220, endPoint y: 323, distance: 347.7
click at [220, 323] on app-calendar-viewport "Tue 14 Wed 15 7/7 2 Jobs Thu 16 Fri 17 3/3 1 Job Sat 18 10/10 3 Jobs Sun 19 6/6…" at bounding box center [648, 459] width 1297 height 677
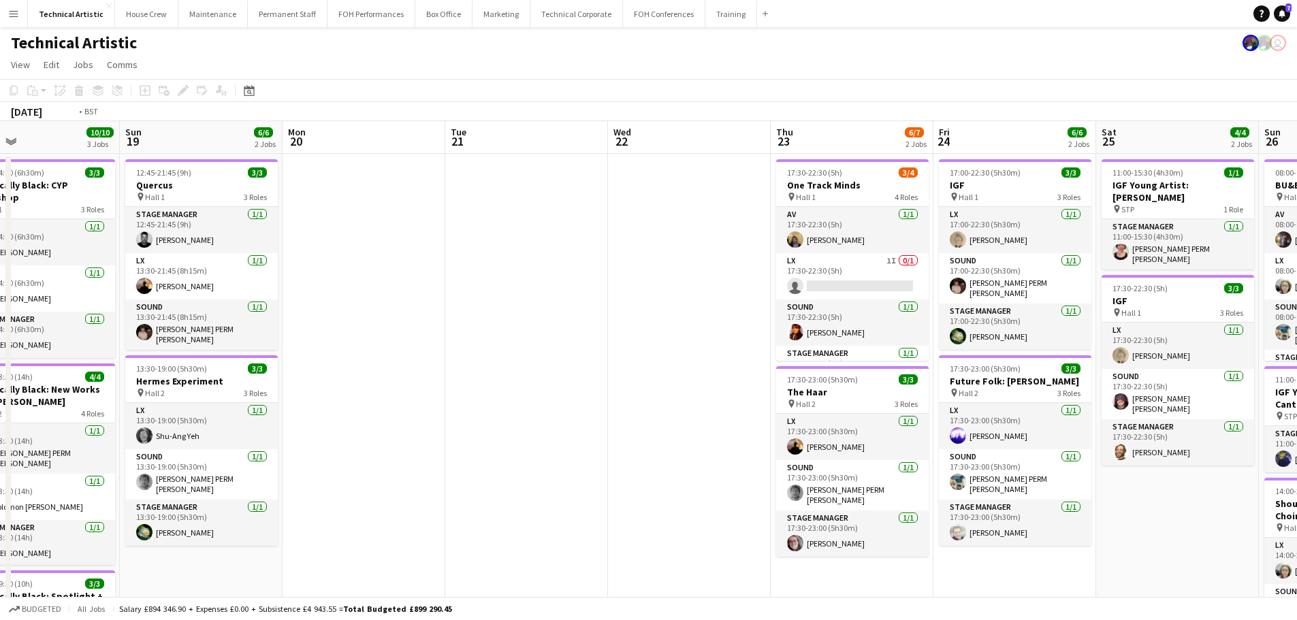
scroll to position [0, 543]
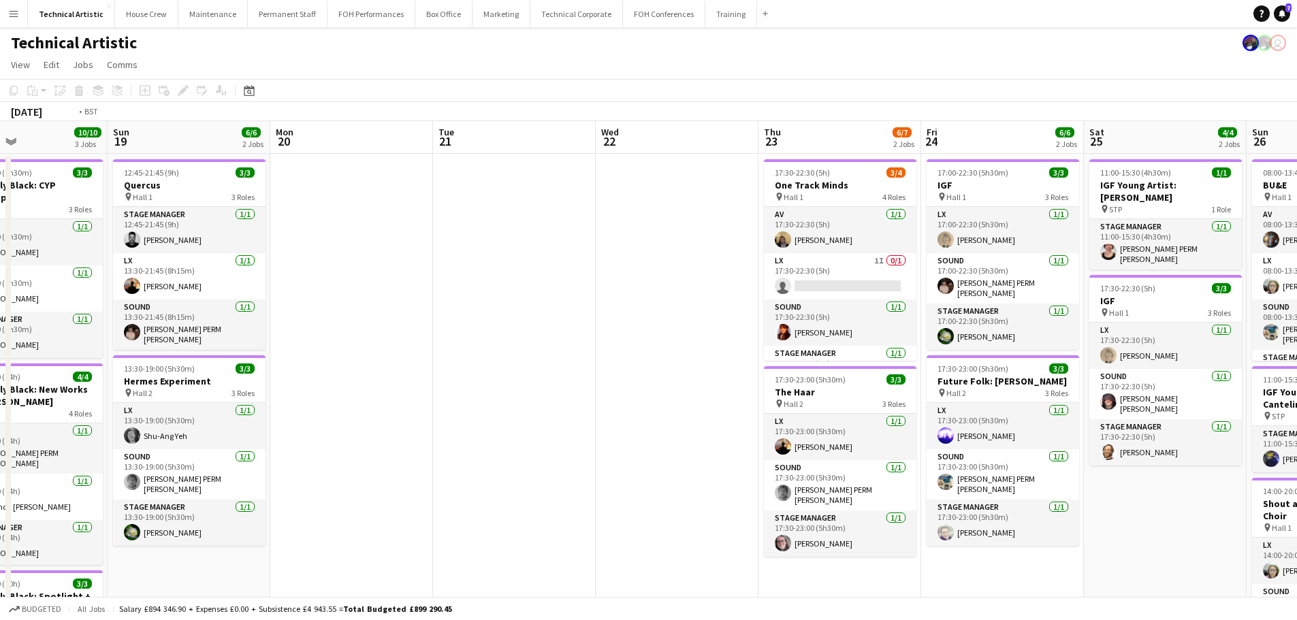
drag, startPoint x: 709, startPoint y: 396, endPoint x: 364, endPoint y: 365, distance: 345.8
click at [364, 365] on app-calendar-viewport "Wed 15 7/7 2 Jobs Thu 16 Fri 17 3/3 1 Job Sat 18 10/10 3 Jobs Sun 19 6/6 2 Jobs…" at bounding box center [648, 511] width 1297 height 780
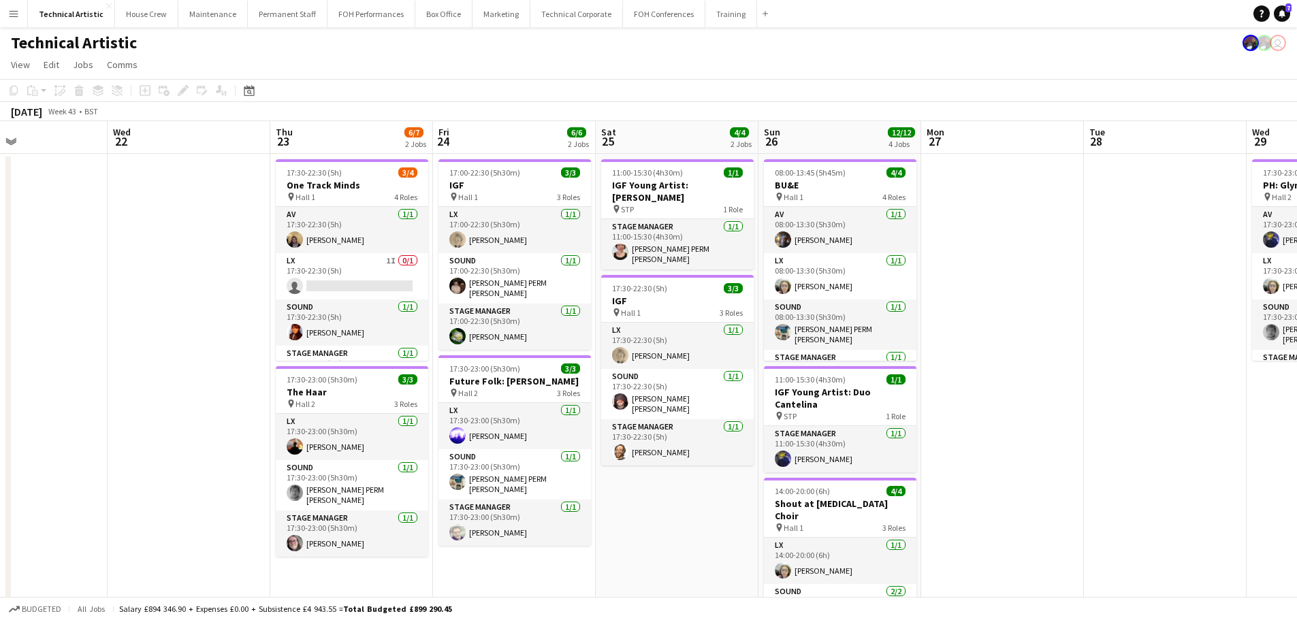
scroll to position [0, 506]
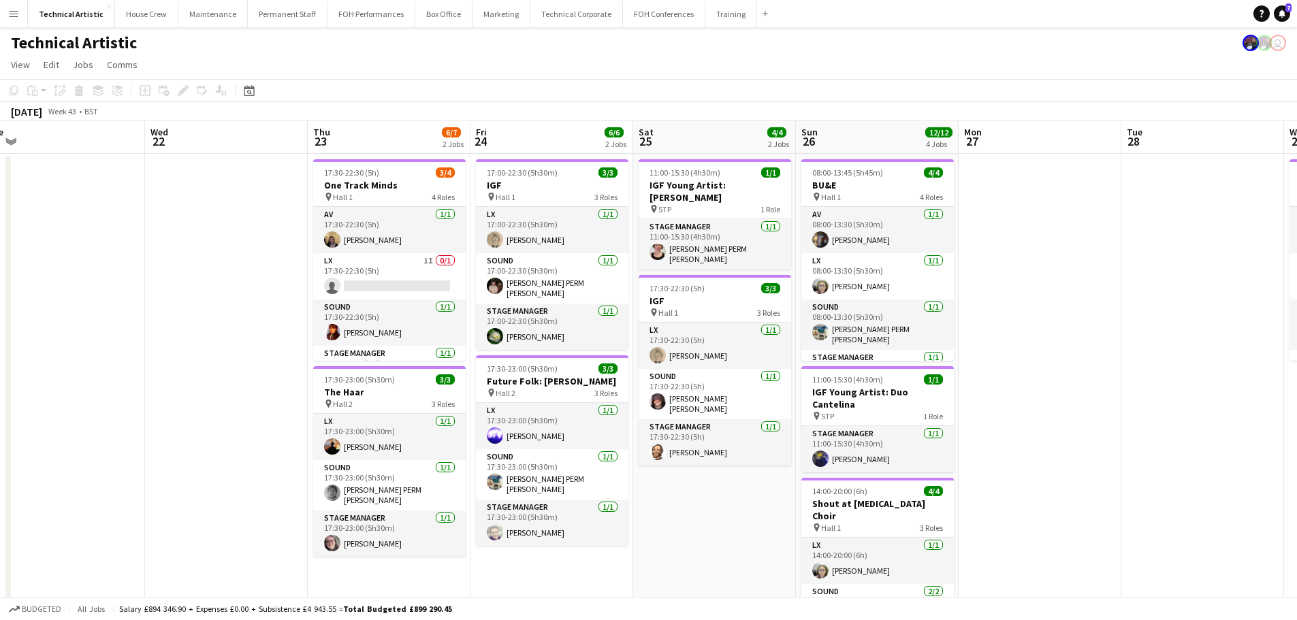
drag, startPoint x: 905, startPoint y: 483, endPoint x: 387, endPoint y: 487, distance: 517.4
click at [387, 487] on app-calendar-viewport "Sat 18 10/10 3 Jobs Sun 19 6/6 2 Jobs Mon 20 Tue 21 Wed 22 Thu 23 6/7 2 Jobs Fr…" at bounding box center [648, 511] width 1297 height 780
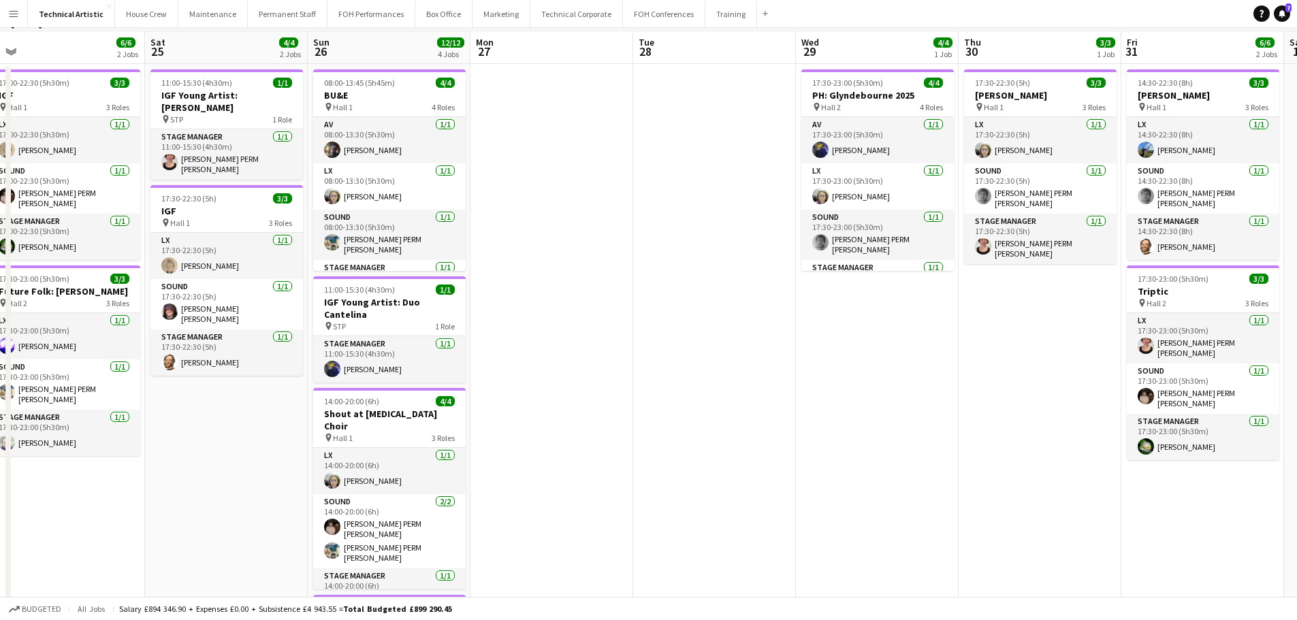
scroll to position [0, 0]
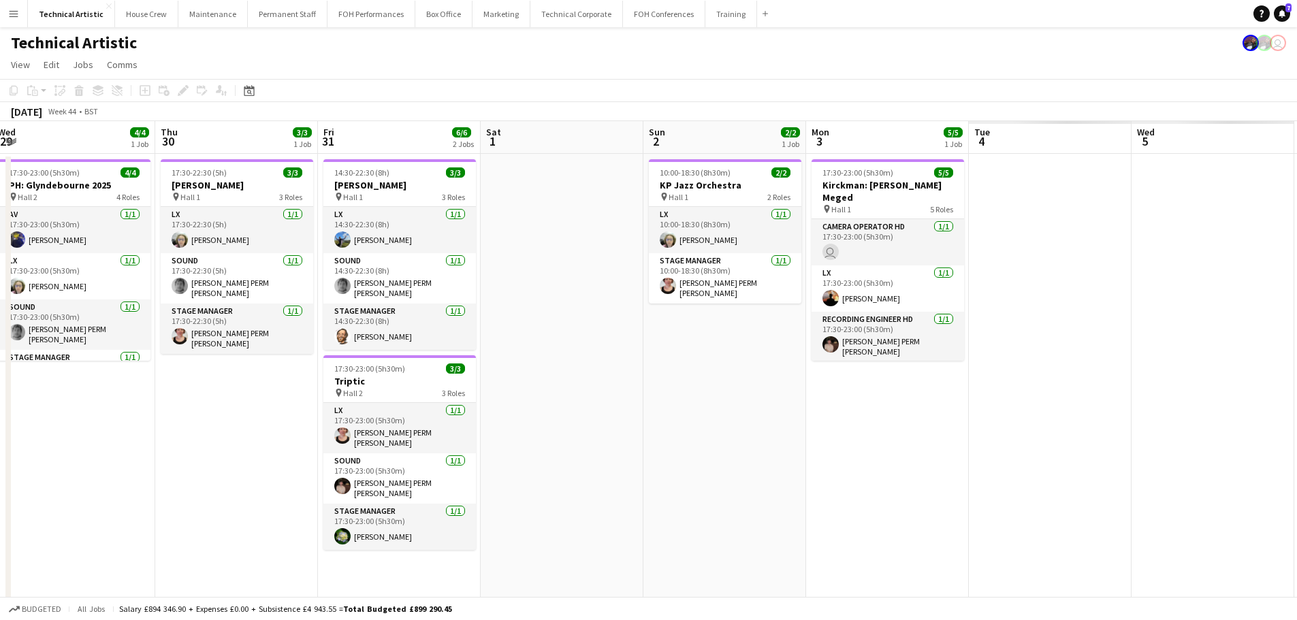
click at [82, 362] on app-calendar-viewport "Sun 26 12/12 4 Jobs Mon 27 Tue 28 Wed 29 4/4 1 Job Thu 30 3/3 1 Job Fri 31 6/6 …" at bounding box center [648, 511] width 1297 height 780
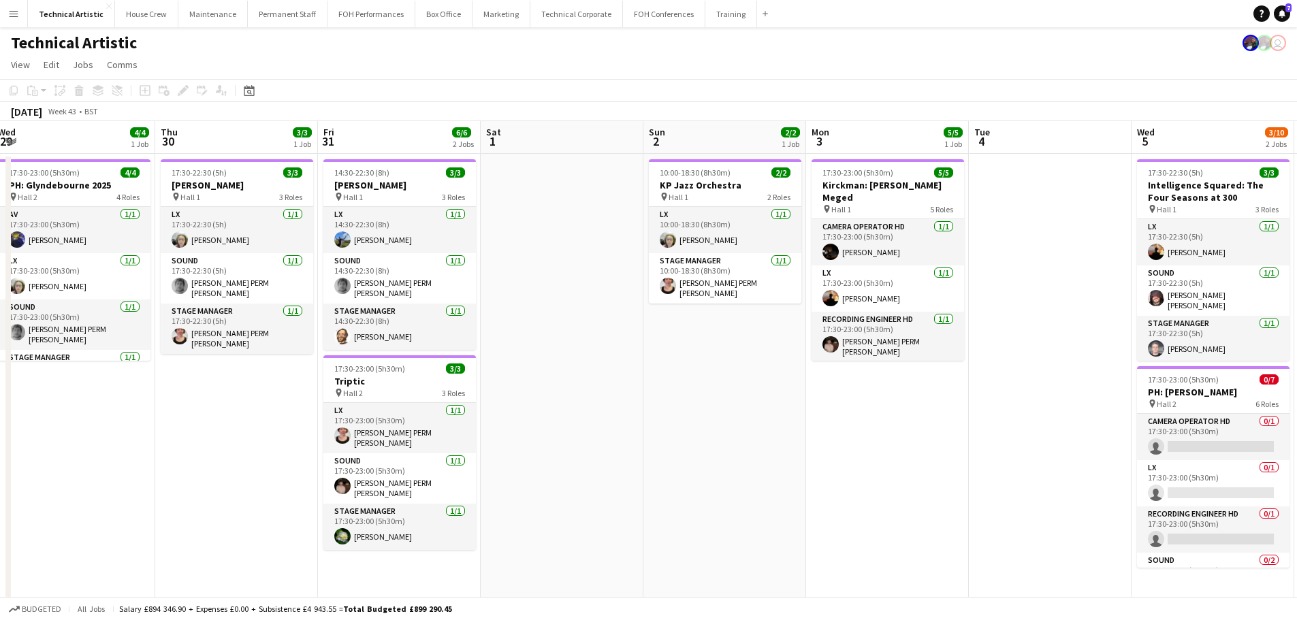
drag, startPoint x: 489, startPoint y: 347, endPoint x: 66, endPoint y: 330, distance: 423.1
click at [66, 330] on app-calendar-viewport "Sun 26 12/12 4 Jobs Mon 27 Tue 28 Wed 29 4/4 1 Job Thu 30 3/3 1 Job Fri 31 6/6 …" at bounding box center [648, 511] width 1297 height 780
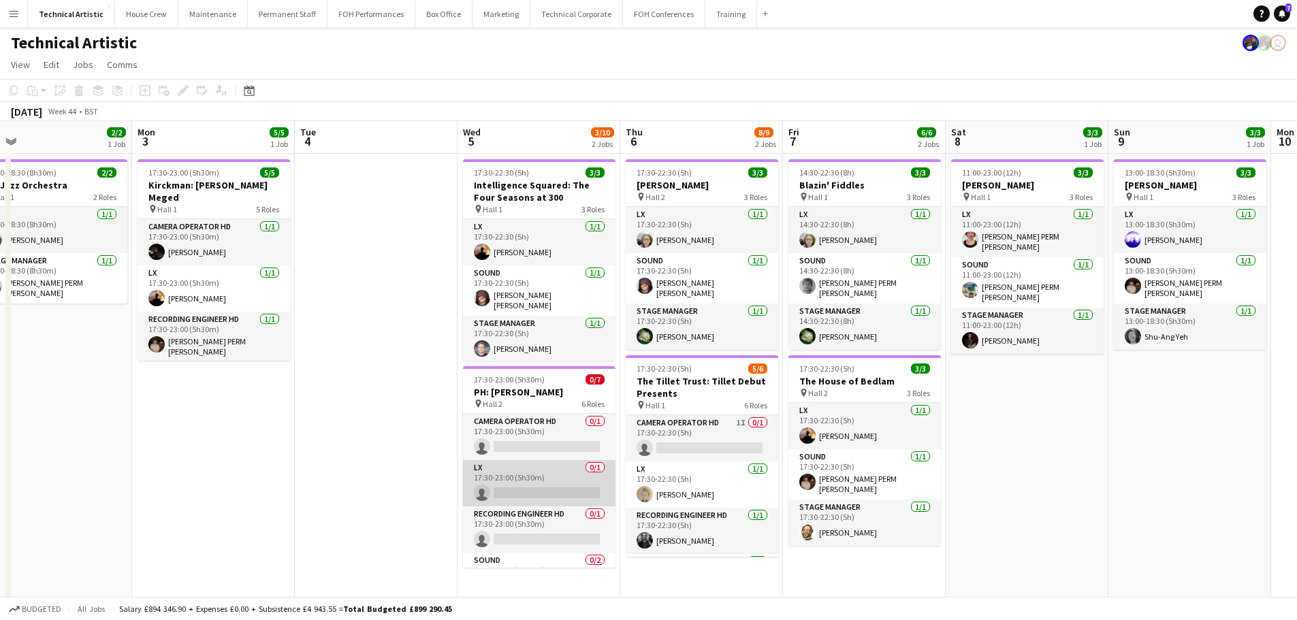
scroll to position [144, 0]
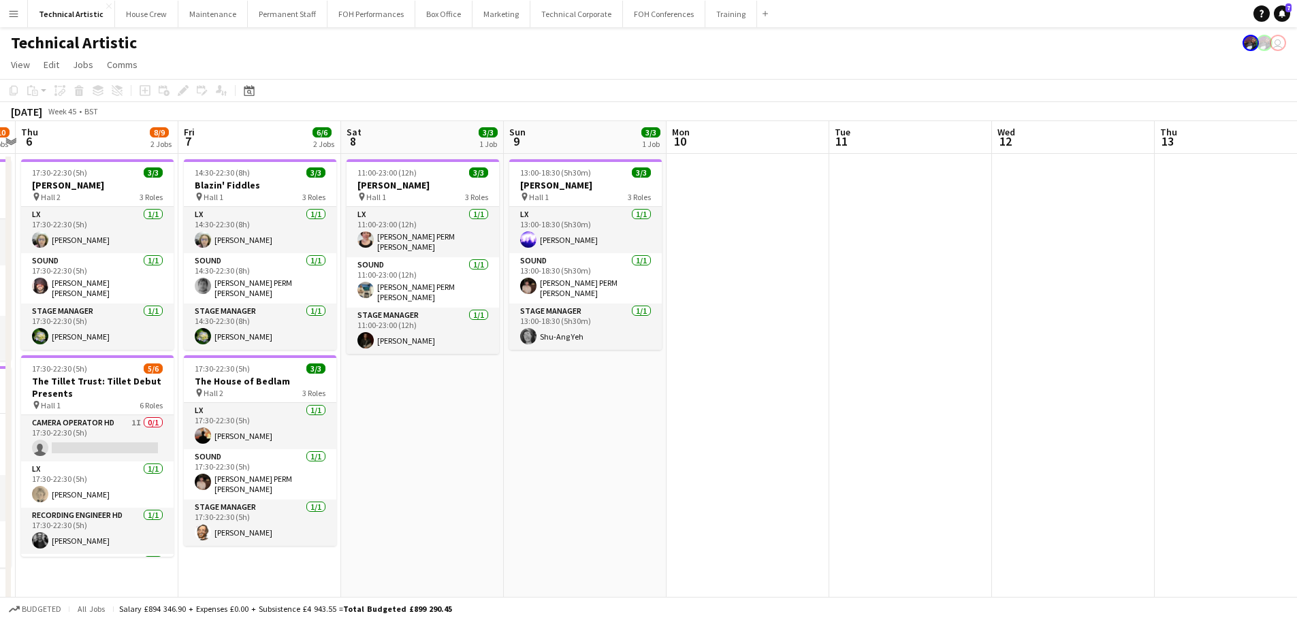
drag, startPoint x: 398, startPoint y: 421, endPoint x: 290, endPoint y: 421, distance: 108.2
click at [290, 421] on app-calendar-viewport "Mon 3 5/5 1 Job Tue 4 Wed 5 3/10 2 Jobs Thu 6 8/9 2 Jobs Fri 7 6/6 2 Jobs Sat 8…" at bounding box center [648, 511] width 1297 height 780
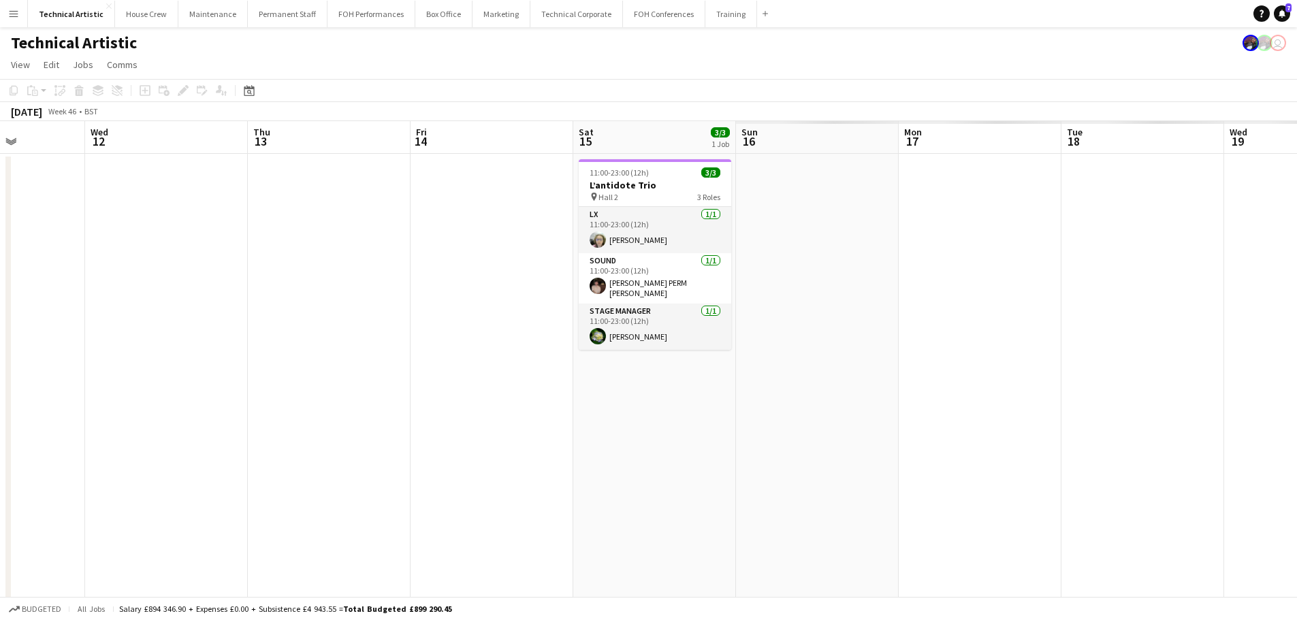
drag, startPoint x: 271, startPoint y: 376, endPoint x: 80, endPoint y: 364, distance: 191.7
click at [80, 364] on app-calendar-viewport "Sun 9 3/3 1 Job Mon 10 Tue 11 Wed 12 Thu 13 Fri 14 Sat 15 3/3 1 Job Sun 16 Mon …" at bounding box center [648, 511] width 1297 height 780
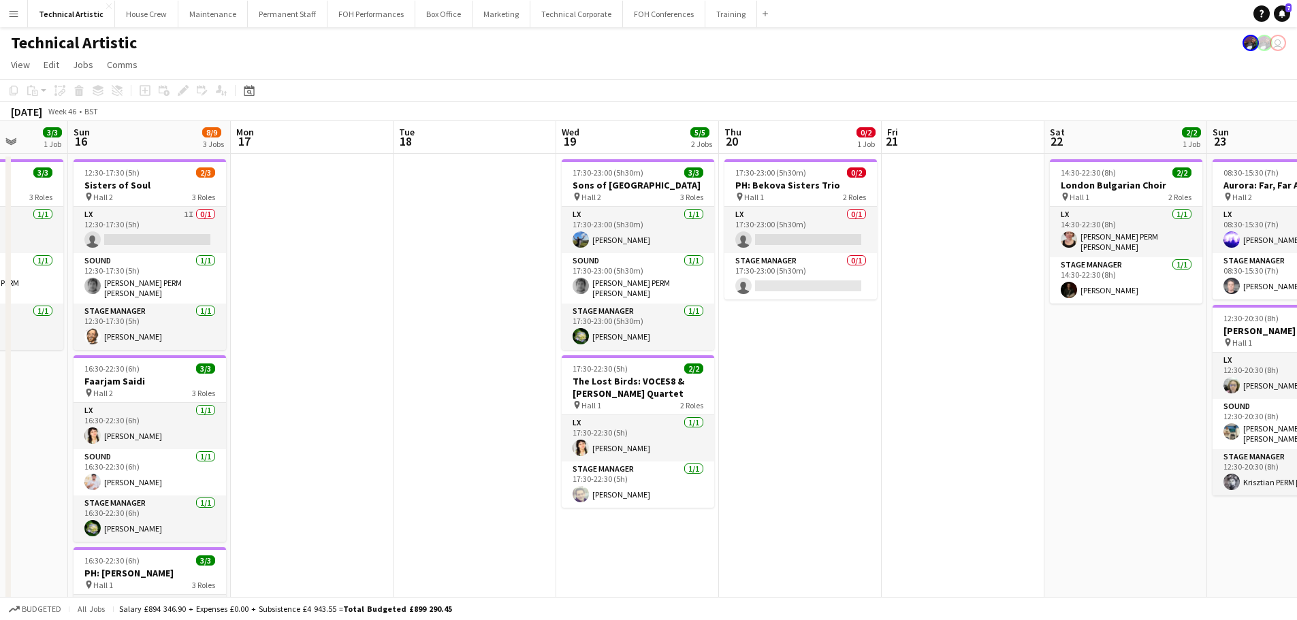
scroll to position [0, 498]
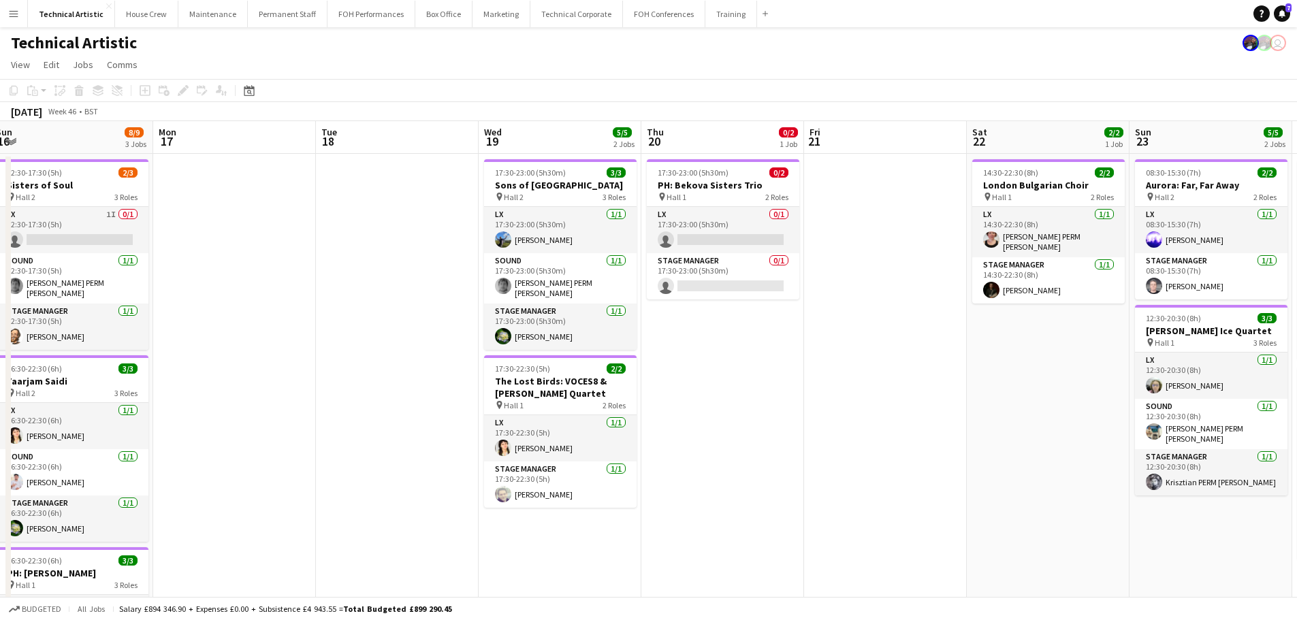
drag, startPoint x: 899, startPoint y: 360, endPoint x: 170, endPoint y: 360, distance: 728.5
click at [170, 360] on app-calendar-viewport "Thu 13 Fri 14 Sat 15 3/3 1 Job Sun 16 8/9 3 Jobs Mon 17 Tue 18 Wed 19 5/5 2 Job…" at bounding box center [648, 511] width 1297 height 780
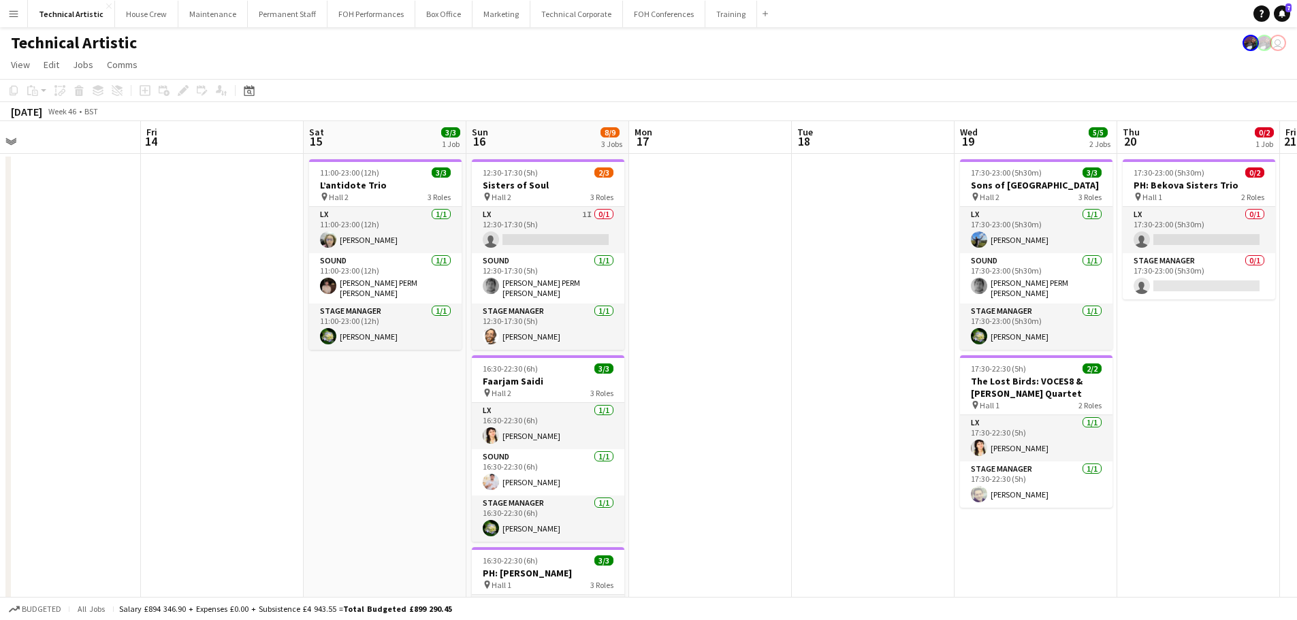
drag, startPoint x: 337, startPoint y: 303, endPoint x: 813, endPoint y: 238, distance: 480.3
click at [813, 238] on app-calendar-viewport "Tue 11 Wed 12 Thu 13 Fri 14 Sat 15 3/3 1 Job Sun 16 8/9 3 Jobs Mon 17 Tue 18 We…" at bounding box center [648, 511] width 1297 height 780
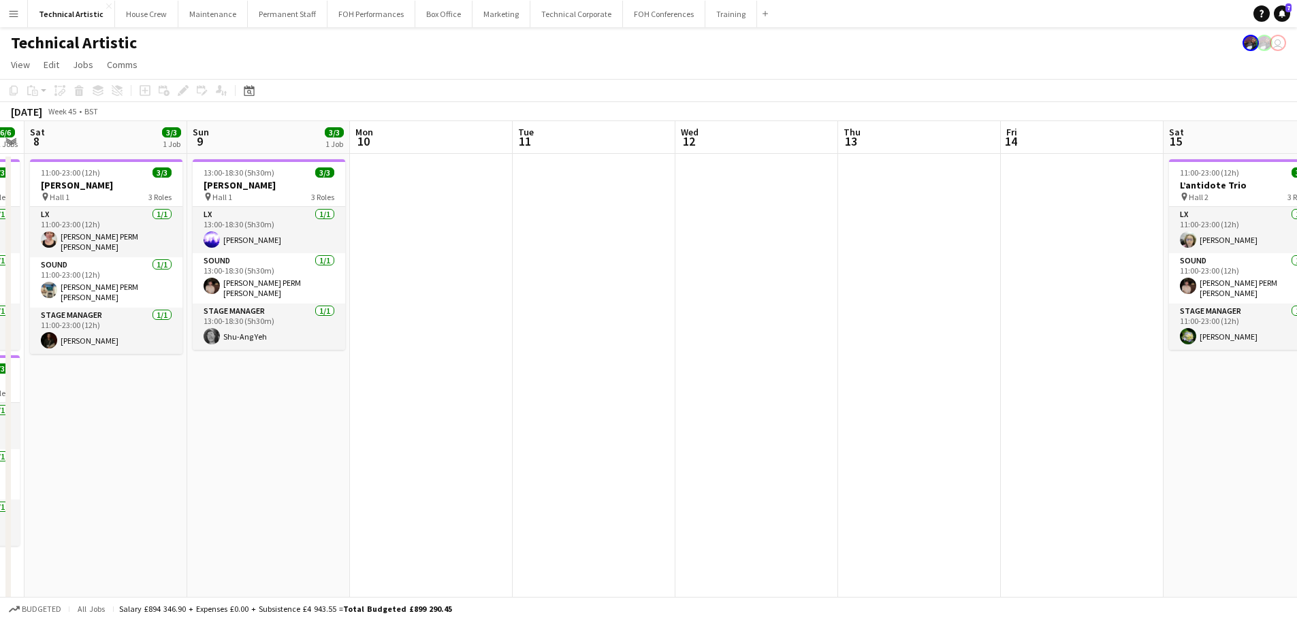
drag, startPoint x: 278, startPoint y: 259, endPoint x: 1138, endPoint y: 184, distance: 863.1
click at [1138, 184] on app-calendar-viewport "Thu 6 8/9 2 Jobs Fri 7 6/6 2 Jobs Sat 8 3/3 1 Job Sun 9 3/3 1 Job Mon 10 Tue 11…" at bounding box center [648, 511] width 1297 height 780
drag, startPoint x: 174, startPoint y: 340, endPoint x: 985, endPoint y: 259, distance: 814.9
click at [1040, 253] on app-calendar-viewport "Thu 6 8/9 2 Jobs Fri 7 6/6 2 Jobs Sat 8 3/3 1 Job Sun 9 3/3 1 Job Mon 10 Tue 11…" at bounding box center [648, 511] width 1297 height 780
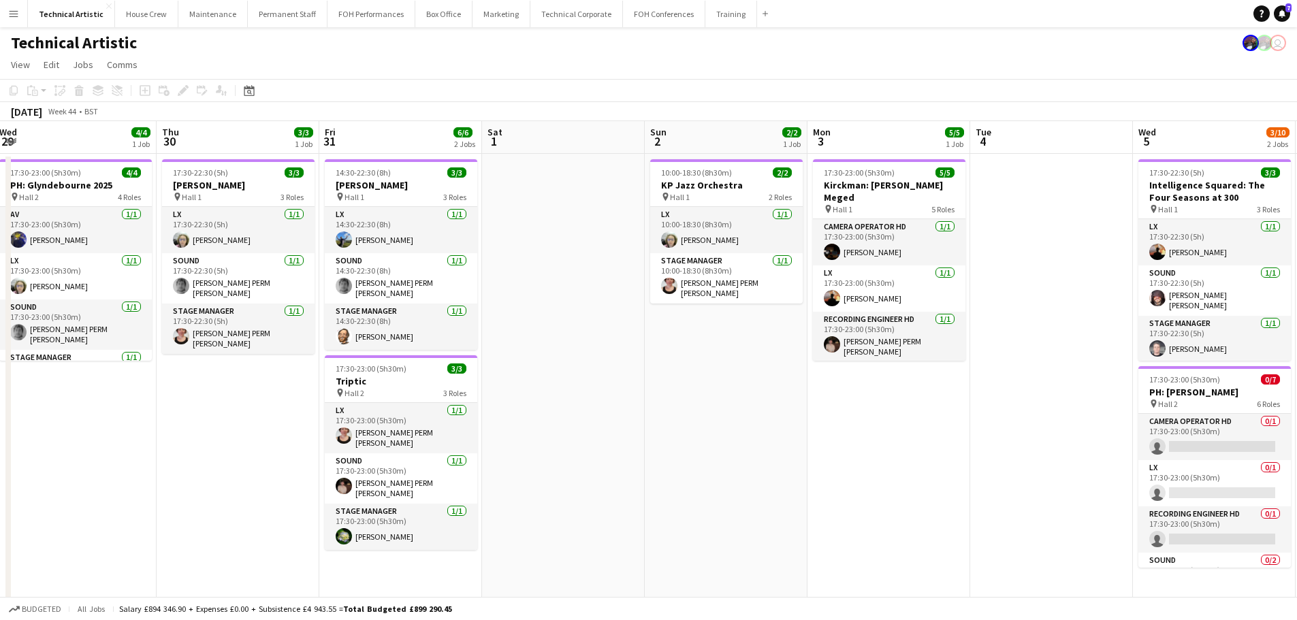
drag, startPoint x: 251, startPoint y: 273, endPoint x: 1016, endPoint y: 208, distance: 767.3
click at [1016, 208] on app-calendar-viewport "Mon 27 Tue 28 Wed 29 4/4 1 Job Thu 30 3/3 1 Job Fri 31 6/6 2 Jobs Sat 1 Sun 2 2…" at bounding box center [648, 511] width 1297 height 780
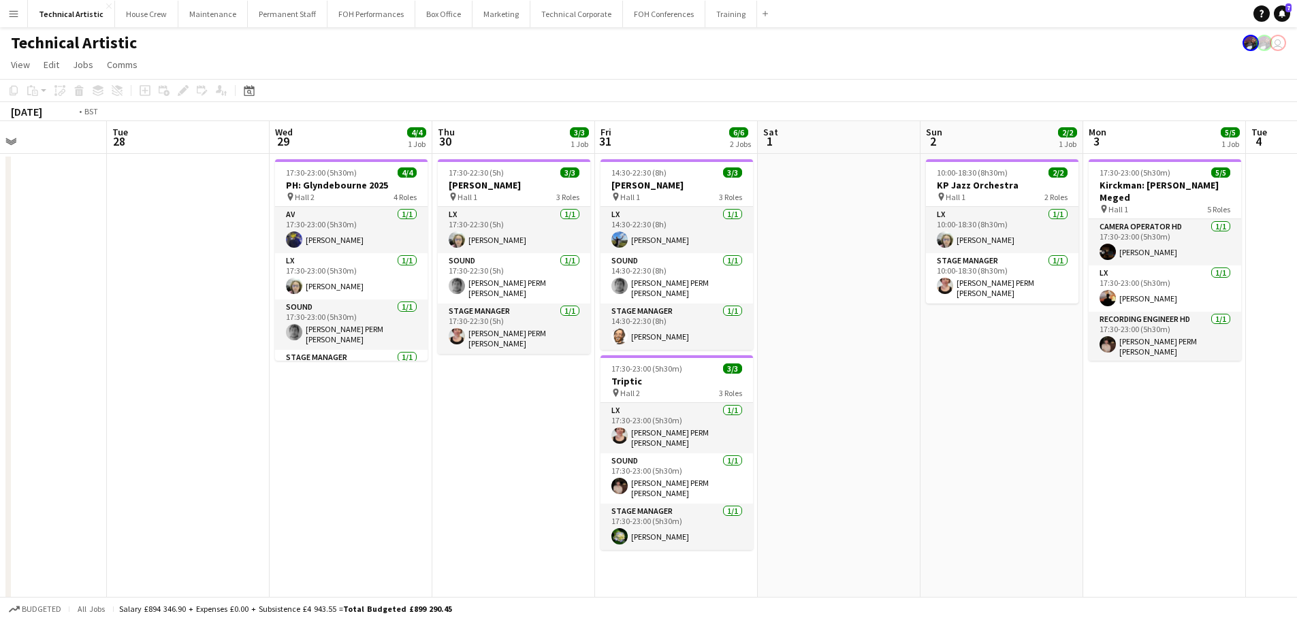
drag, startPoint x: 244, startPoint y: 268, endPoint x: 588, endPoint y: 280, distance: 343.3
click at [1097, 232] on app-calendar-viewport "Mon 27 Tue 28 Wed 29 4/4 1 Job Thu 30 3/3 1 Job Fri 31 6/6 2 Jobs Sat 1 Sun 2 2…" at bounding box center [648, 511] width 1297 height 780
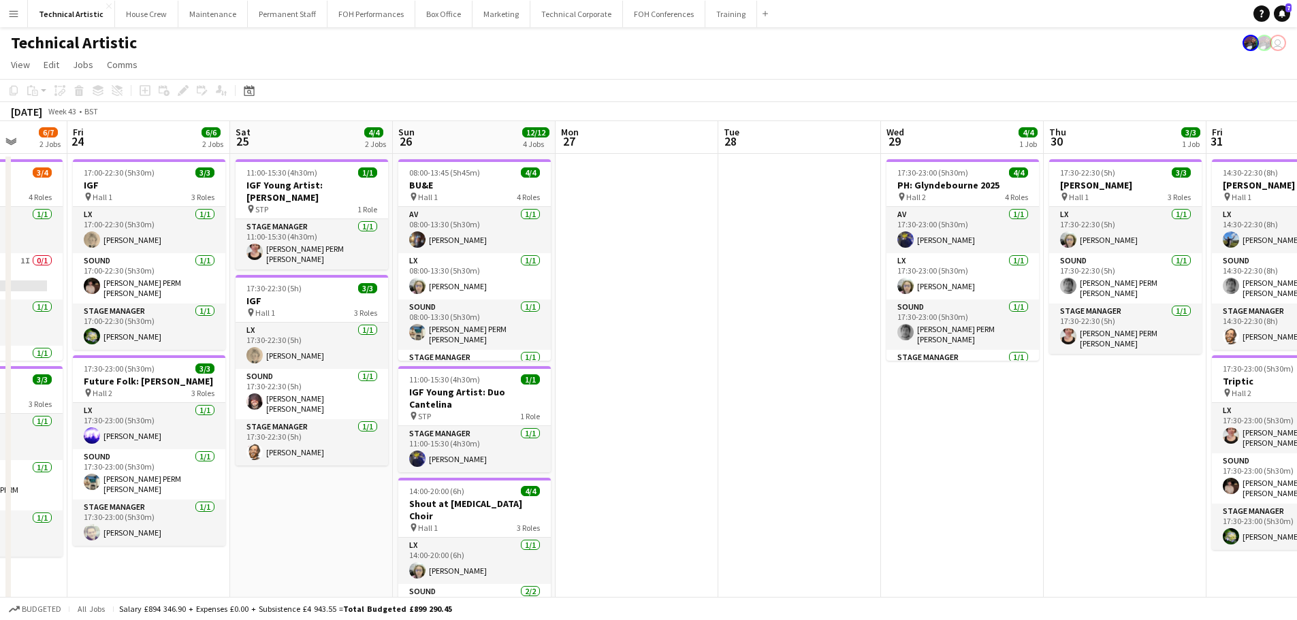
click at [1097, 219] on app-calendar-viewport "Tue 21 Wed 22 Thu 23 6/7 2 Jobs Fri 24 6/6 2 Jobs Sat 25 4/4 2 Jobs Sun 26 12/1…" at bounding box center [648, 511] width 1297 height 780
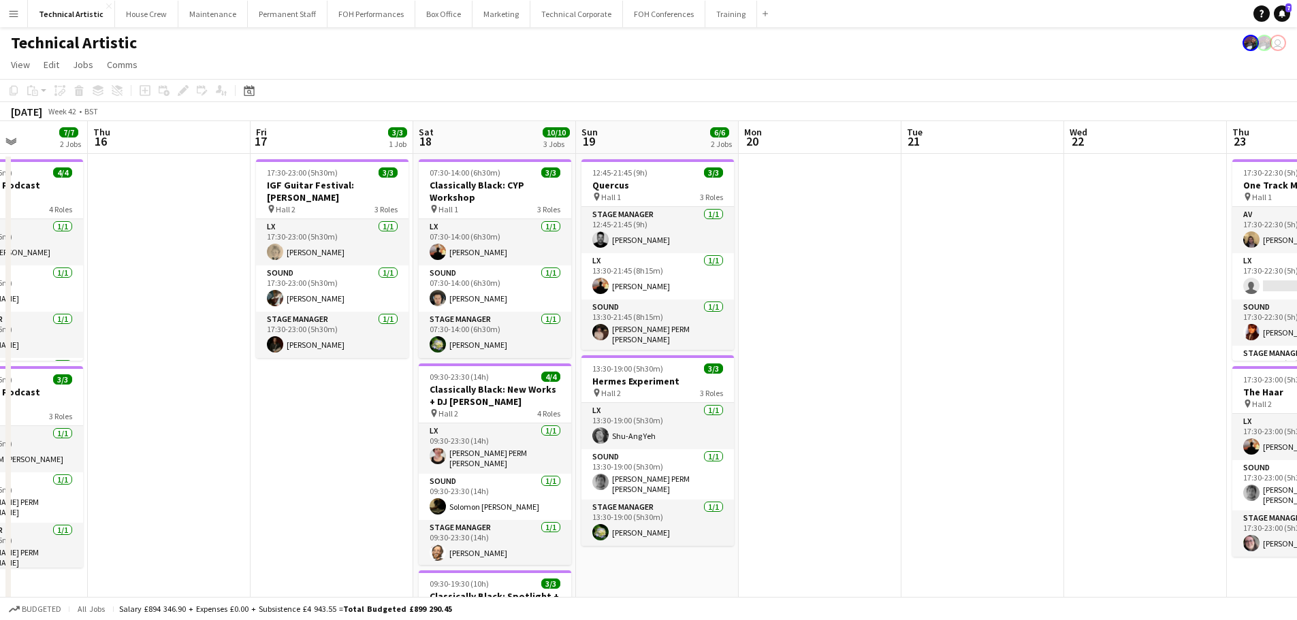
drag, startPoint x: 395, startPoint y: 292, endPoint x: 958, endPoint y: 255, distance: 564.2
click at [958, 255] on app-calendar-viewport "Mon 13 7/7 1 Job Tue 14 Wed 15 7/7 2 Jobs Thu 16 Fri 17 3/3 1 Job Sat 18 10/10 …" at bounding box center [648, 511] width 1297 height 780
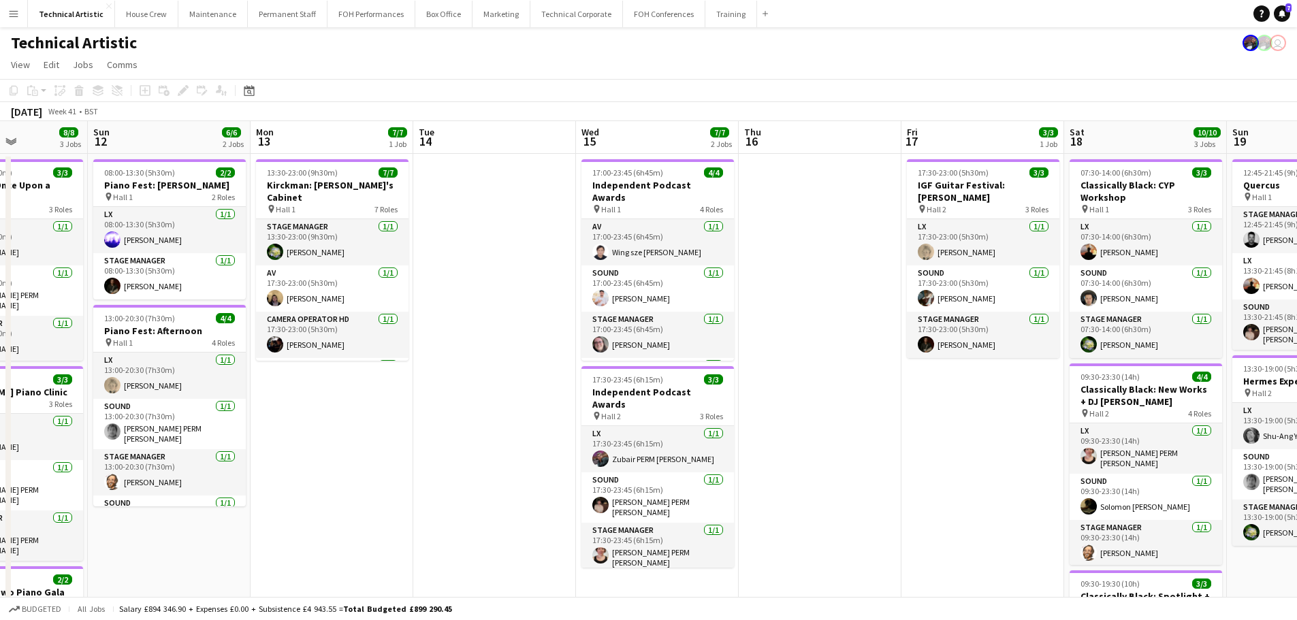
scroll to position [0, 453]
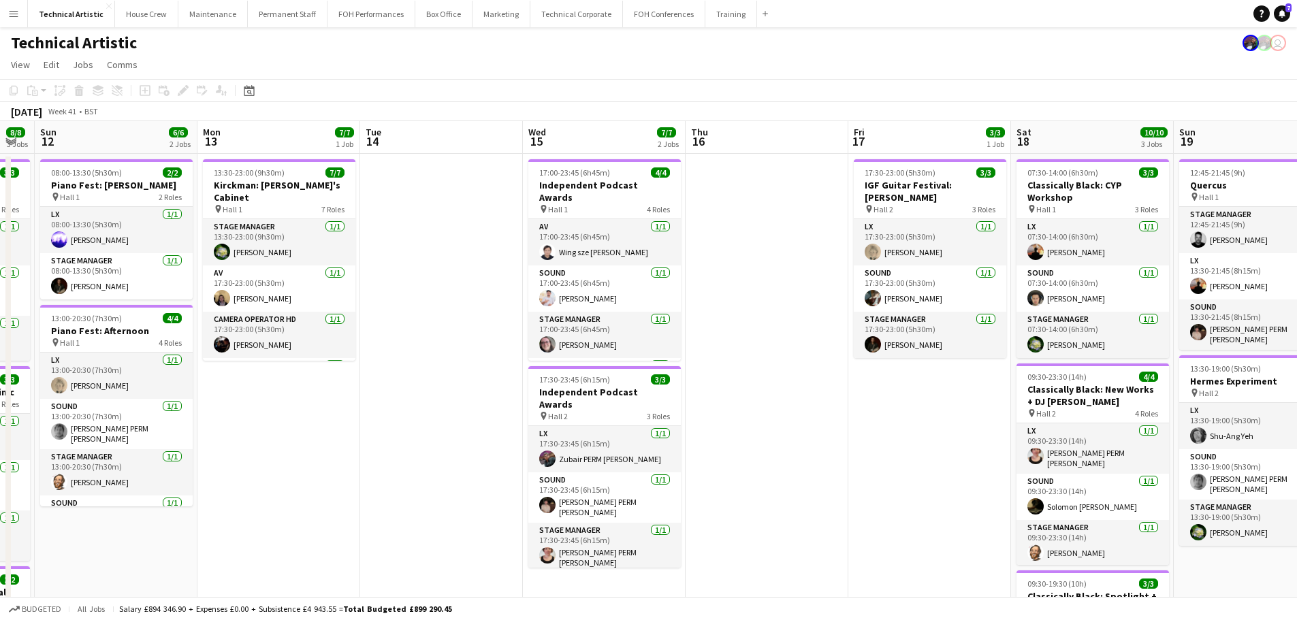
drag, startPoint x: 501, startPoint y: 277, endPoint x: 1030, endPoint y: 261, distance: 529.2
click at [1030, 261] on app-calendar-viewport "Thu 9 4/4 2 Jobs Fri 10 6/6 2 Jobs Sat 11 8/8 3 Jobs Sun 12 6/6 2 Jobs Mon 13 7…" at bounding box center [648, 511] width 1297 height 780
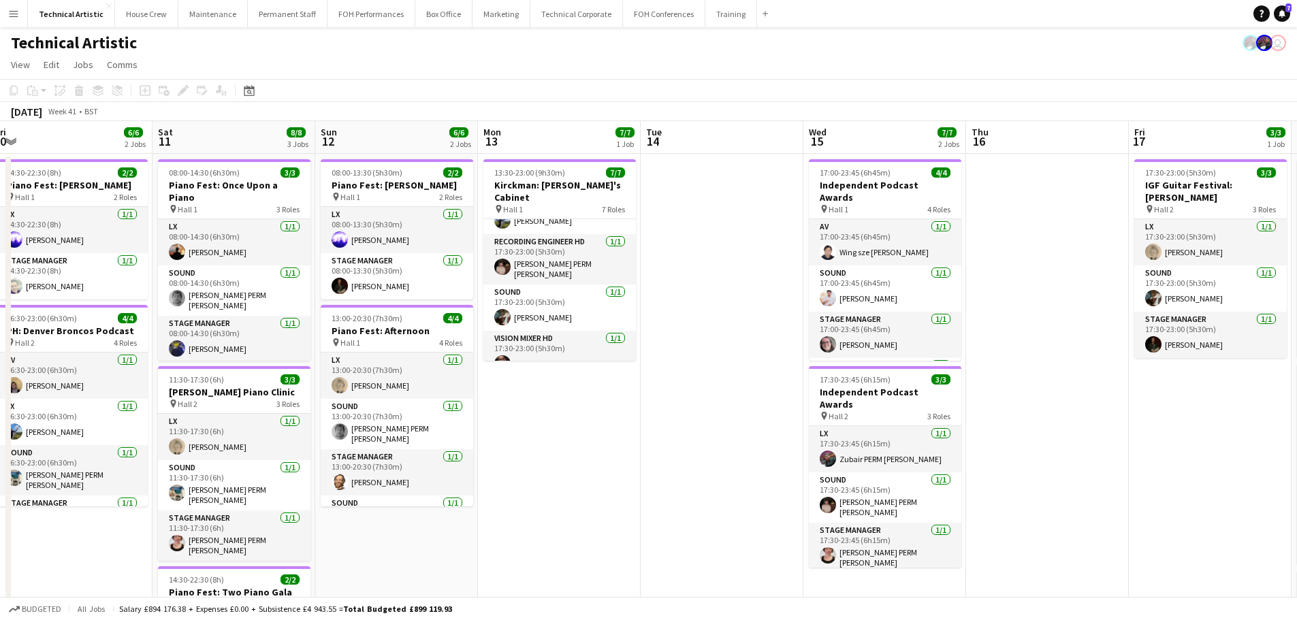
scroll to position [0, 323]
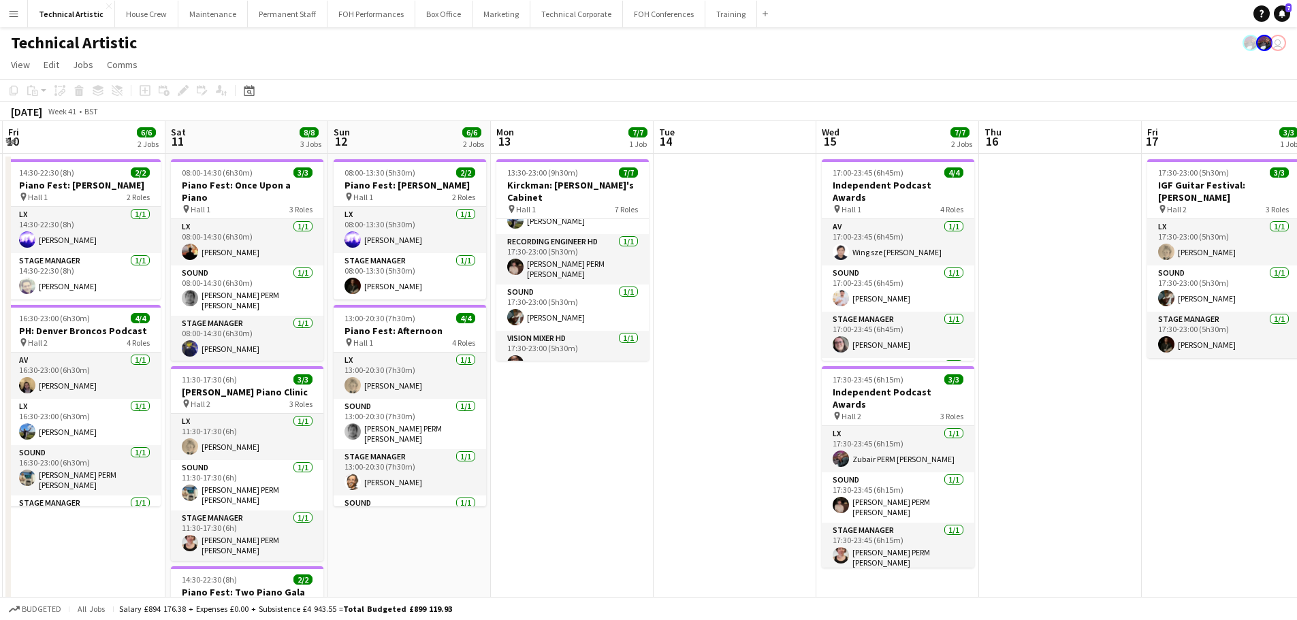
drag, startPoint x: 263, startPoint y: 400, endPoint x: 556, endPoint y: 365, distance: 295.5
click at [556, 365] on app-calendar-viewport "Wed 8 Thu 9 4/4 2 Jobs Fri 10 6/6 2 Jobs Sat 11 8/8 3 Jobs Sun 12 6/6 2 Jobs Mo…" at bounding box center [648, 511] width 1297 height 780
